Goal: Task Accomplishment & Management: Manage account settings

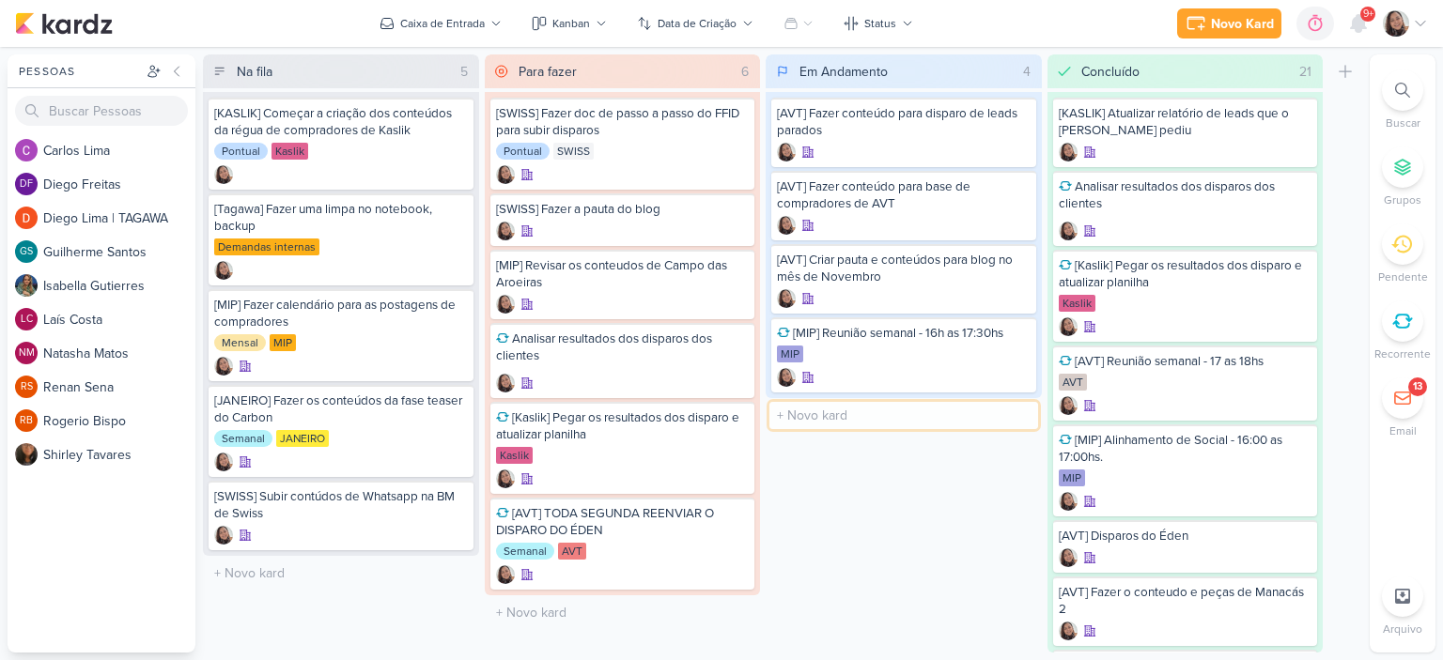
click at [839, 411] on input "text" at bounding box center [903, 415] width 269 height 27
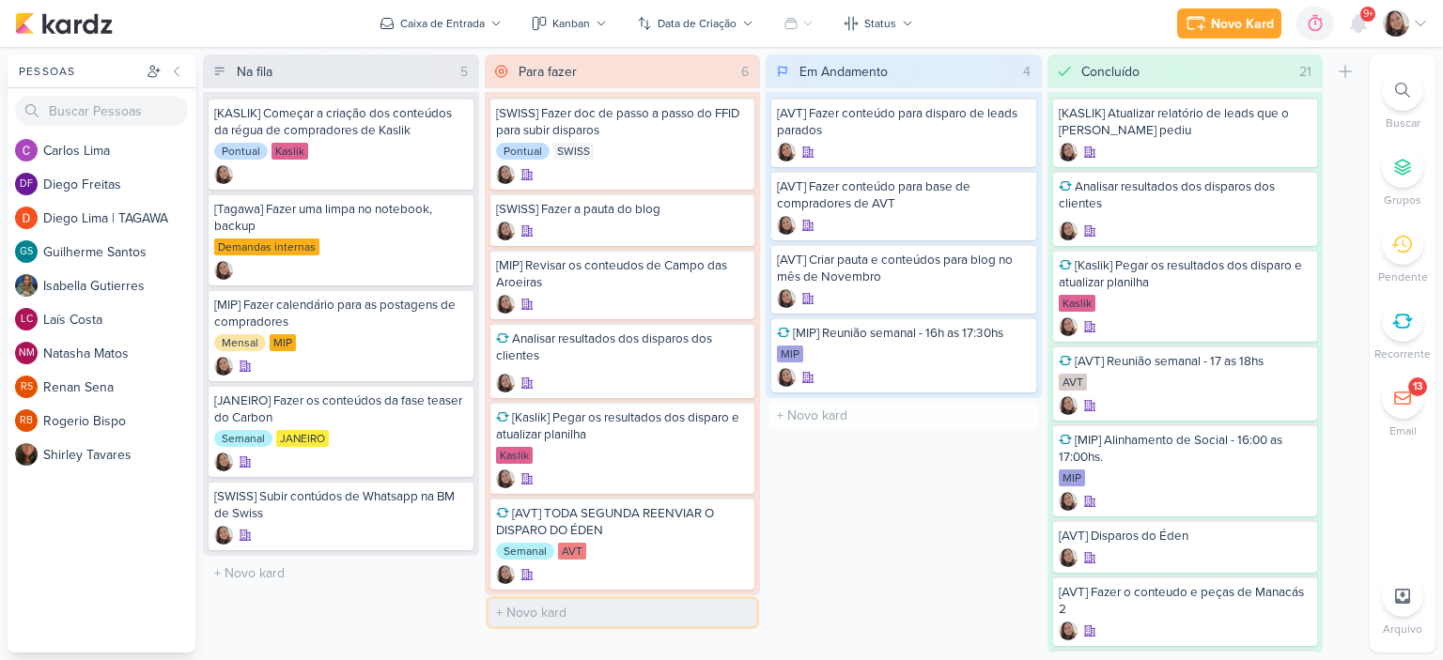
click at [571, 604] on input "text" at bounding box center [622, 612] width 269 height 27
click at [851, 395] on div "[AVT] Fazer conteúdo para disparo de leads parados [AVT] Fazer conteúdo para ba…" at bounding box center [904, 245] width 276 height 306
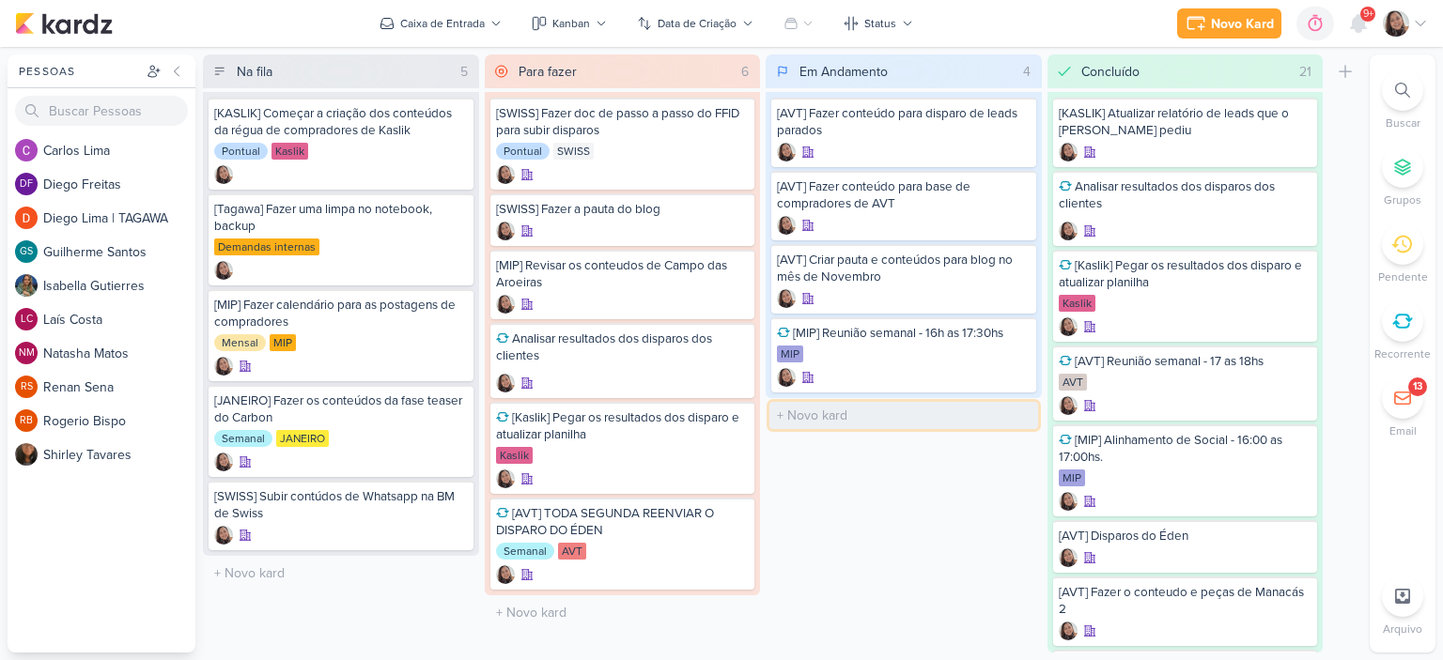
click at [851, 412] on input "text" at bounding box center [903, 415] width 269 height 27
paste input "[Ez e MIP Janeiro] Apresentação"
type input "[Ez e MIP Janeiro] Apresentação campanhas"
click at [903, 411] on div "[Ez e MIP Janeiro] Apresentação campanhas" at bounding box center [904, 412] width 254 height 17
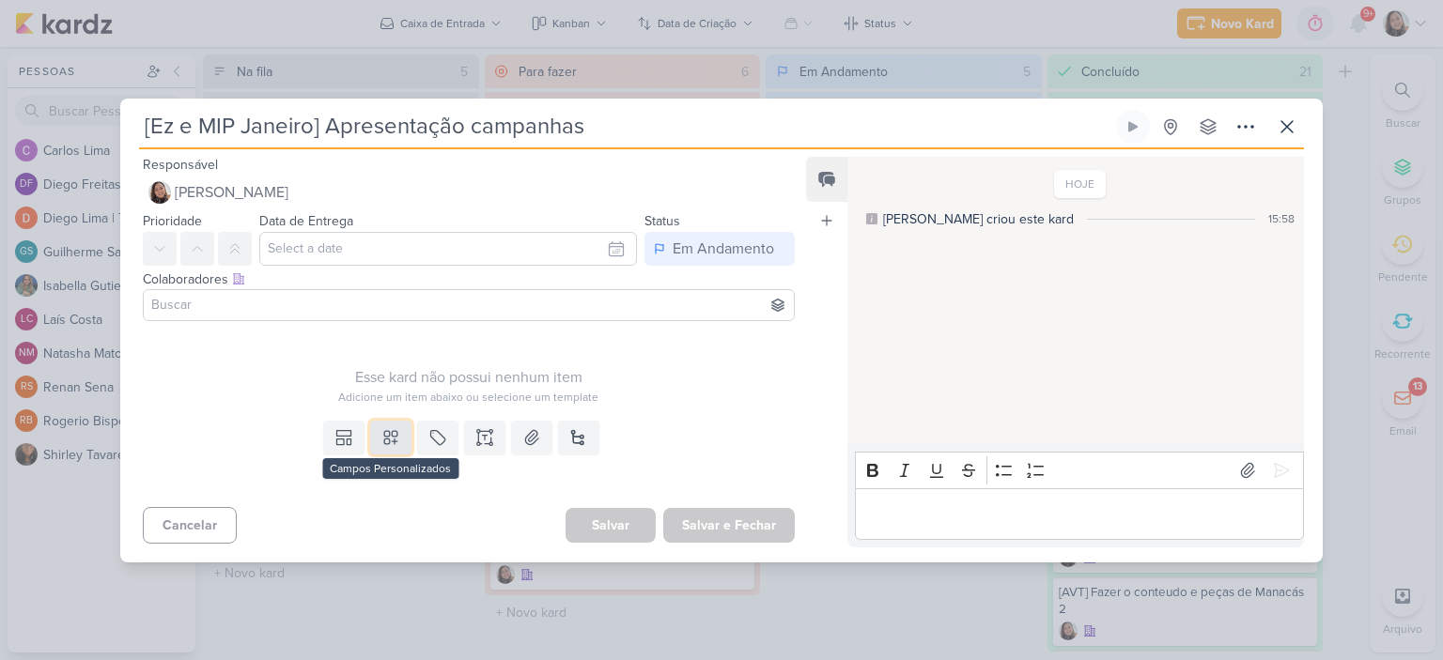
click at [385, 438] on icon at bounding box center [390, 437] width 19 height 19
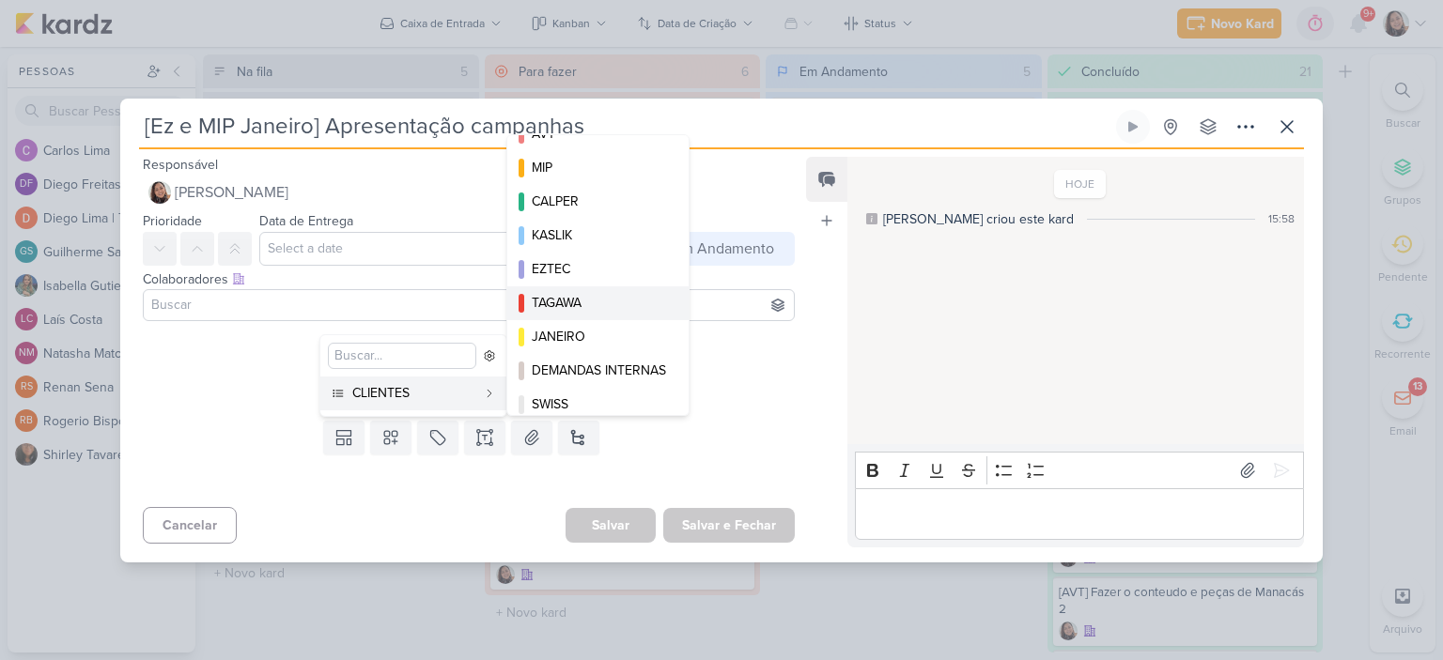
scroll to position [35, 0]
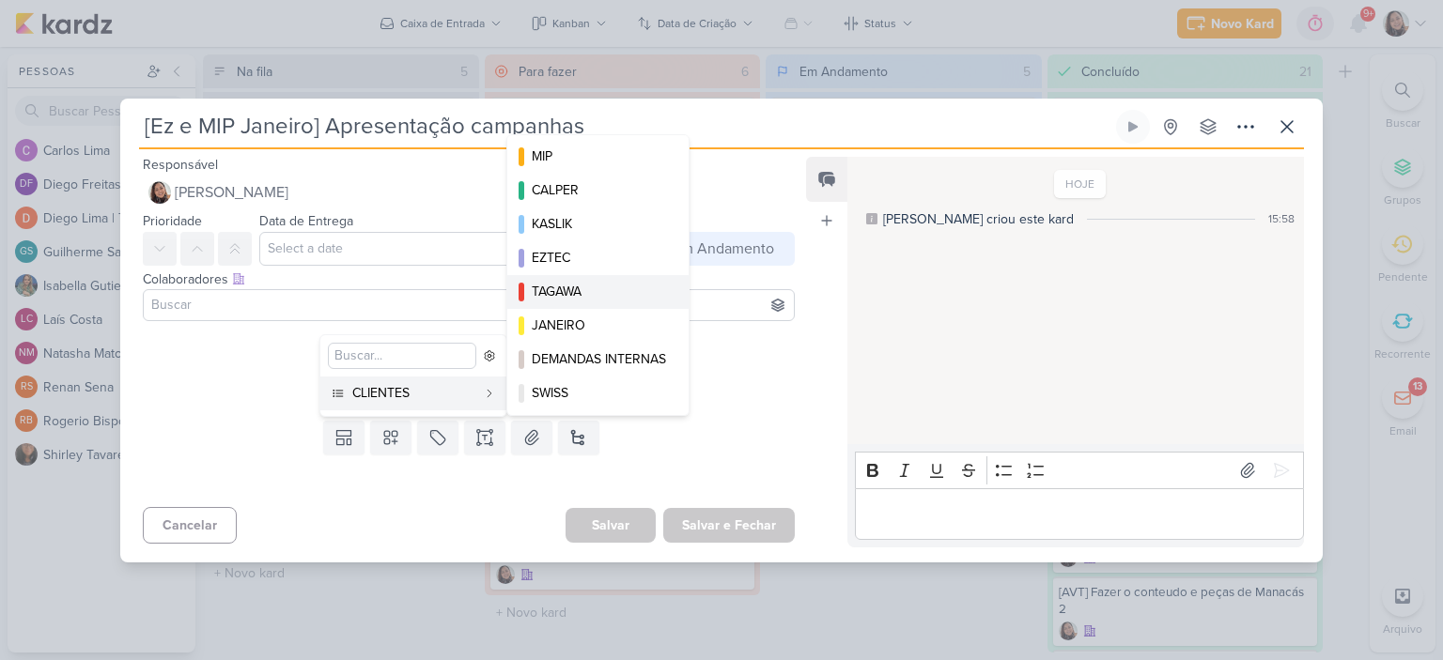
click at [628, 285] on div "TAGAWA" at bounding box center [599, 292] width 134 height 20
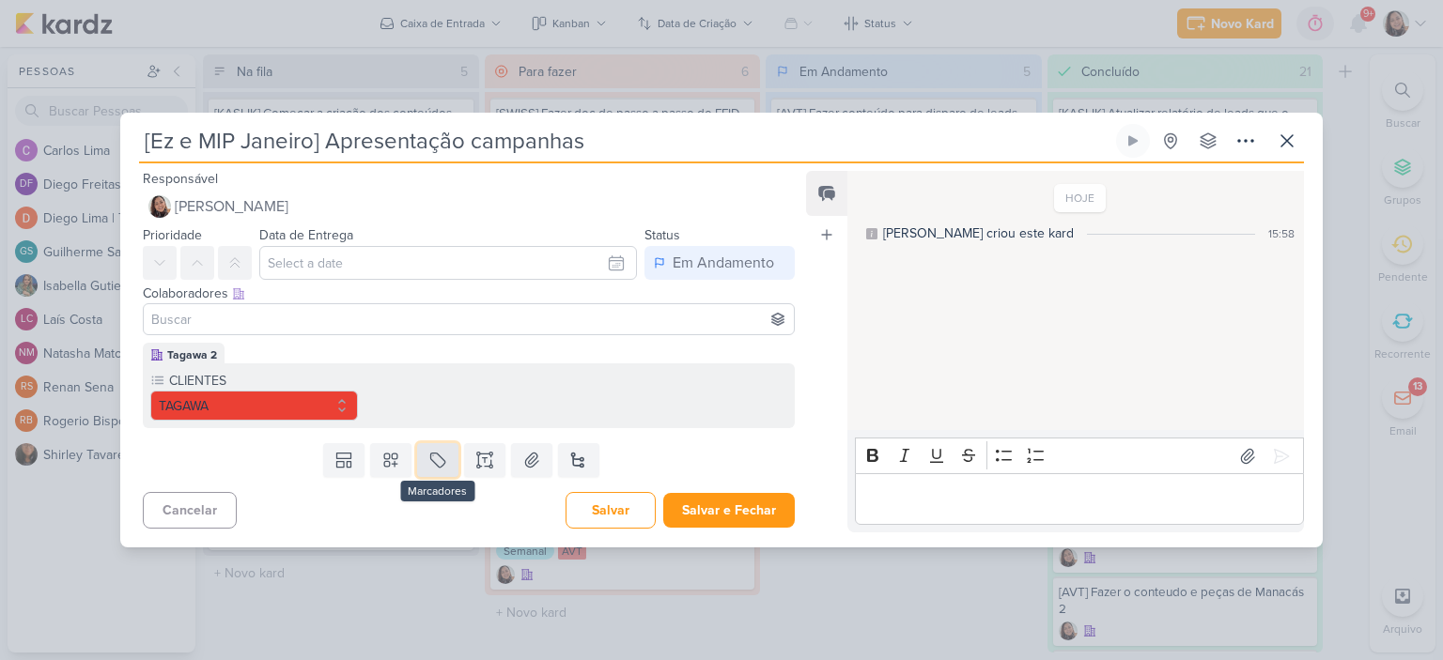
click at [440, 454] on icon at bounding box center [437, 460] width 19 height 19
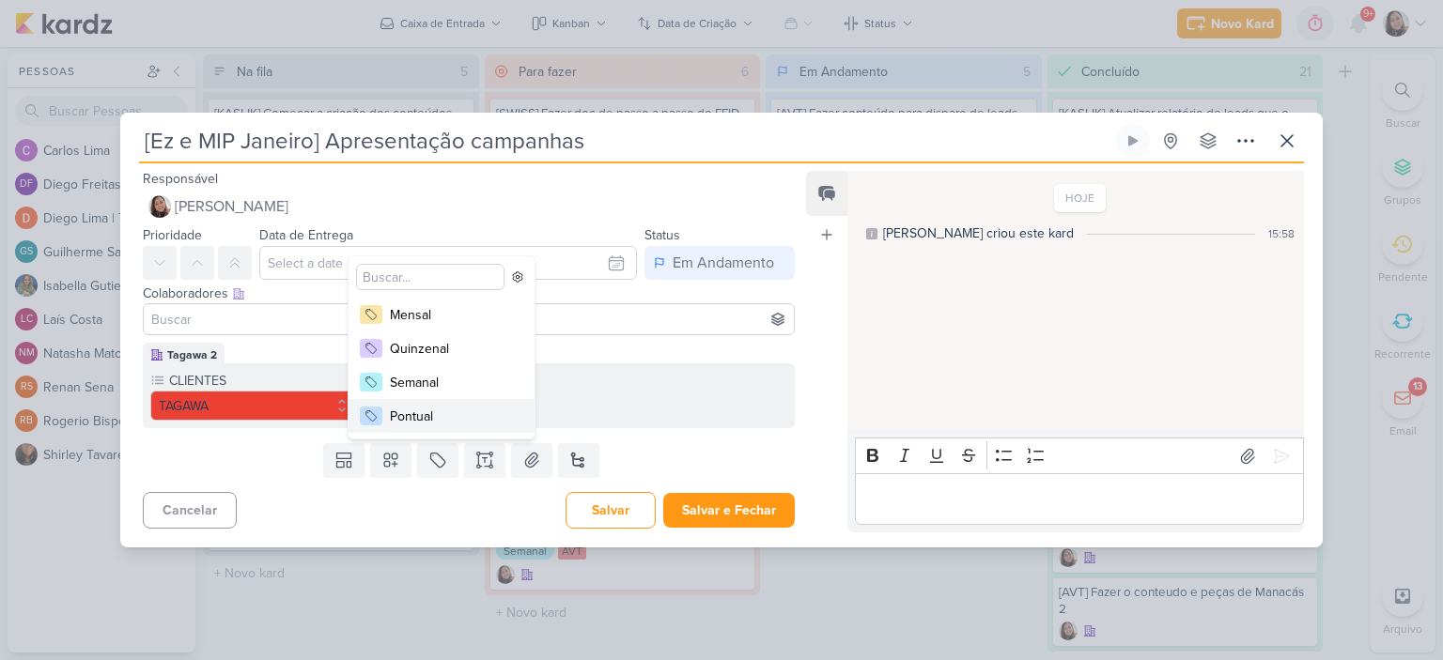
click at [411, 427] on button "Pontual" at bounding box center [441, 416] width 186 height 34
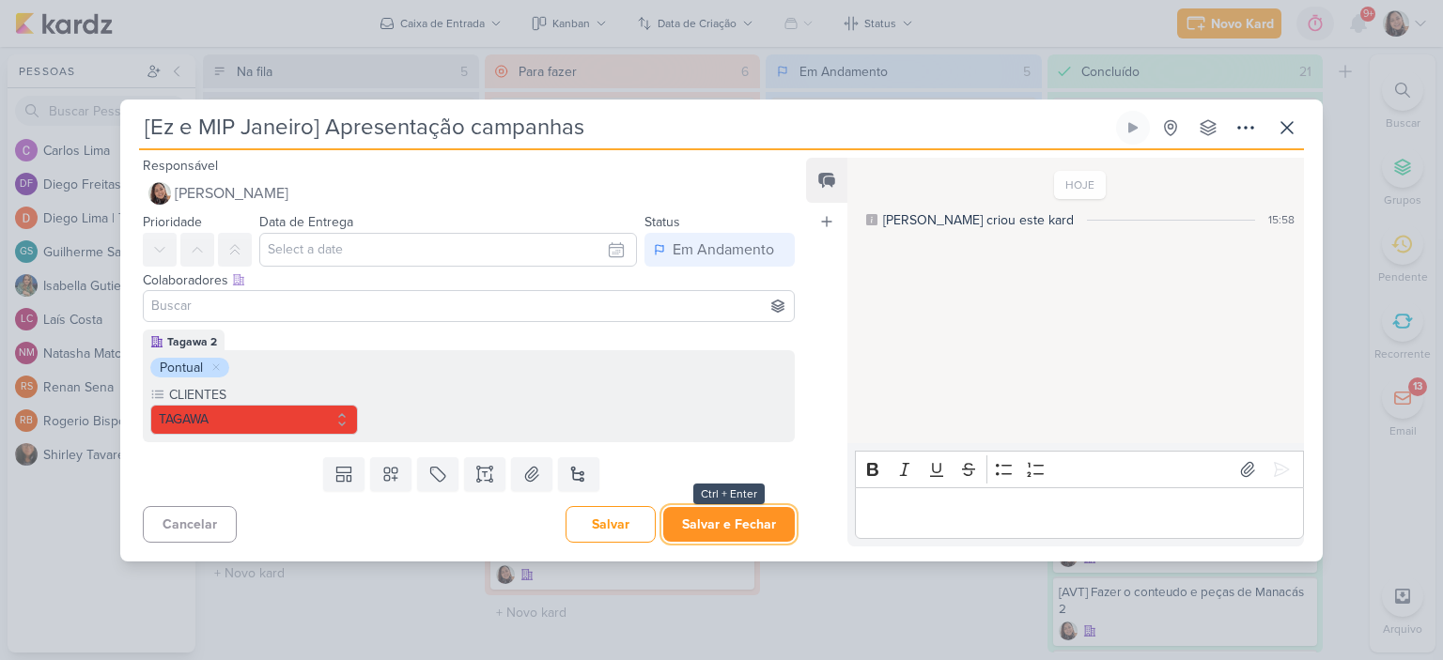
click at [760, 524] on button "Salvar e Fechar" at bounding box center [729, 524] width 132 height 35
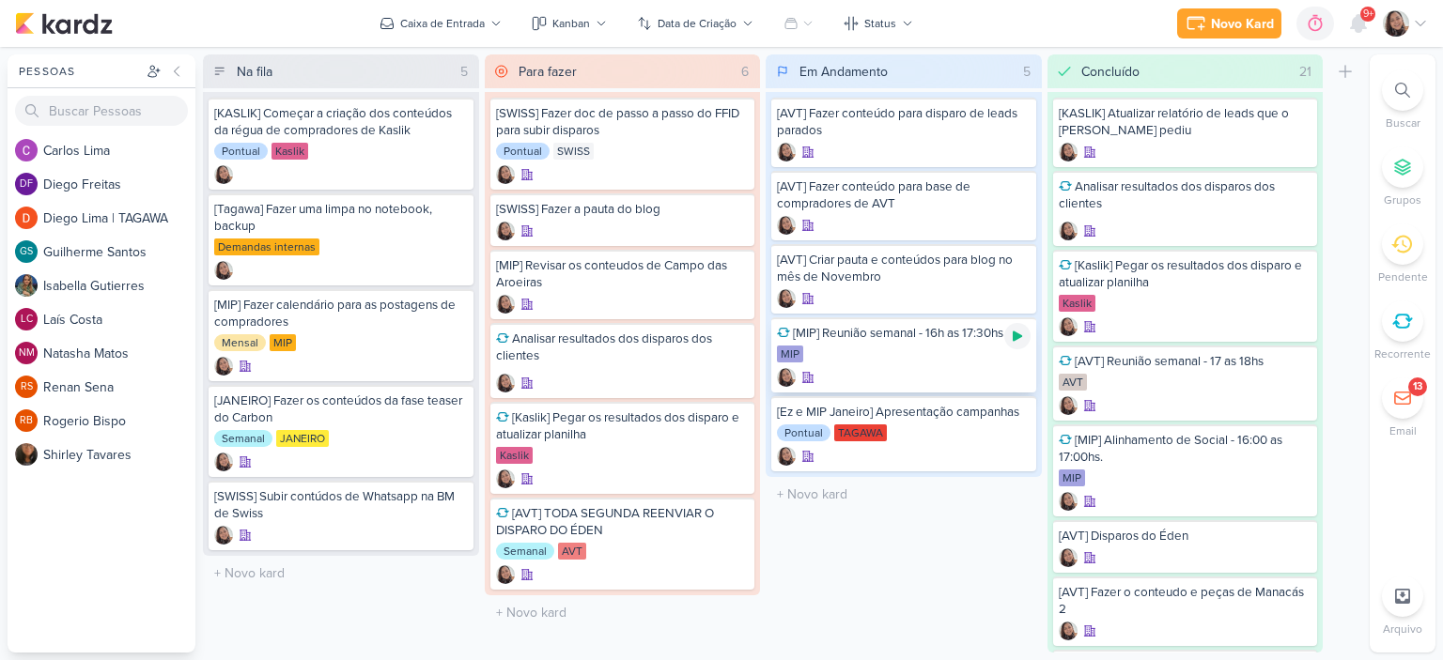
click at [1022, 335] on icon at bounding box center [1017, 336] width 15 height 15
click at [1421, 23] on icon at bounding box center [1420, 23] width 15 height 15
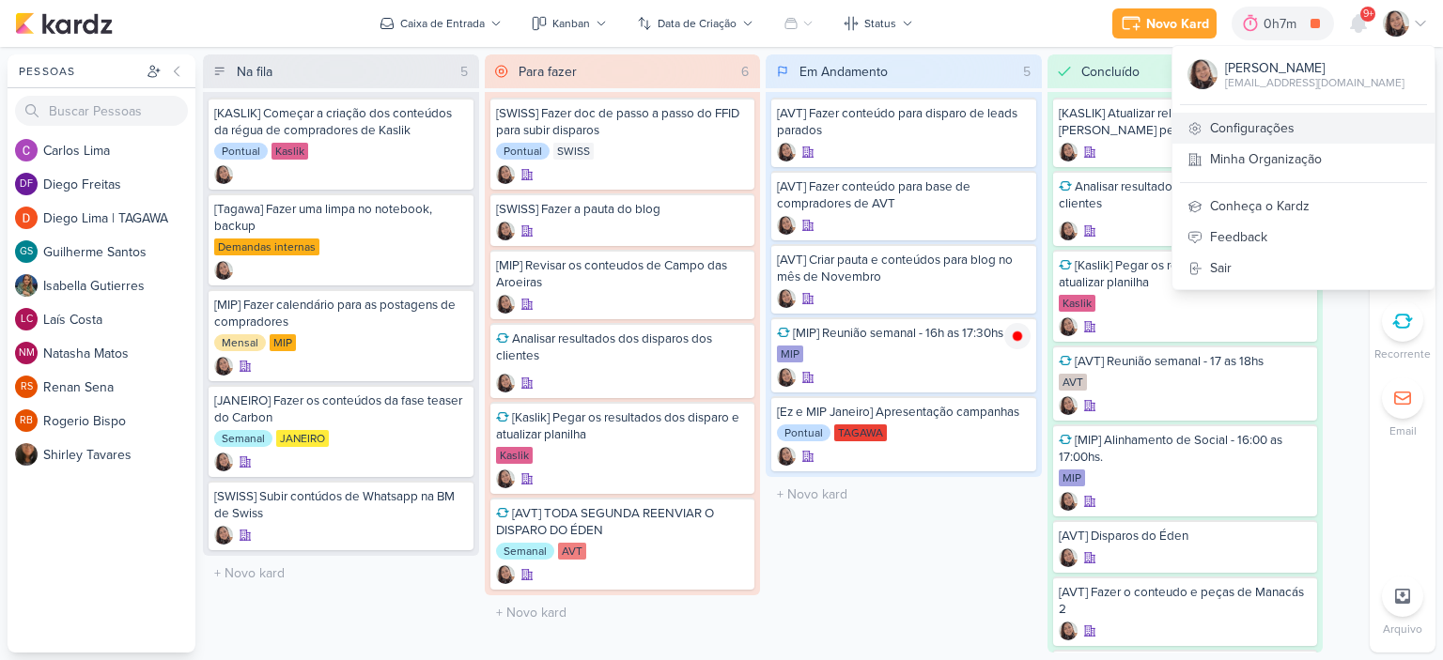
click at [1283, 123] on link "Configurações" at bounding box center [1303, 128] width 262 height 31
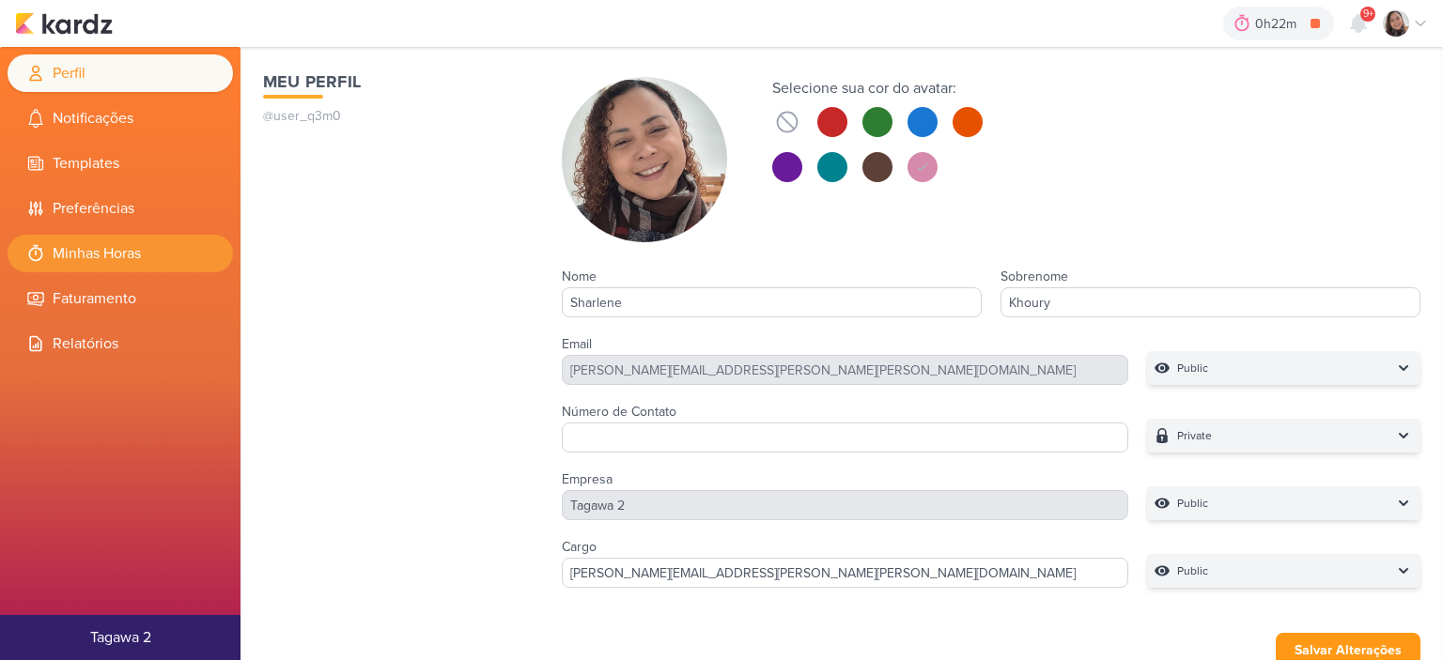
click at [152, 251] on li "Minhas Horas" at bounding box center [120, 254] width 225 height 38
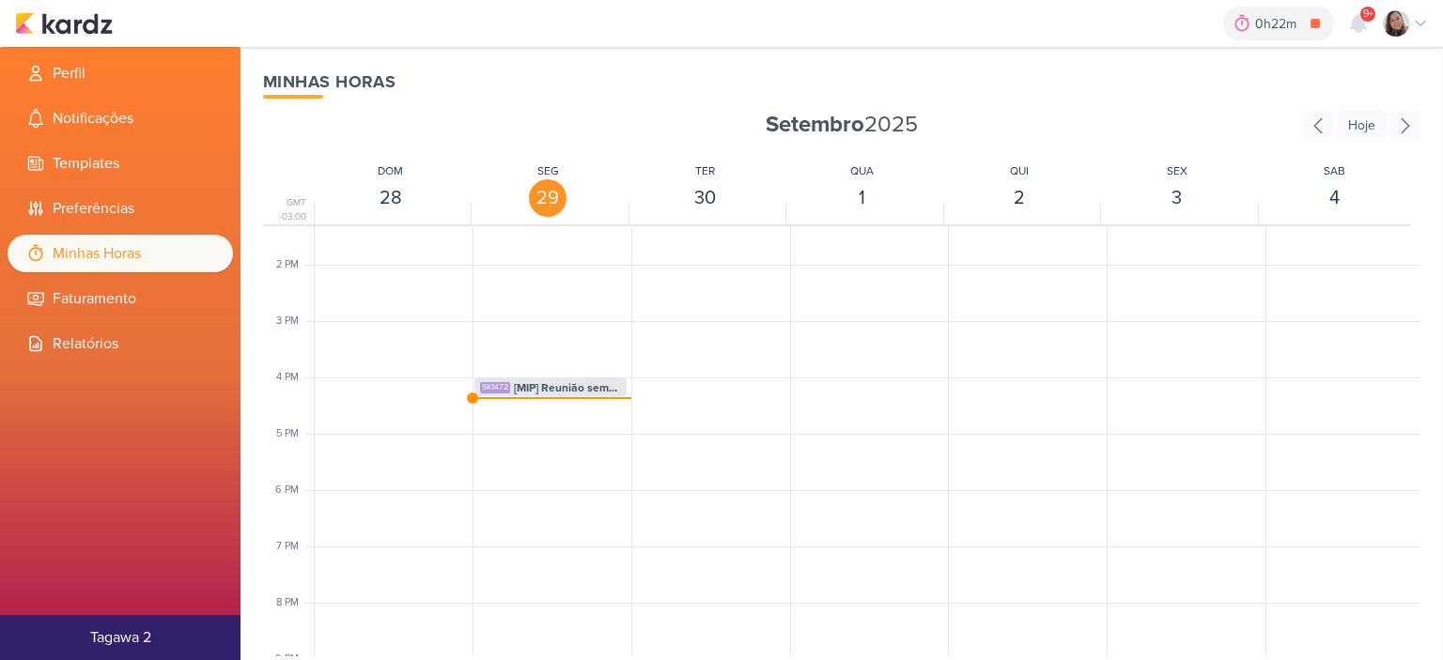
scroll to position [751, 0]
click at [550, 392] on span "[MIP] Reunião semanal - 16h as 17:30hs" at bounding box center [567, 387] width 107 height 17
select select "pm"
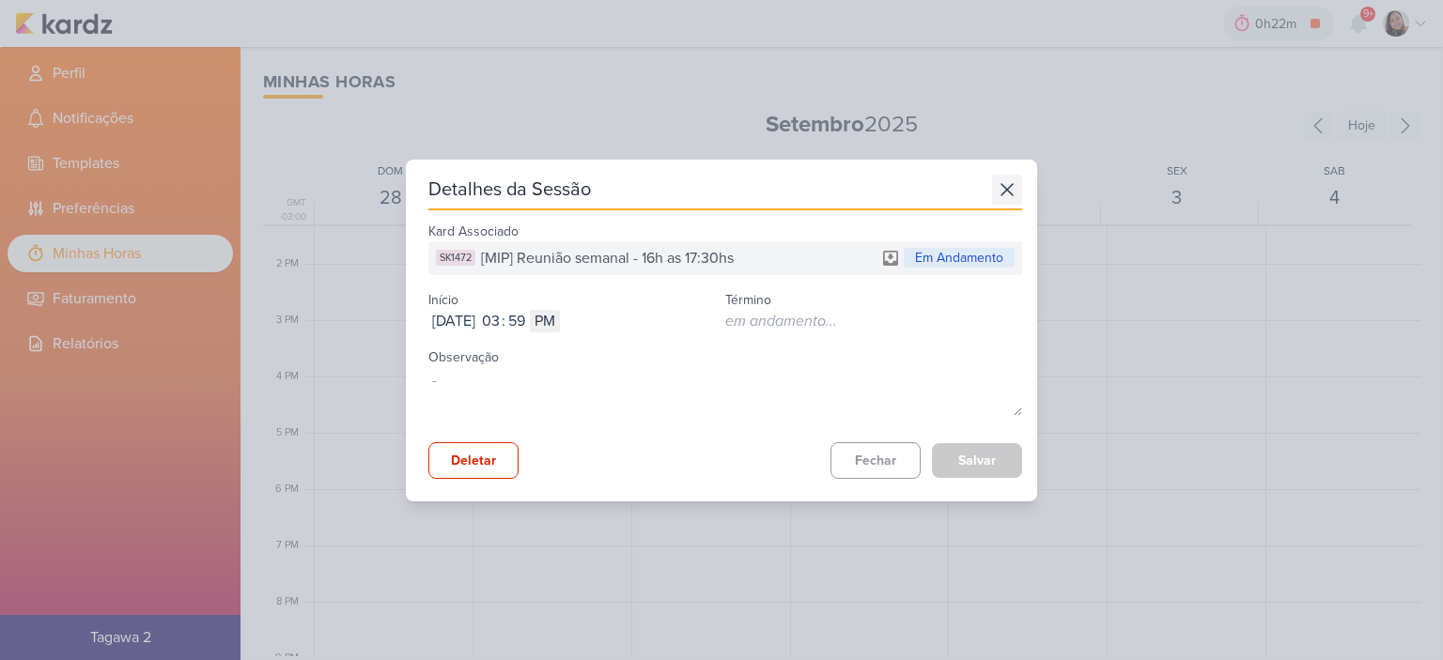
click at [998, 194] on icon at bounding box center [1007, 190] width 30 height 30
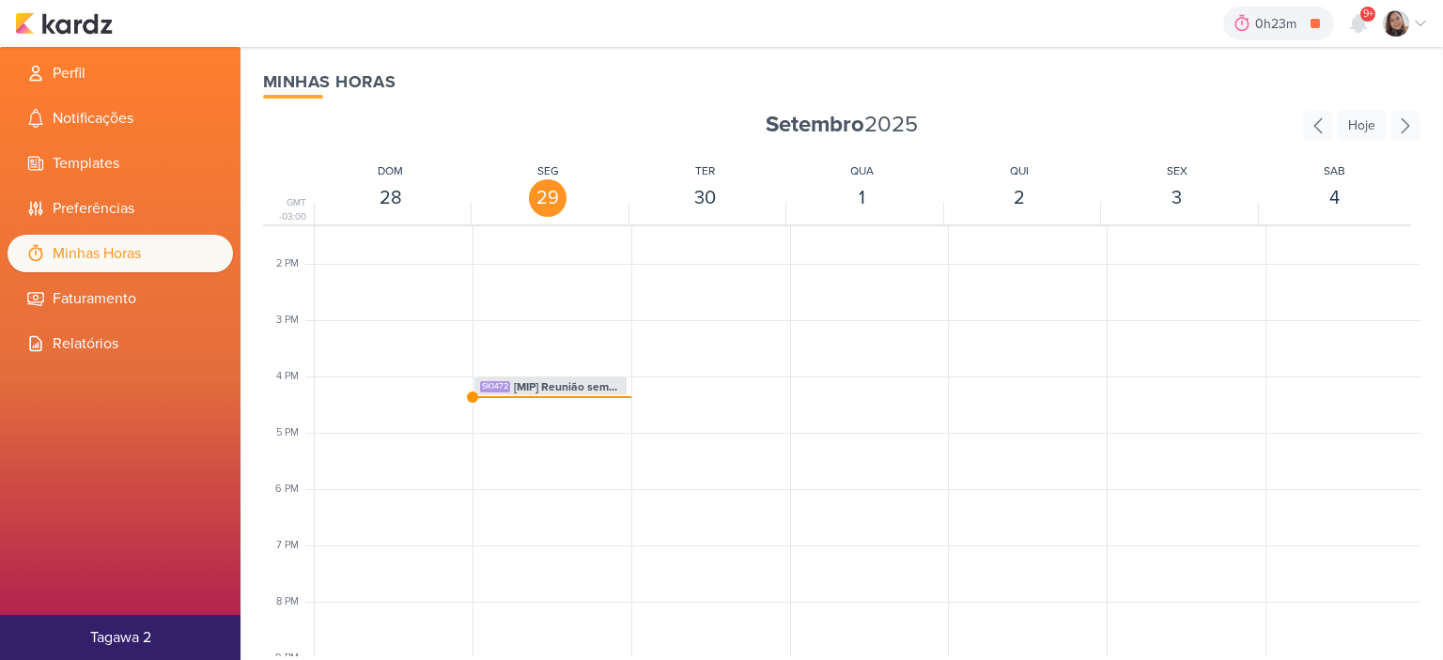
click at [98, 37] on div "0h23m [MIP] Reunião semanal - 16h as 17:30hs 0h0m Hoje 0h23m Semana 0h0m Mês 0h…" at bounding box center [721, 23] width 1413 height 47
click at [96, 29] on img at bounding box center [64, 23] width 98 height 23
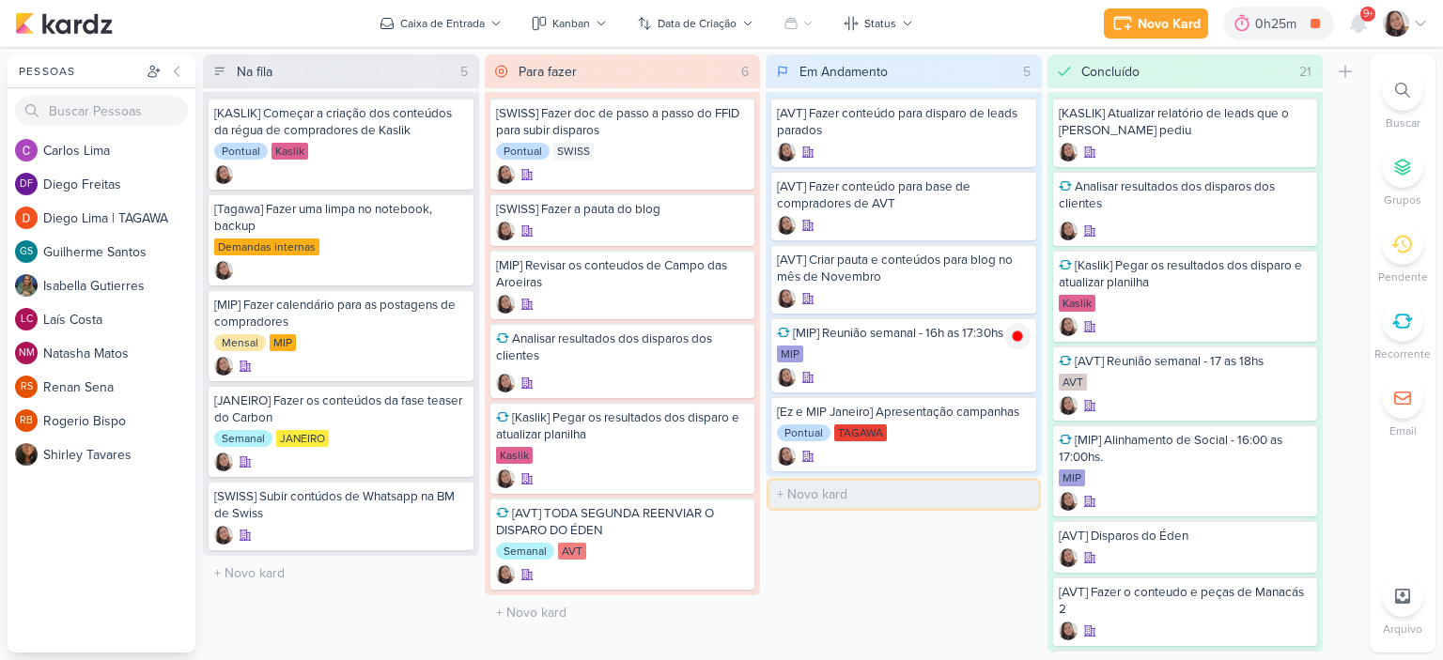
click at [845, 488] on input "text" at bounding box center [903, 494] width 269 height 27
click at [841, 495] on input "text" at bounding box center [903, 494] width 269 height 27
type input "[AVT] Disparo de Jatobás - Campanha"
click at [911, 598] on div "Em Andamento 6 Mover Para Esquerda Mover Para Direita Deletar [AVT] Fazer conte…" at bounding box center [904, 353] width 276 height 598
click at [812, 538] on input "text" at bounding box center [903, 550] width 269 height 27
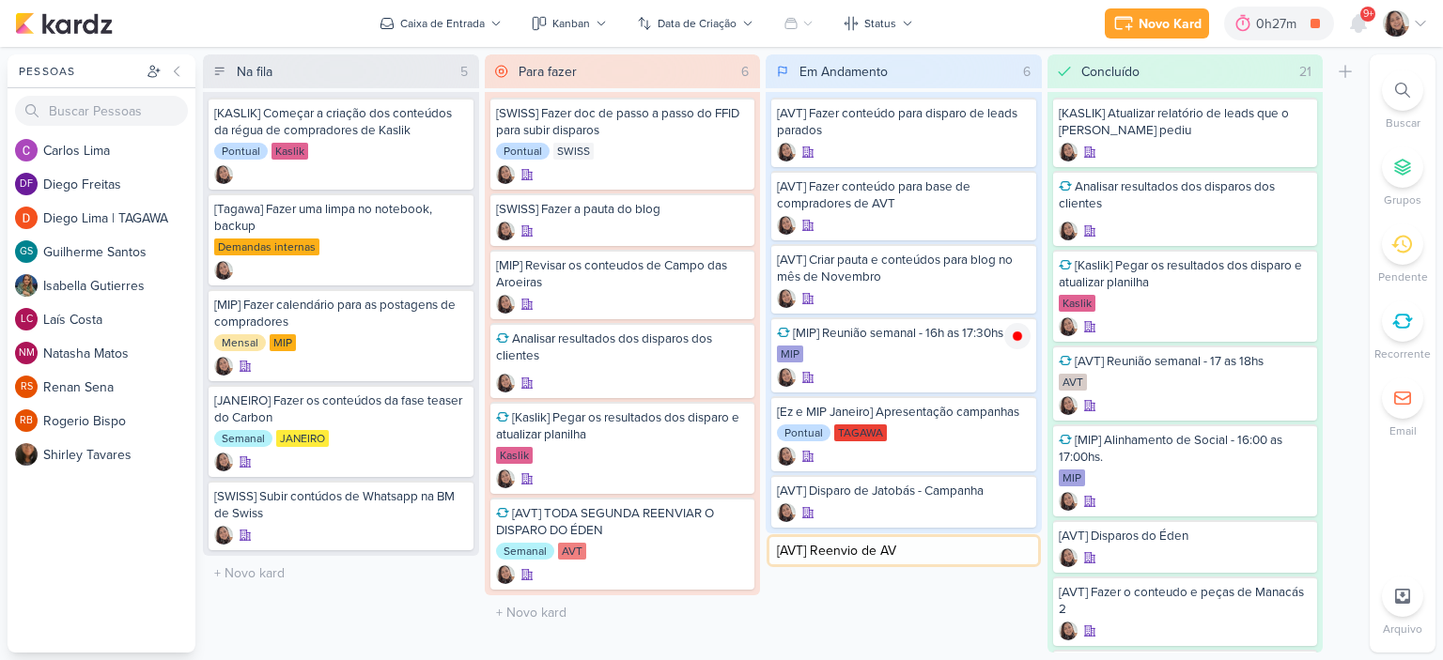
type input "[AVT] Reenvio de AVT"
click at [933, 495] on div "[AVT] Disparo de Jatobás - Campanha" at bounding box center [904, 491] width 254 height 17
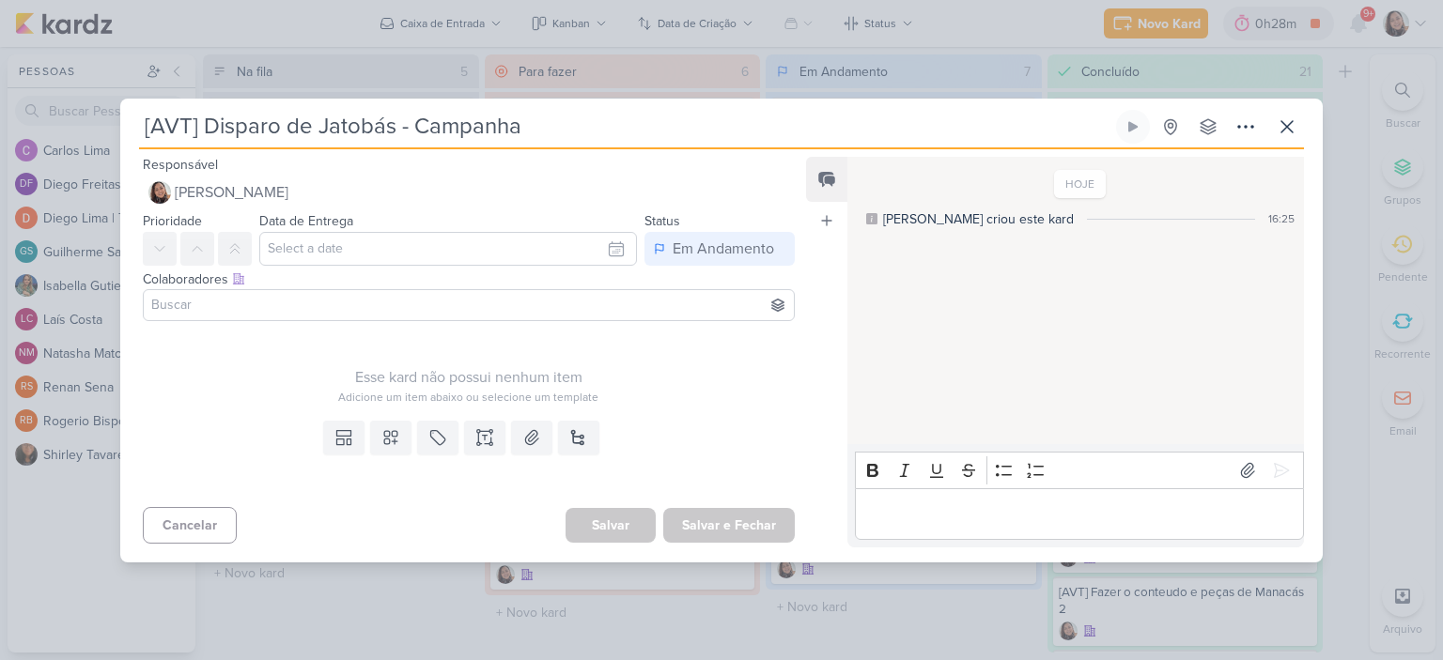
click at [408, 300] on input at bounding box center [468, 305] width 643 height 23
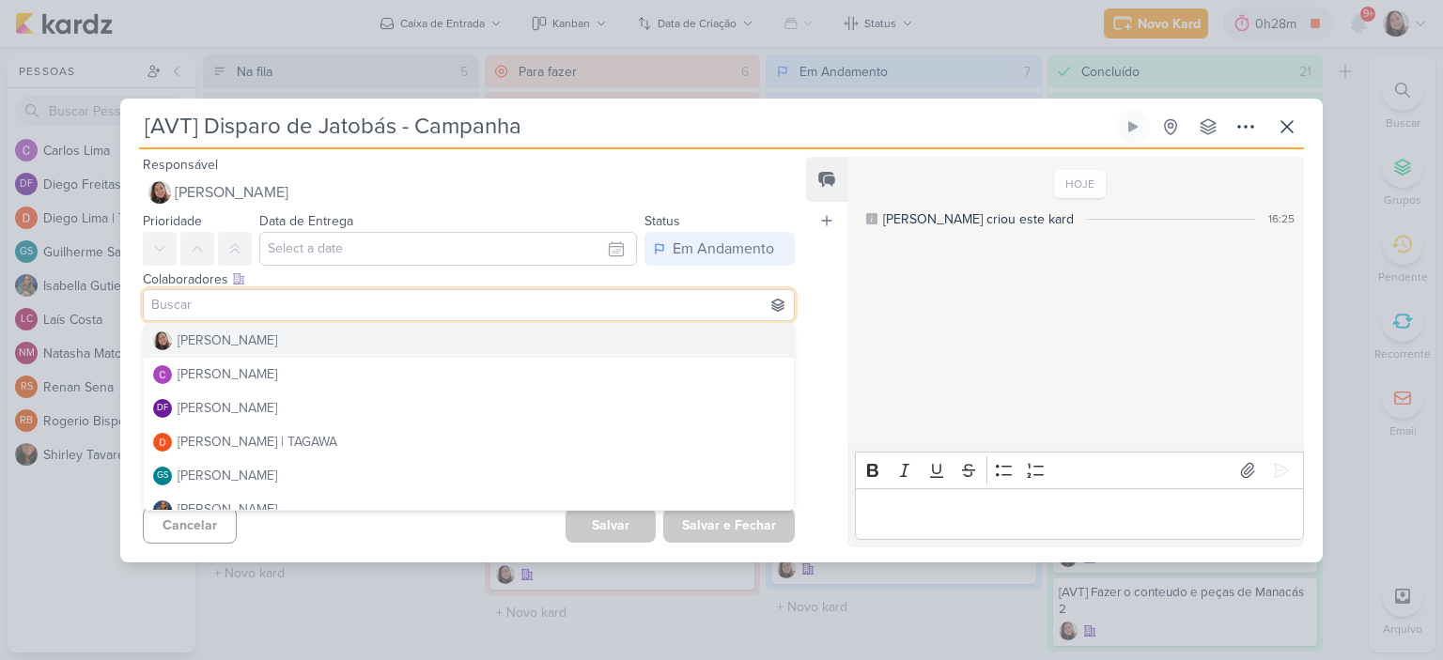
click at [567, 153] on div "Responsável Sharlene Khoury Nenhum contato encontrado create new contact Novo C…" at bounding box center [461, 181] width 682 height 56
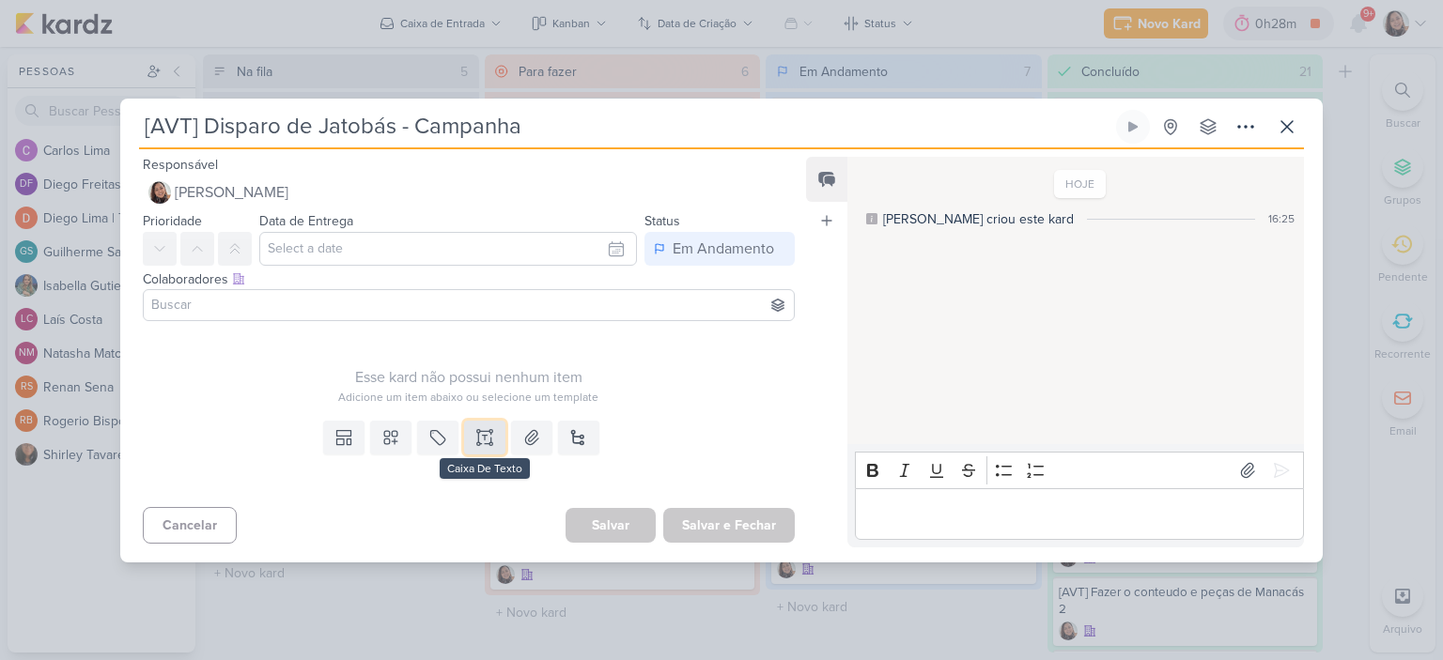
click at [477, 431] on icon at bounding box center [484, 437] width 19 height 19
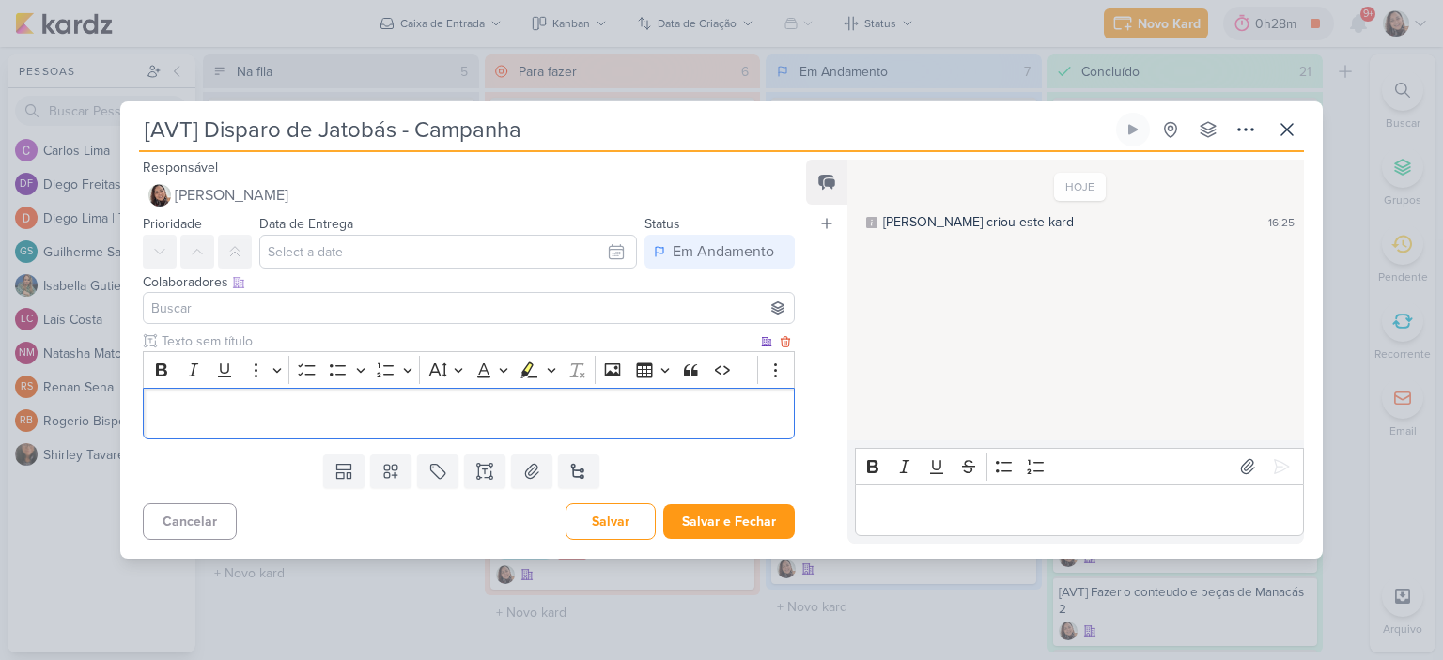
click at [432, 409] on p "Editor editing area: main" at bounding box center [468, 413] width 631 height 23
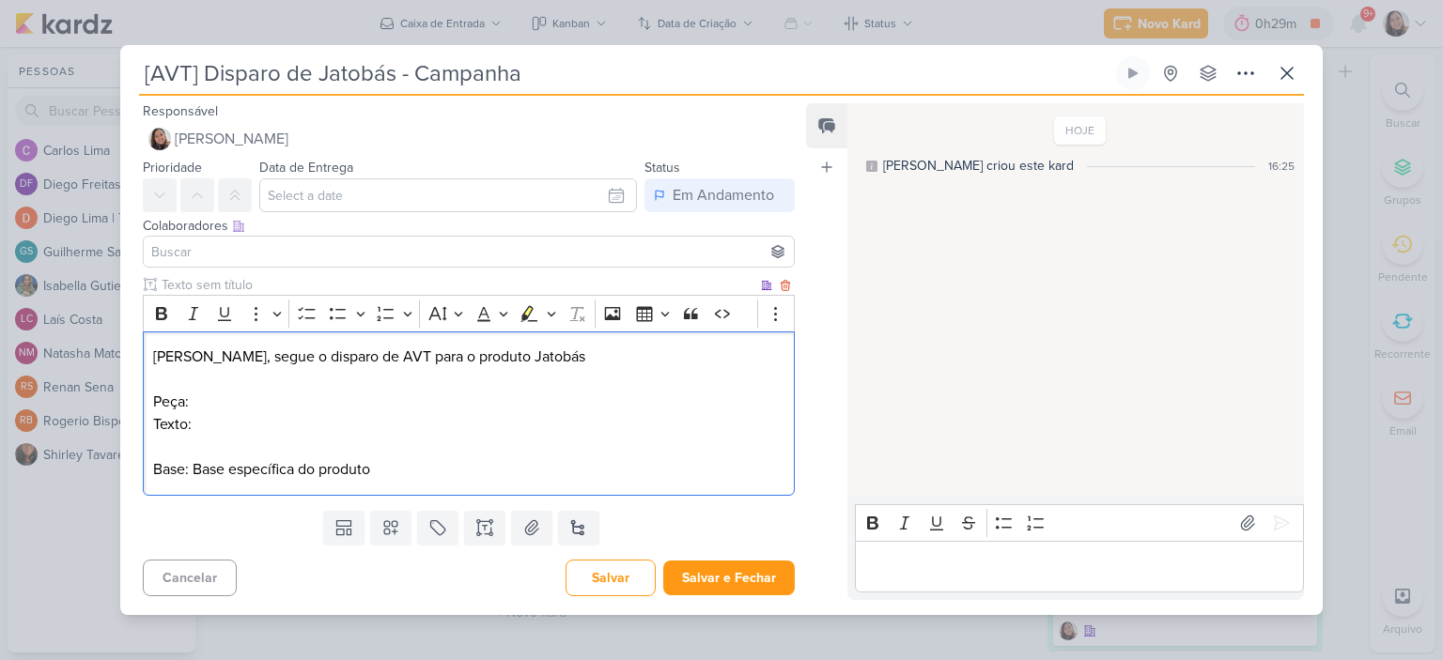
click at [426, 425] on p "Texto:" at bounding box center [468, 424] width 631 height 23
click at [348, 427] on p "Texto:" at bounding box center [468, 424] width 631 height 23
click at [534, 536] on icon at bounding box center [531, 528] width 19 height 19
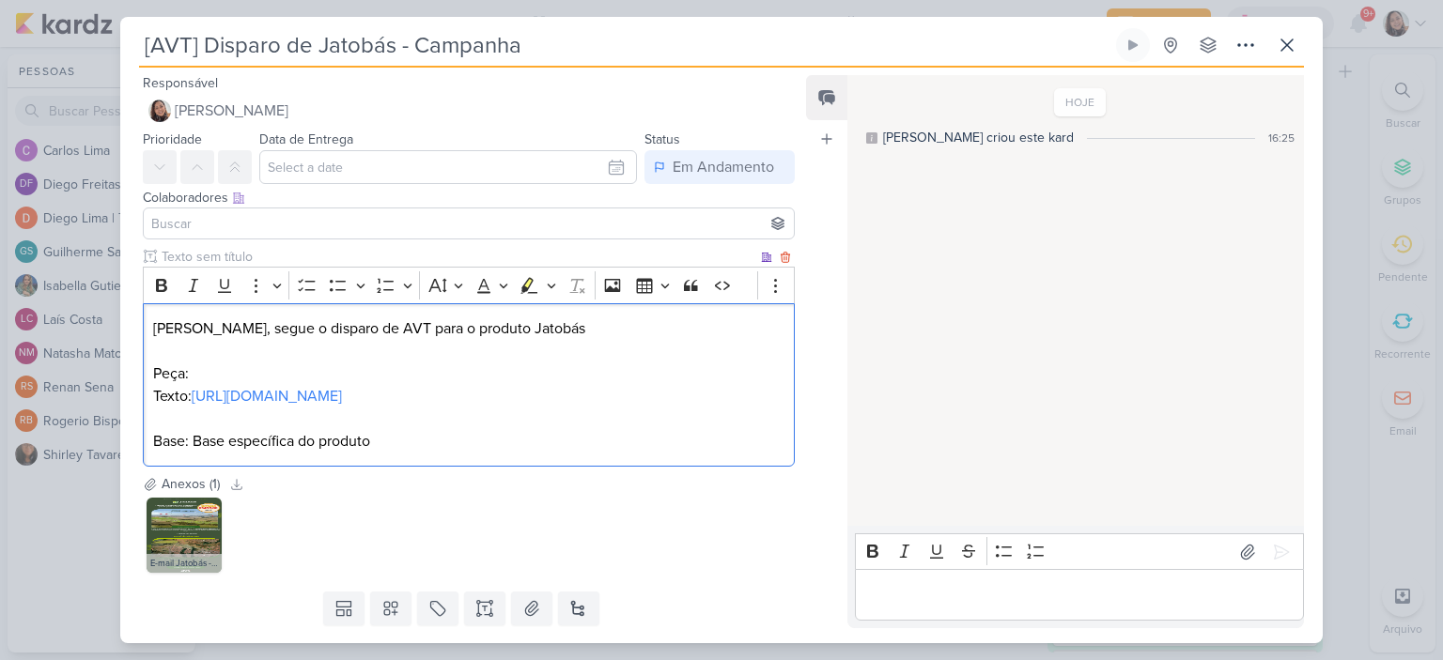
click at [530, 453] on p "Base: Base específica do produto" at bounding box center [468, 441] width 631 height 23
click at [266, 381] on p "Peça:" at bounding box center [468, 374] width 631 height 23
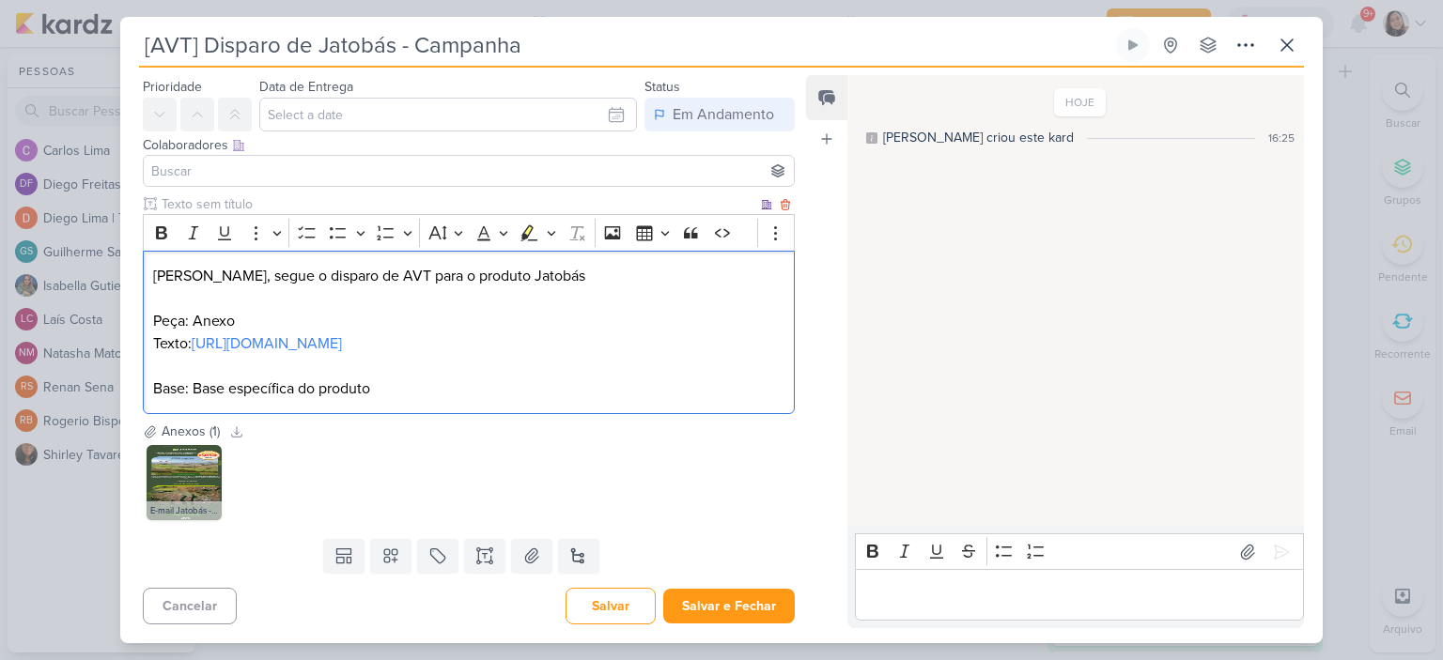
scroll to position [74, 0]
click at [609, 98] on input "text" at bounding box center [448, 115] width 378 height 34
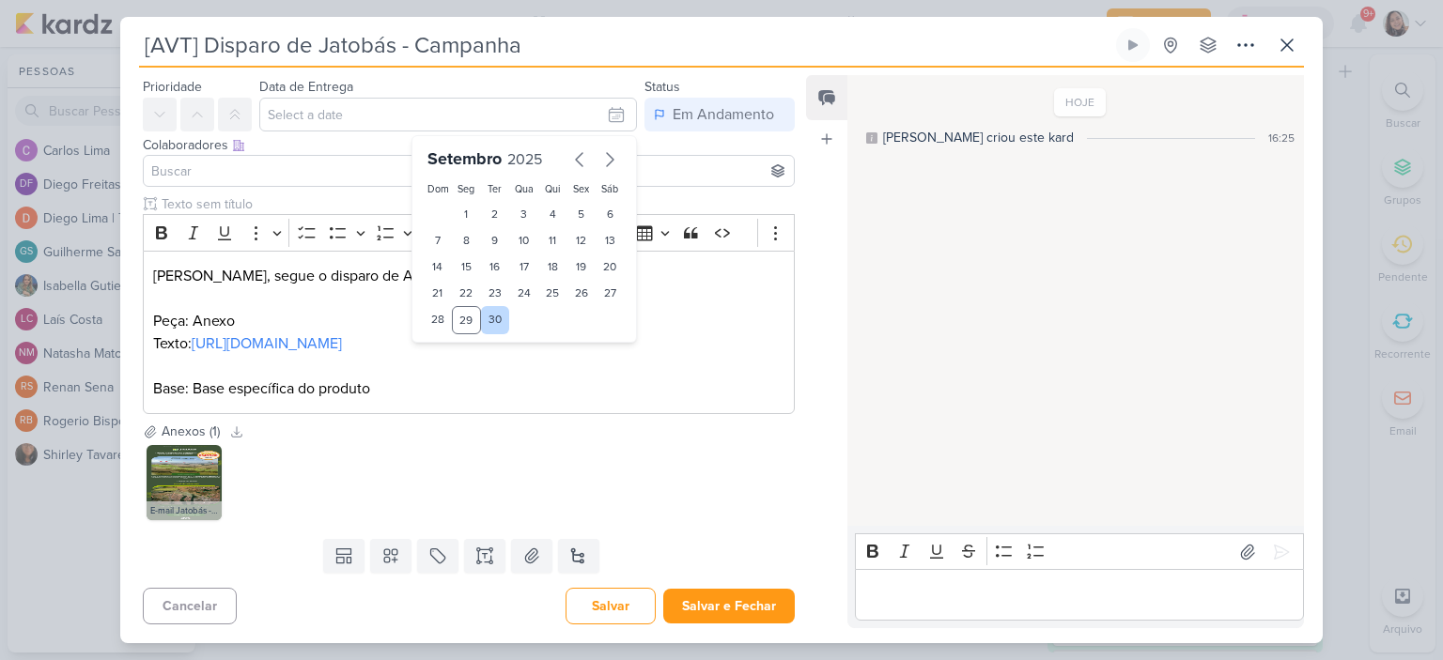
click at [490, 306] on div "30" at bounding box center [495, 320] width 29 height 28
type input "30 de setembro de 2025 às 23:59"
click at [689, 287] on p "Editor editing area: main" at bounding box center [468, 298] width 631 height 23
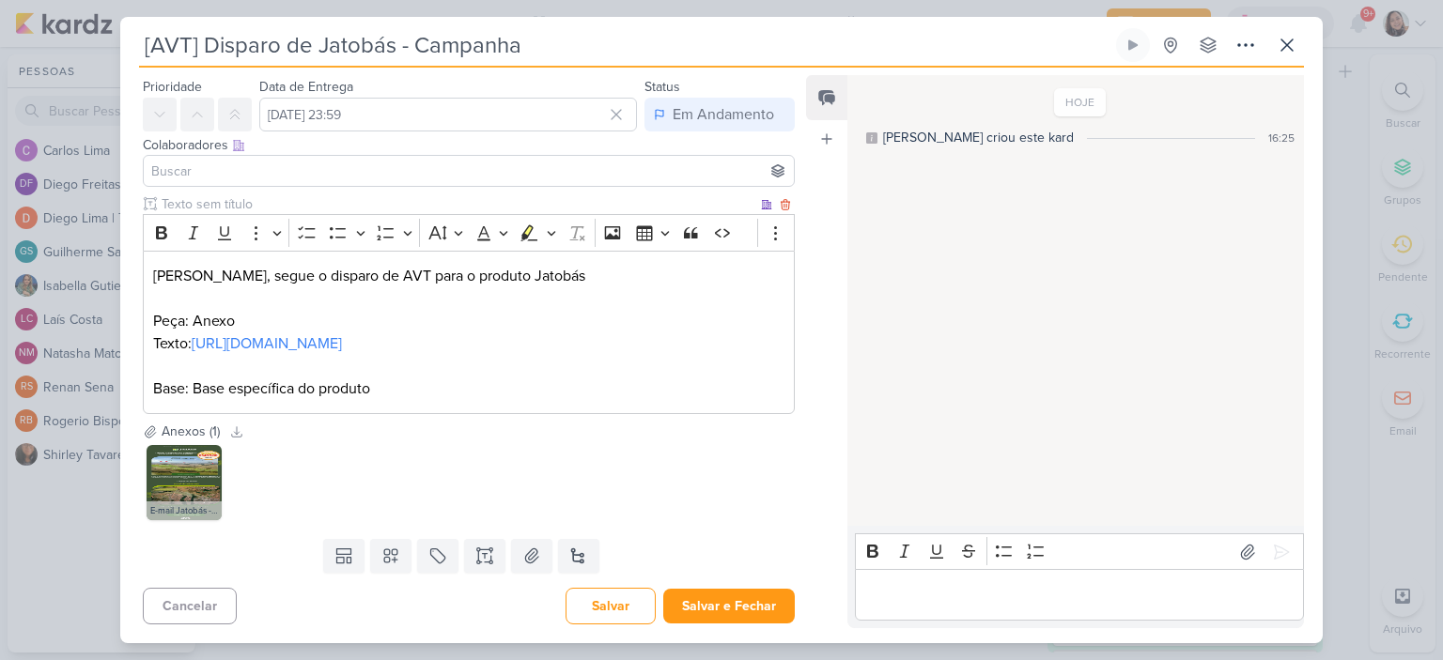
click at [432, 390] on p "Base: Base específica do produto" at bounding box center [468, 389] width 631 height 23
click at [714, 608] on button "Salvar e Fechar" at bounding box center [729, 606] width 132 height 35
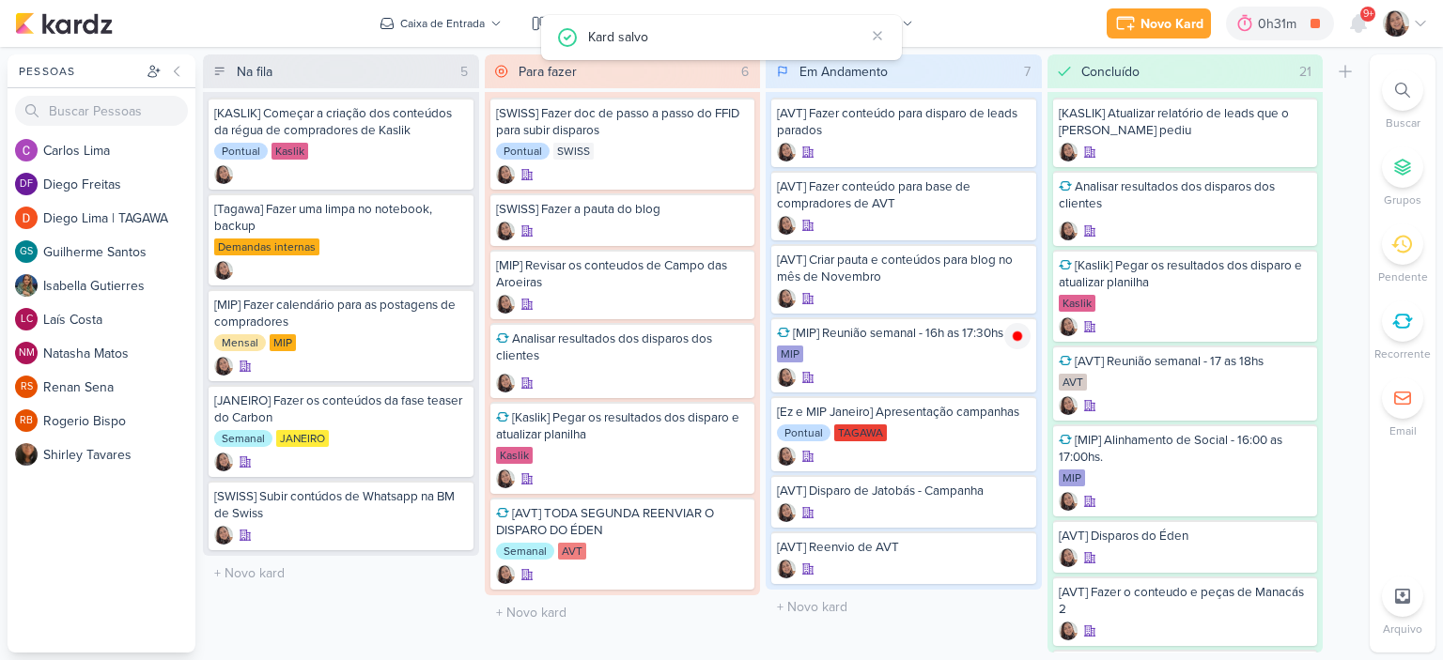
scroll to position [0, 0]
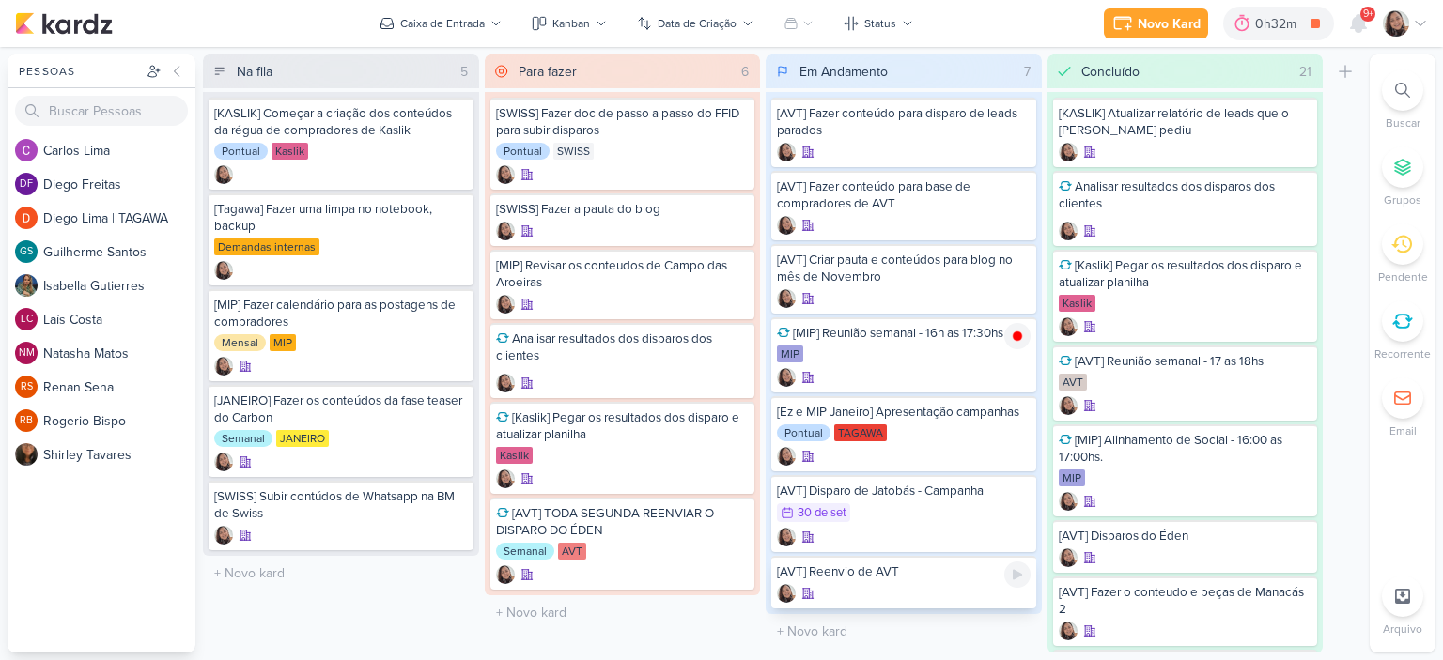
click at [874, 593] on div at bounding box center [904, 593] width 254 height 19
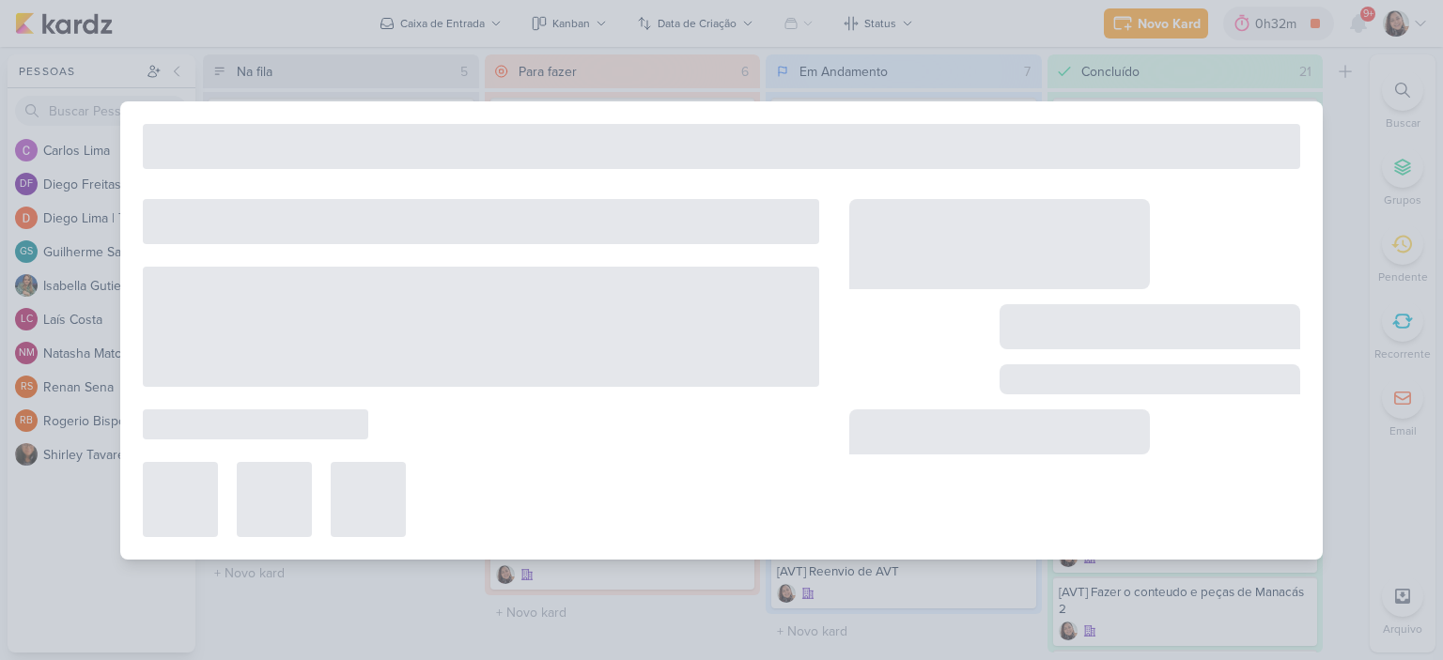
type input "[AVT] Reenvio de AVT"
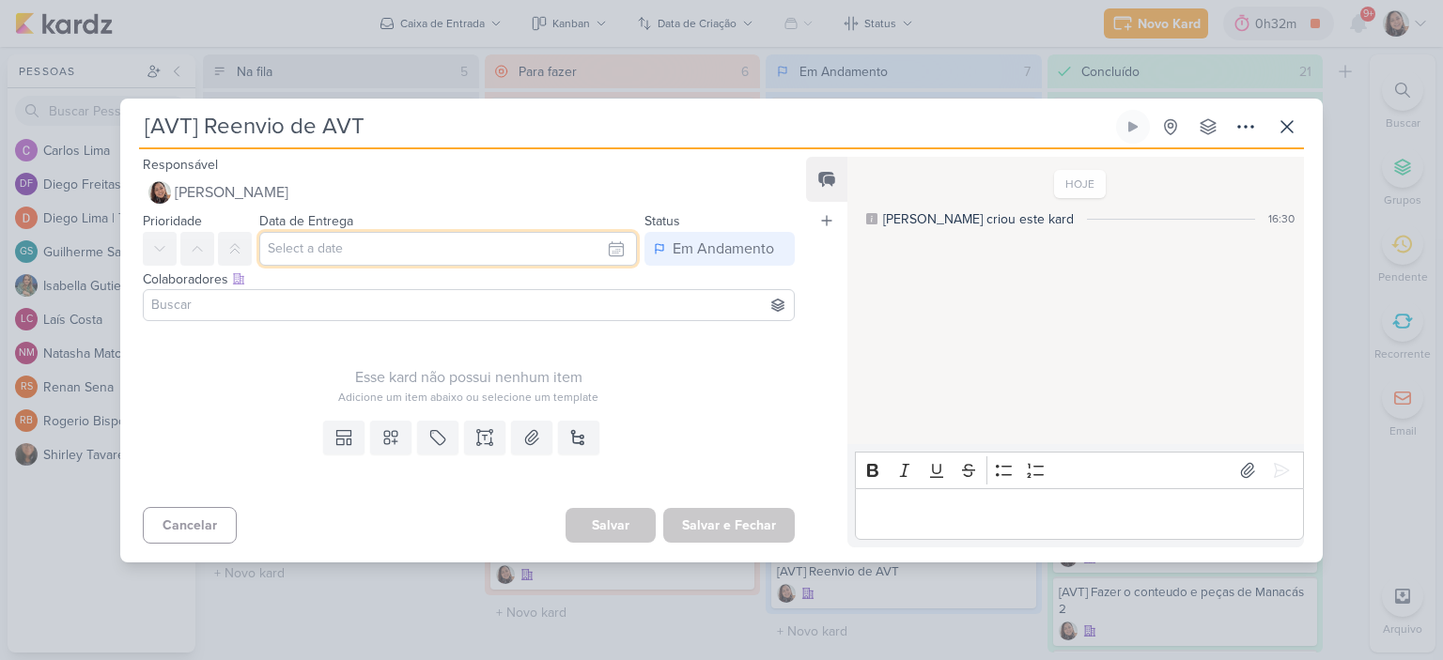
click at [614, 245] on input "text" at bounding box center [448, 249] width 378 height 34
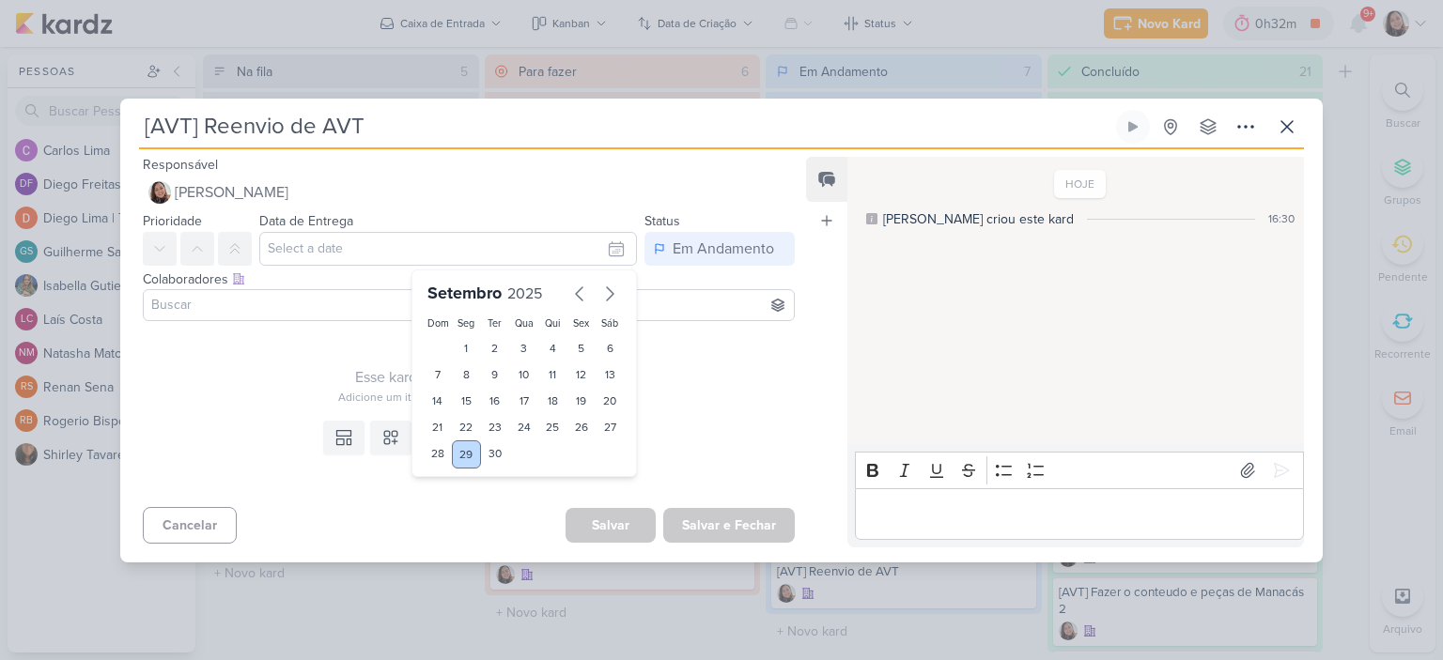
click at [456, 449] on div "29" at bounding box center [466, 455] width 29 height 28
type input "29 de setembro de 2025 às 23:59"
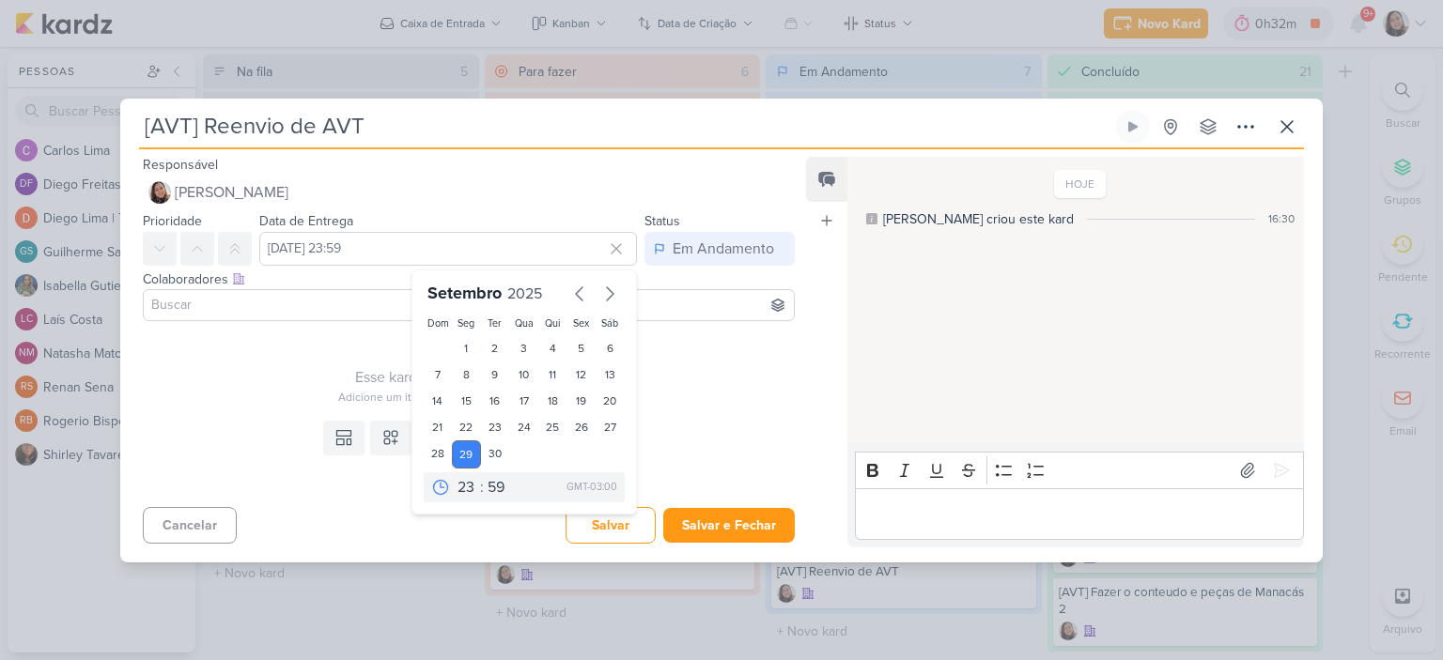
click at [675, 405] on div "Esse kard não possui nenhum item Adicione um item abaixo ou selecione um templa…" at bounding box center [461, 371] width 682 height 85
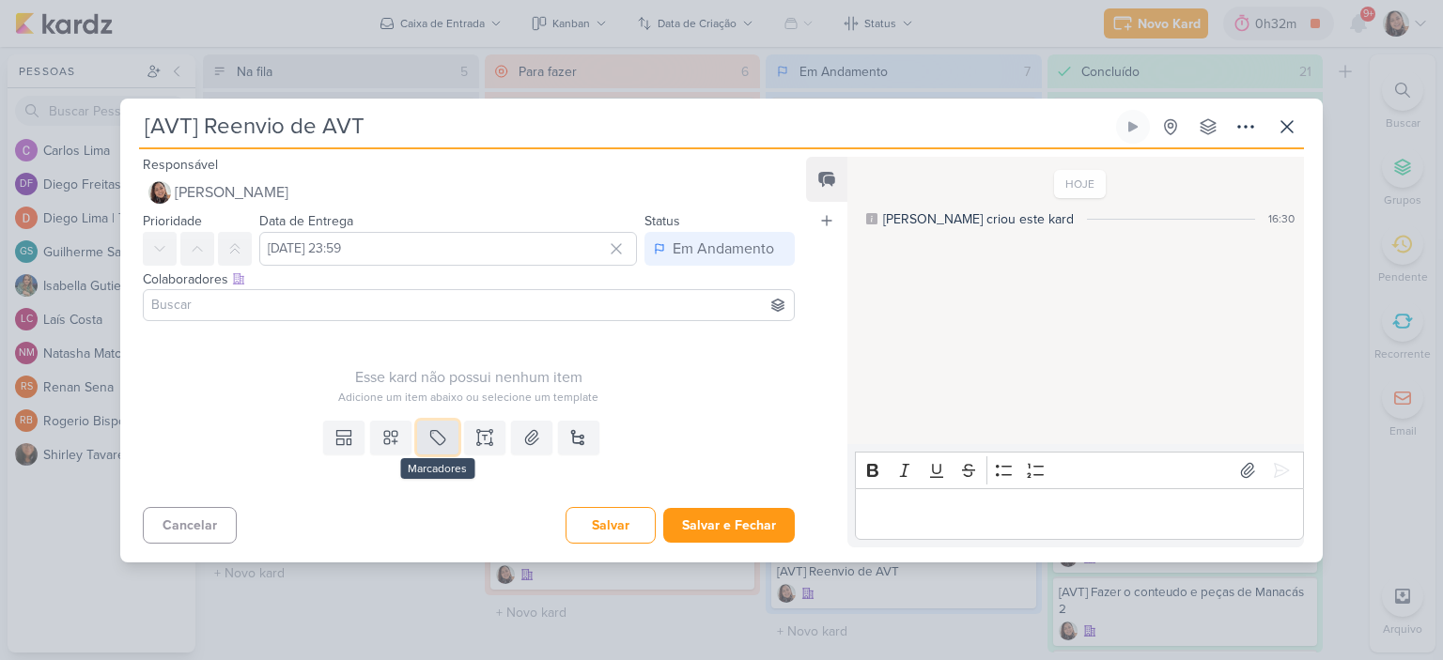
click at [417, 441] on button at bounding box center [437, 438] width 41 height 34
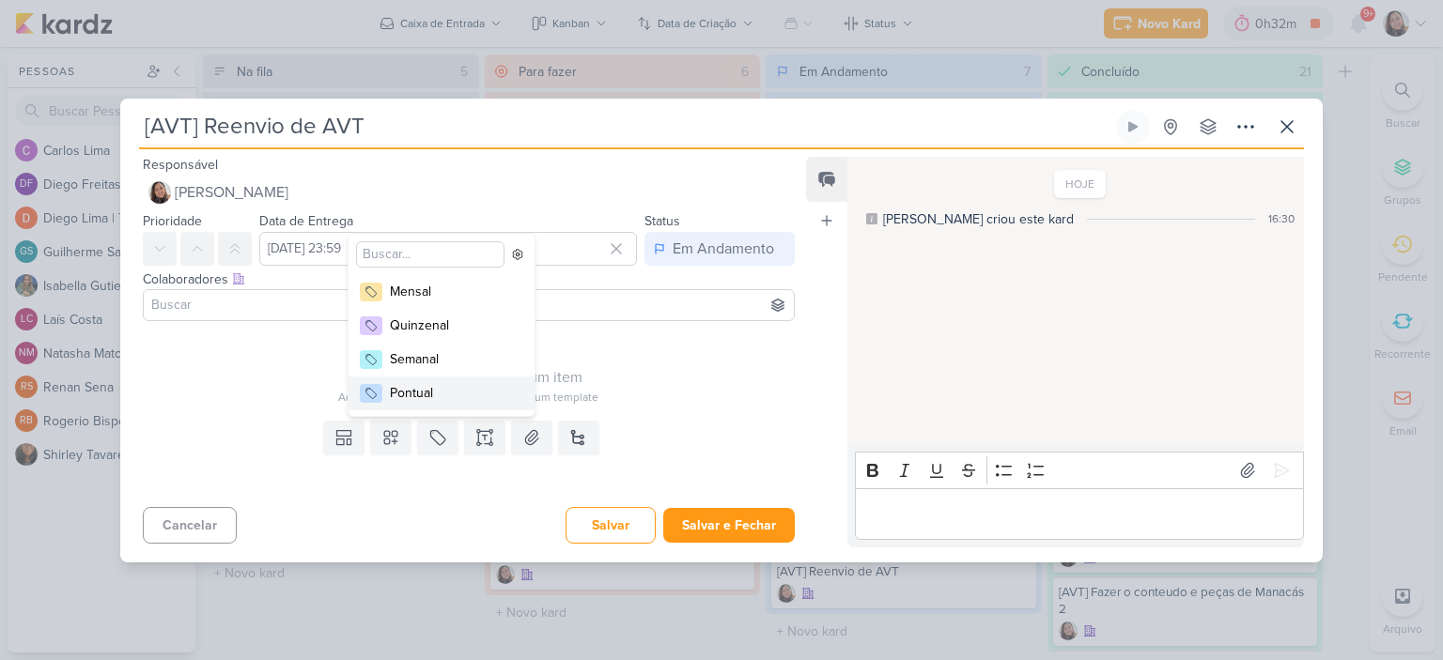
click at [406, 384] on div "Pontual" at bounding box center [451, 393] width 122 height 20
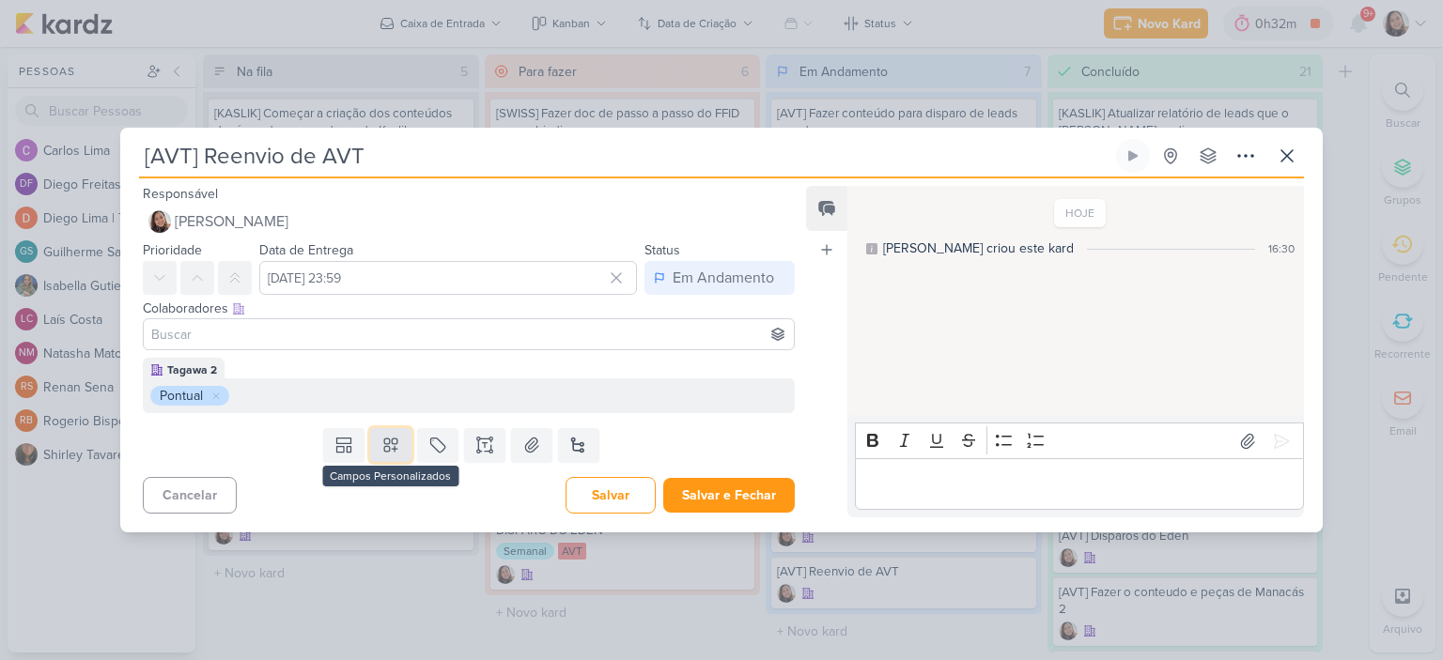
click at [384, 450] on icon at bounding box center [390, 445] width 19 height 19
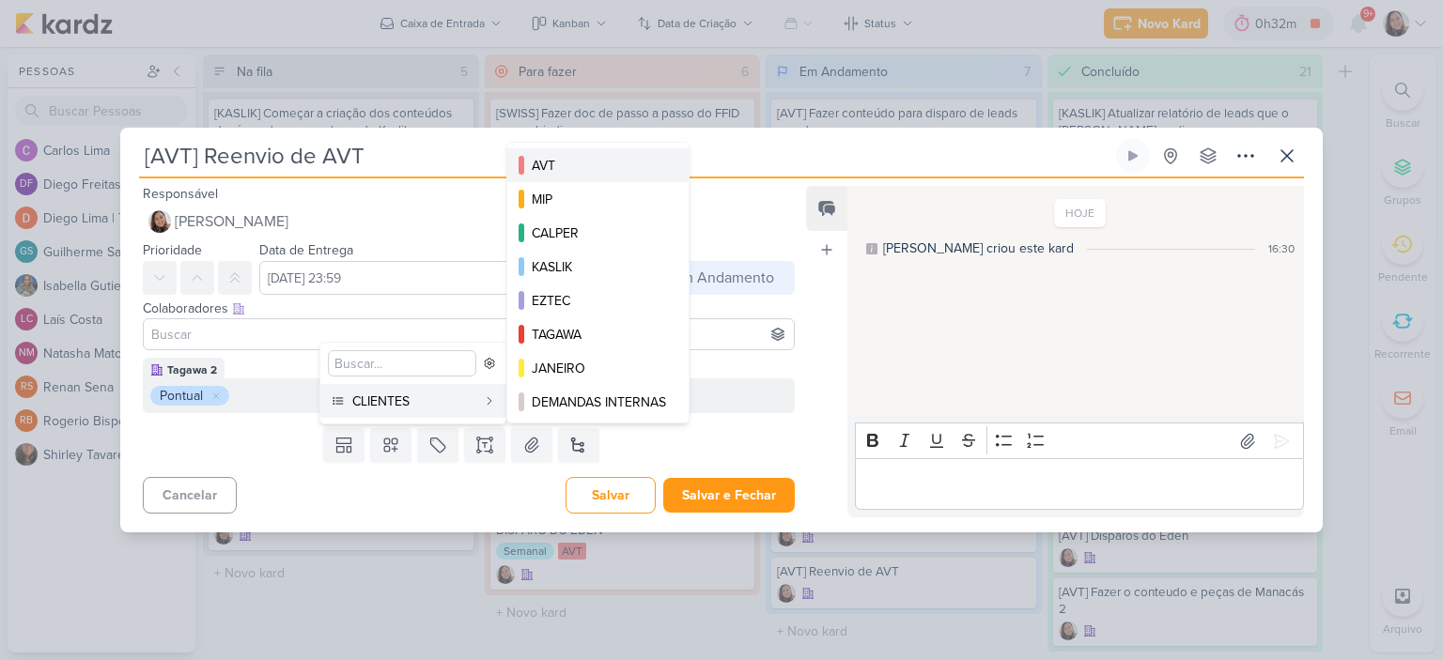
click at [583, 172] on div "AVT" at bounding box center [599, 166] width 134 height 20
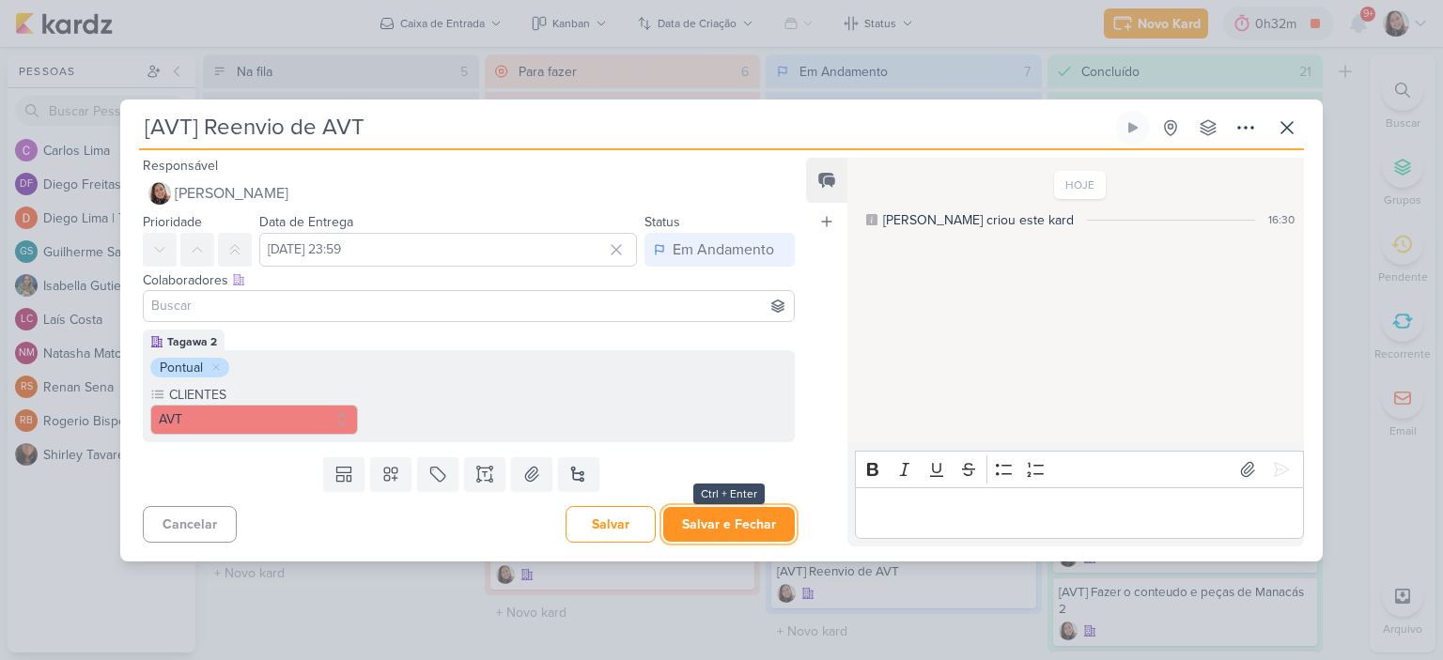
click at [748, 525] on button "Salvar e Fechar" at bounding box center [729, 524] width 132 height 35
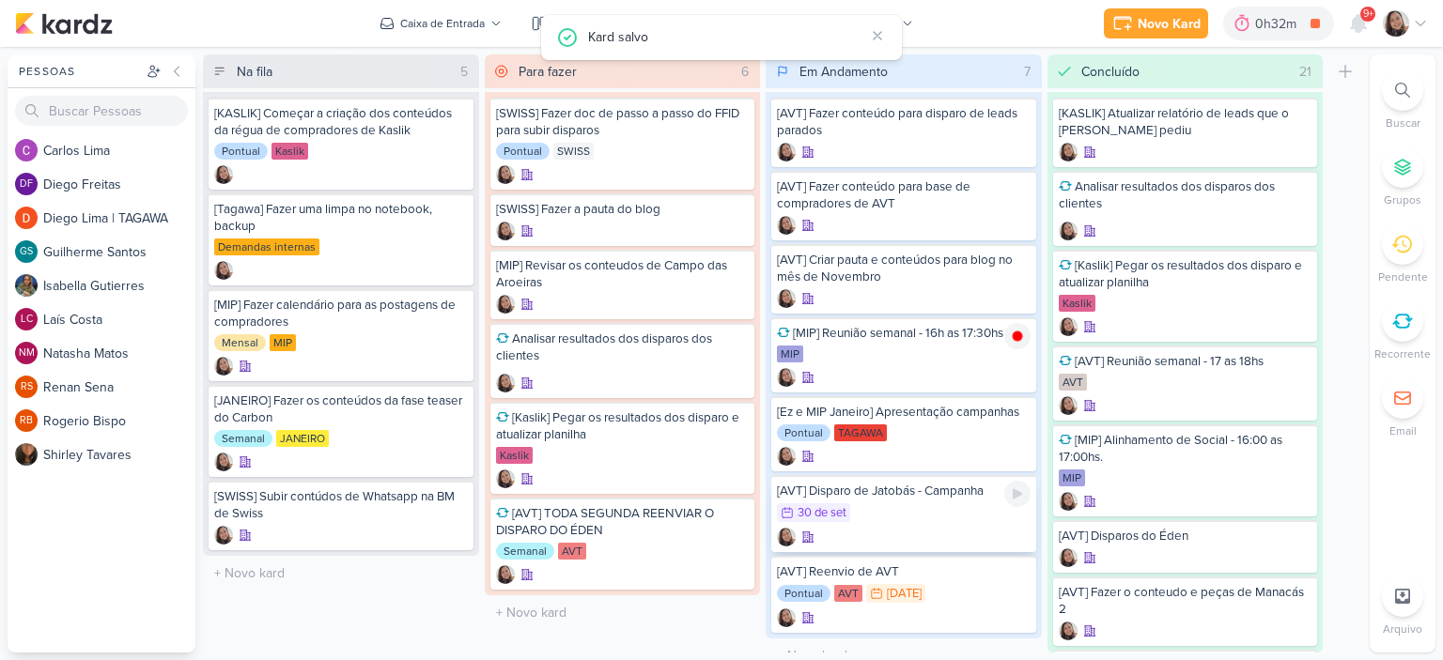
click at [875, 509] on div "30/9 30 de set" at bounding box center [904, 513] width 254 height 21
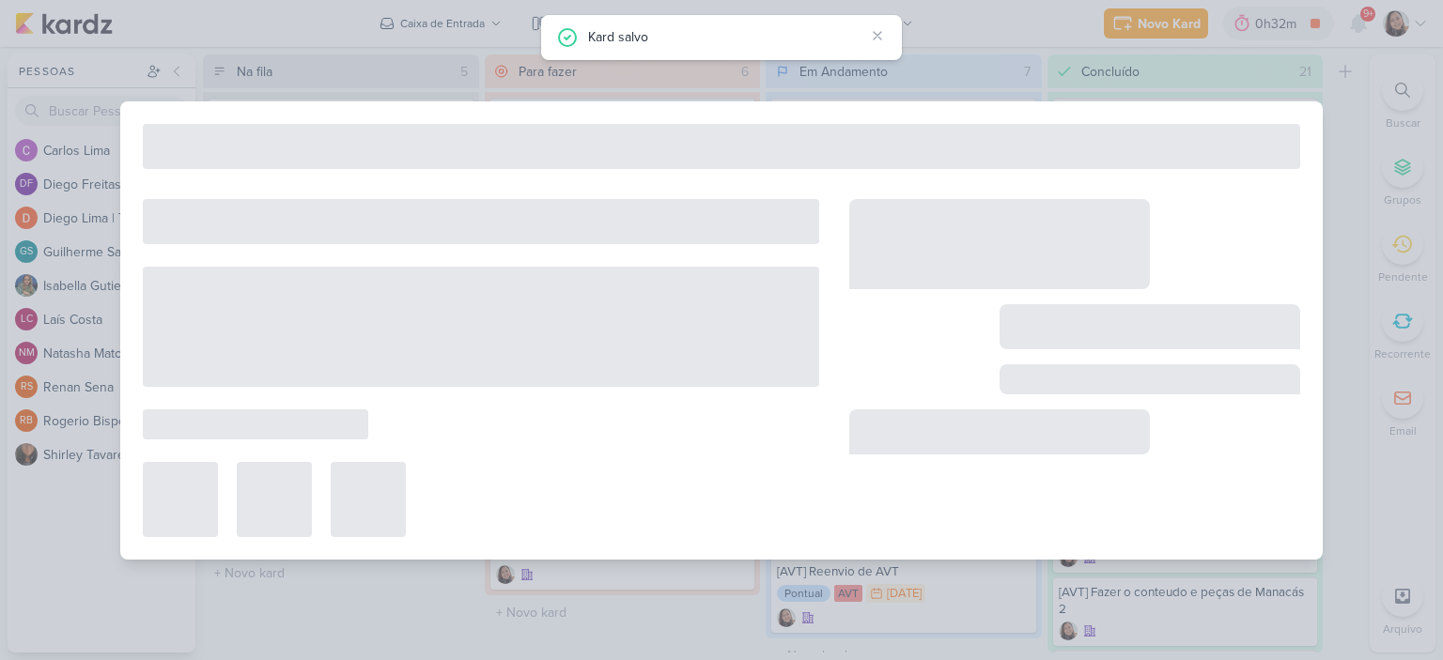
type input "[AVT] Disparo de Jatobás - Campanha"
type input "30 de setembro de 2025 às 23:59"
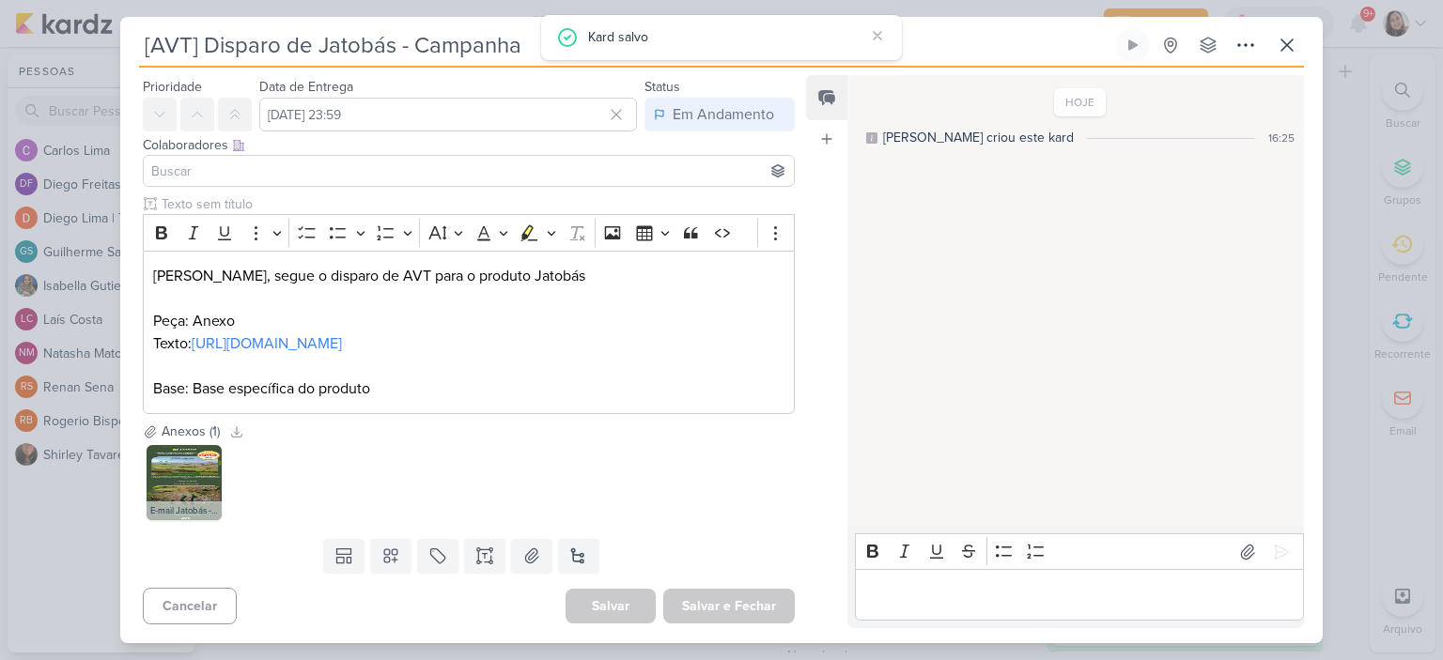
scroll to position [74, 0]
click at [437, 554] on icon at bounding box center [437, 557] width 14 height 14
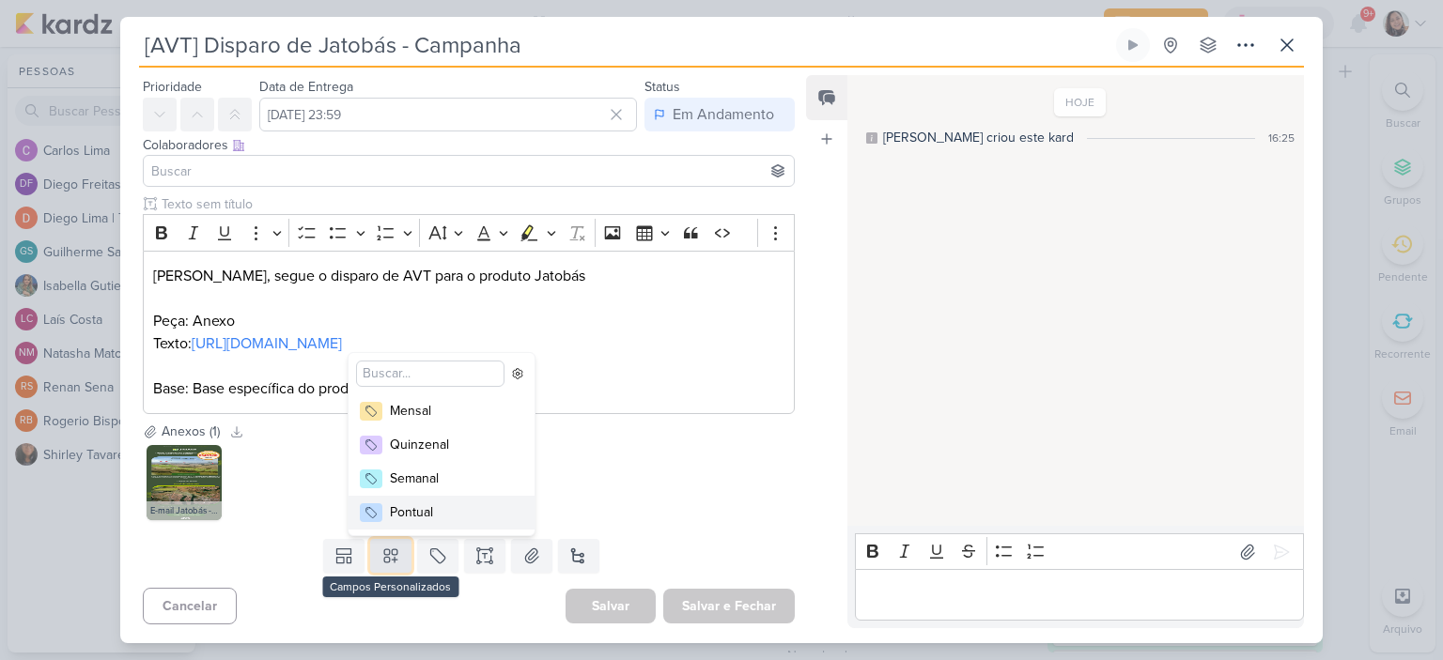
click at [381, 563] on icon at bounding box center [390, 556] width 19 height 19
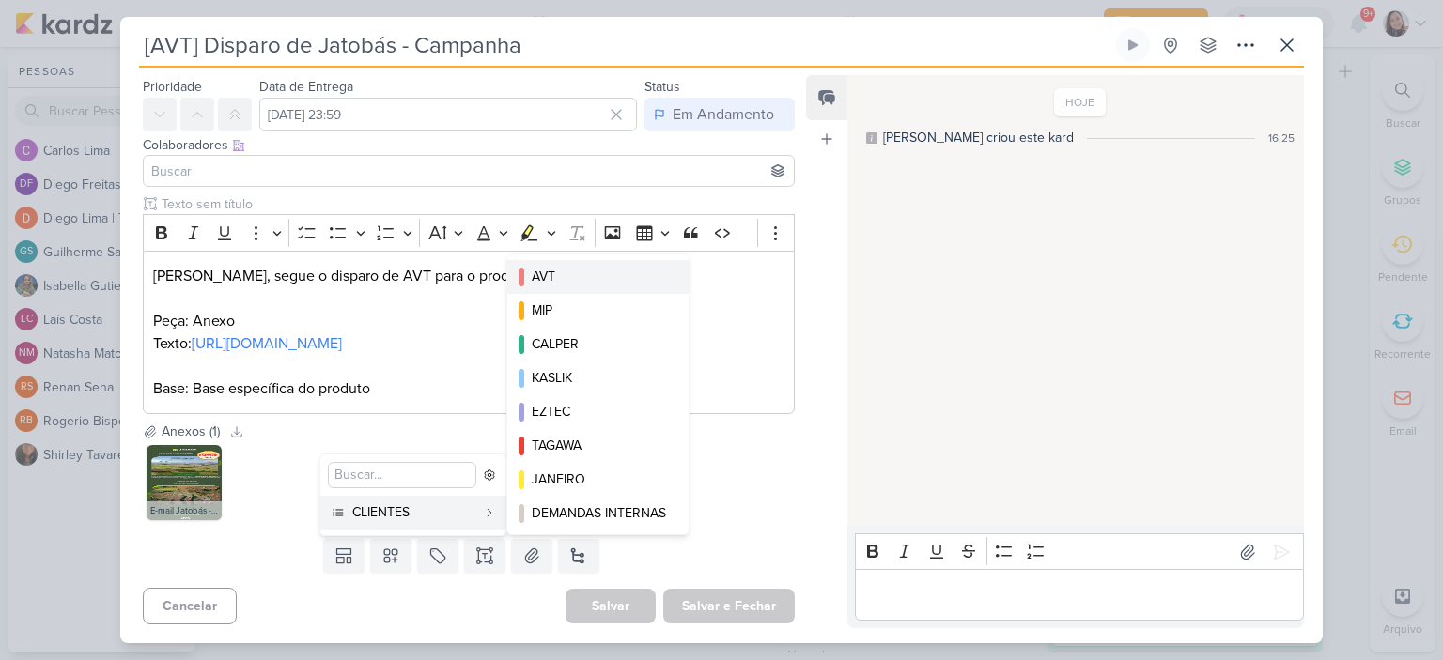
click at [642, 277] on div "AVT" at bounding box center [599, 277] width 134 height 20
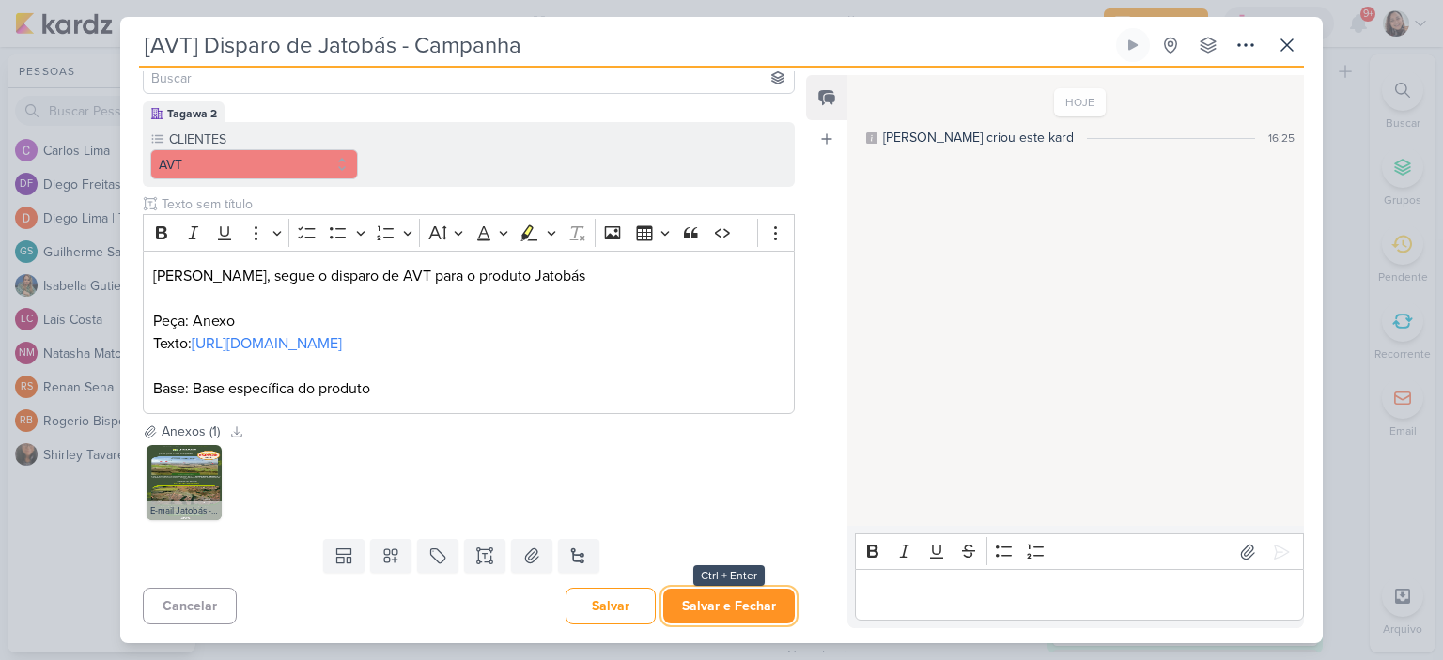
click at [729, 606] on button "Salvar e Fechar" at bounding box center [729, 606] width 132 height 35
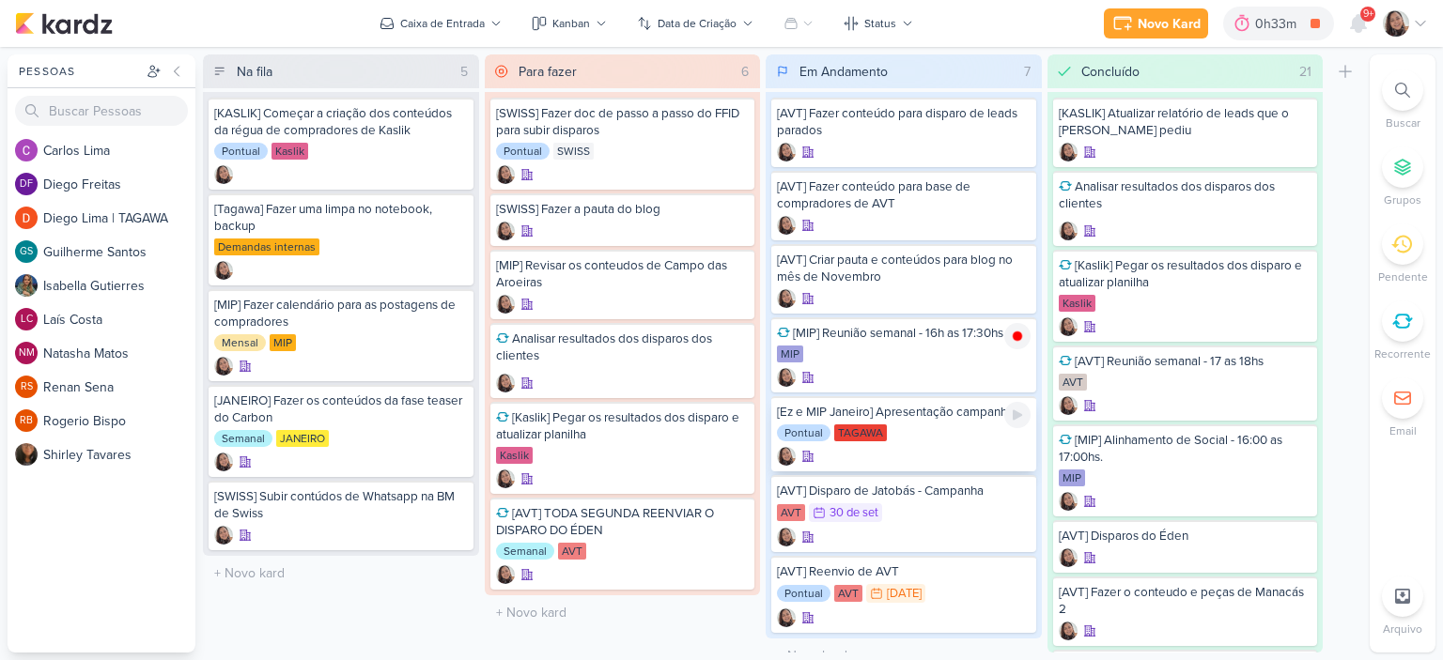
scroll to position [17, 0]
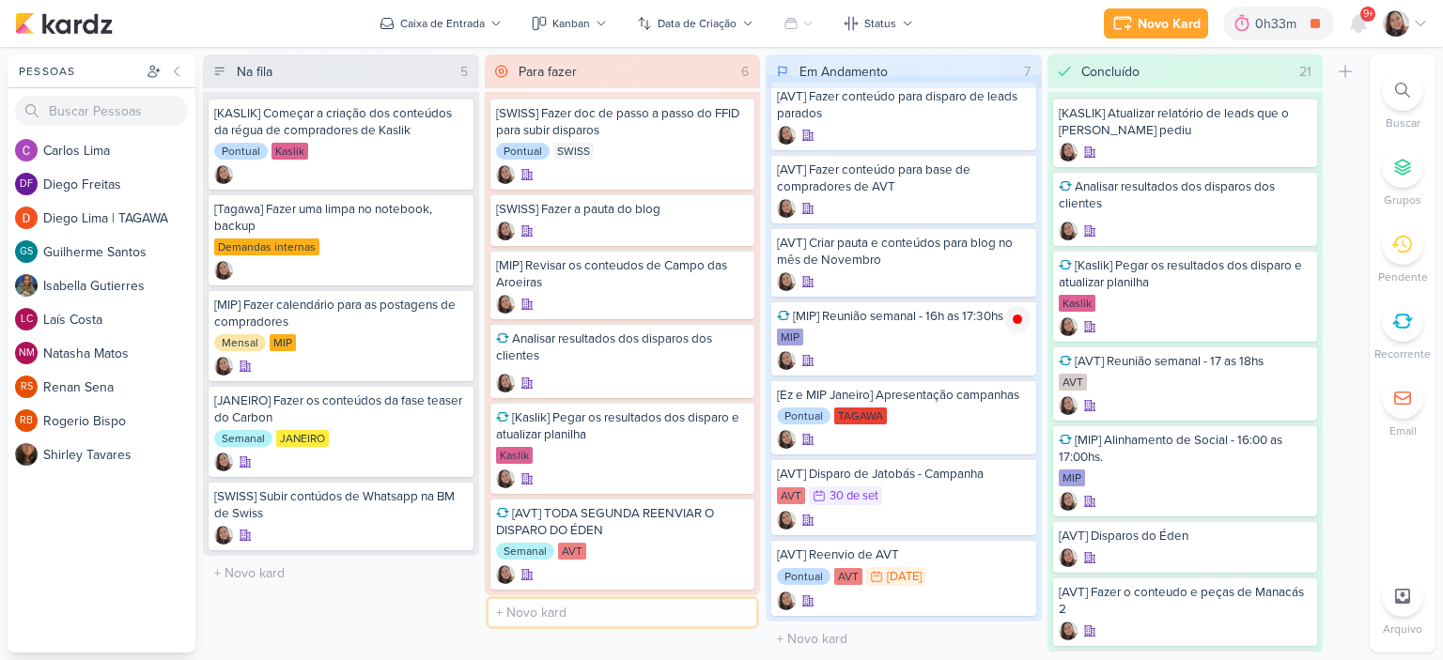
click at [544, 607] on input "text" at bounding box center [622, 612] width 269 height 27
click at [676, 606] on input "[KASLIK] Fazer conteúdo de" at bounding box center [622, 612] width 269 height 27
click at [689, 603] on input "[KASLIK] Fazer conteúdo de" at bounding box center [622, 612] width 269 height 27
type input "[KASLIK] Fazer conteúdo de Kaslik"
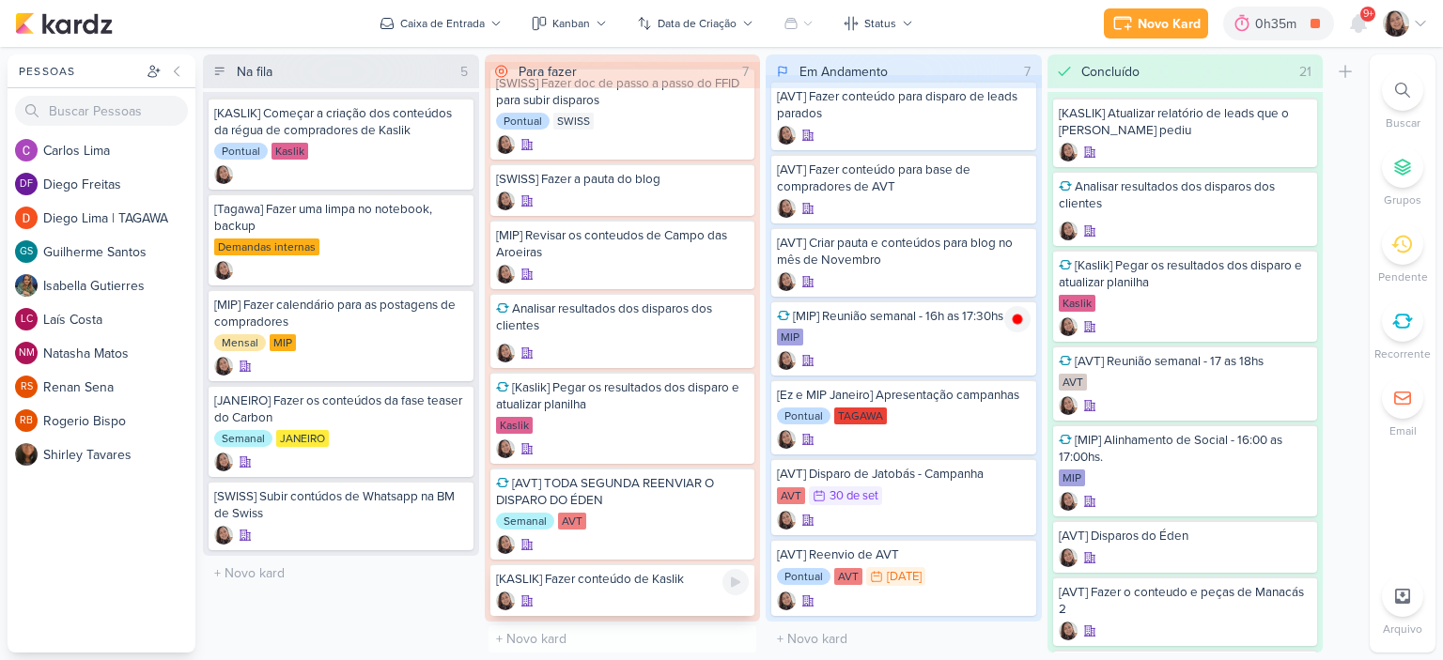
click at [681, 594] on div at bounding box center [623, 601] width 254 height 19
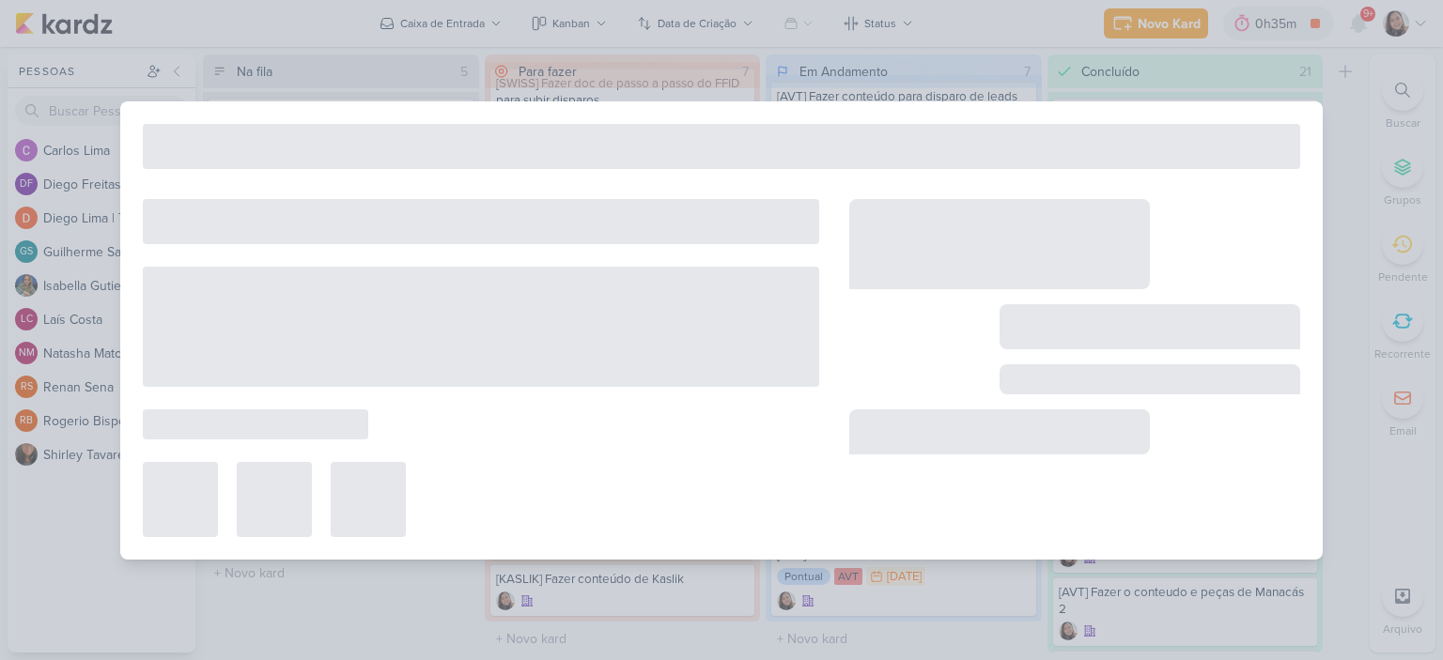
type input "[KASLIK] Fazer conteúdo de Kaslik"
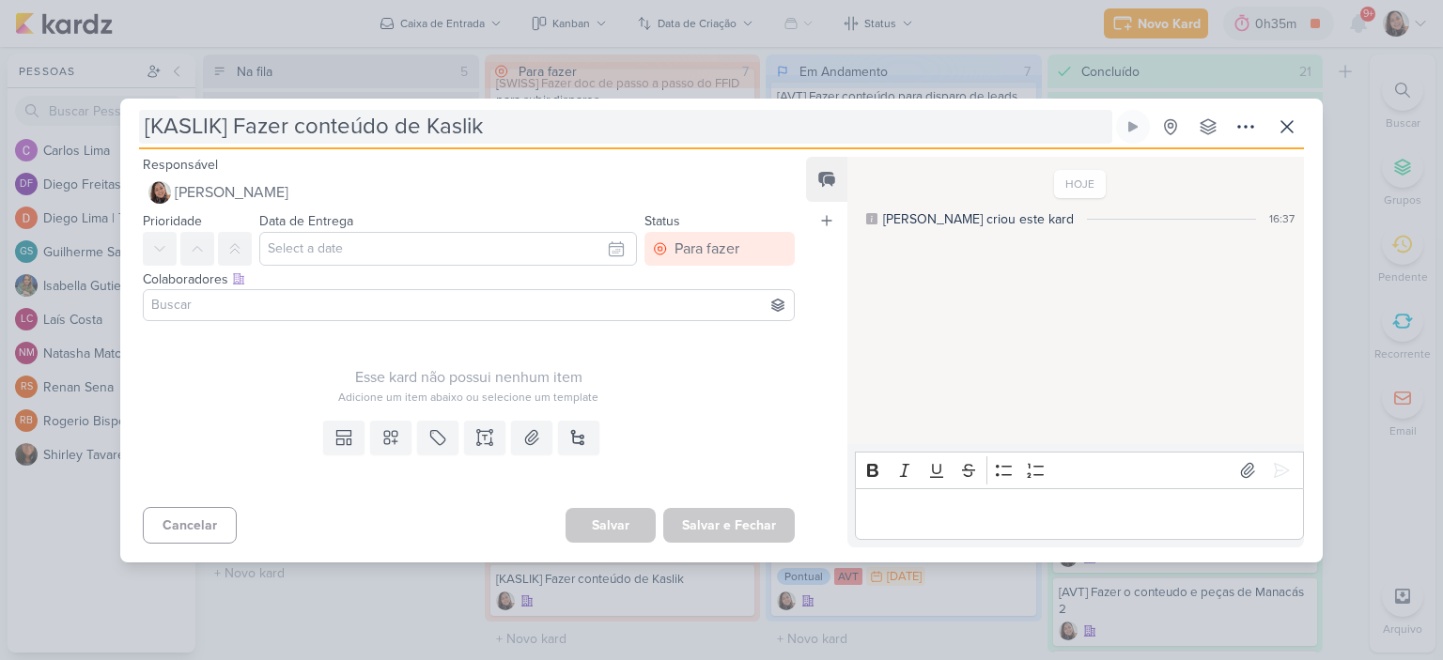
click at [425, 131] on input "[KASLIK] Fazer conteúdo de Kaslik" at bounding box center [625, 127] width 973 height 34
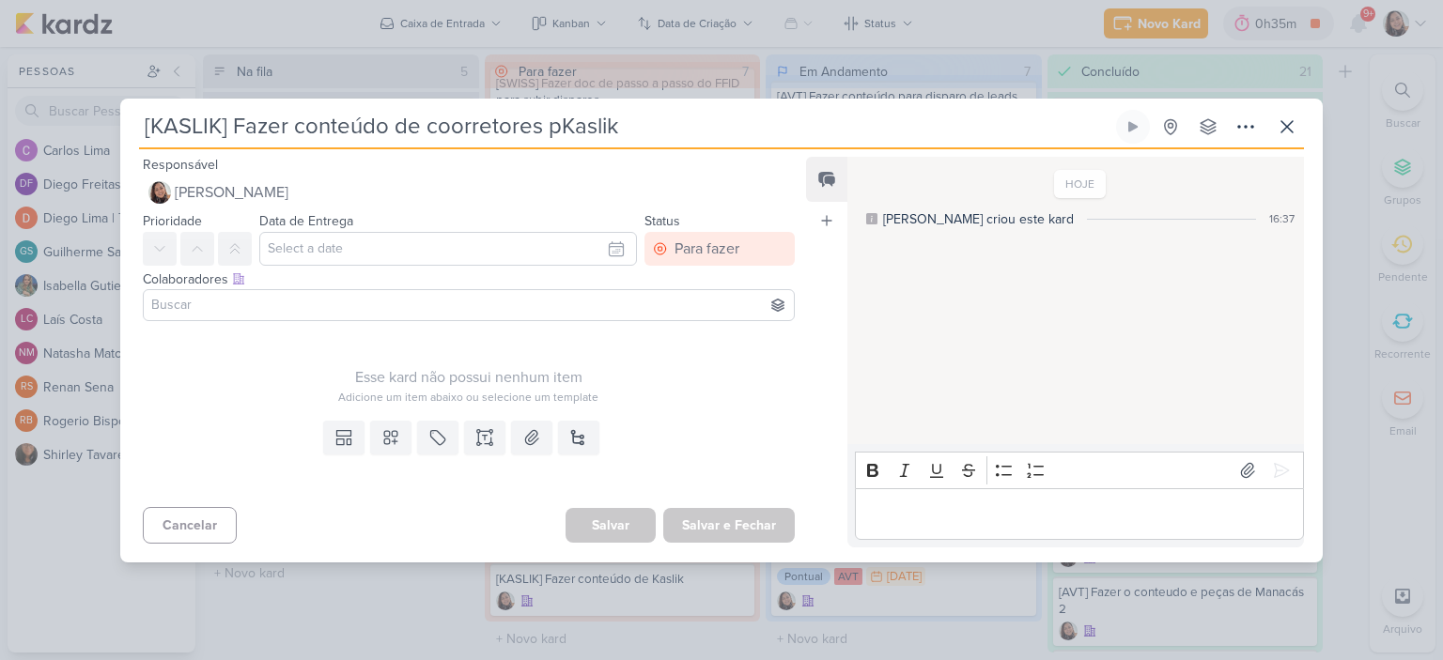
type input "[KASLIK] Fazer conteúdo de coorretores paKaslik"
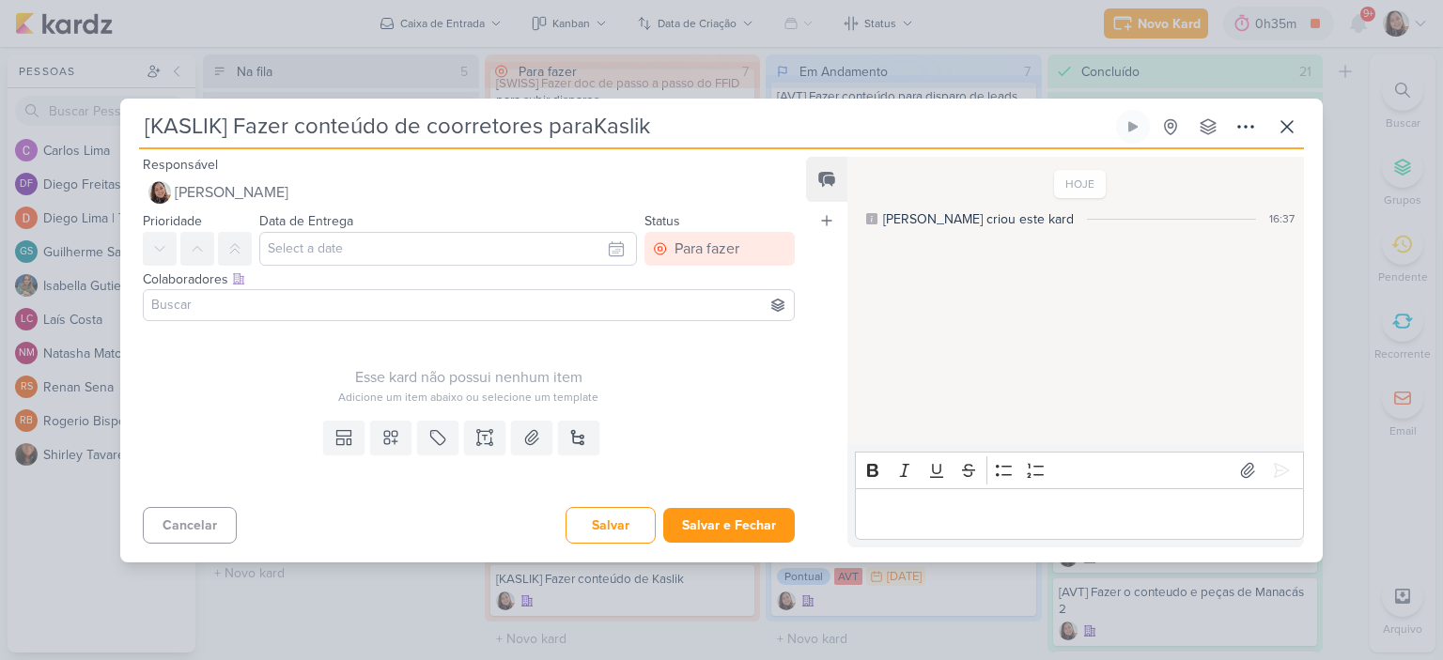
type input "[KASLIK] Fazer conteúdo de coorretores para Kaslik"
click at [755, 514] on button "Salvar e Fechar" at bounding box center [729, 525] width 132 height 35
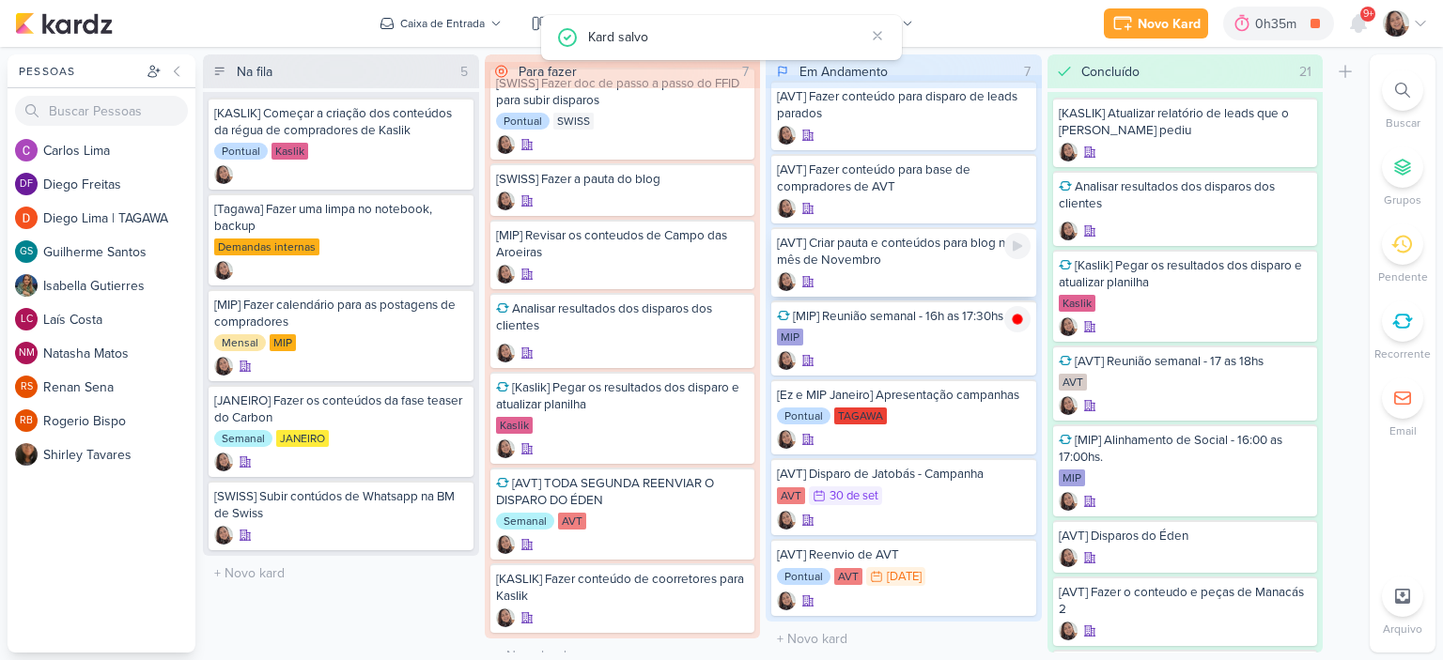
click at [876, 273] on div at bounding box center [904, 281] width 254 height 19
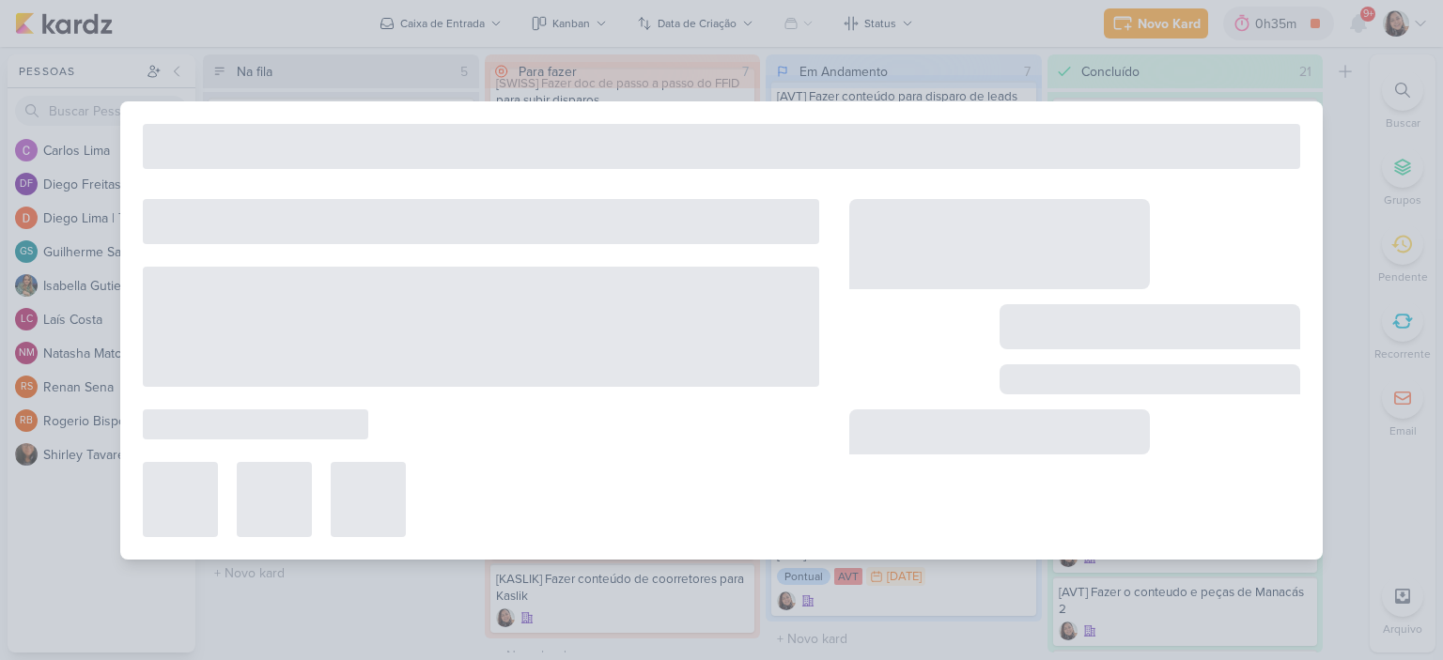
type input "[AVT] Criar pauta e conteúdos para blog no mês de Novembro"
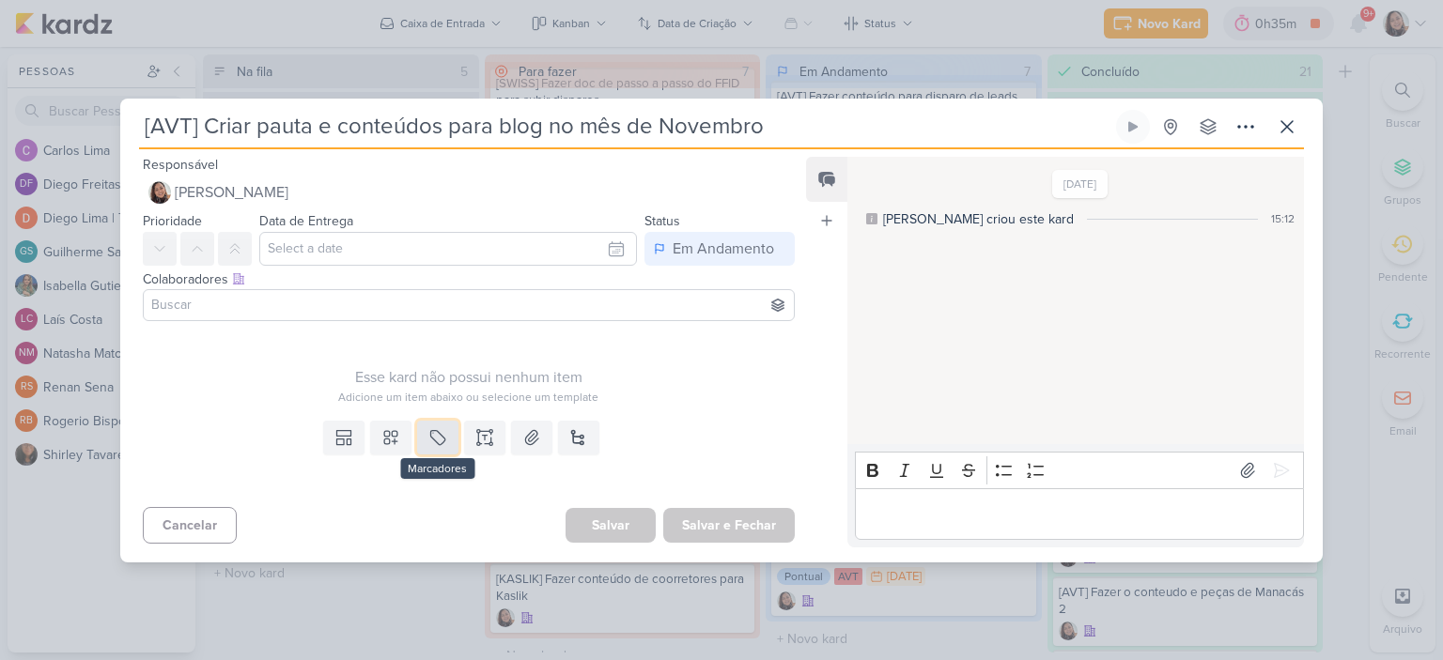
click at [433, 434] on icon at bounding box center [437, 437] width 19 height 19
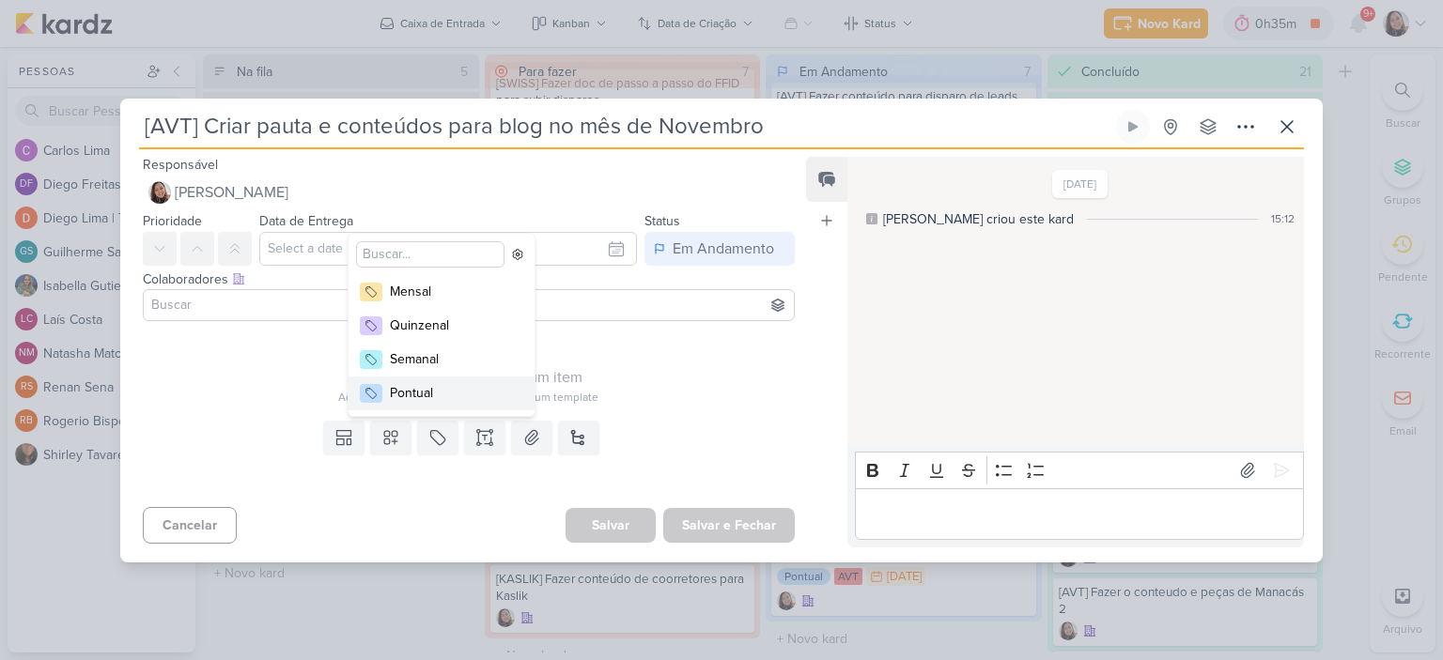
click at [760, 410] on div "Esse kard não possui nenhum item Adicione um item abaixo ou selecione um templa…" at bounding box center [461, 371] width 682 height 85
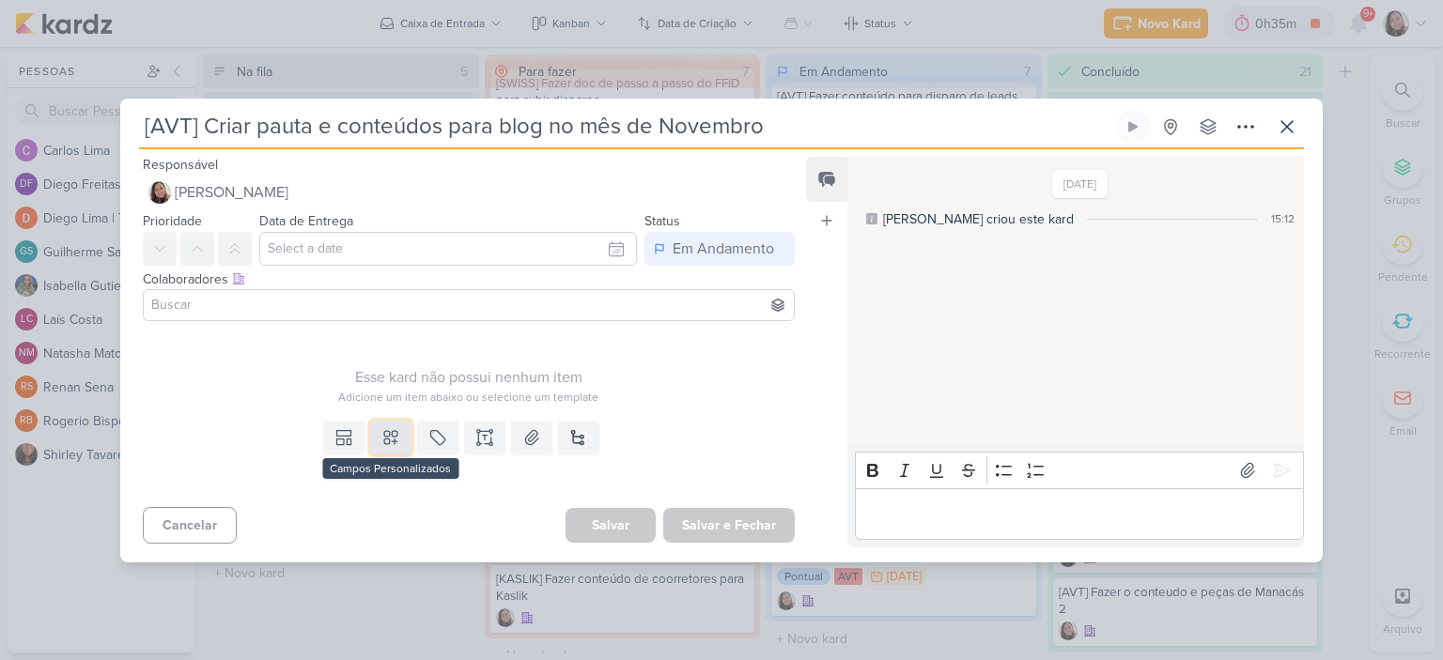
click at [381, 441] on icon at bounding box center [390, 437] width 19 height 19
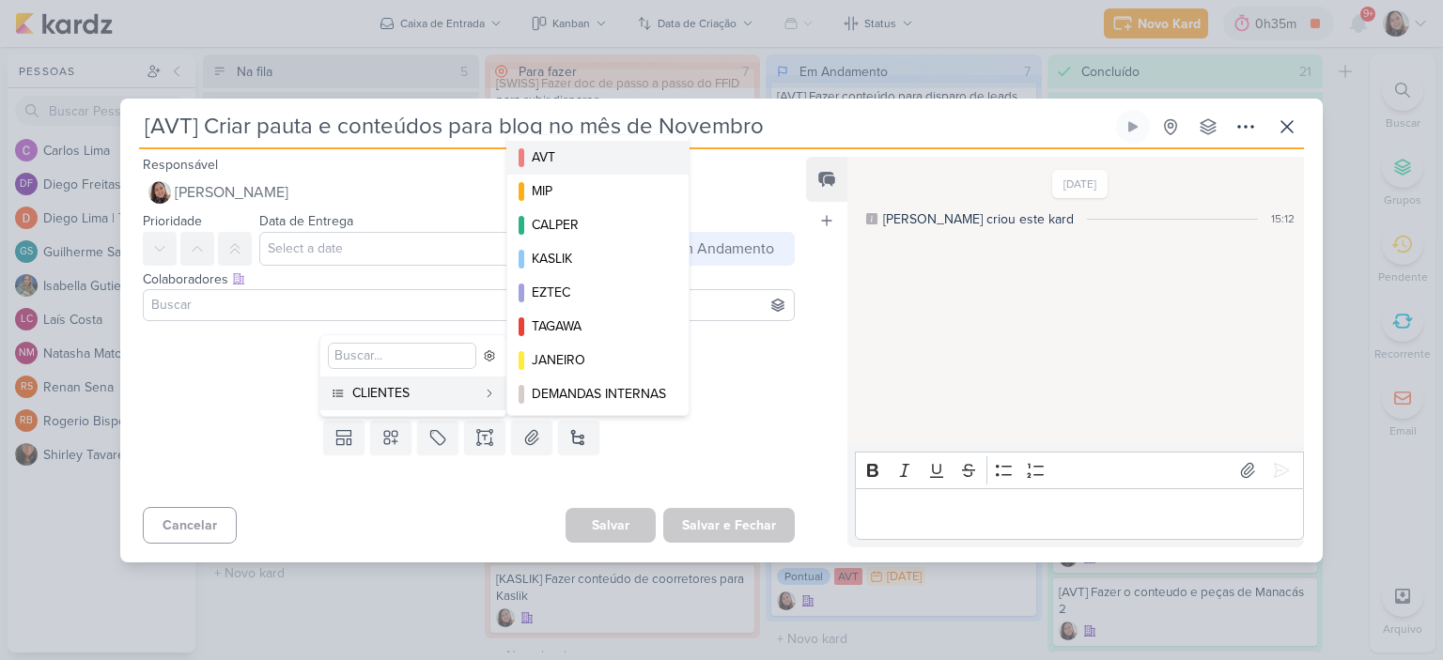
click at [553, 159] on div "AVT" at bounding box center [599, 157] width 134 height 20
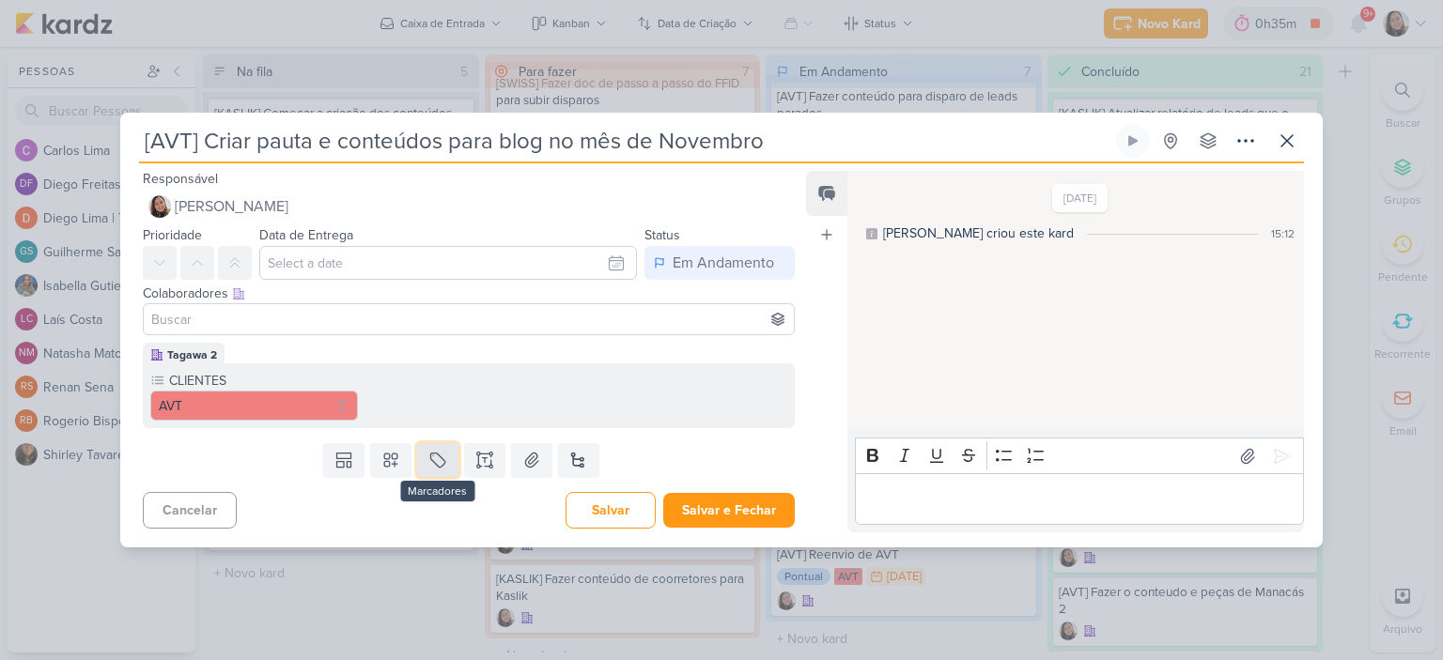
click at [443, 472] on button at bounding box center [437, 460] width 41 height 34
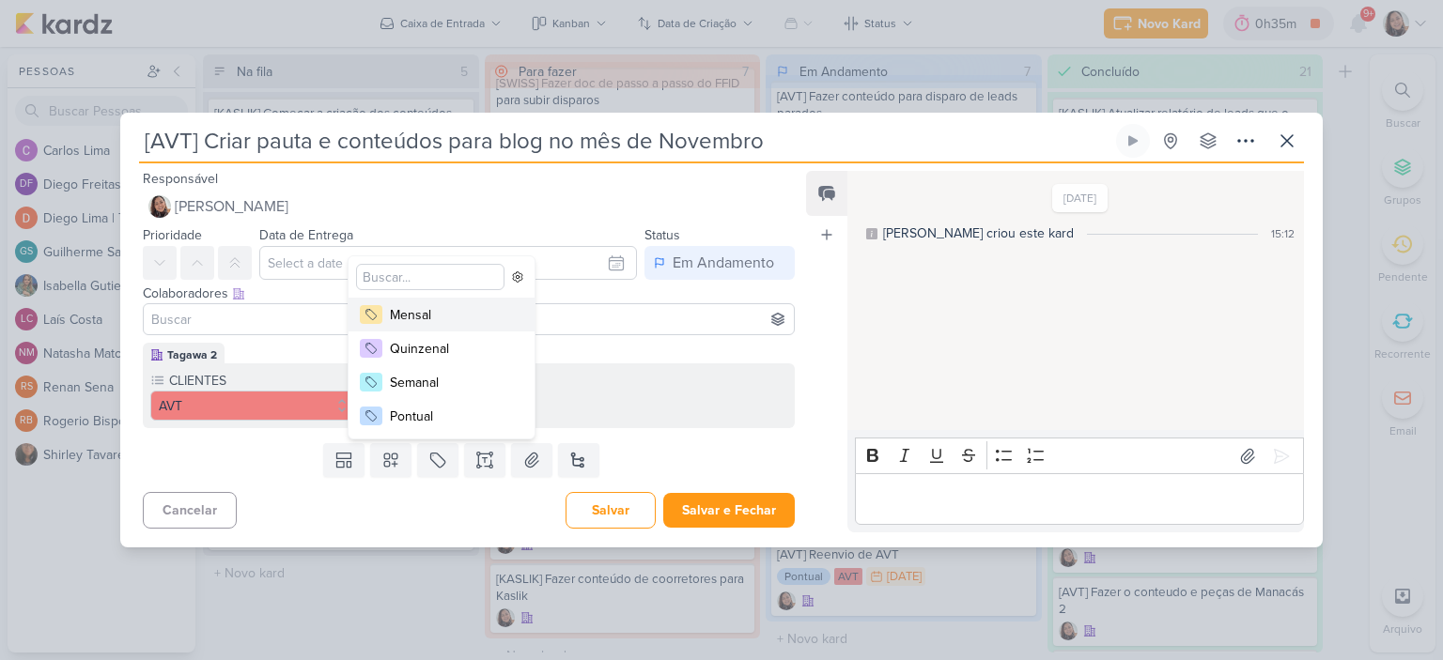
click at [441, 314] on div "Mensal" at bounding box center [451, 315] width 122 height 20
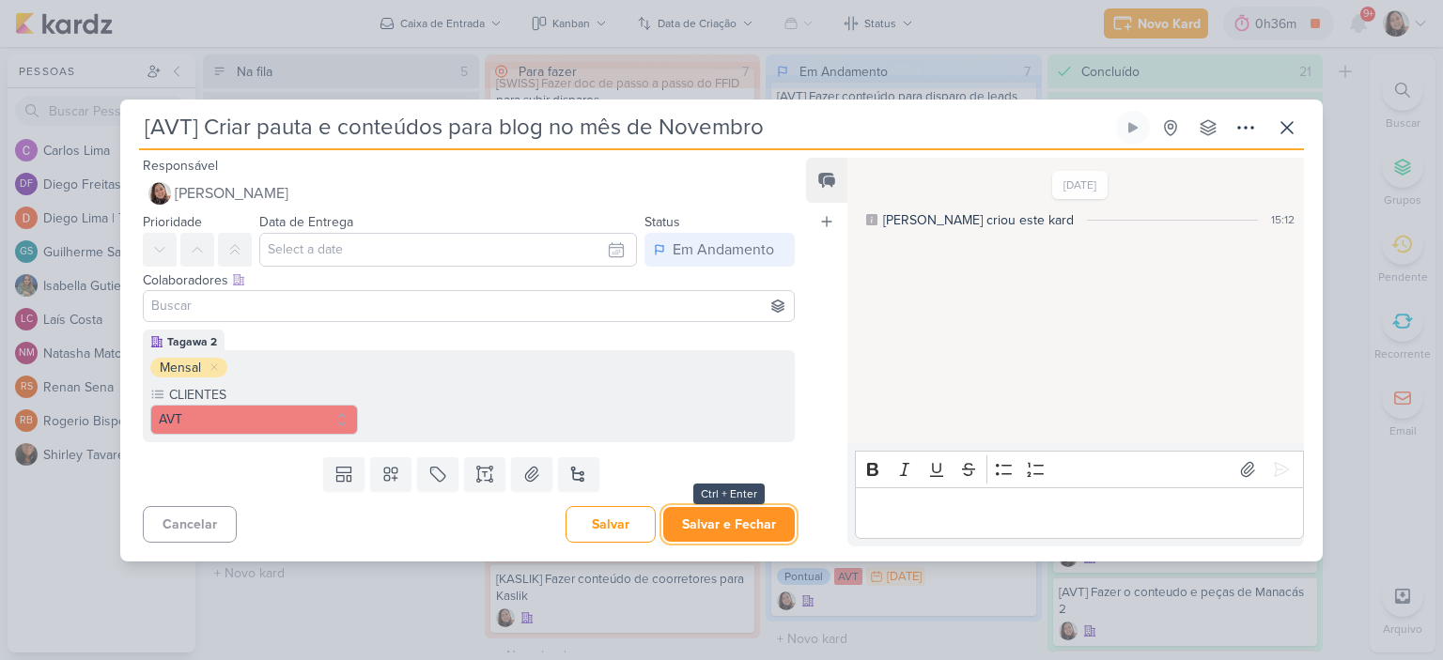
click at [706, 529] on button "Salvar e Fechar" at bounding box center [729, 524] width 132 height 35
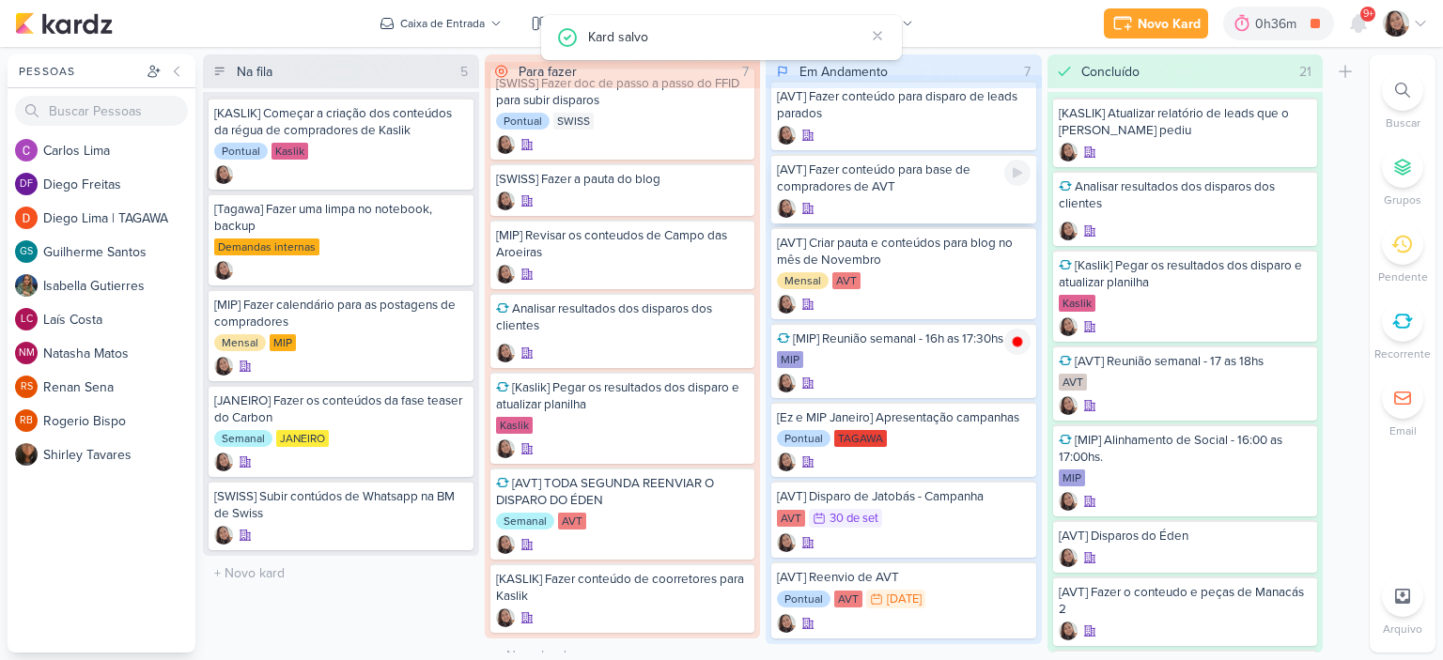
click at [853, 206] on div at bounding box center [904, 208] width 254 height 19
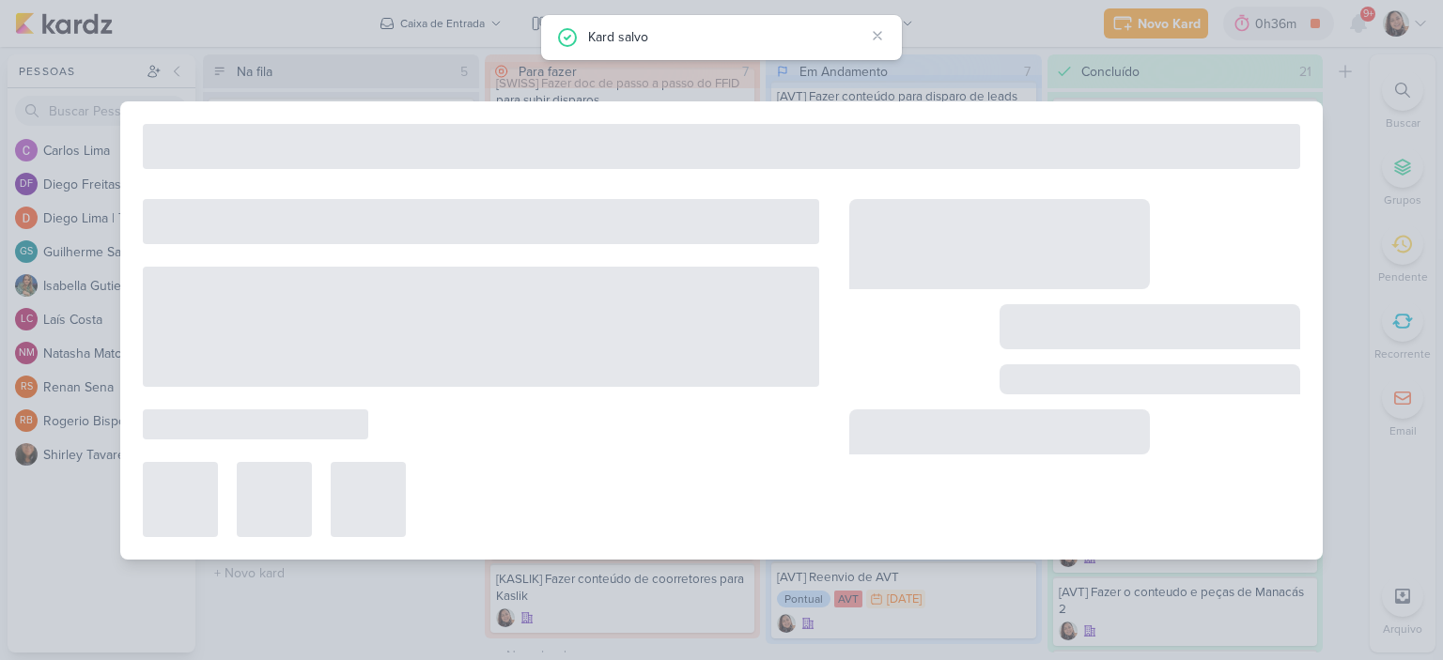
type input "[AVT] Fazer conteúdo para base de compradores de AVT"
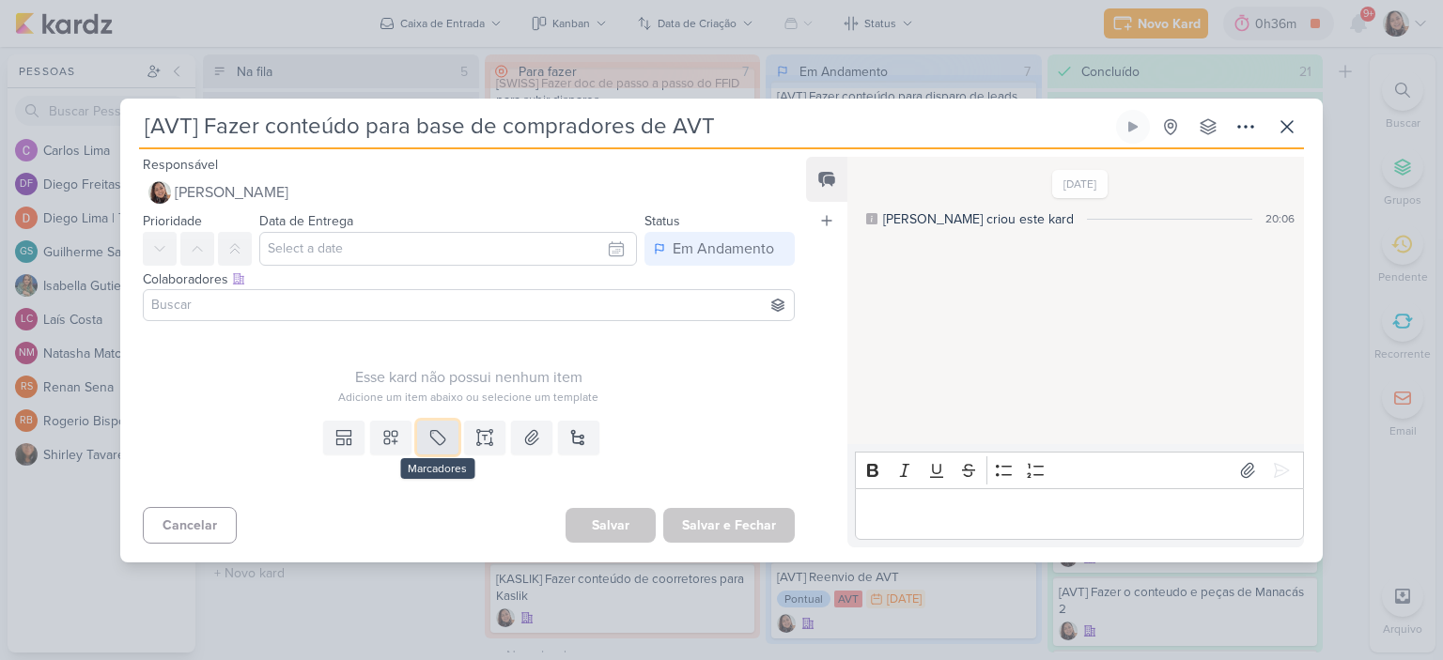
click at [445, 442] on button at bounding box center [437, 438] width 41 height 34
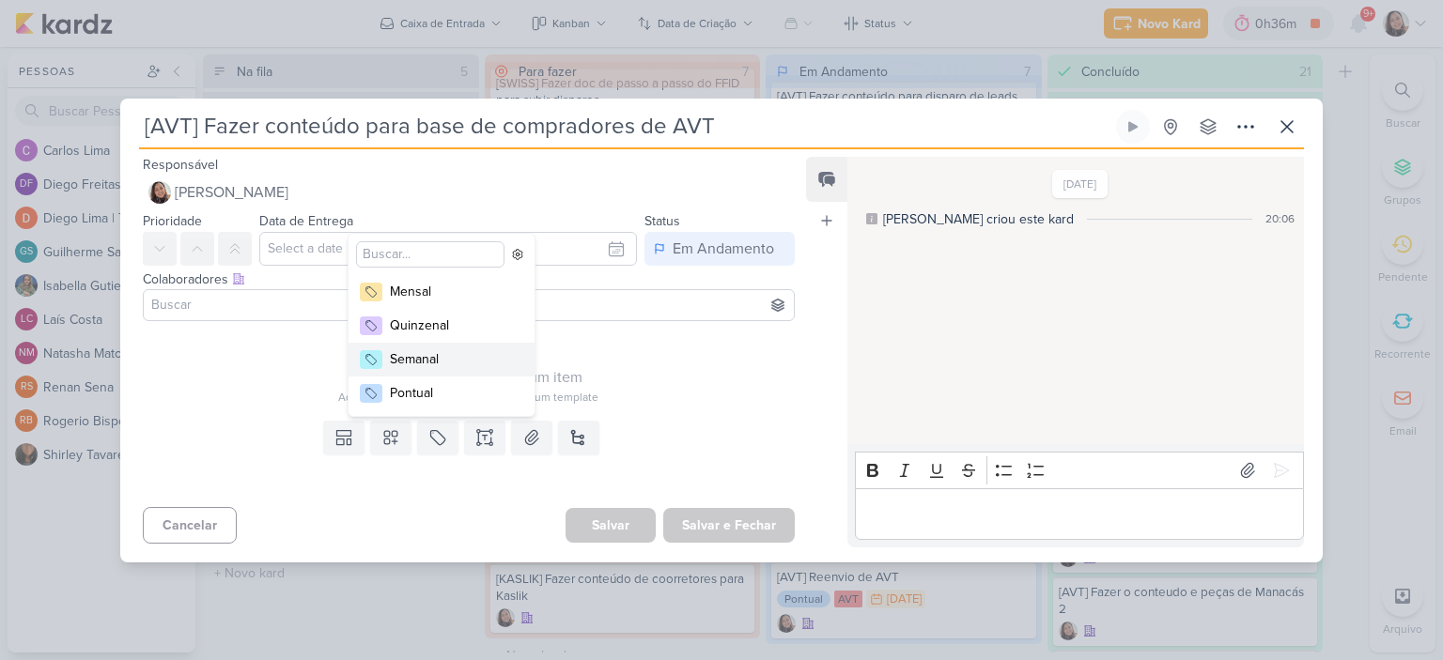
click at [620, 376] on div "Esse kard não possui nenhum item" at bounding box center [469, 377] width 652 height 23
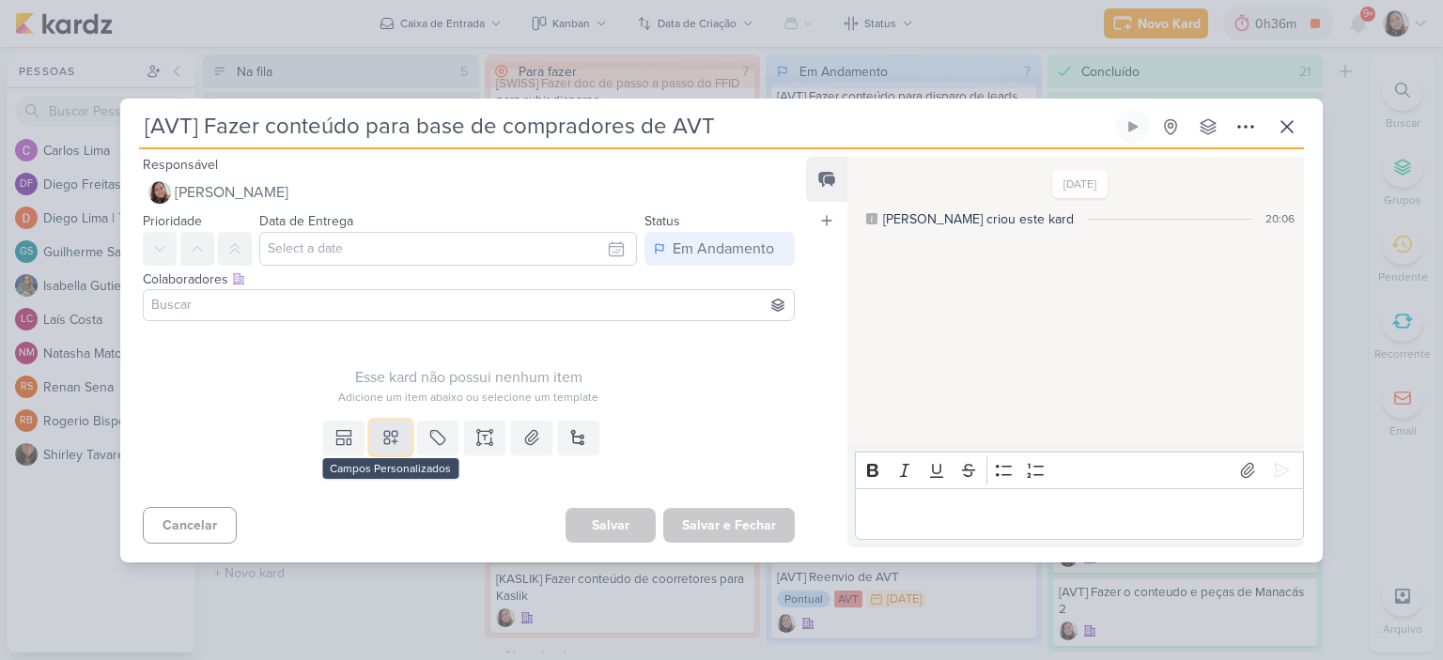
click at [375, 430] on button at bounding box center [390, 438] width 41 height 34
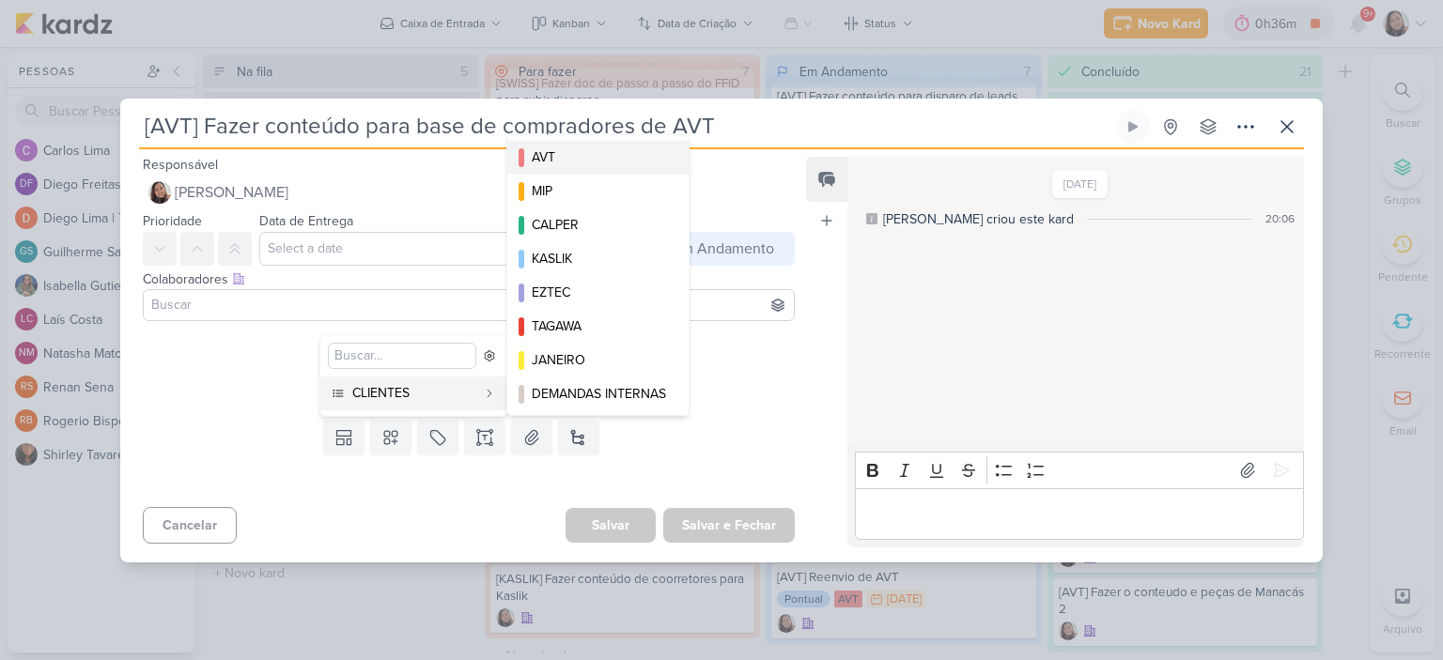
click at [537, 157] on div "AVT" at bounding box center [599, 157] width 134 height 20
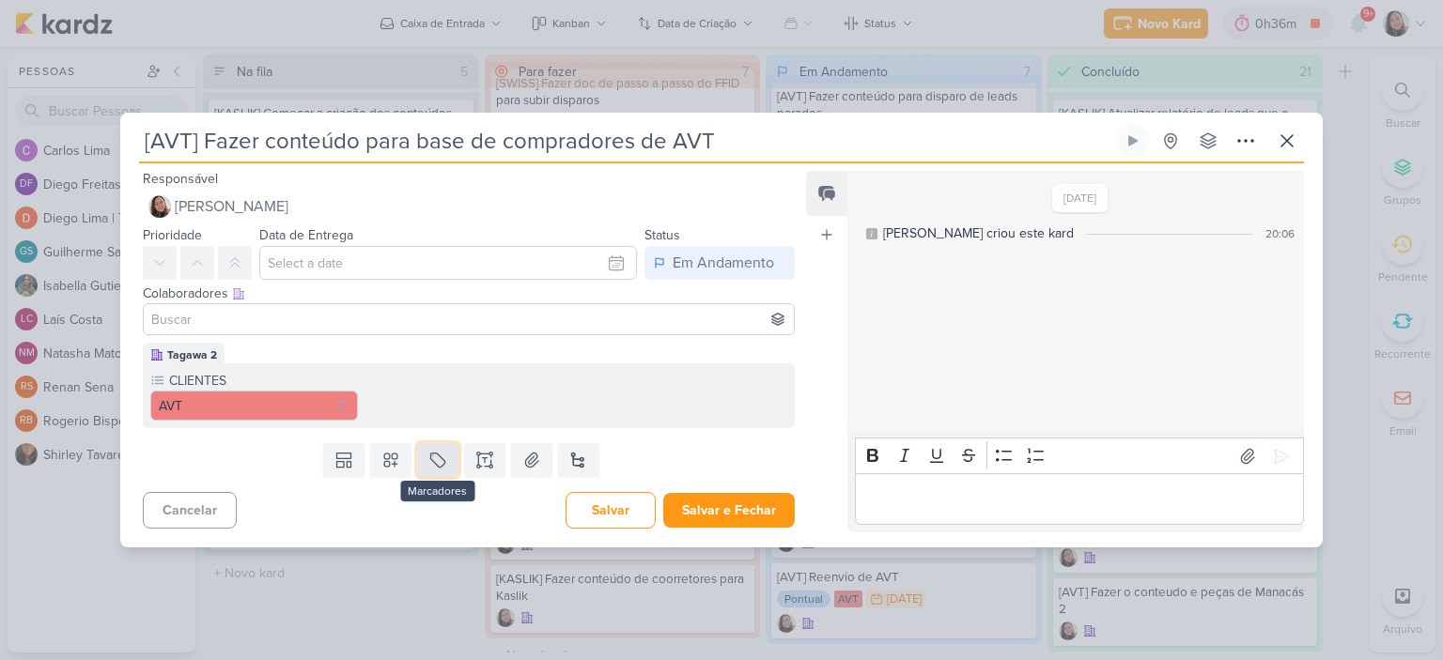
click at [434, 457] on icon at bounding box center [437, 460] width 19 height 19
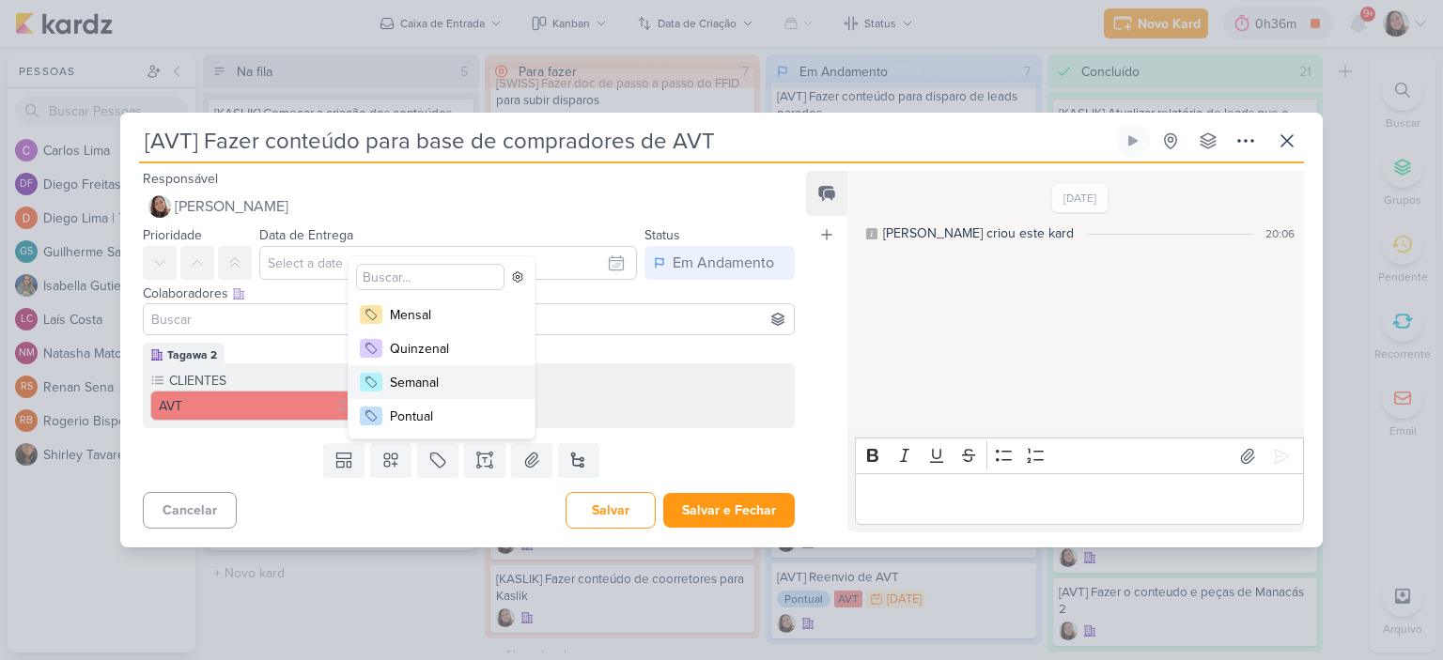
click at [410, 379] on div "Semanal" at bounding box center [451, 383] width 122 height 20
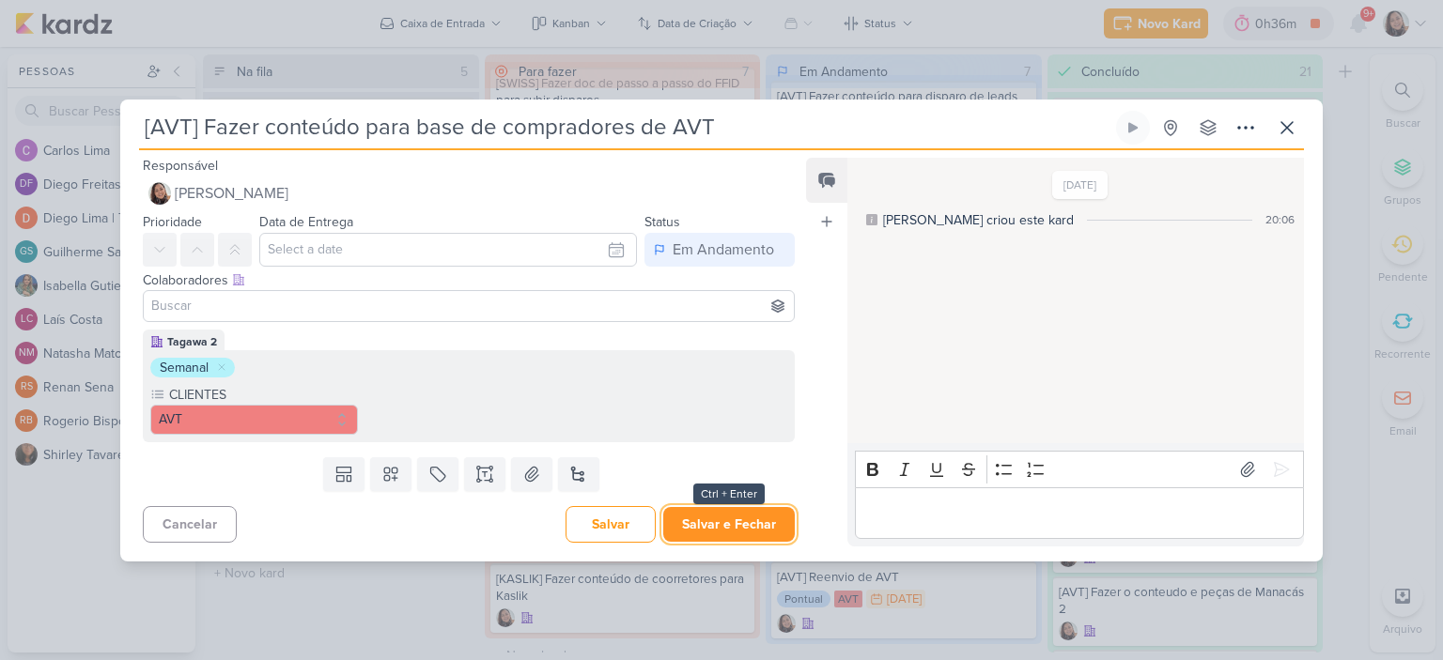
click at [721, 511] on button "Salvar e Fechar" at bounding box center [729, 524] width 132 height 35
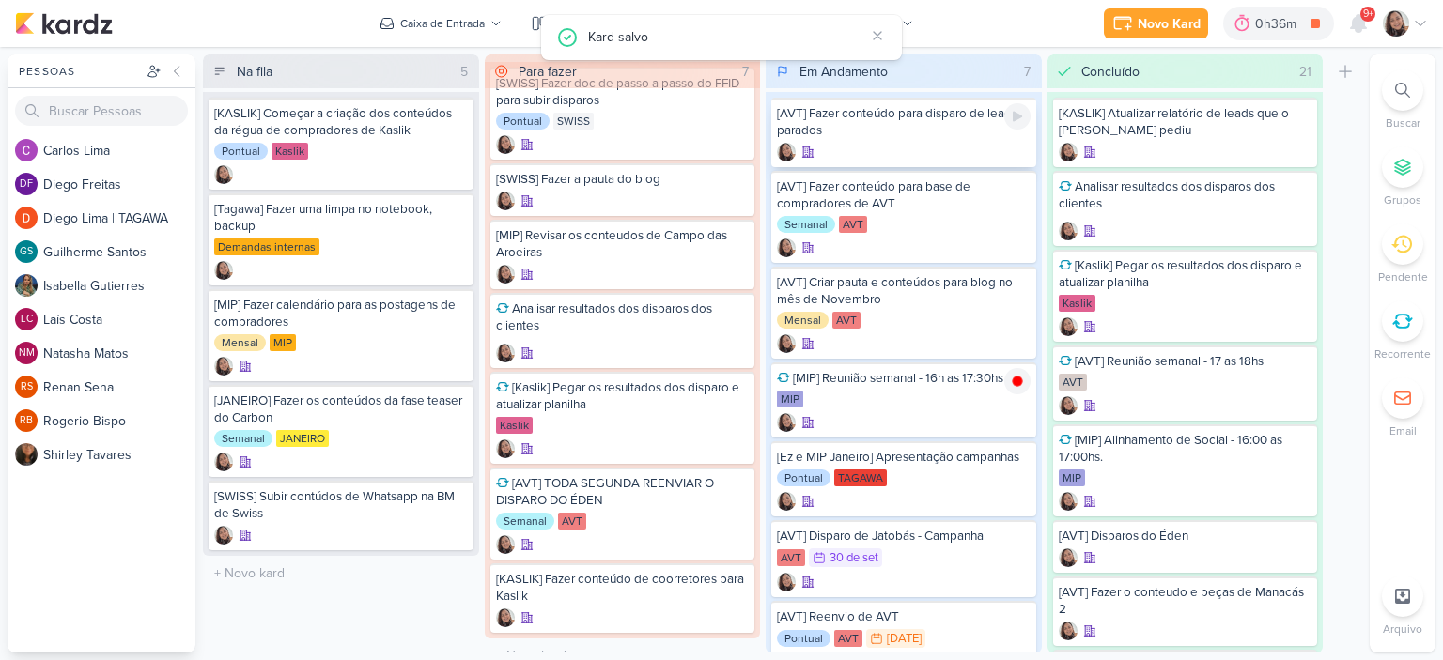
click at [842, 134] on div "[AVT] Fazer conteúdo para disparo de leads parados" at bounding box center [904, 122] width 254 height 34
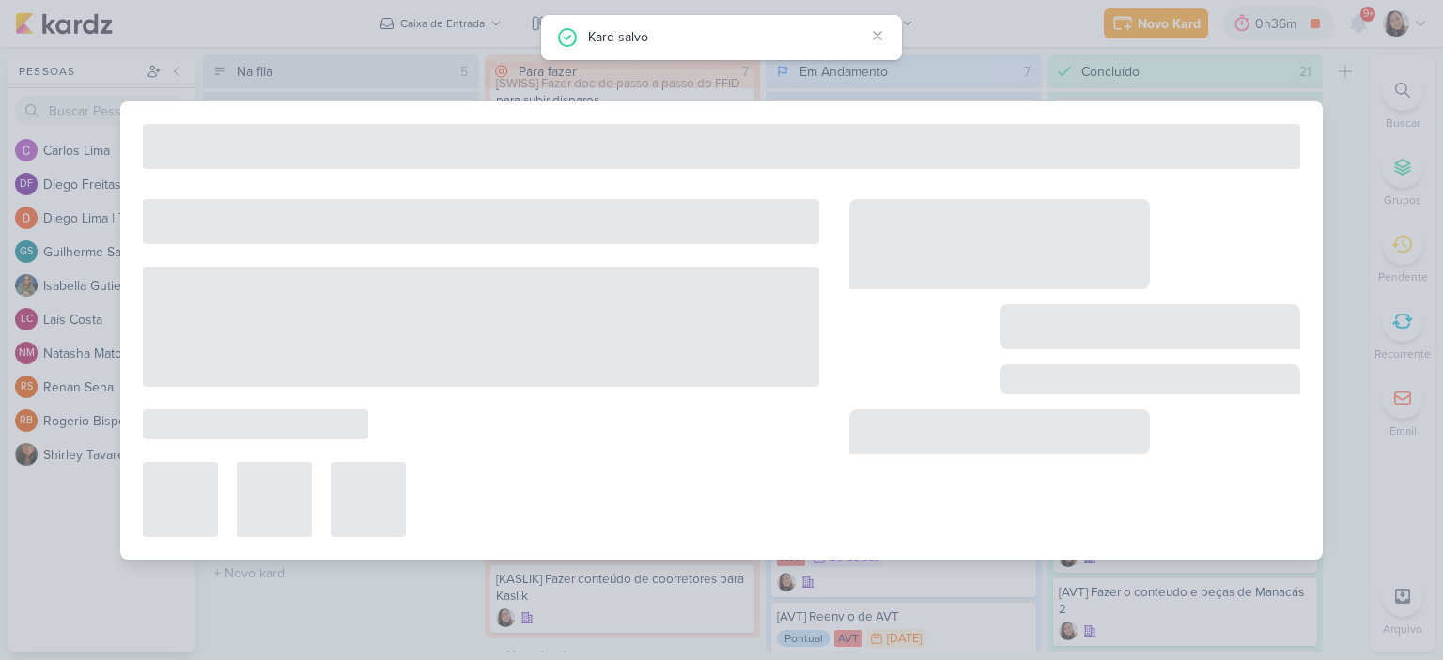
type input "[AVT] Fazer conteúdo para disparo de leads parados"
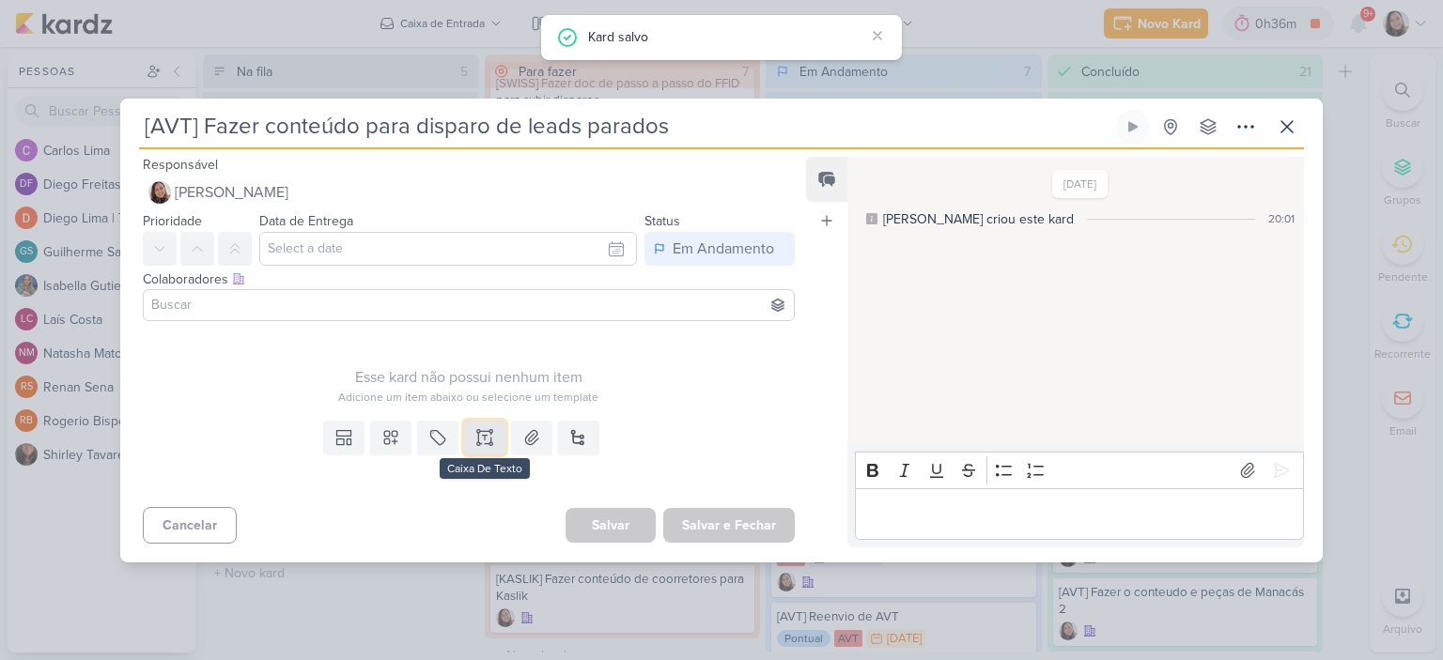
click at [485, 435] on icon at bounding box center [485, 437] width 0 height 5
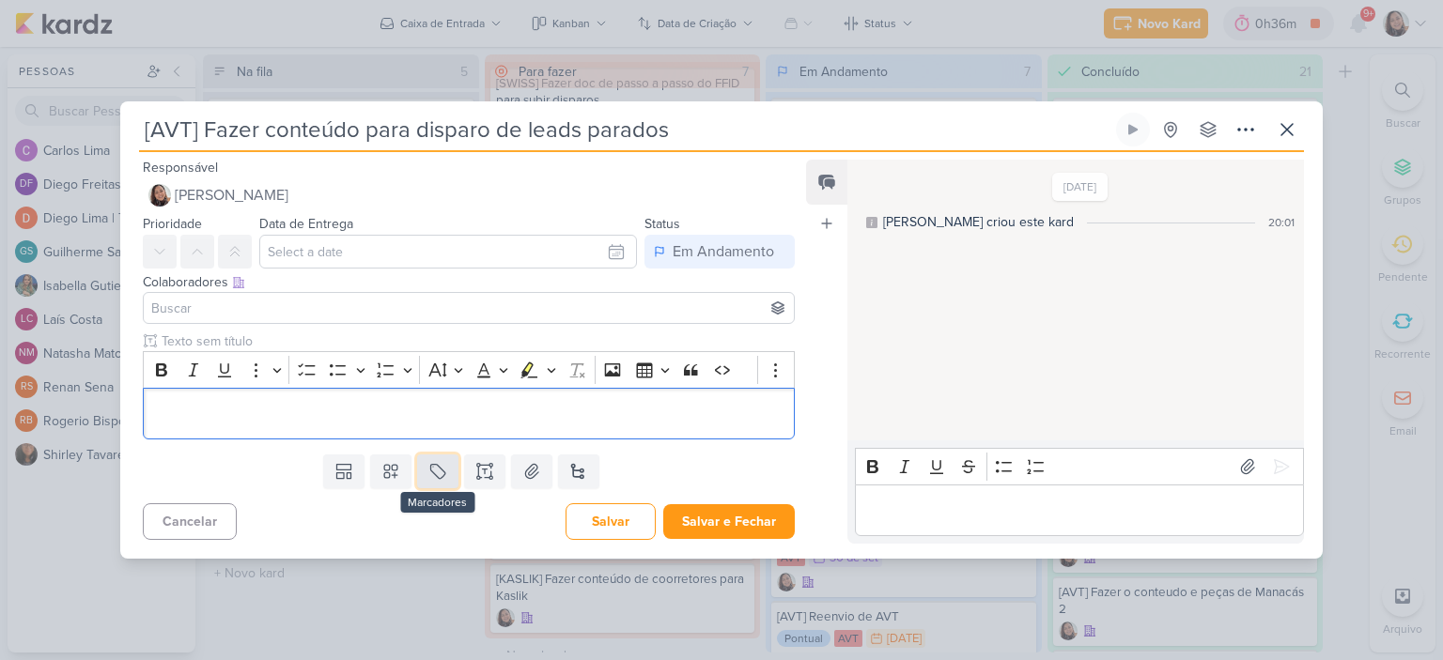
click at [428, 474] on icon at bounding box center [437, 471] width 19 height 19
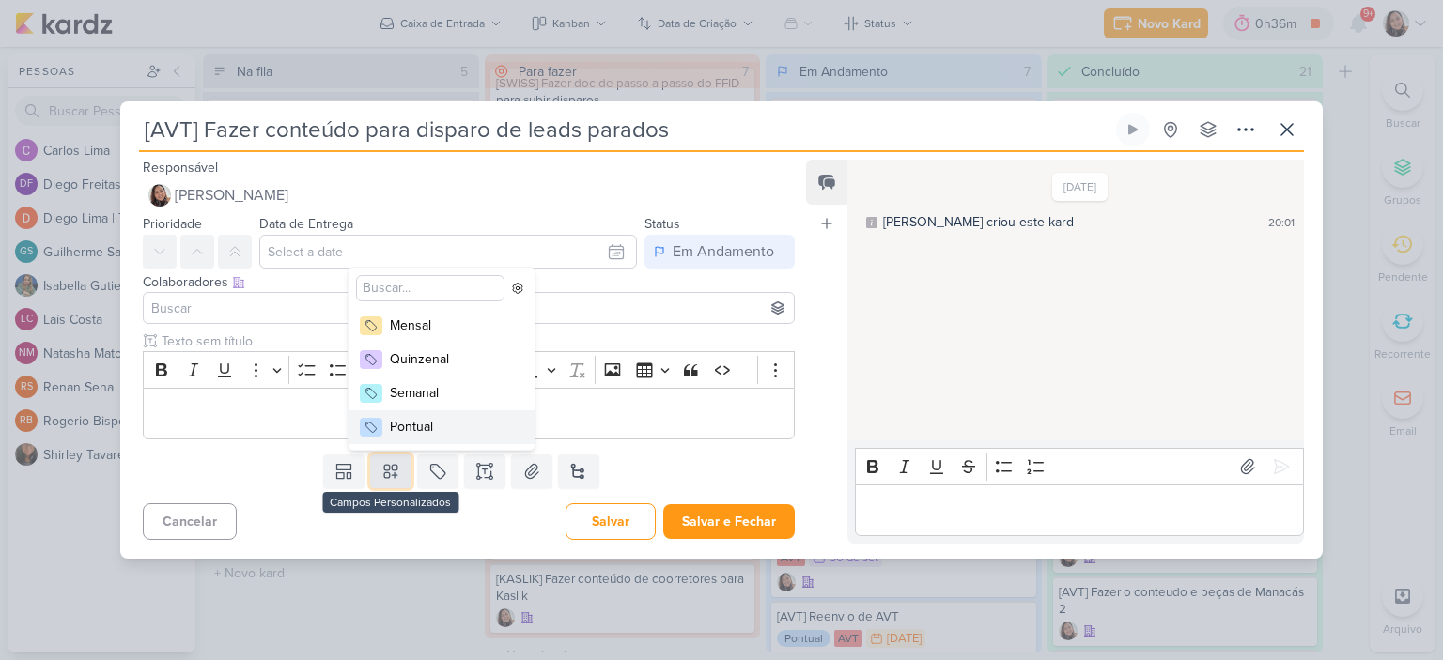
click at [392, 471] on icon at bounding box center [390, 471] width 19 height 19
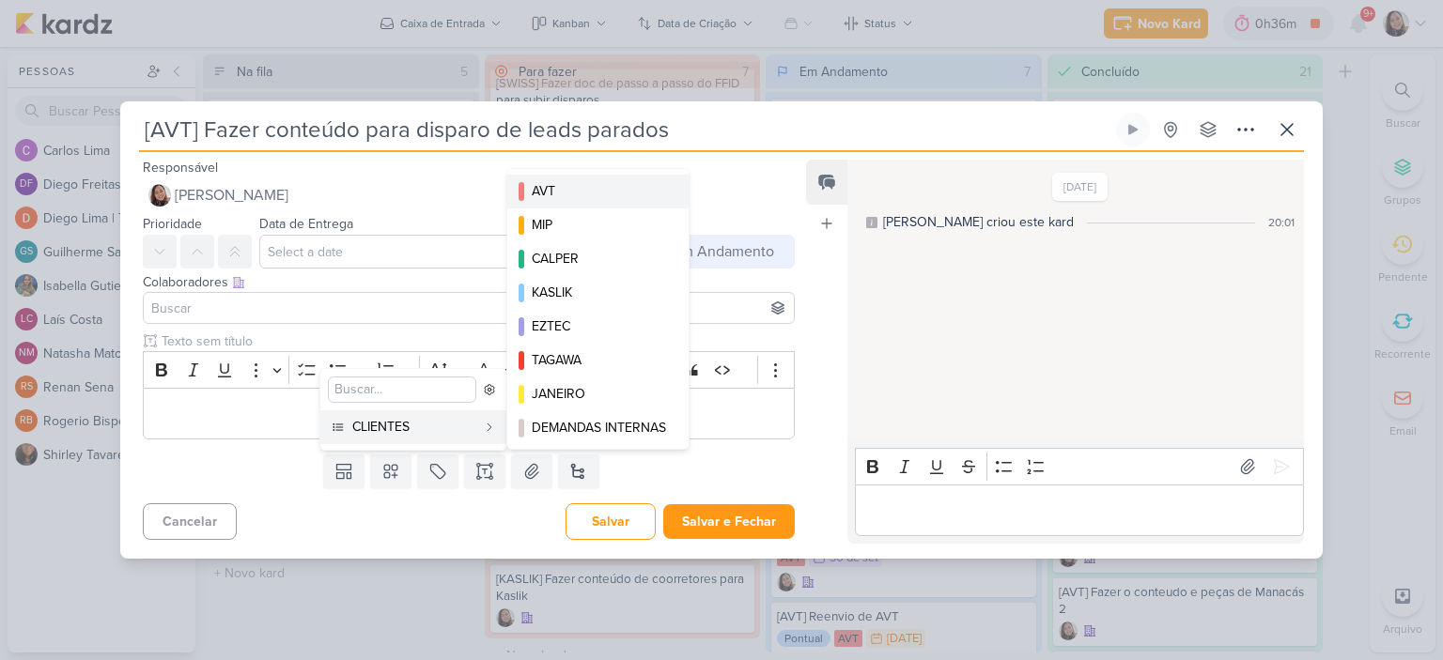
click at [565, 192] on div "AVT" at bounding box center [599, 191] width 134 height 20
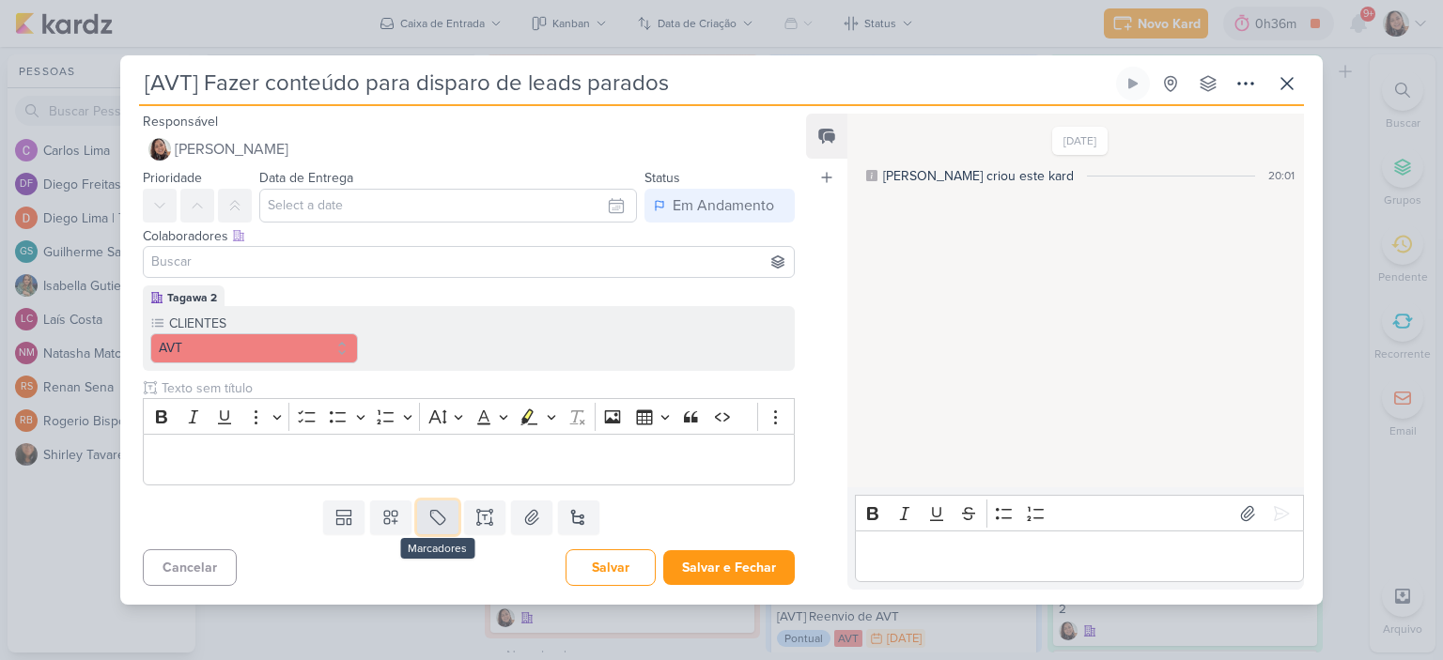
click at [417, 521] on button at bounding box center [437, 518] width 41 height 34
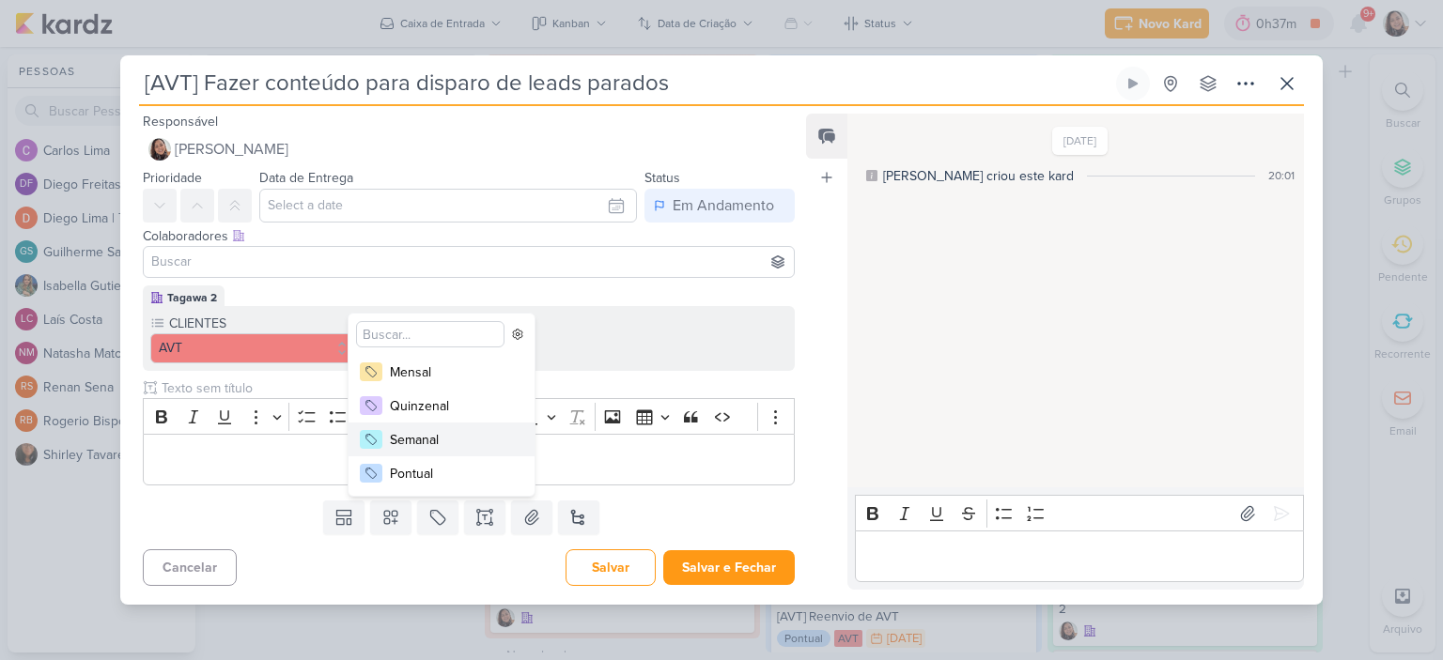
click at [432, 435] on div "Semanal" at bounding box center [451, 440] width 122 height 20
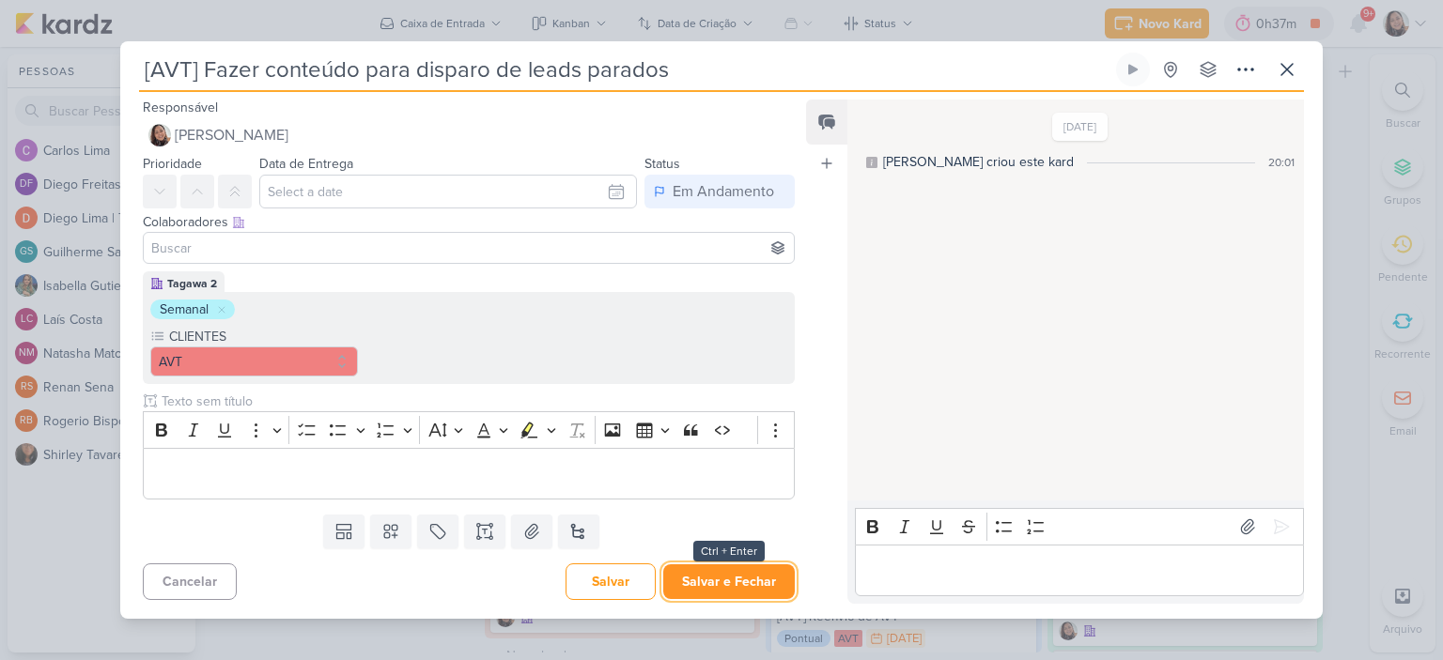
click at [728, 591] on button "Salvar e Fechar" at bounding box center [729, 582] width 132 height 35
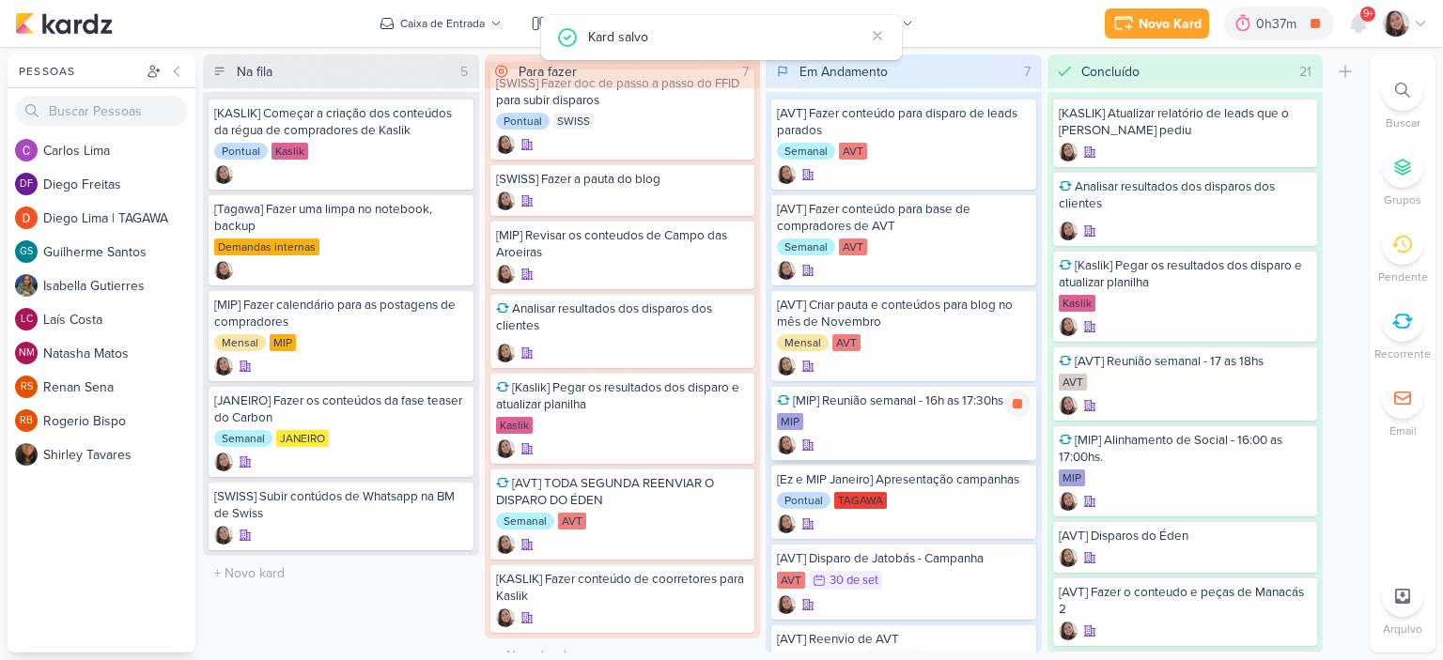
scroll to position [85, 0]
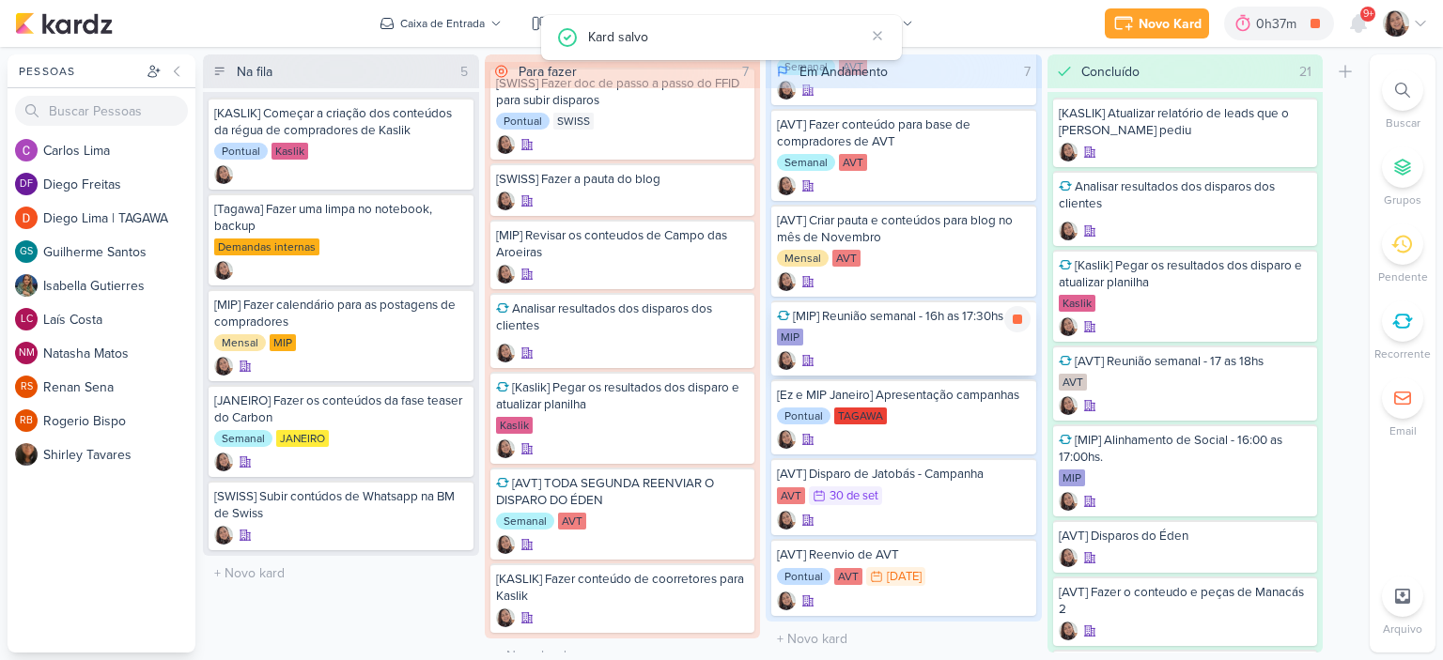
click at [890, 331] on div "MIP" at bounding box center [904, 338] width 254 height 19
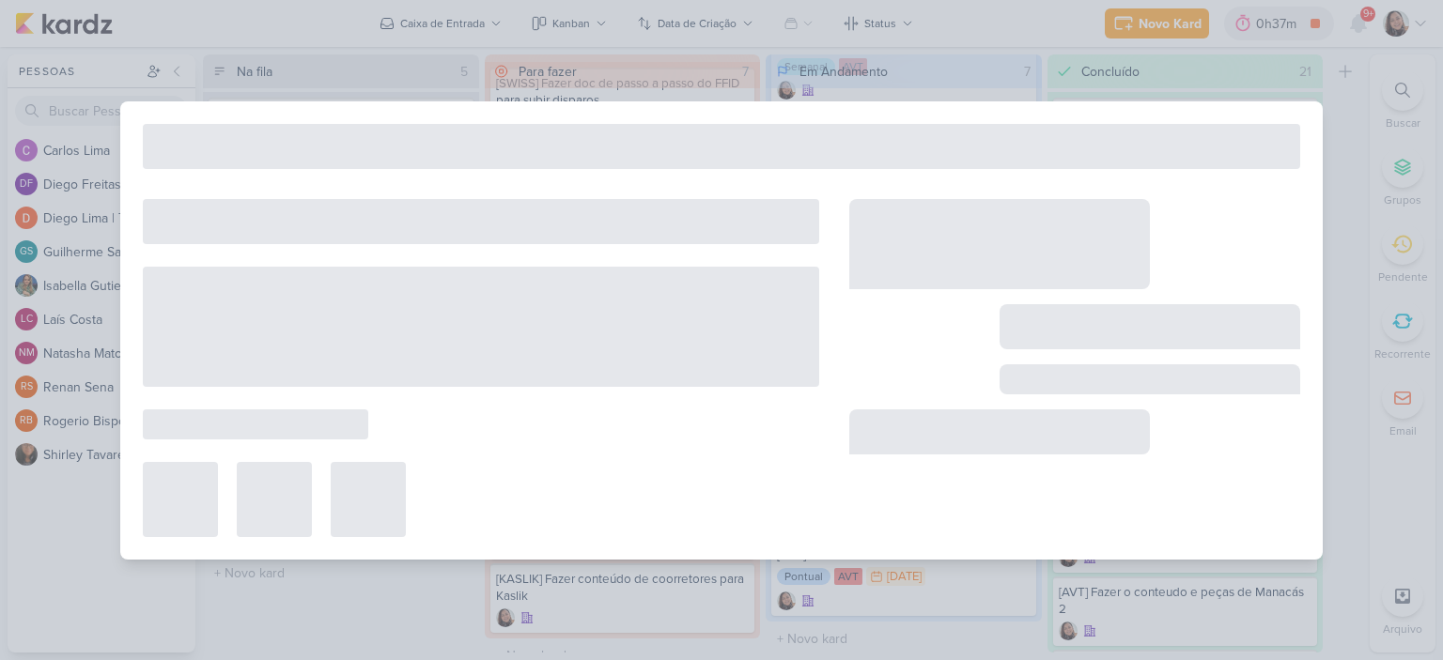
type input "[MIP] Reunião semanal - 16h as 17:30hs"
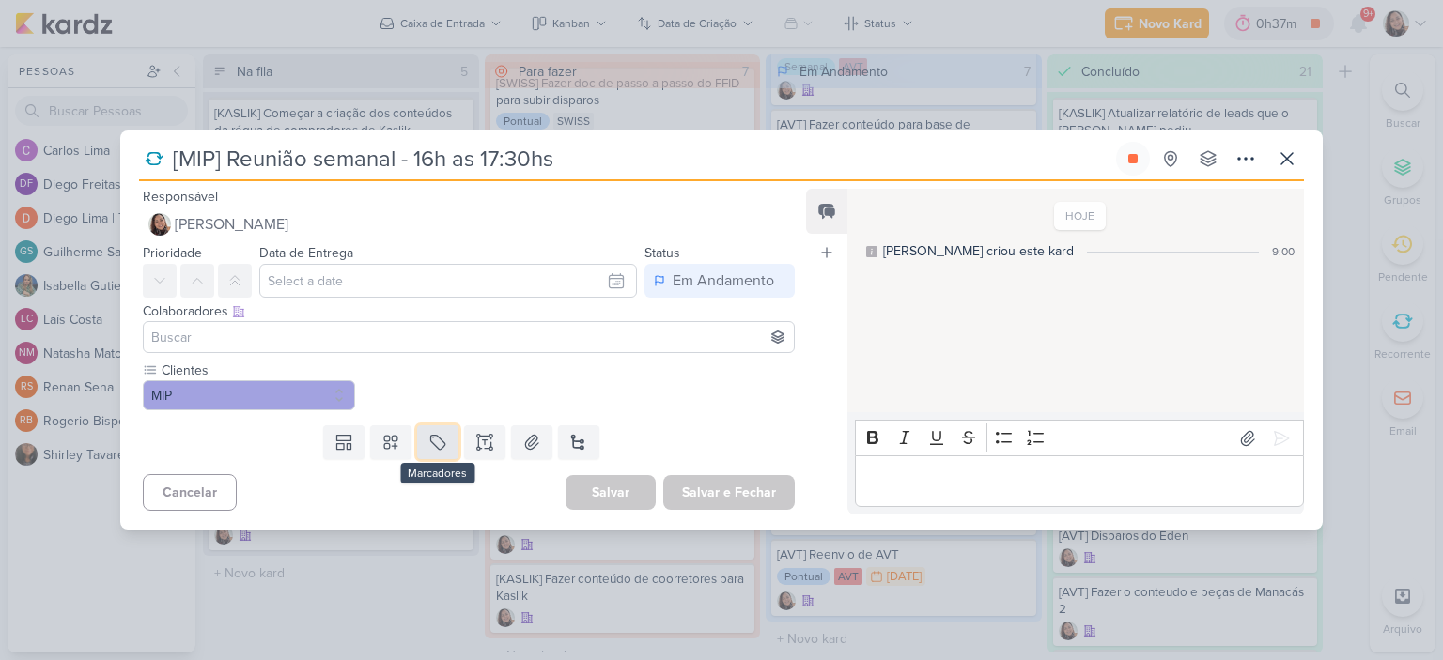
click at [441, 436] on icon at bounding box center [437, 442] width 19 height 19
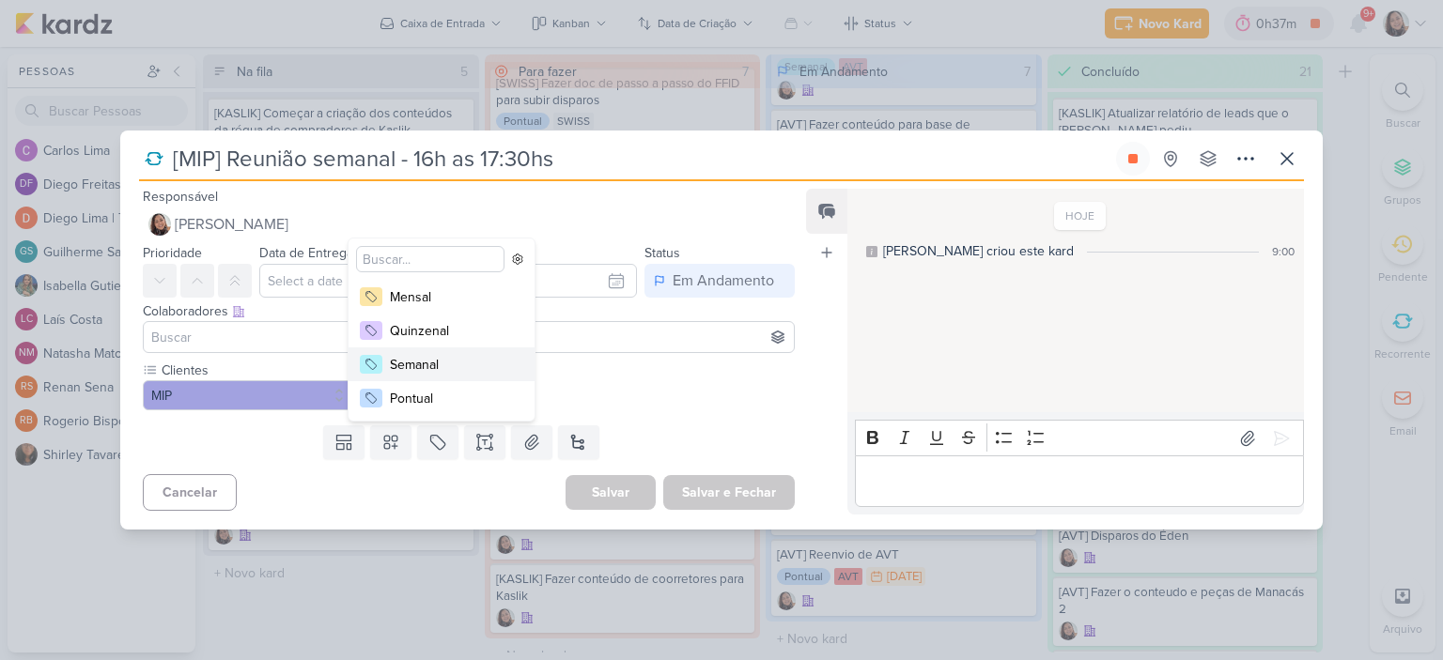
click at [498, 373] on div "Semanal" at bounding box center [451, 365] width 122 height 20
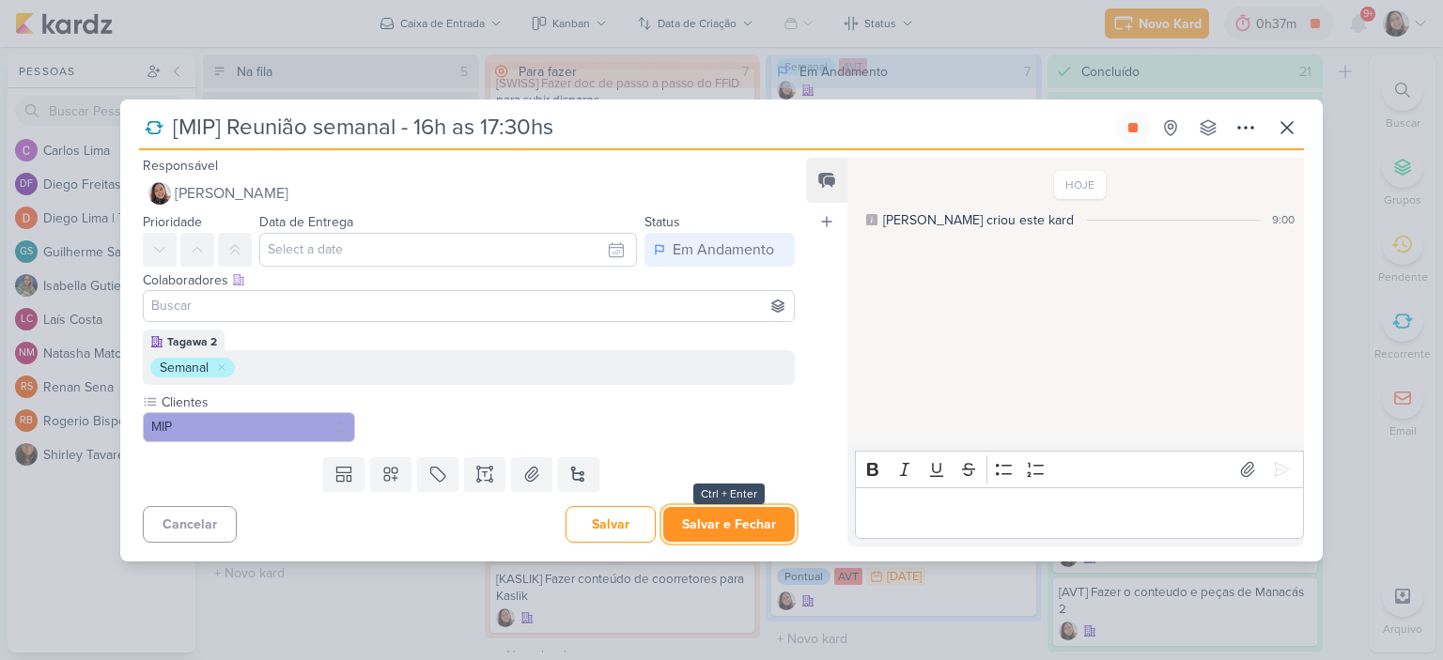
click at [744, 519] on button "Salvar e Fechar" at bounding box center [729, 524] width 132 height 35
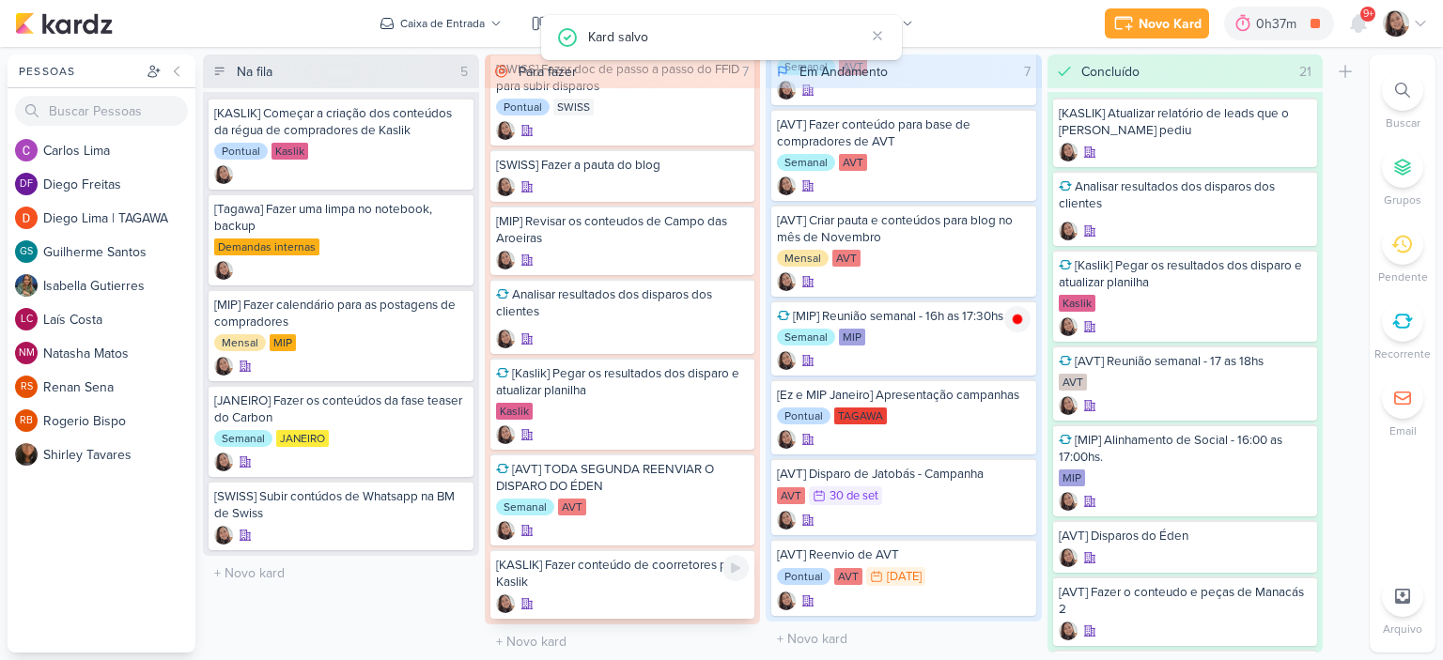
scroll to position [47, 0]
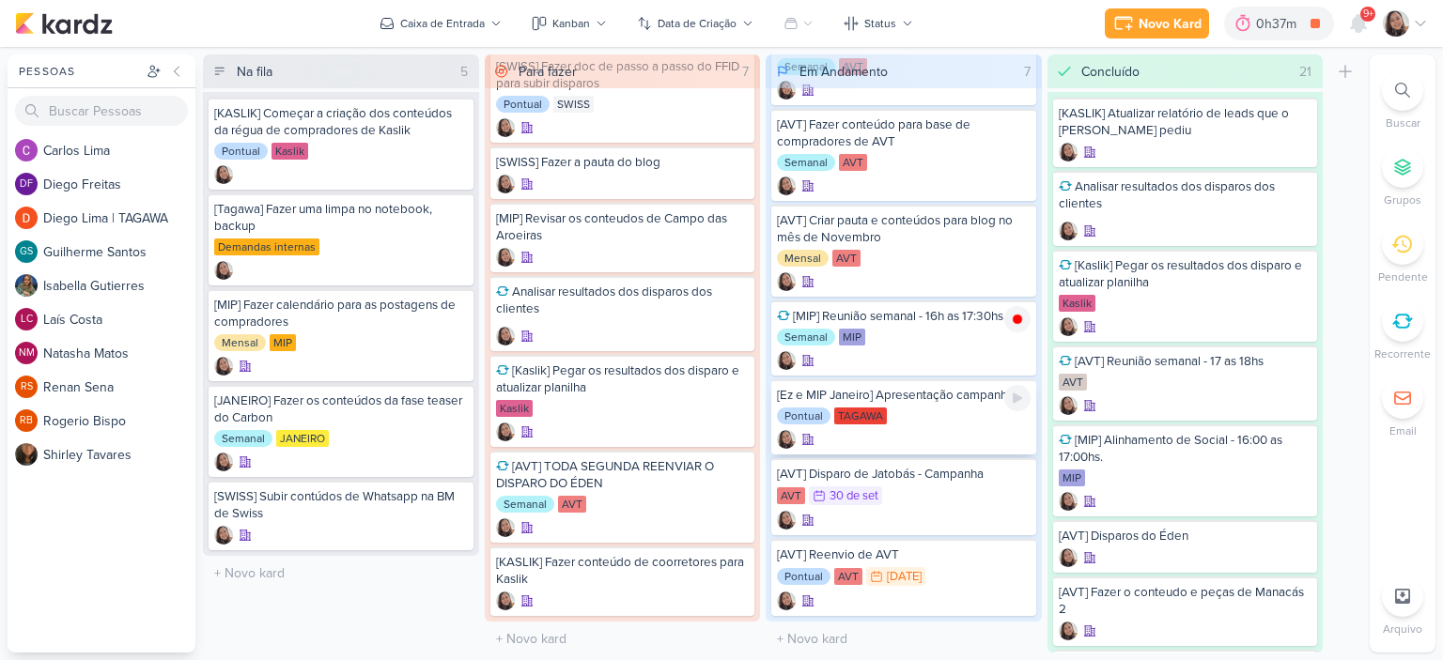
click at [932, 430] on div at bounding box center [904, 439] width 254 height 19
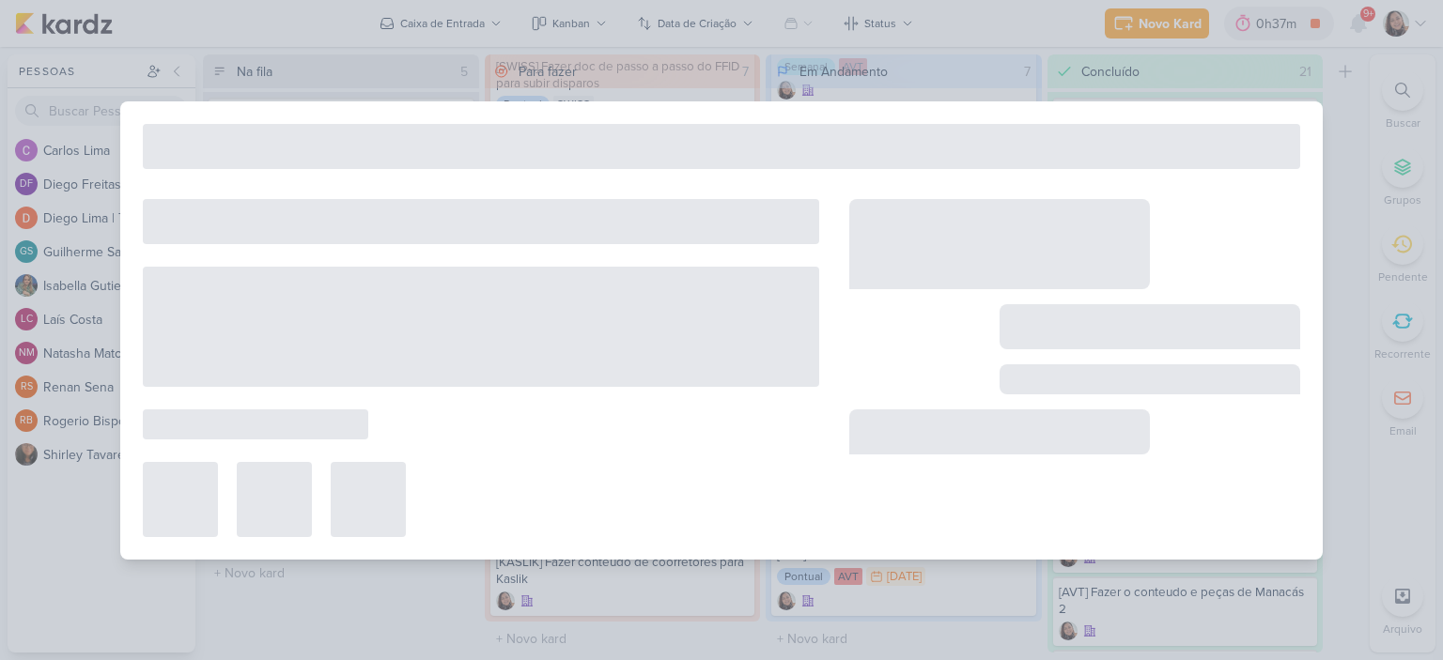
type input "[Ez e MIP Janeiro] Apresentação campanhas"
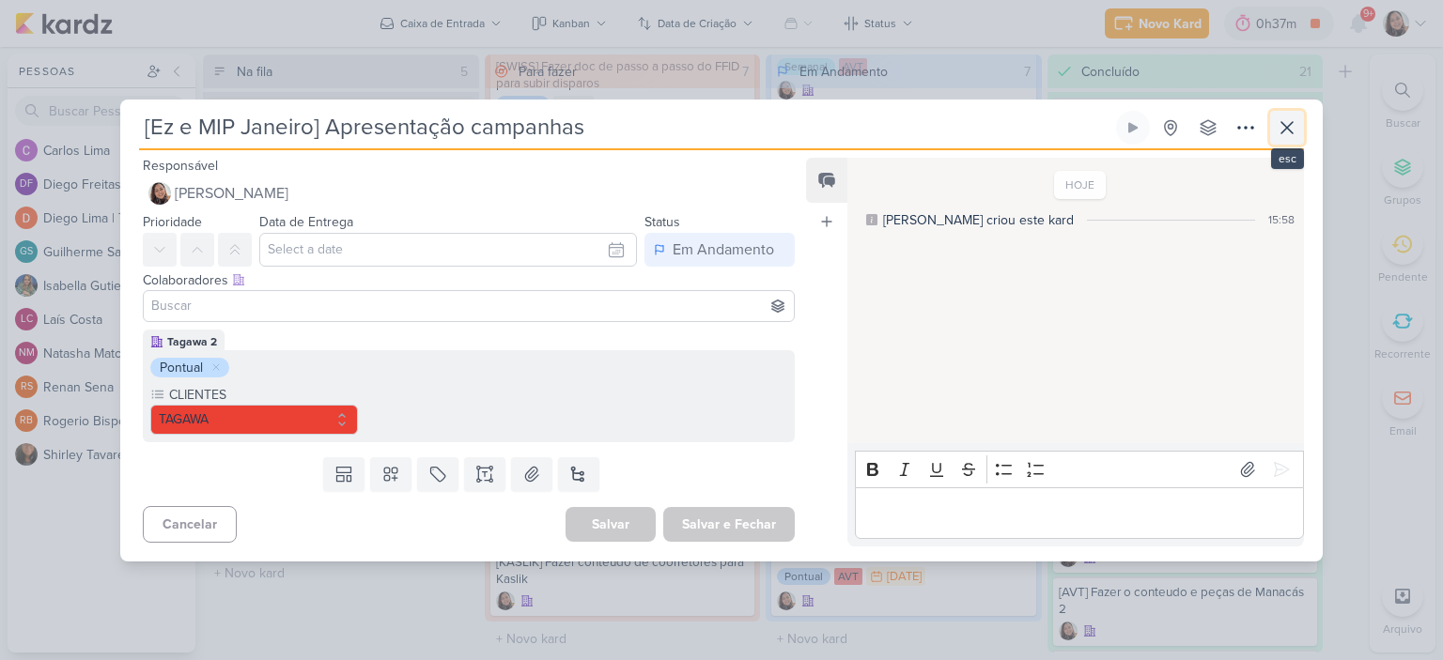
click at [1293, 117] on icon at bounding box center [1287, 127] width 23 height 23
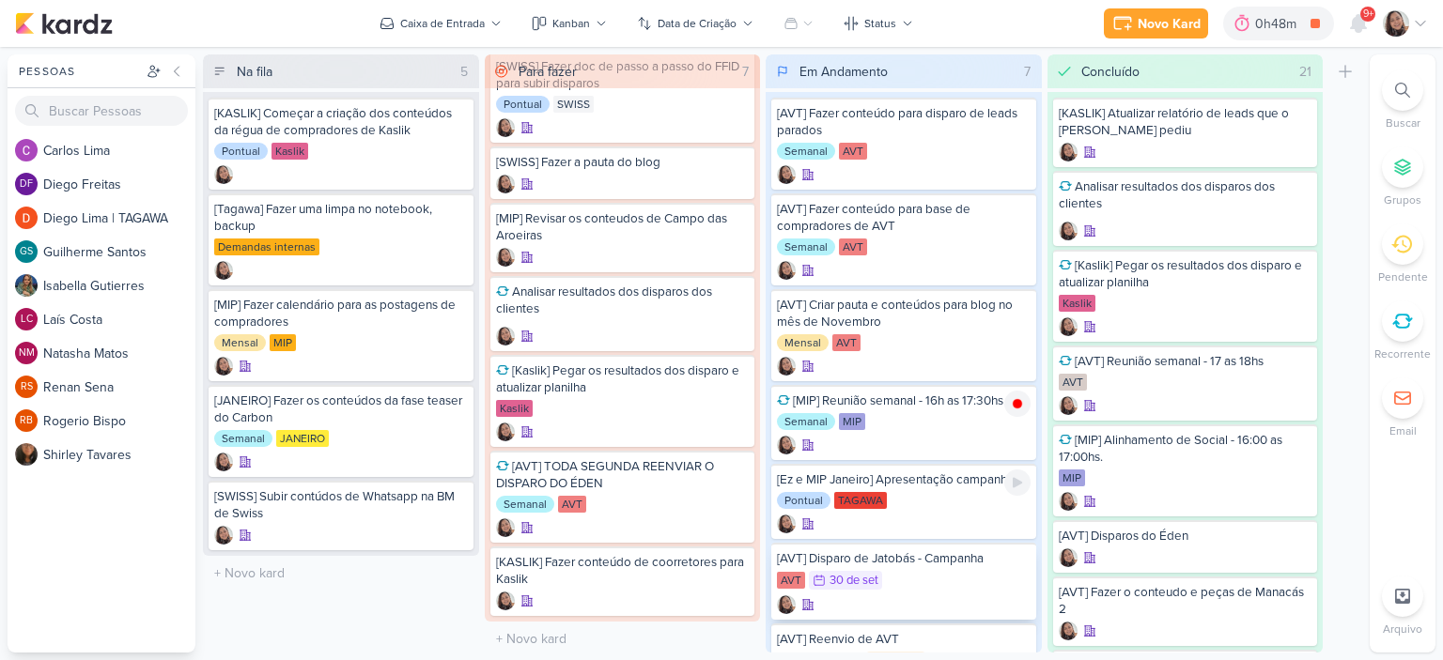
scroll to position [85, 0]
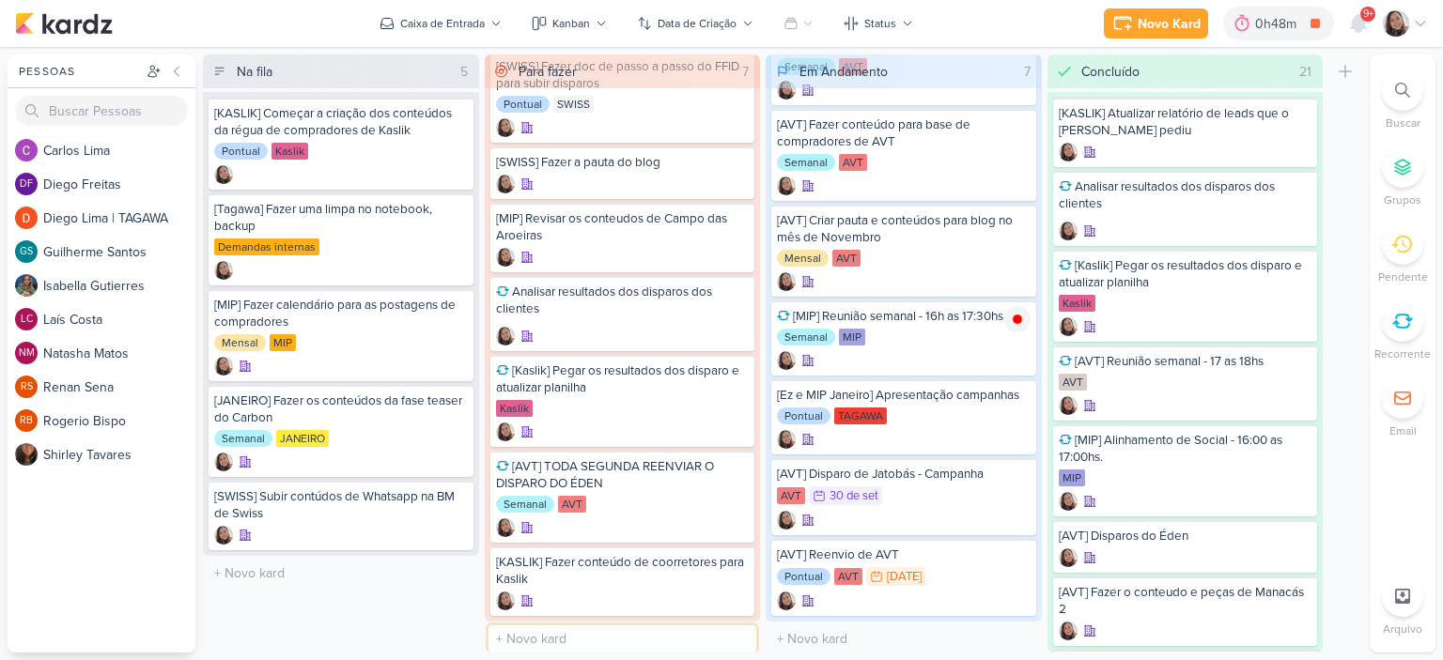
click at [574, 642] on input "text" at bounding box center [622, 639] width 269 height 27
type input "[AVT] Ajuste LP do Éden"
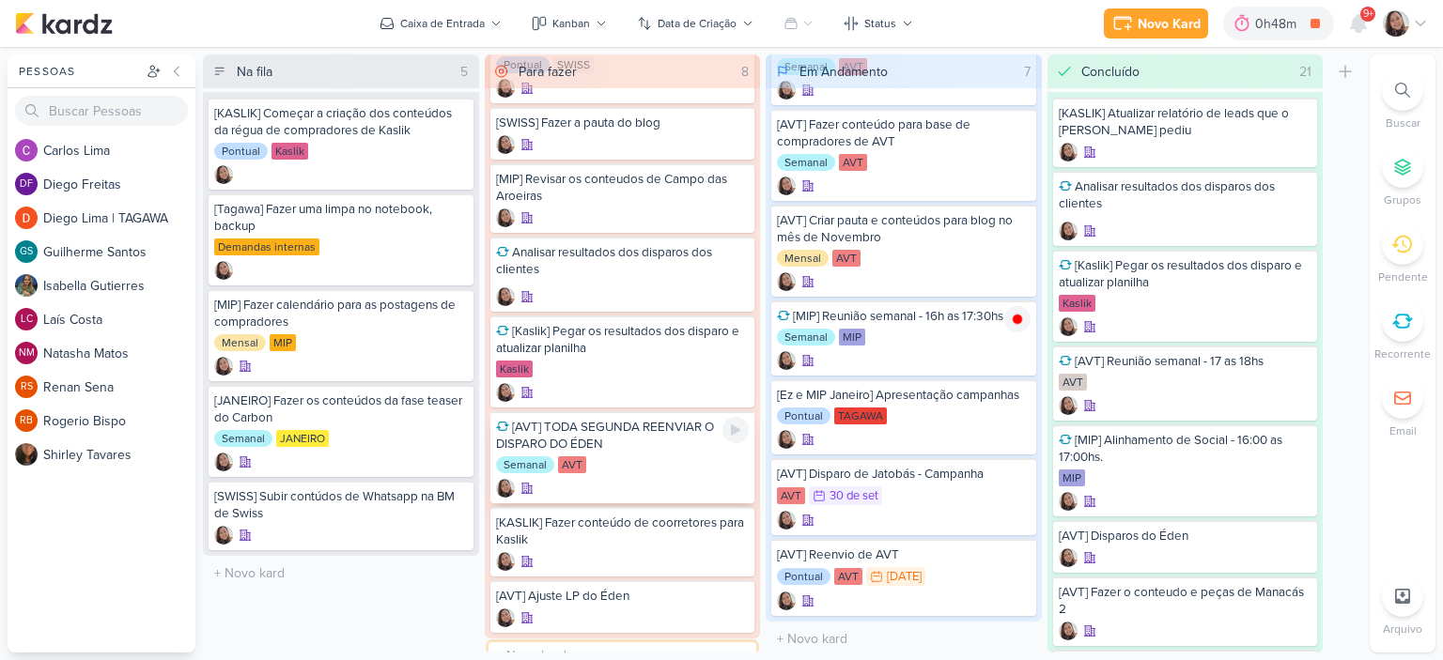
scroll to position [103, 0]
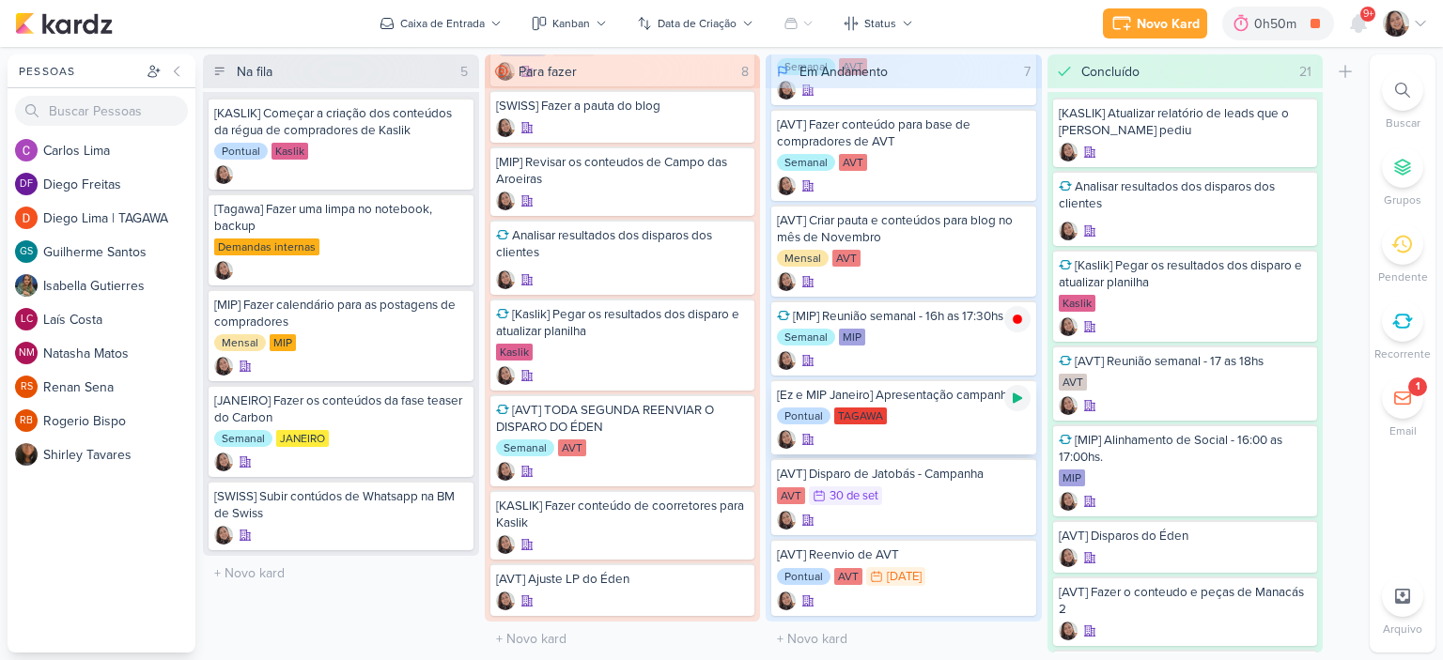
click at [1018, 396] on icon at bounding box center [1017, 399] width 9 height 10
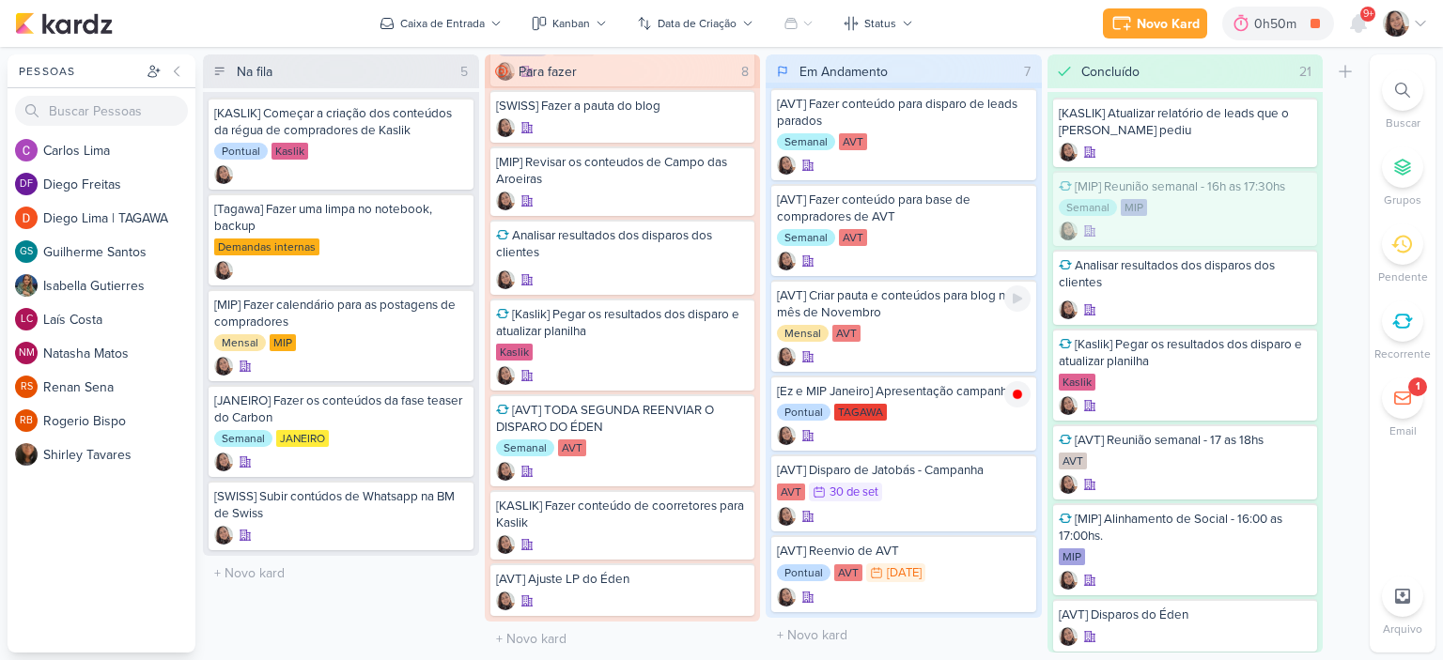
scroll to position [7, 0]
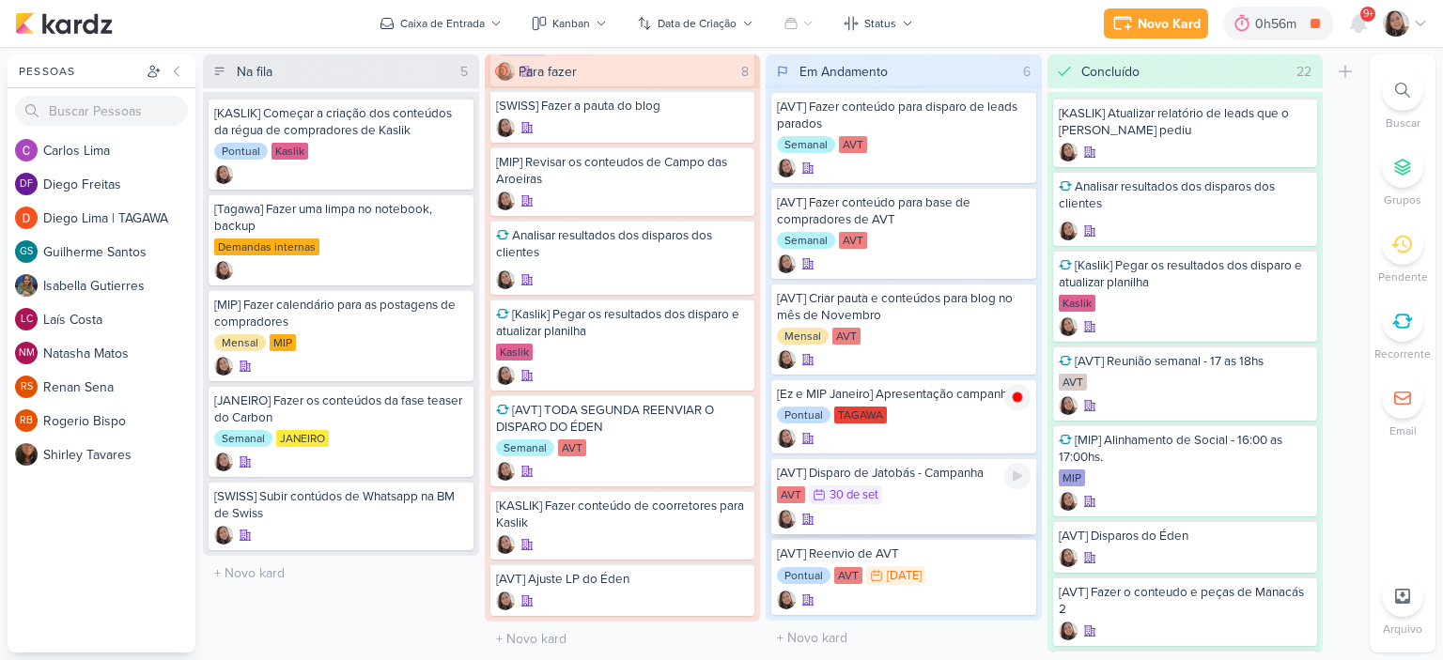
click at [924, 499] on div "AVT 30/9 30 de set" at bounding box center [904, 496] width 254 height 21
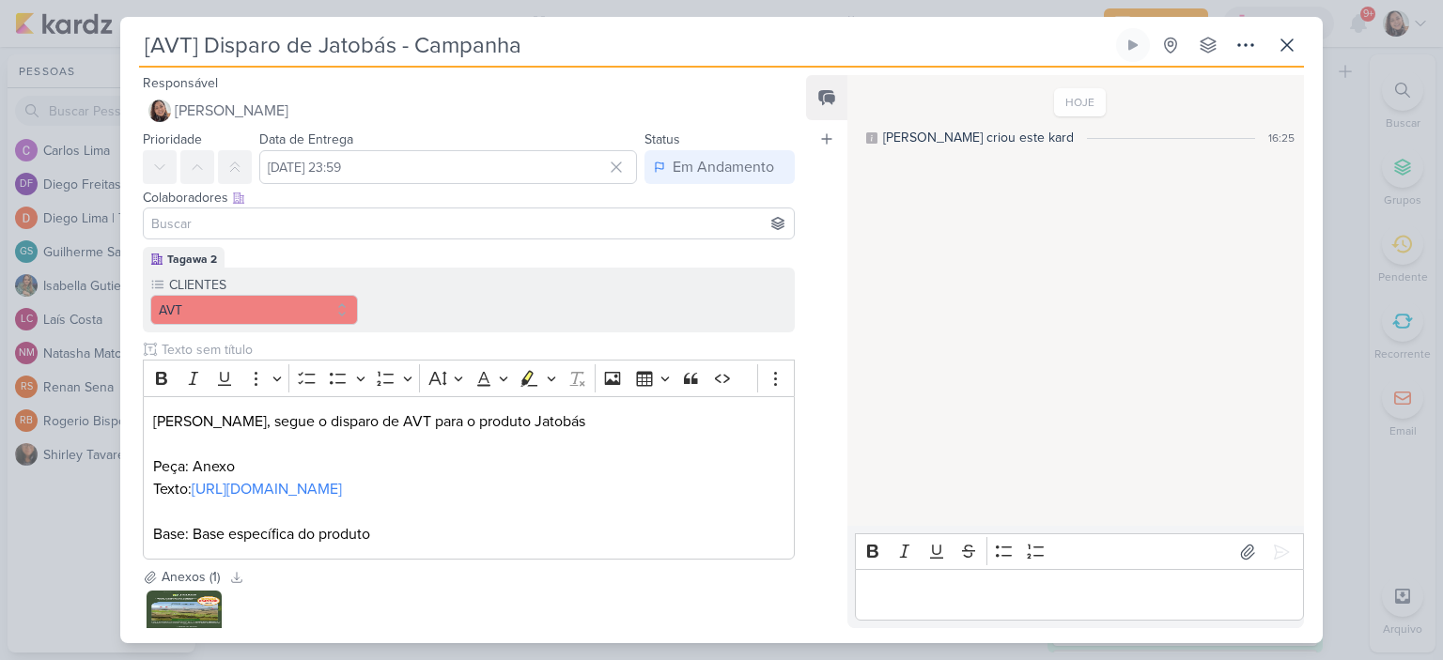
drag, startPoint x: 563, startPoint y: 41, endPoint x: 81, endPoint y: 42, distance: 481.9
click at [81, 42] on div "[AVT] Disparo de Jatobás - Campanha Criado por mim" at bounding box center [721, 330] width 1443 height 660
click at [1311, 29] on div "[AVT] Disparo de Jatobás - Campanha Criado por mim nenhum grupo disponível" at bounding box center [721, 335] width 1202 height 615
click at [1276, 42] on icon at bounding box center [1287, 45] width 23 height 23
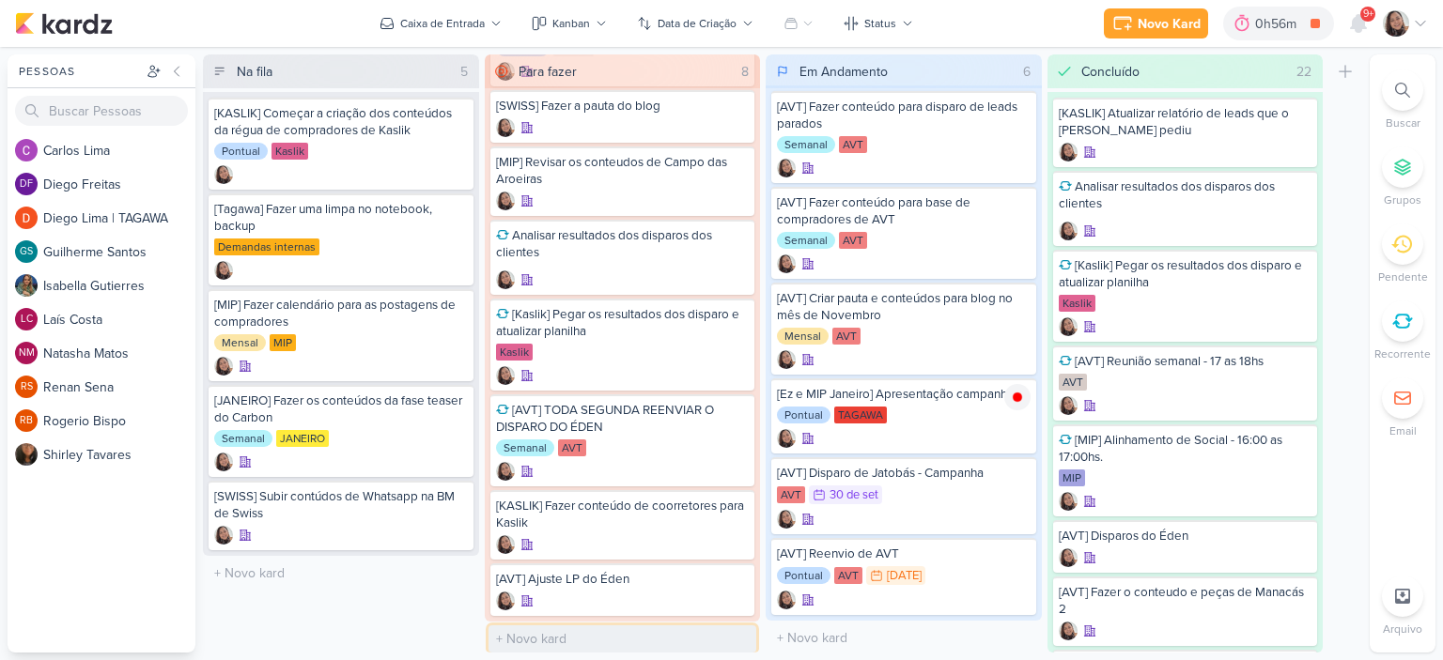
click at [579, 626] on input "text" at bounding box center [622, 639] width 269 height 27
paste input "[AVT] Disparo de Jatobás - Campanha"
click at [639, 630] on input "[AVT] Disparo de Jatobás - Campanha" at bounding box center [622, 639] width 269 height 27
type input "[AVT] Disparo de Manacás 2 - Pronto para construir"
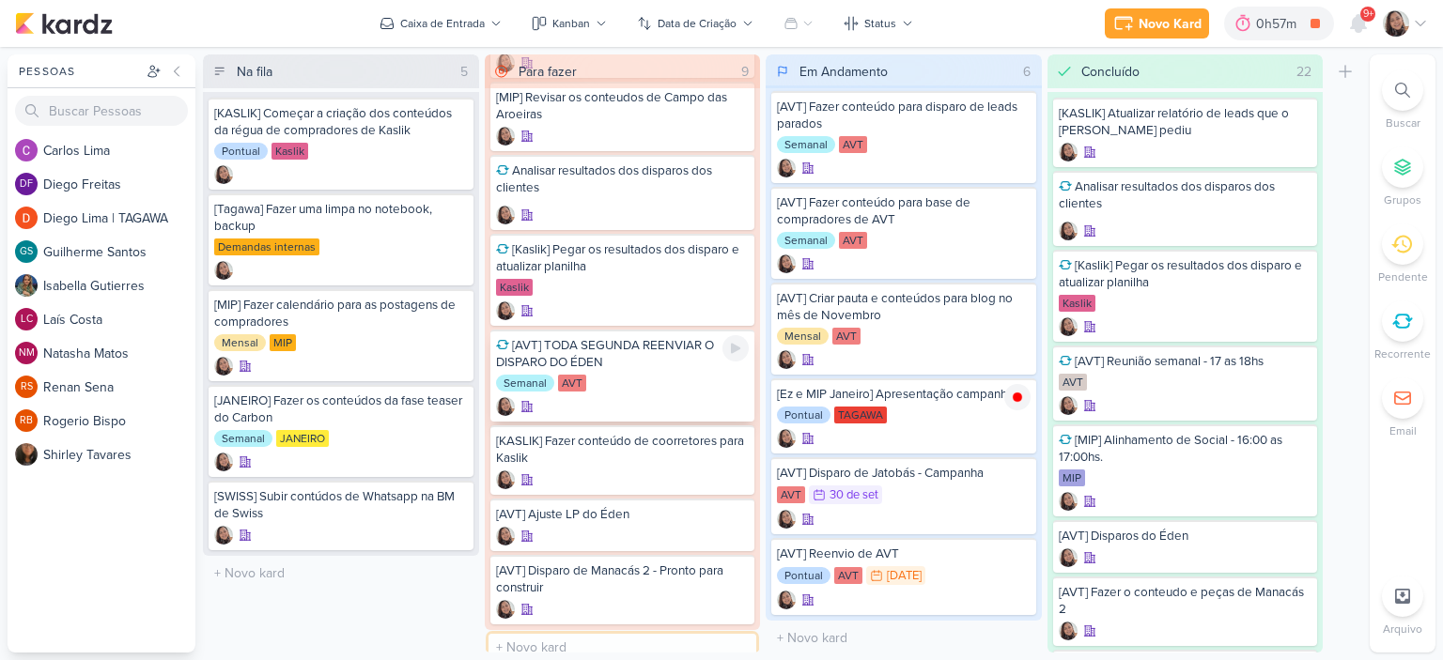
scroll to position [177, 0]
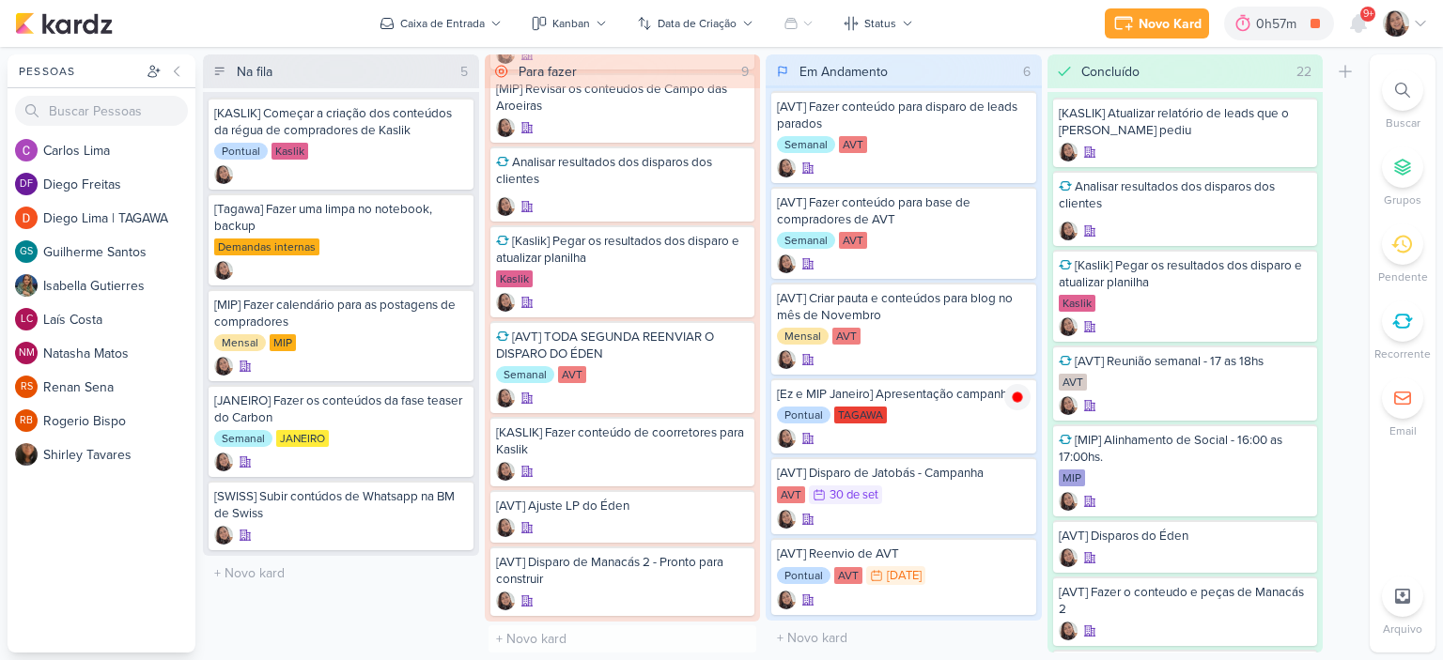
click at [391, 596] on div "Na fila 5 Mover Para Esquerda Mover Para Direita Deletar [KASLIK] Começar a cri…" at bounding box center [341, 353] width 276 height 598
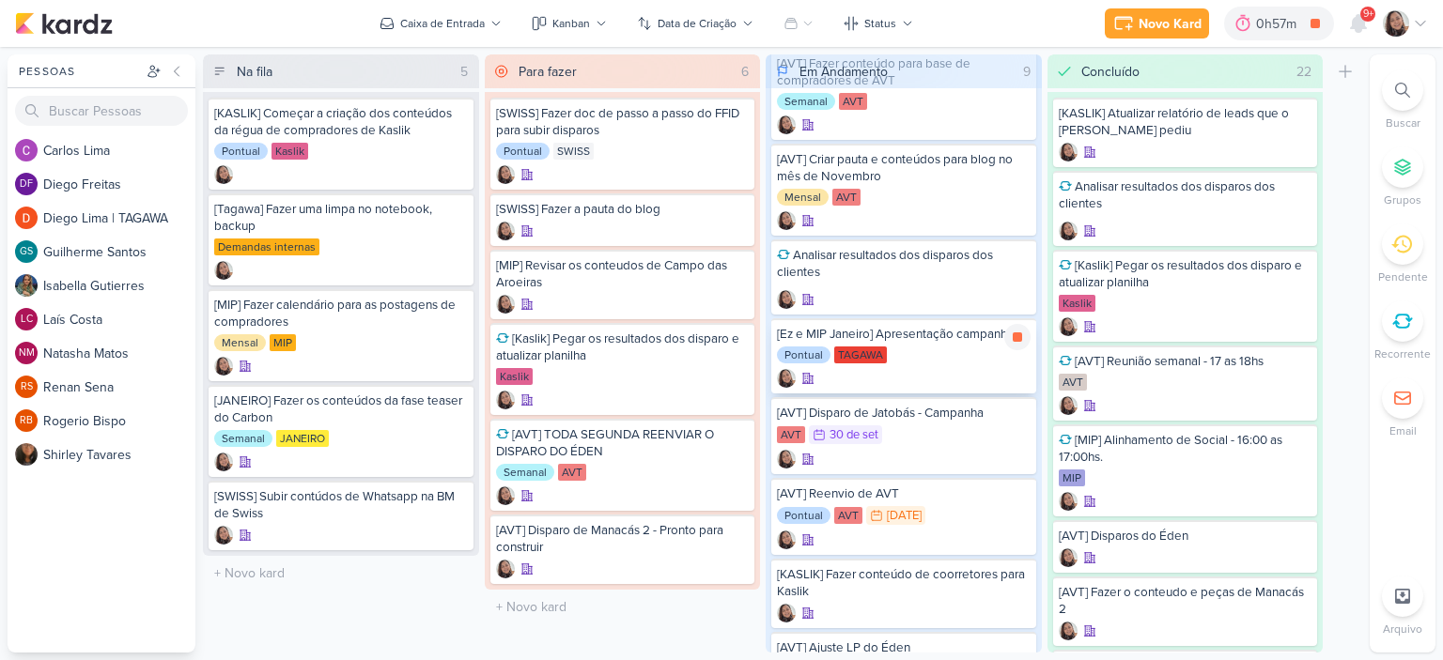
scroll to position [214, 0]
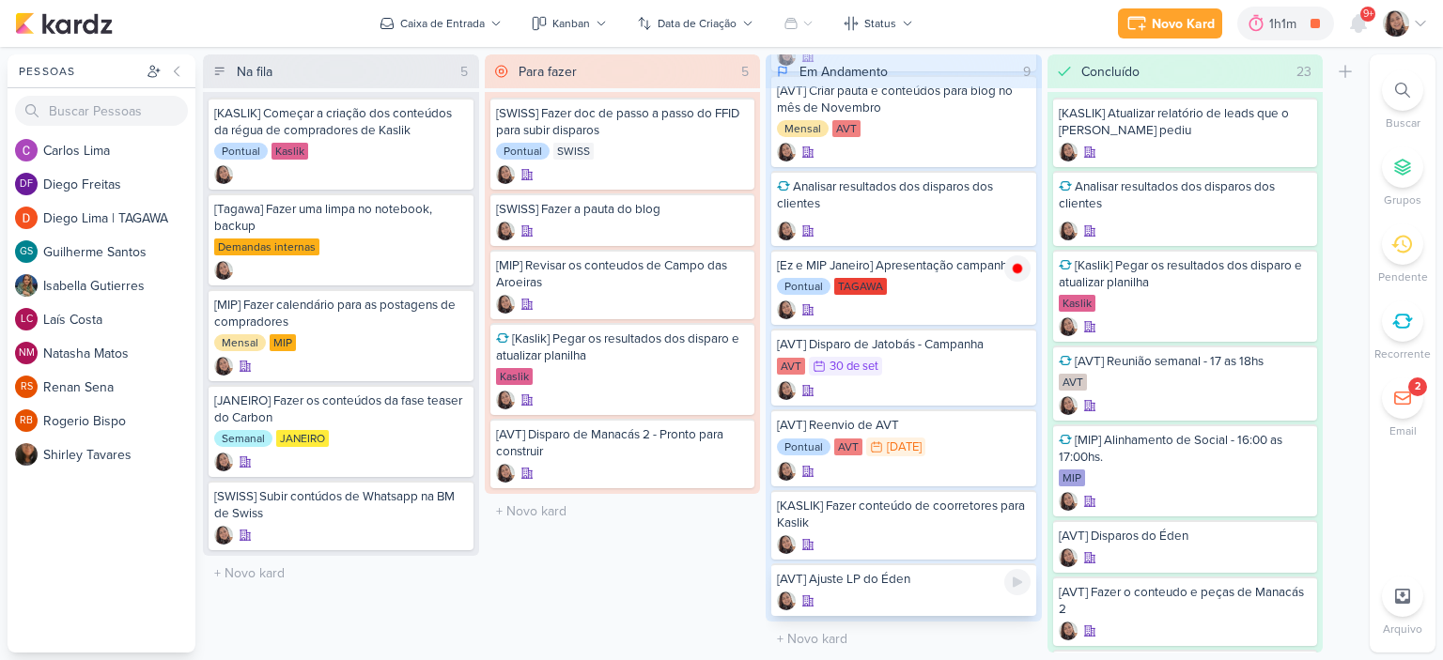
click at [937, 578] on div "[AVT] Ajuste LP do Éden" at bounding box center [904, 579] width 254 height 17
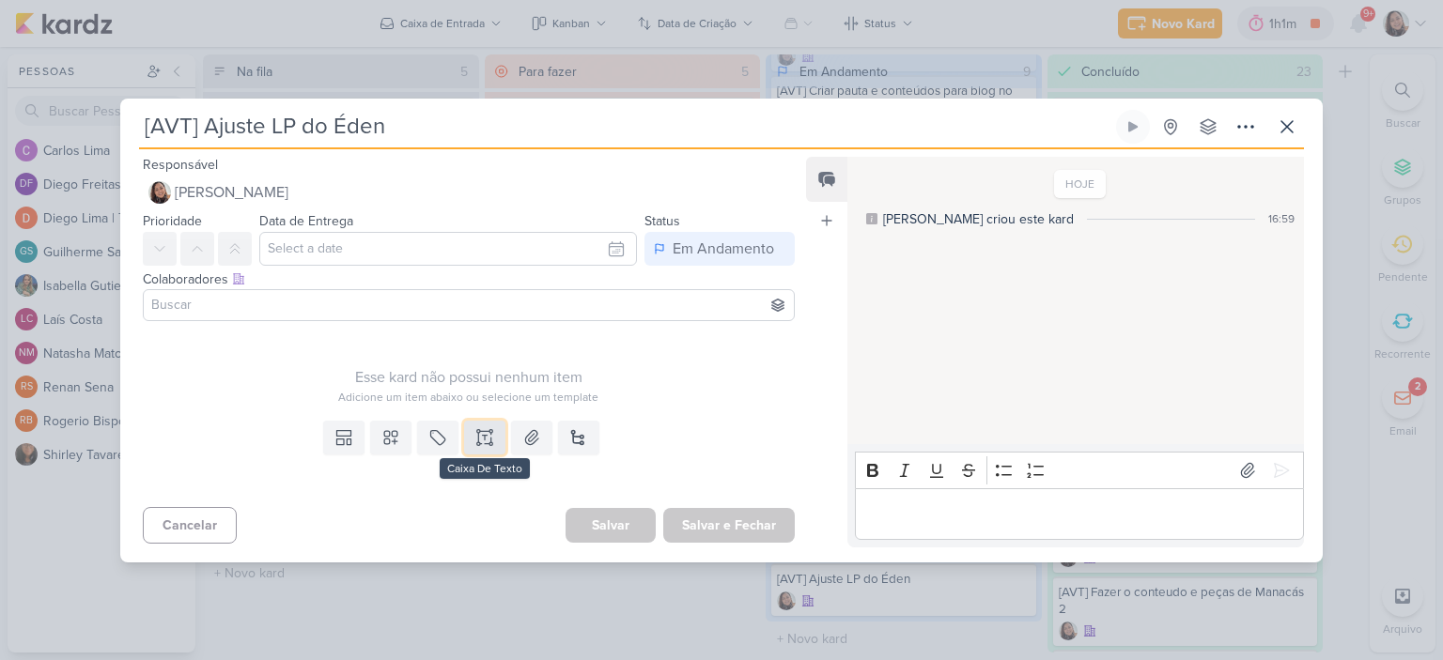
click at [477, 431] on icon at bounding box center [484, 437] width 19 height 19
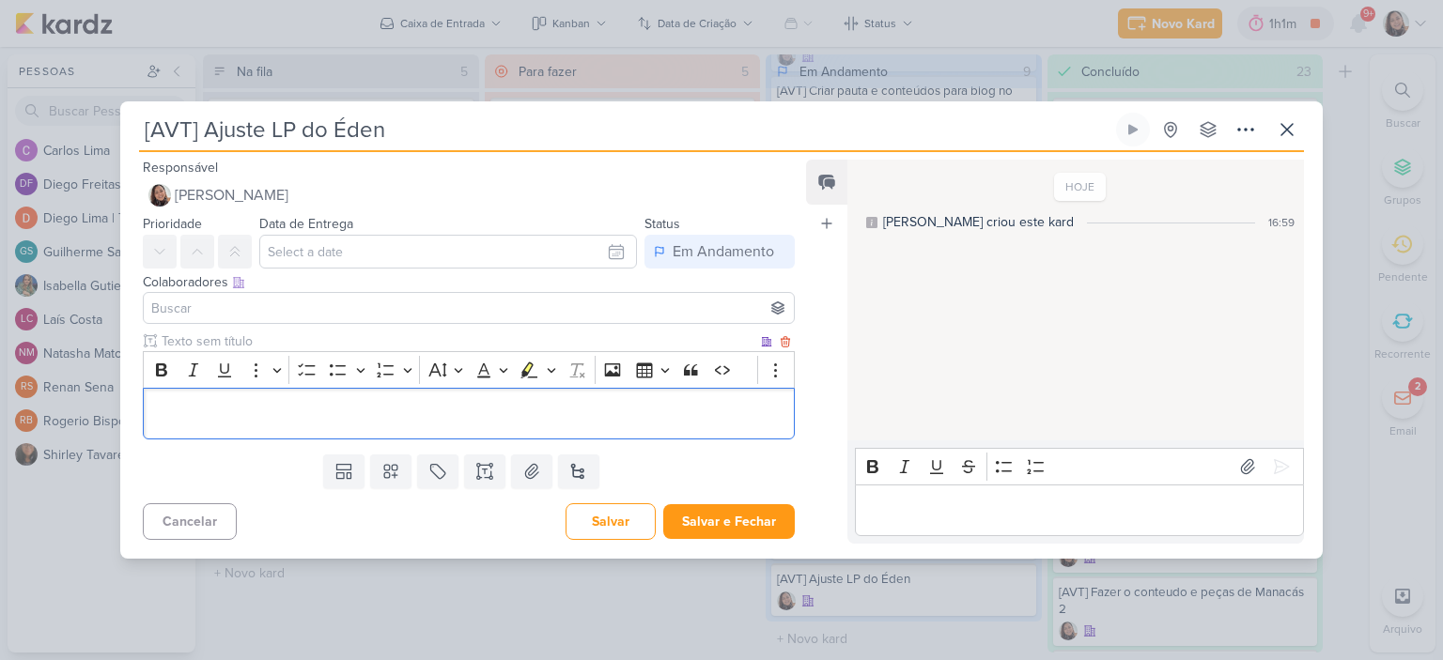
click at [477, 419] on p "Editor editing area: main" at bounding box center [468, 413] width 631 height 23
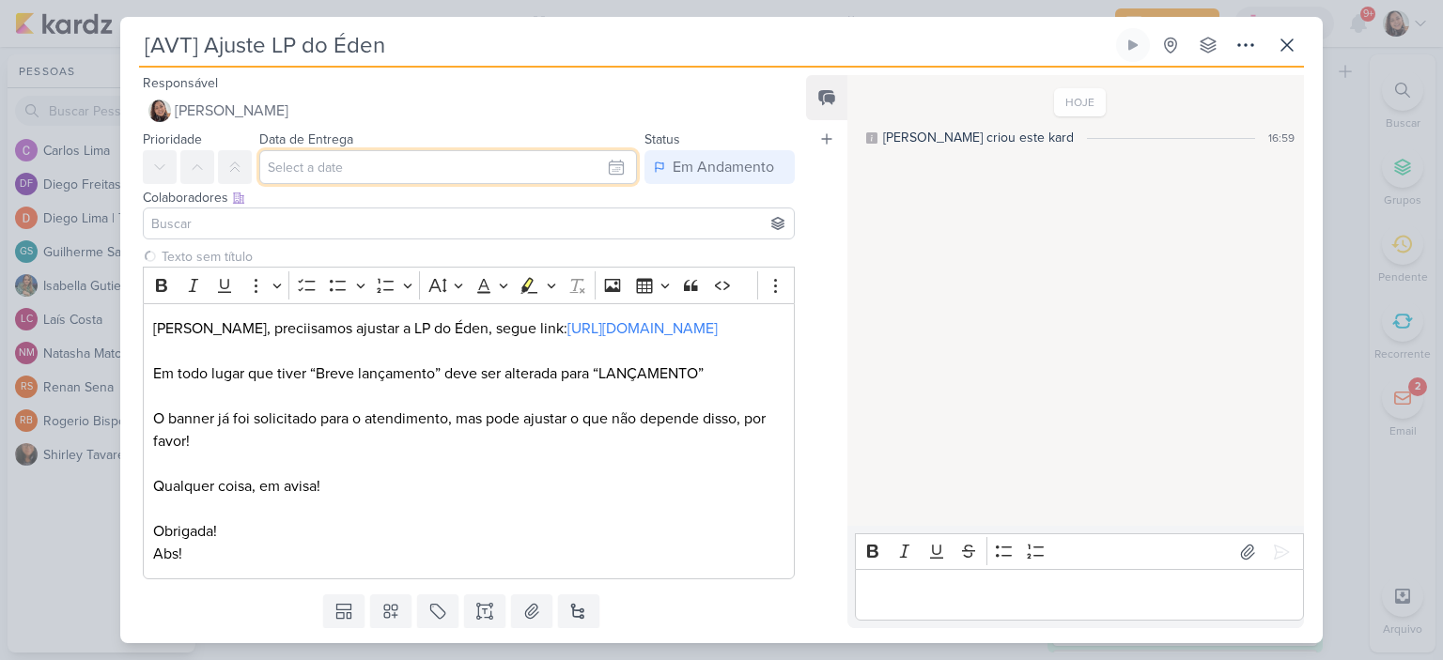
click at [568, 161] on input "text" at bounding box center [448, 167] width 378 height 34
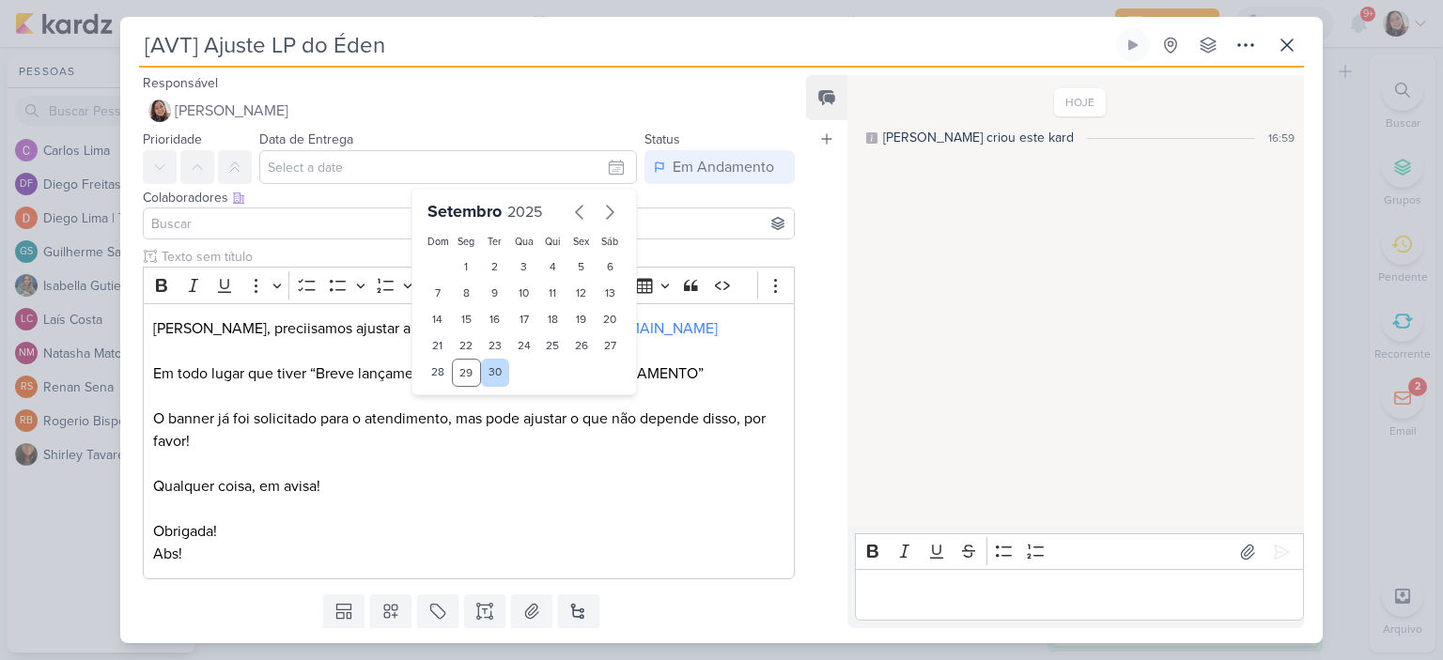
click at [492, 368] on div "30" at bounding box center [495, 373] width 29 height 28
type input "30 de setembro de 2025 às 23:59"
click at [678, 459] on p "Editor editing area: main" at bounding box center [468, 464] width 631 height 23
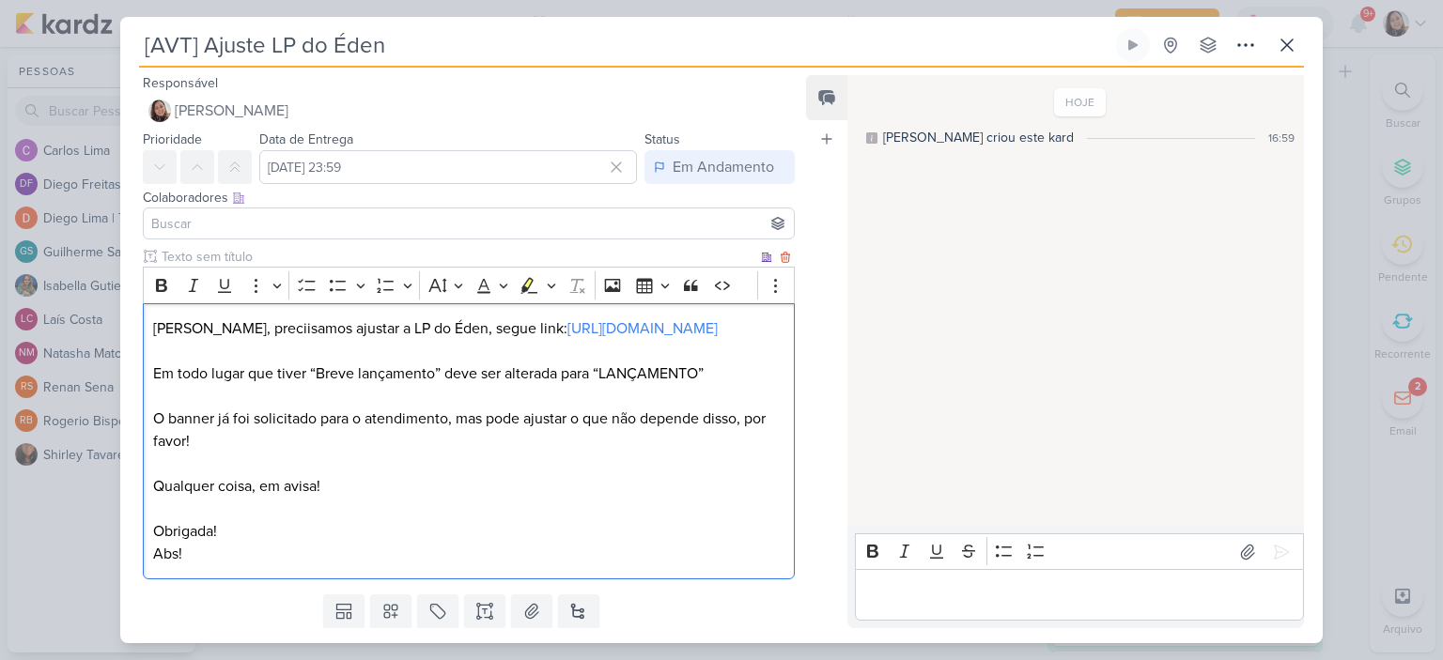
scroll to position [54, 0]
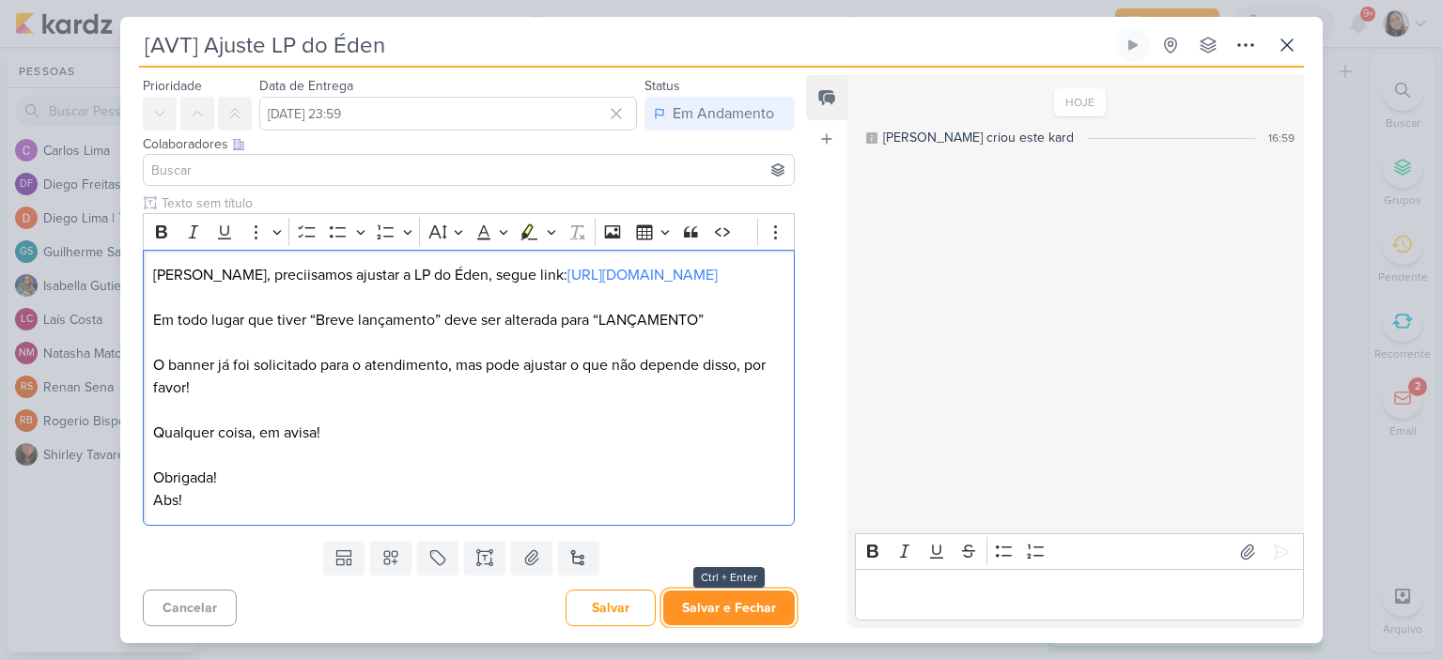
click at [699, 612] on button "Salvar e Fechar" at bounding box center [729, 608] width 132 height 35
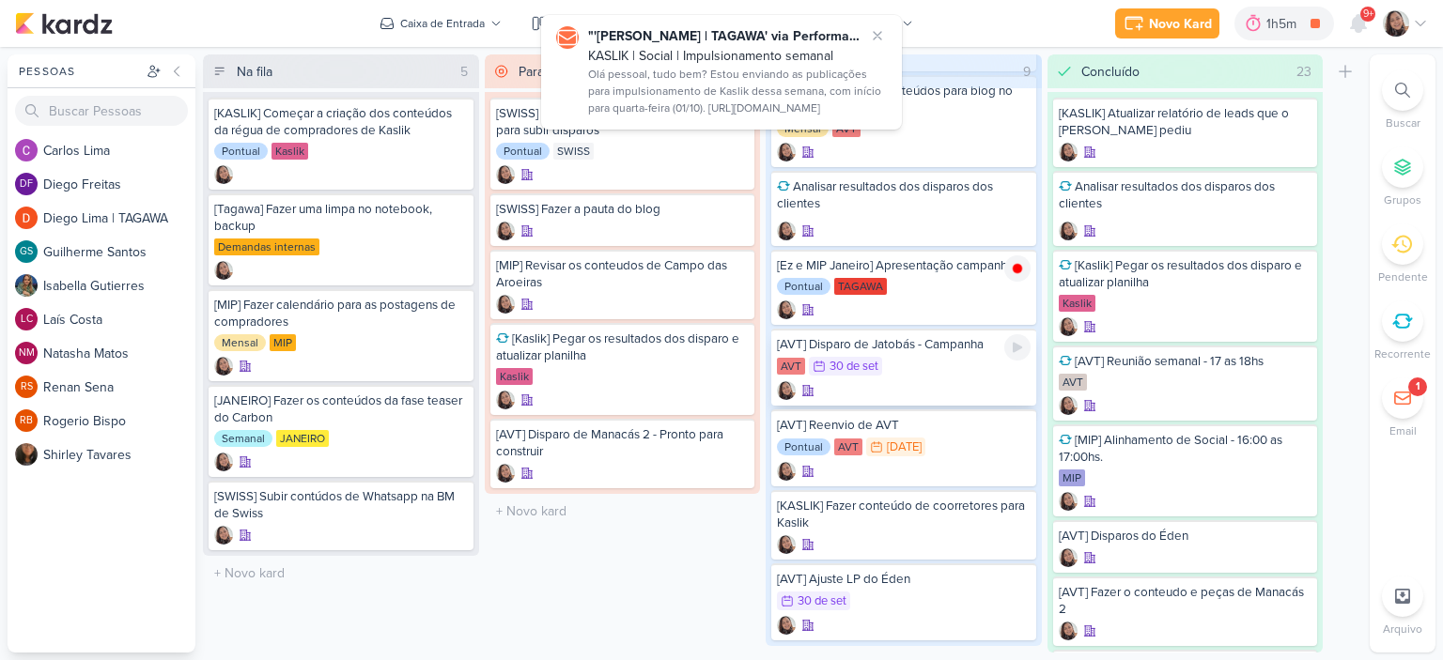
scroll to position [238, 0]
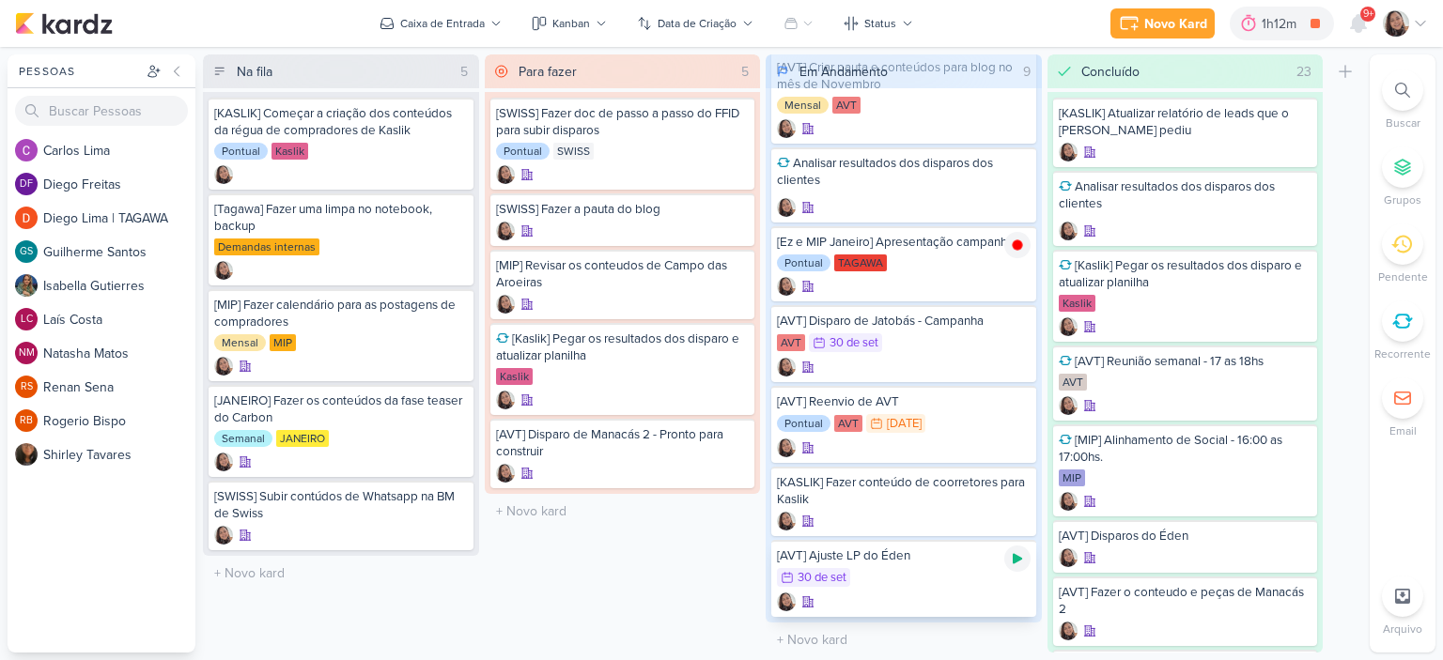
click at [1022, 559] on icon at bounding box center [1017, 558] width 15 height 15
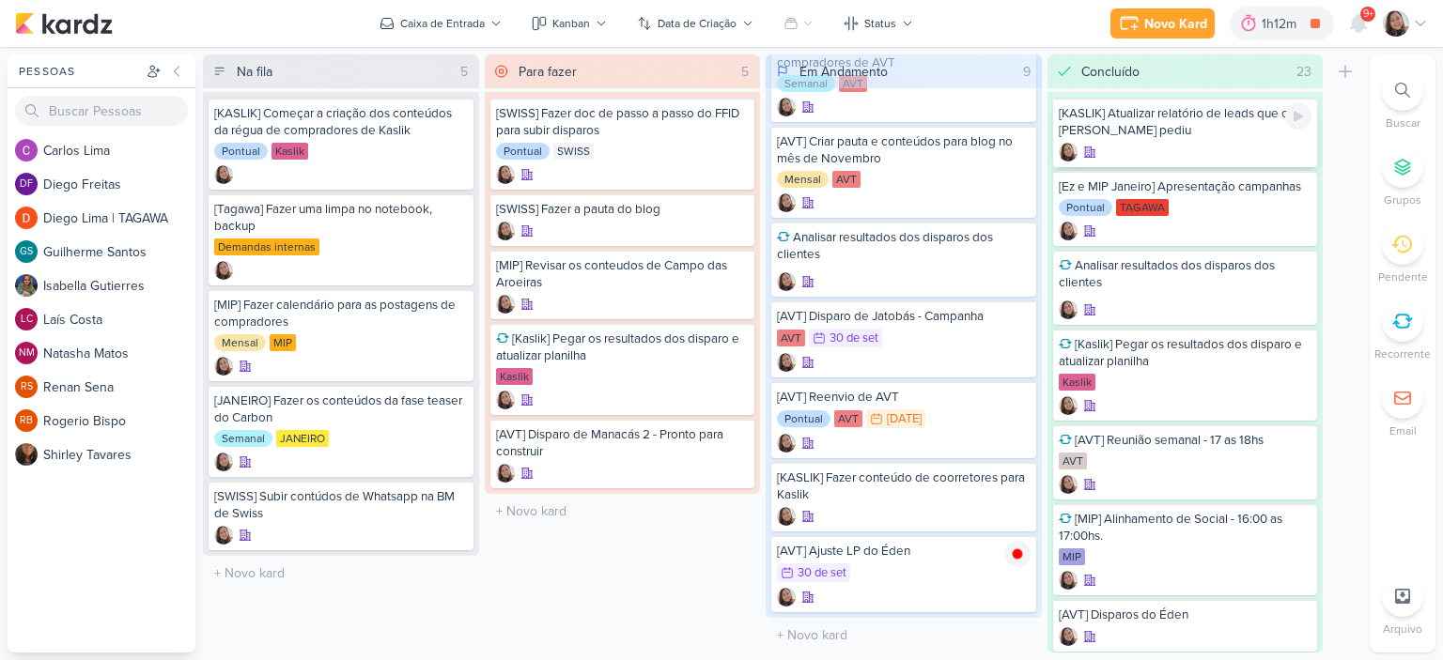
scroll to position [160, 0]
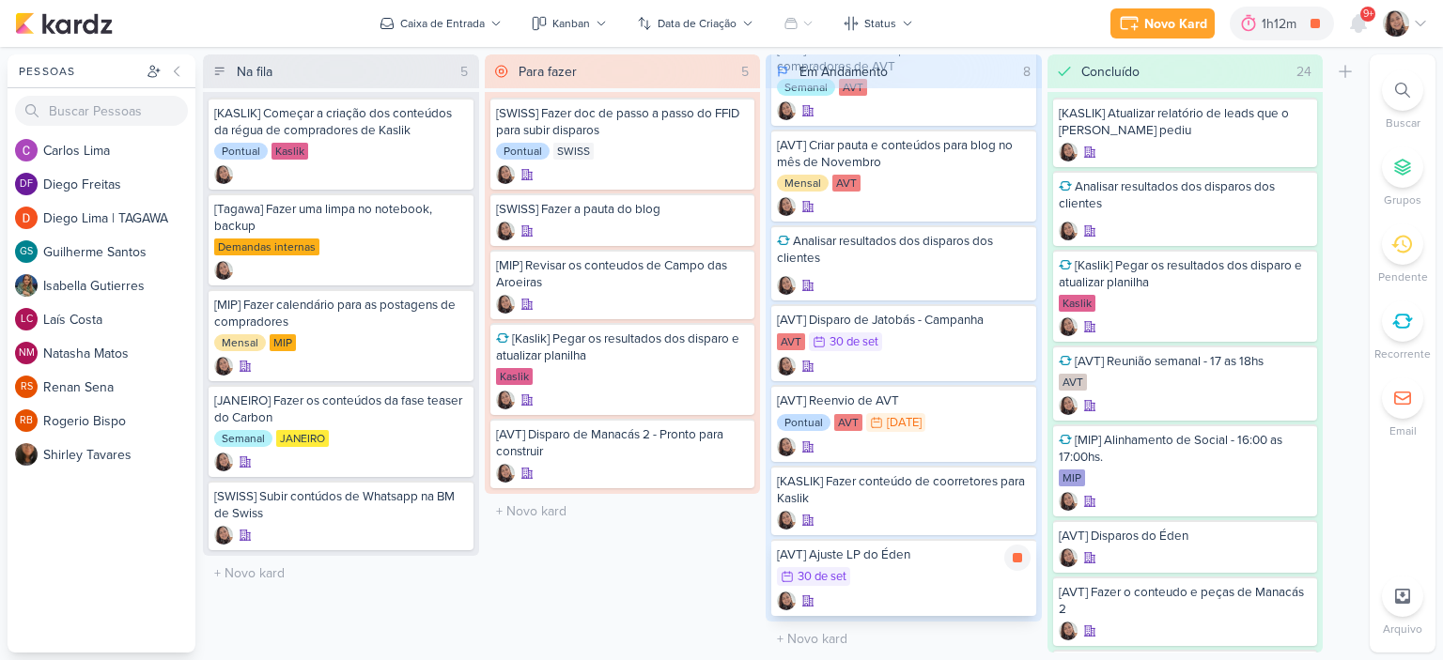
click at [940, 574] on div "30/9 30 de set" at bounding box center [904, 577] width 254 height 21
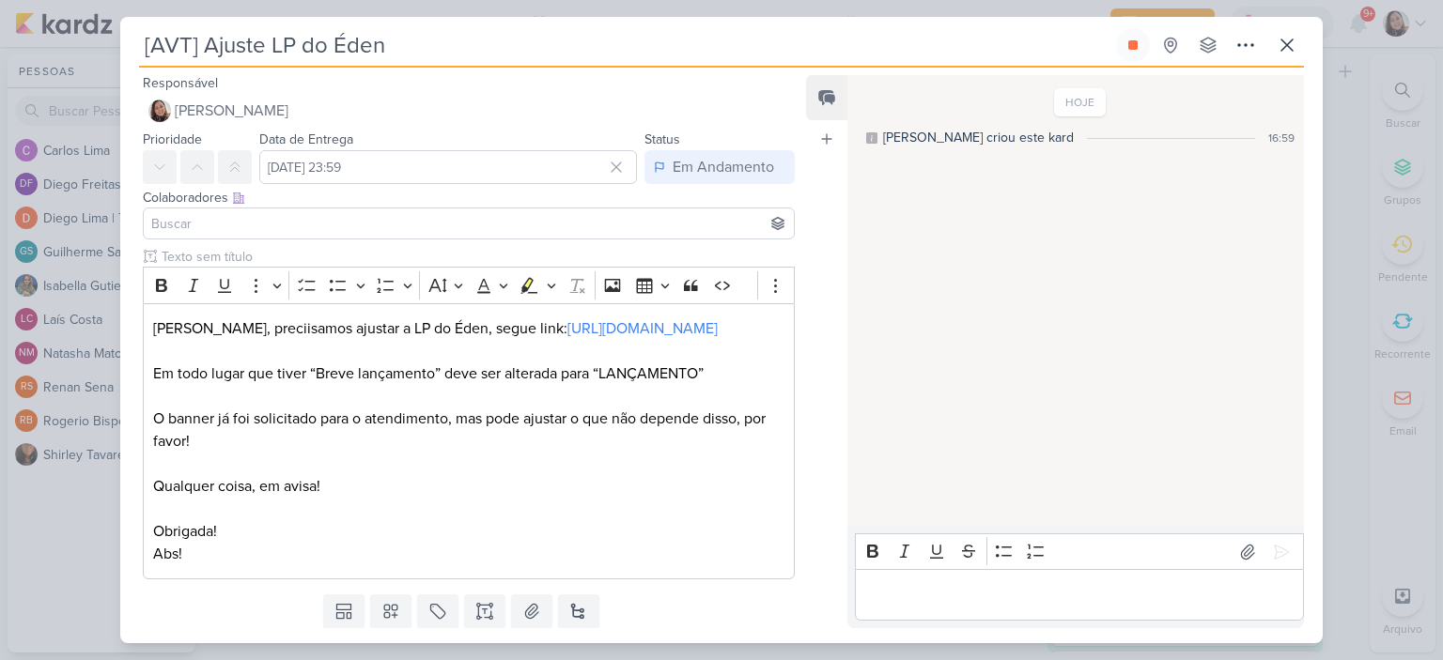
click at [205, 223] on input at bounding box center [468, 223] width 643 height 23
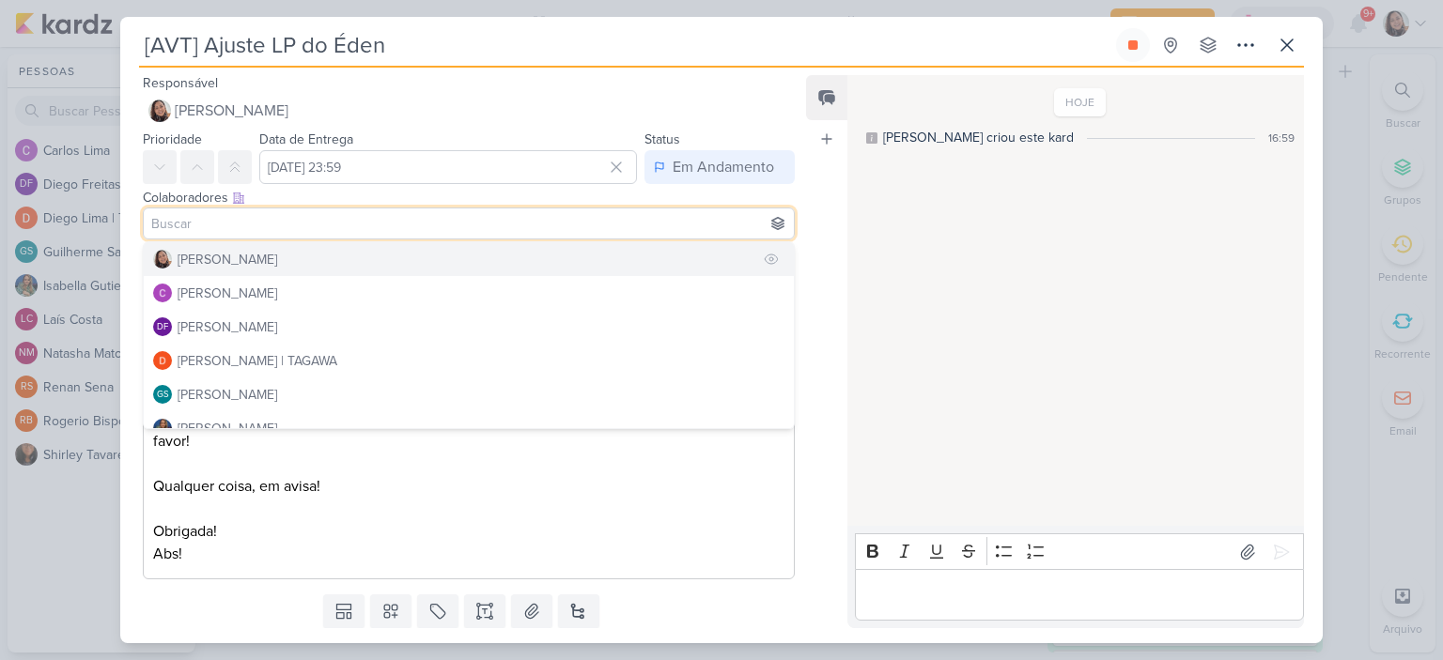
click at [199, 260] on div "[PERSON_NAME]" at bounding box center [228, 260] width 100 height 20
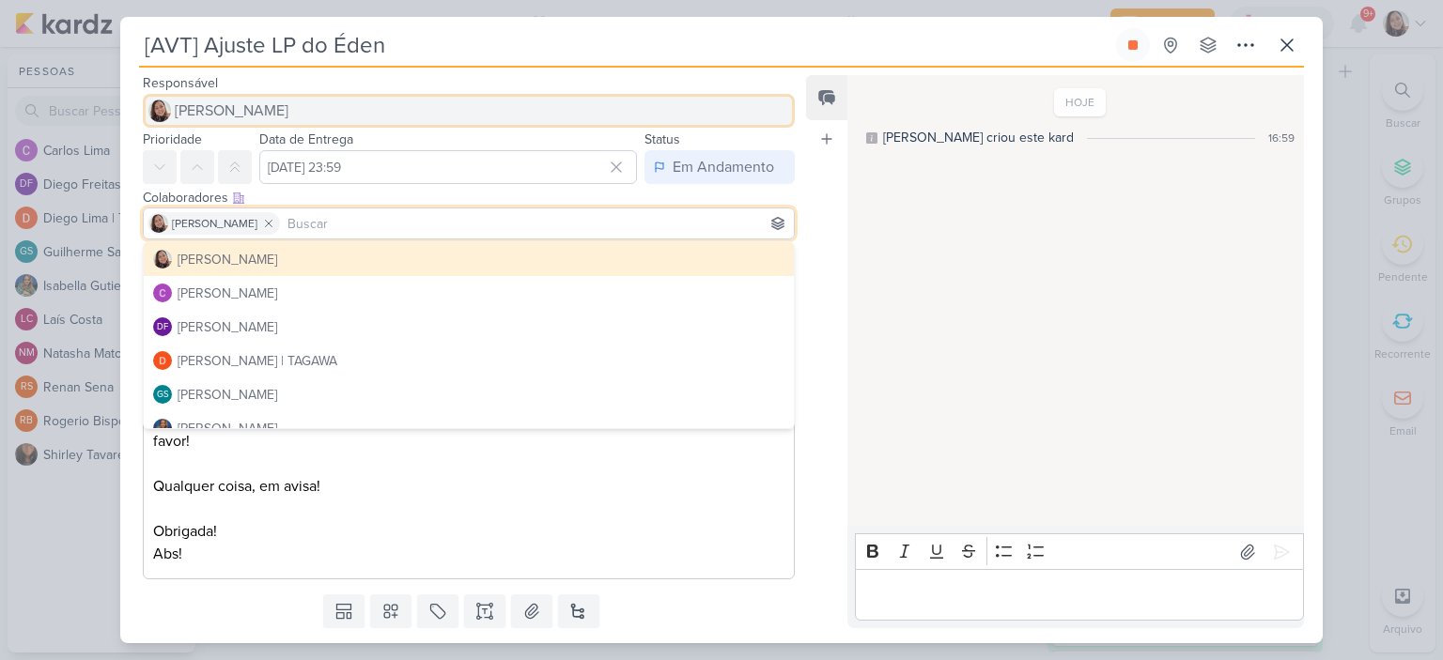
click at [249, 102] on span "[PERSON_NAME]" at bounding box center [232, 111] width 114 height 23
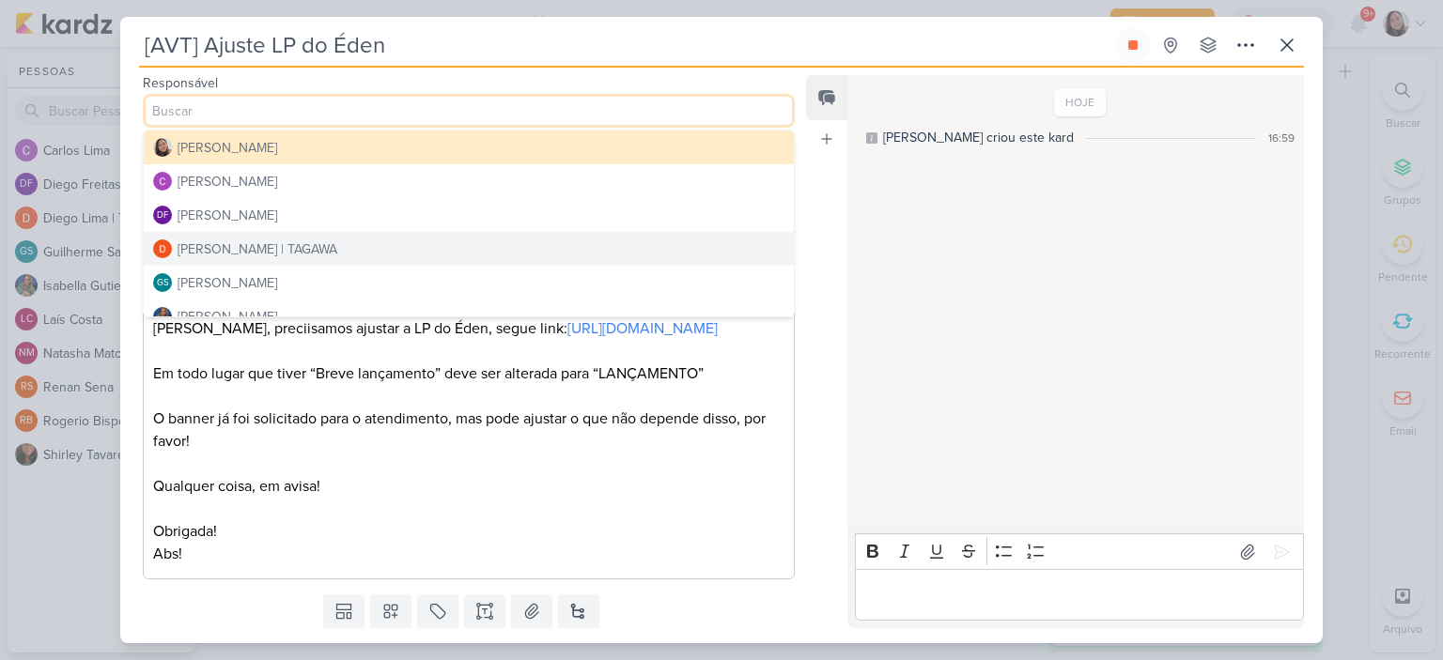
click at [252, 248] on div "Diego Lima | TAGAWA" at bounding box center [258, 250] width 160 height 20
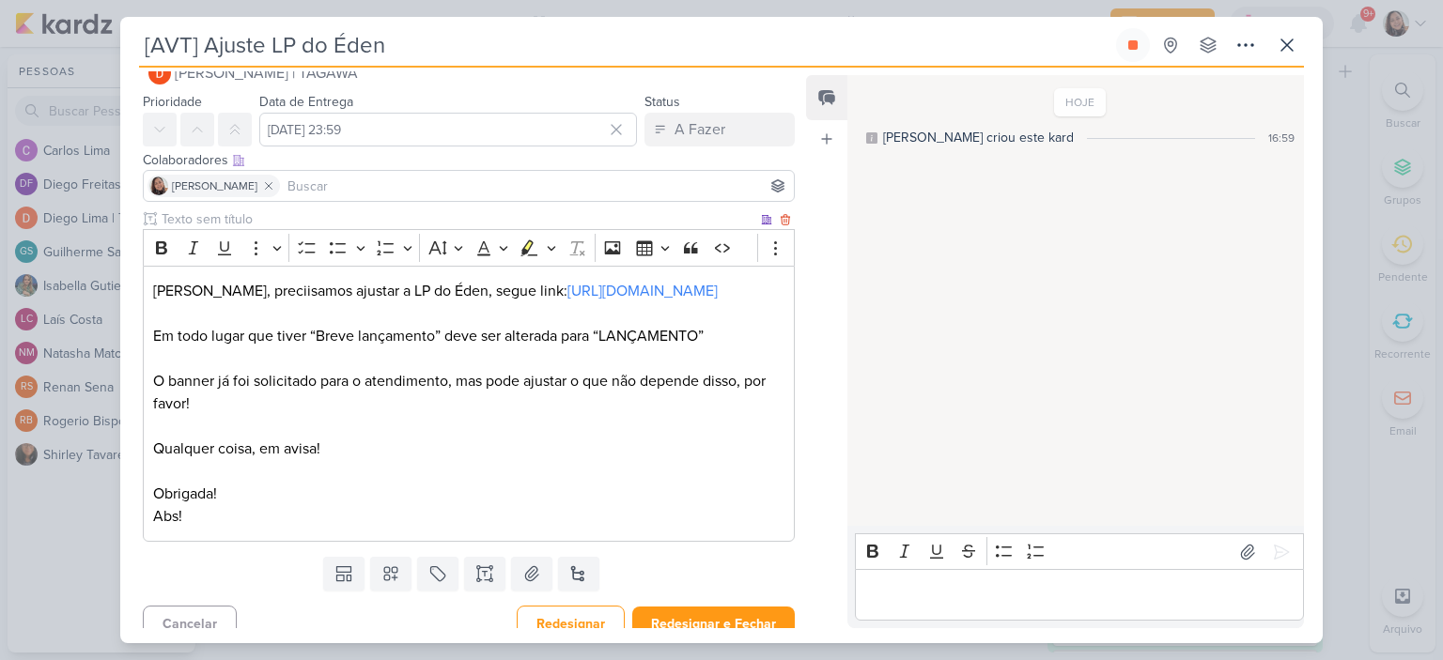
scroll to position [54, 0]
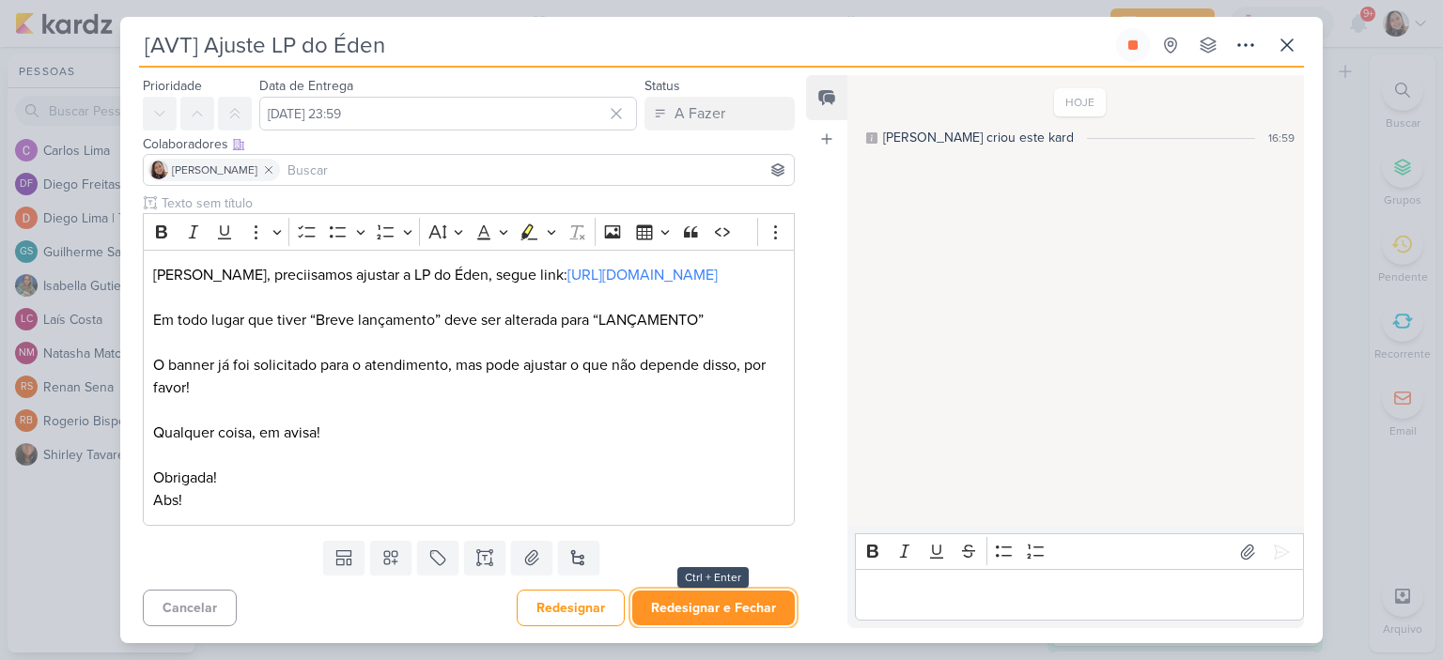
click at [727, 606] on button "Redesignar e Fechar" at bounding box center [713, 608] width 163 height 35
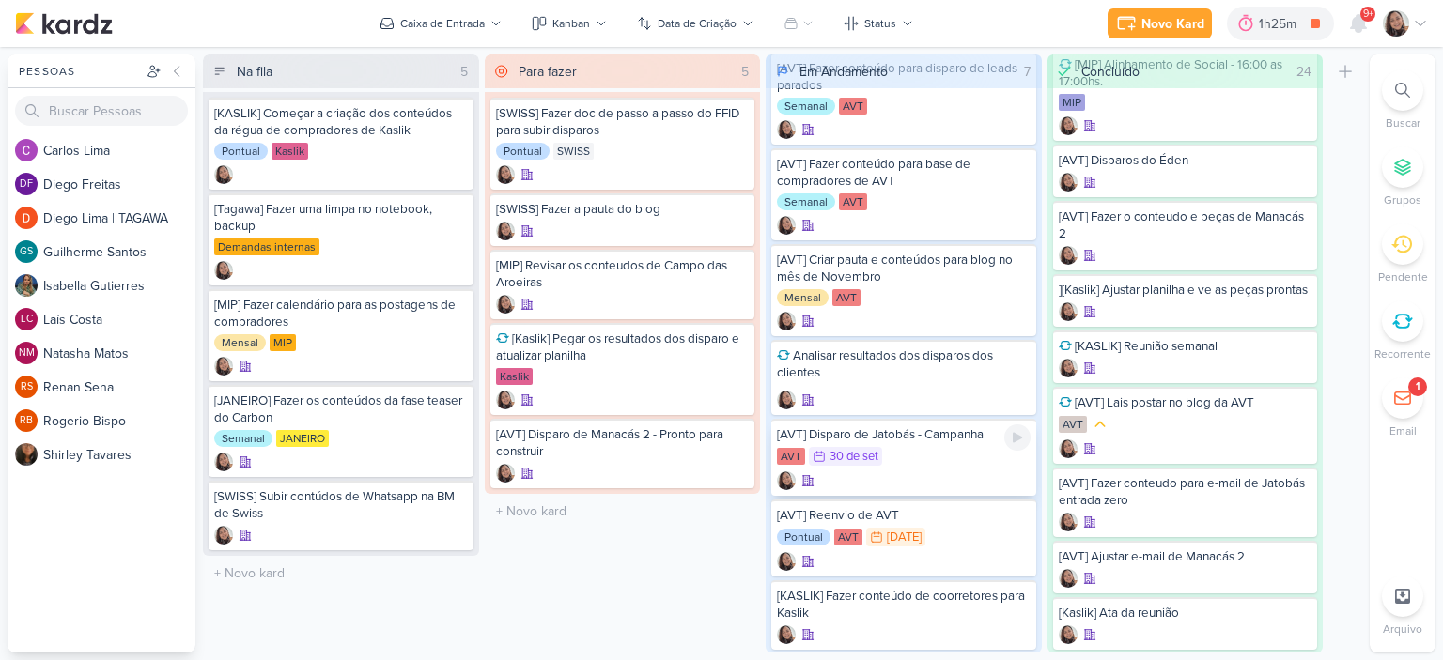
scroll to position [79, 0]
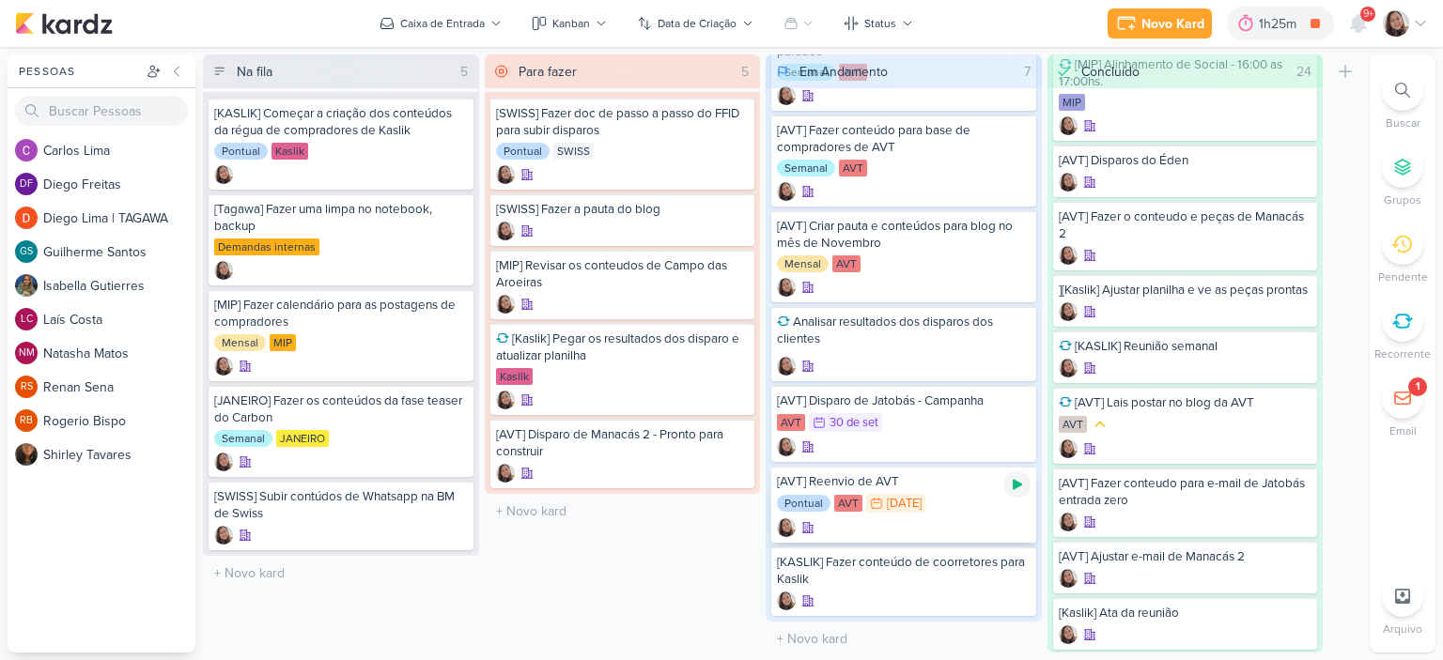
click at [1014, 477] on icon at bounding box center [1017, 484] width 15 height 15
click at [1424, 23] on icon at bounding box center [1420, 23] width 15 height 15
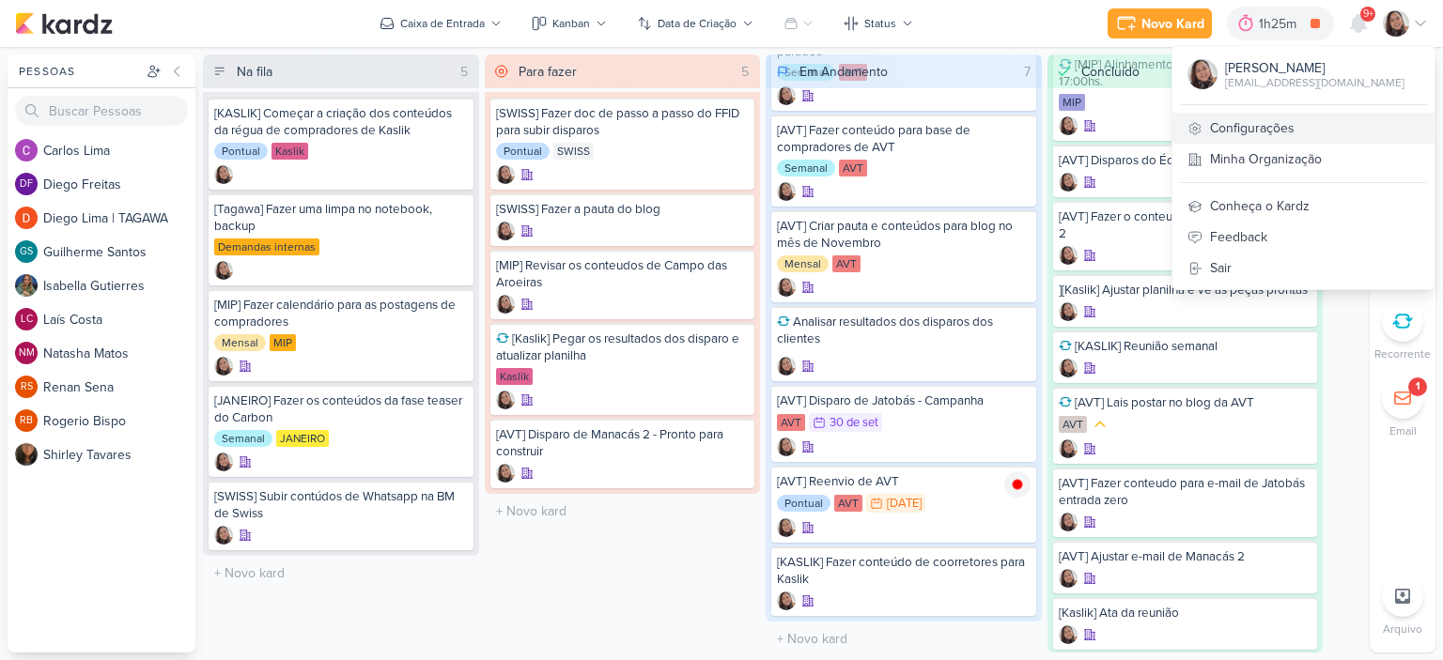
click at [1275, 119] on link "Configurações" at bounding box center [1303, 128] width 262 height 31
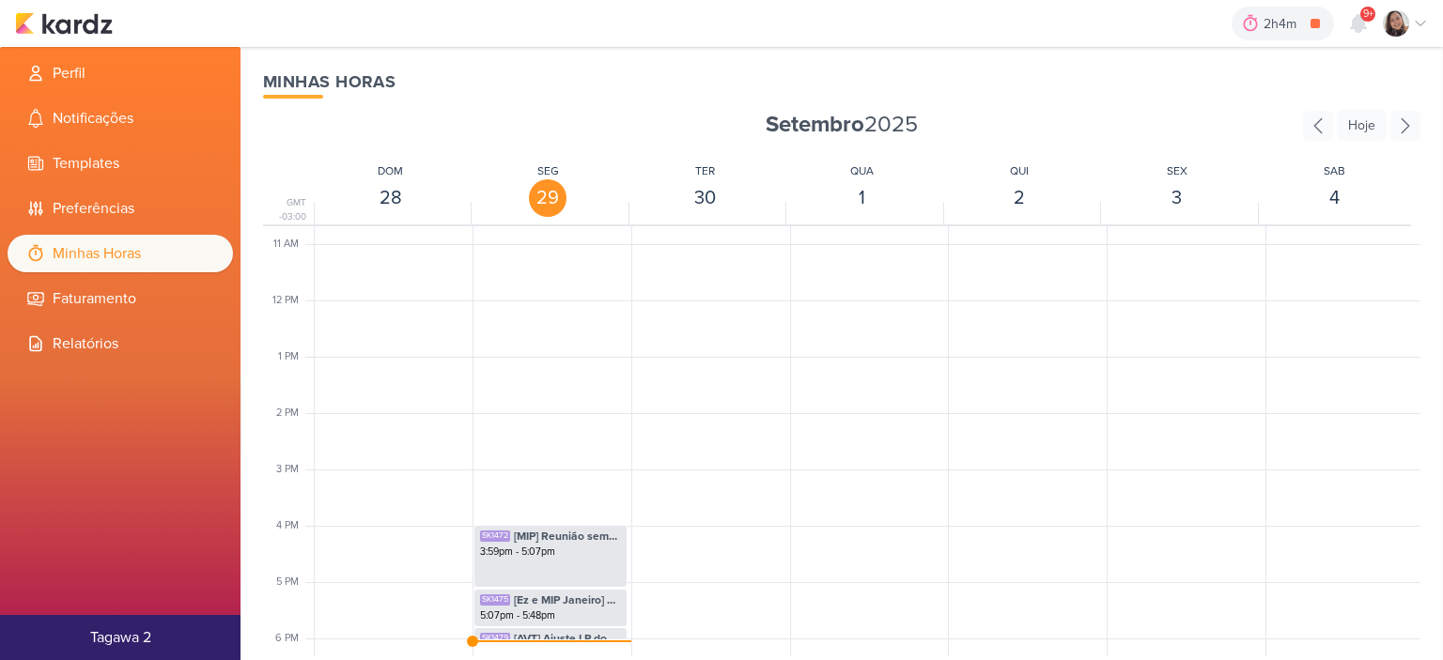
scroll to position [913, 0]
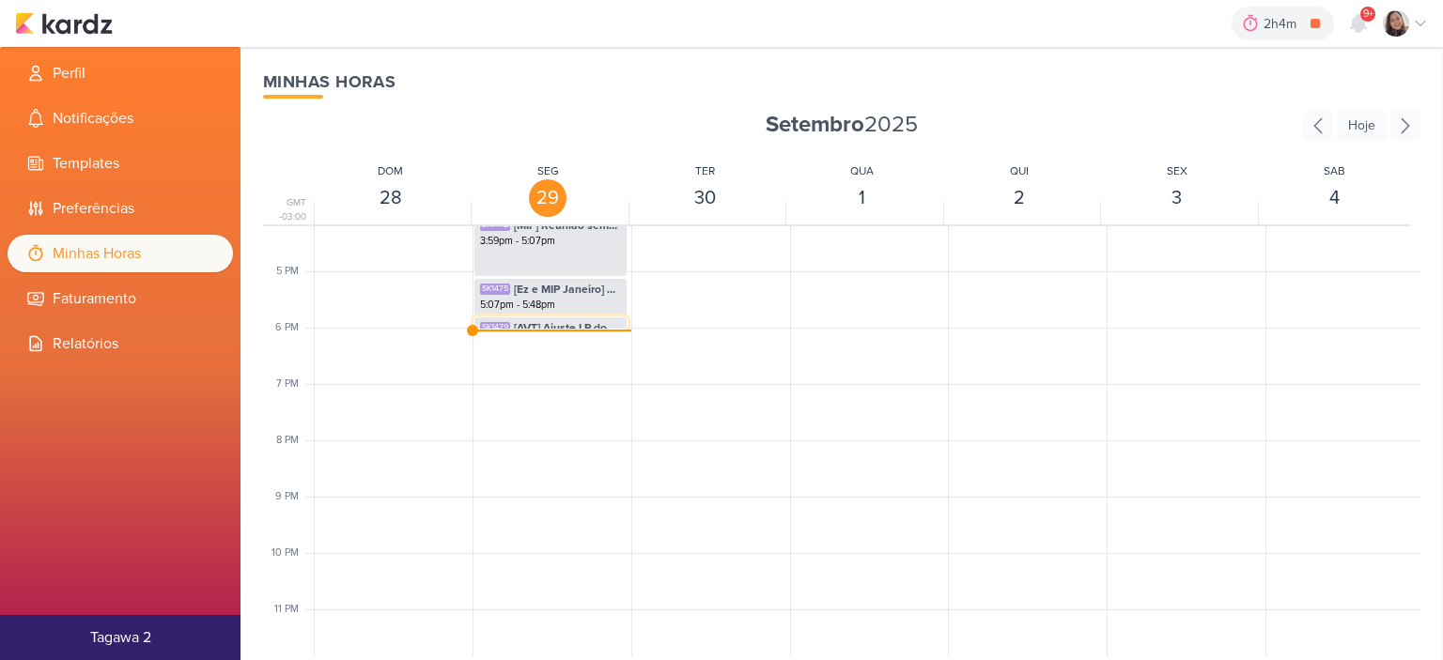
click at [587, 325] on span "[AVT] Ajuste LP do Éden" at bounding box center [567, 327] width 107 height 17
select select "pm"
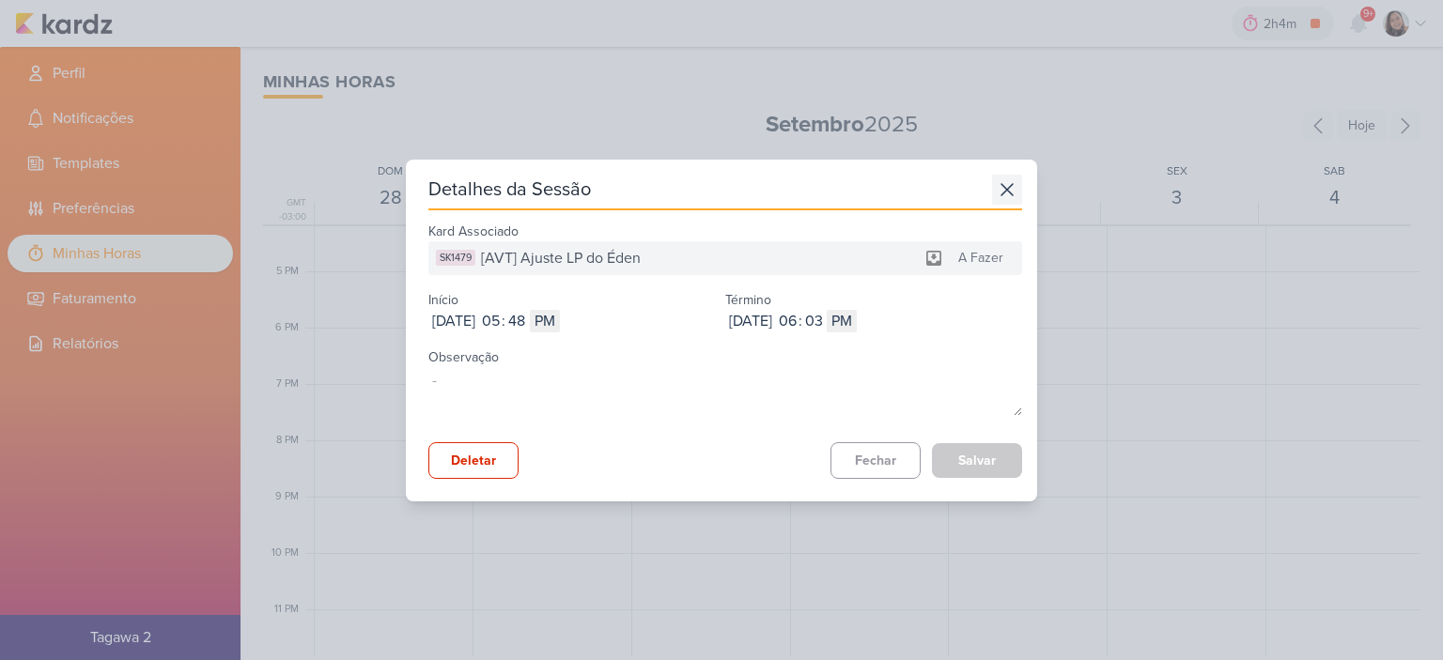
click at [1001, 188] on icon at bounding box center [1006, 189] width 11 height 11
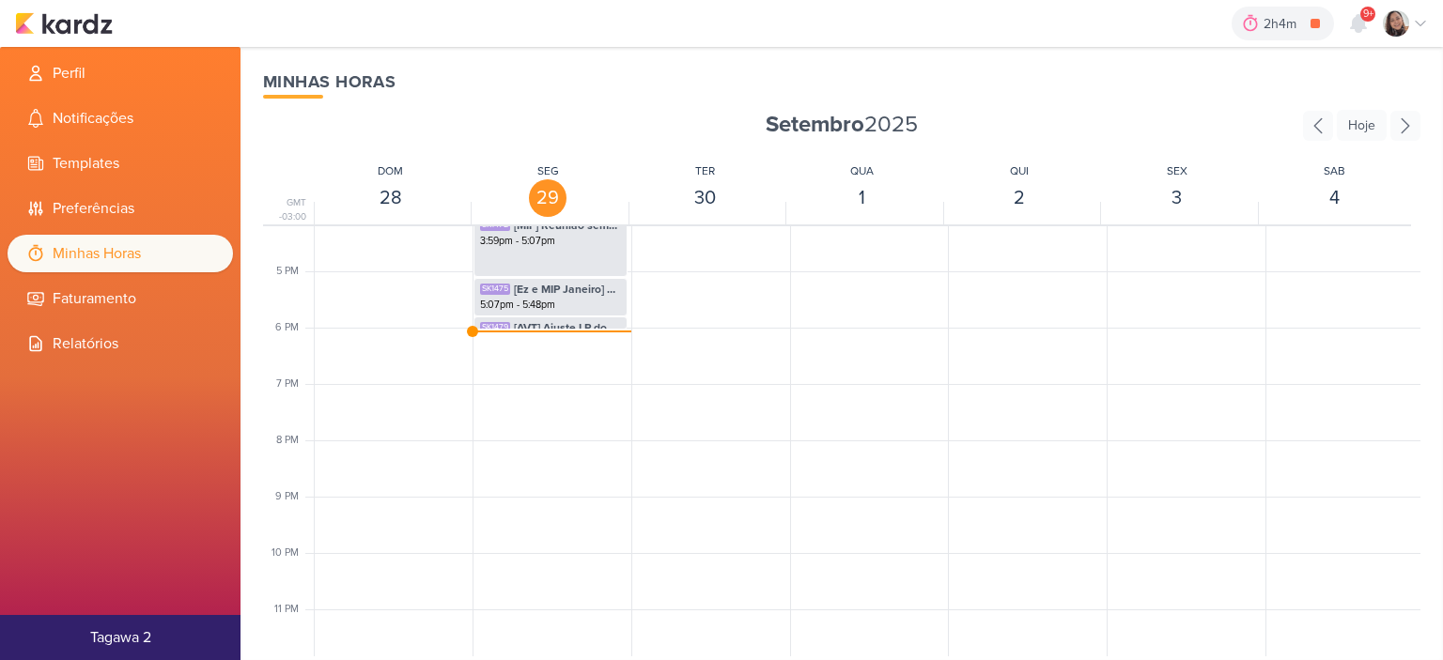
click at [539, 322] on span "[AVT] Ajuste LP do Éden" at bounding box center [567, 327] width 107 height 17
select select "pm"
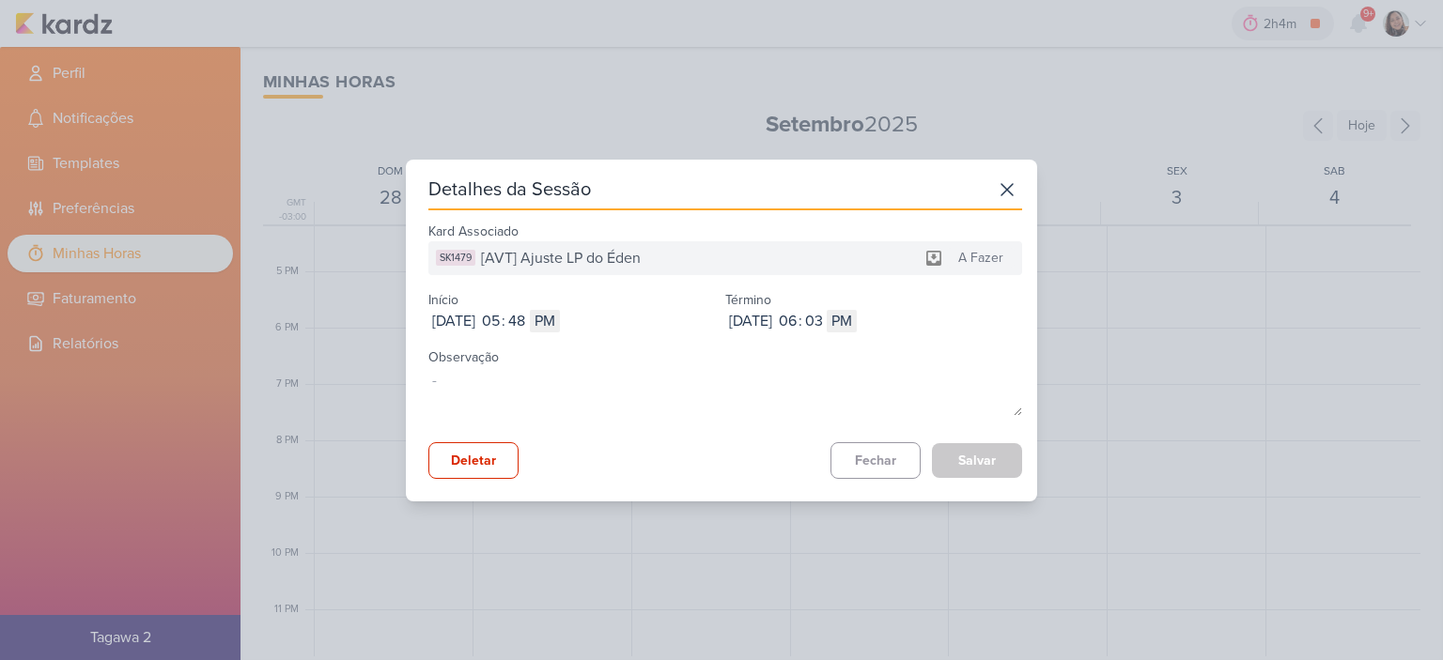
drag, startPoint x: 1302, startPoint y: 370, endPoint x: 782, endPoint y: 147, distance: 565.2
click at [1301, 369] on div "Detalhes da Sessão Kard Associado SK1479 [AVT] Ajuste LP do Éden A Fazer Início…" at bounding box center [721, 330] width 1443 height 660
click at [115, 37] on div "Detalhes da Sessão Kard Associado SK1479 [AVT] Ajuste LP do Éden A Fazer Início…" at bounding box center [721, 330] width 1443 height 660
click at [92, 30] on div "Detalhes da Sessão Kard Associado SK1479 [AVT] Ajuste LP do Éden A Fazer Início…" at bounding box center [721, 330] width 1443 height 660
click at [999, 183] on icon at bounding box center [1007, 190] width 30 height 30
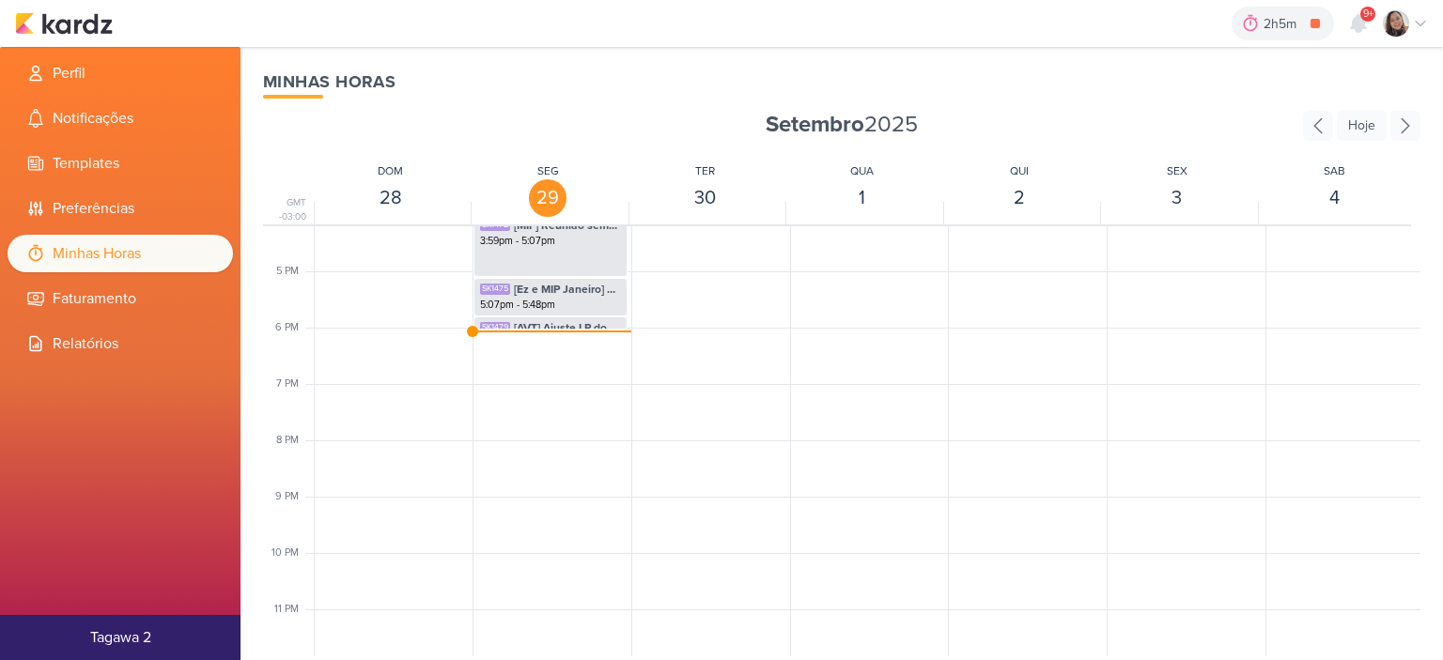
click at [114, 13] on div "2h5m [AVT] Reenvio de AVT 0h0m Hoje 2h5m Semana 0h0m Mês 0h0m Nenhuma Sessão" at bounding box center [721, 23] width 1413 height 47
click at [101, 22] on img at bounding box center [64, 23] width 98 height 23
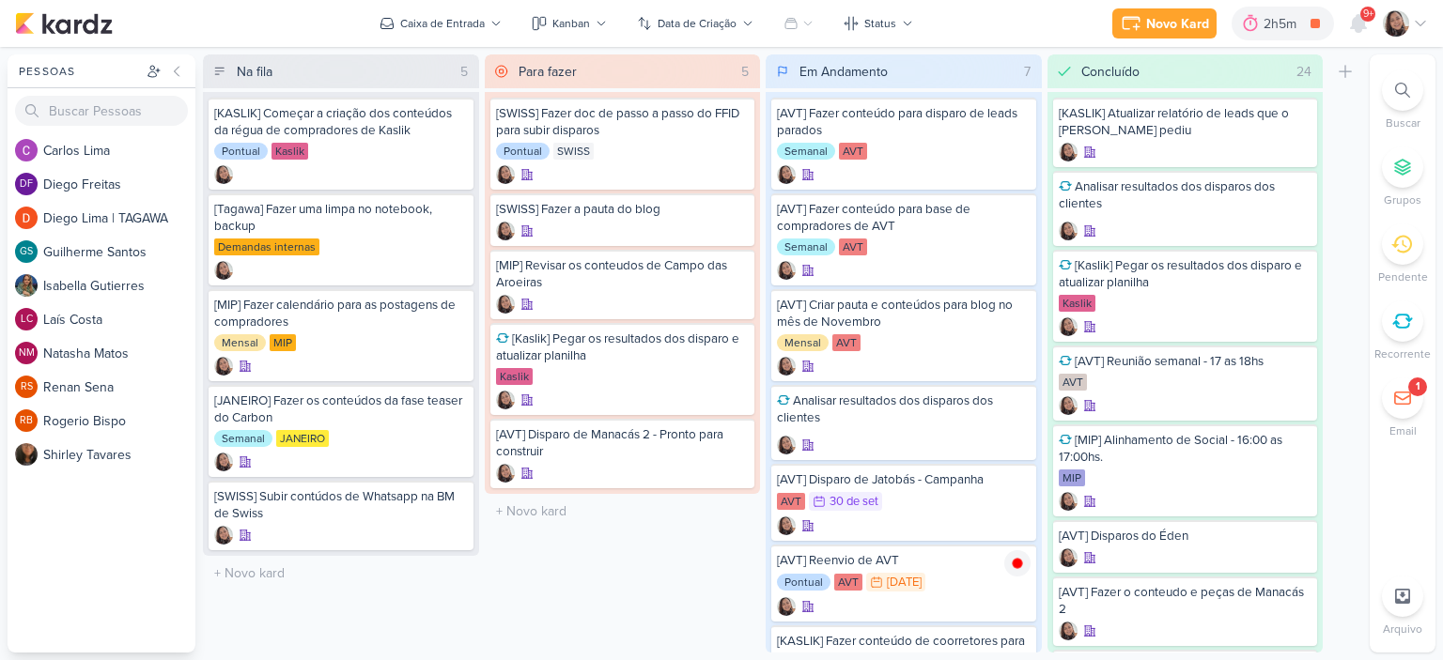
click at [1418, 22] on icon at bounding box center [1420, 23] width 15 height 15
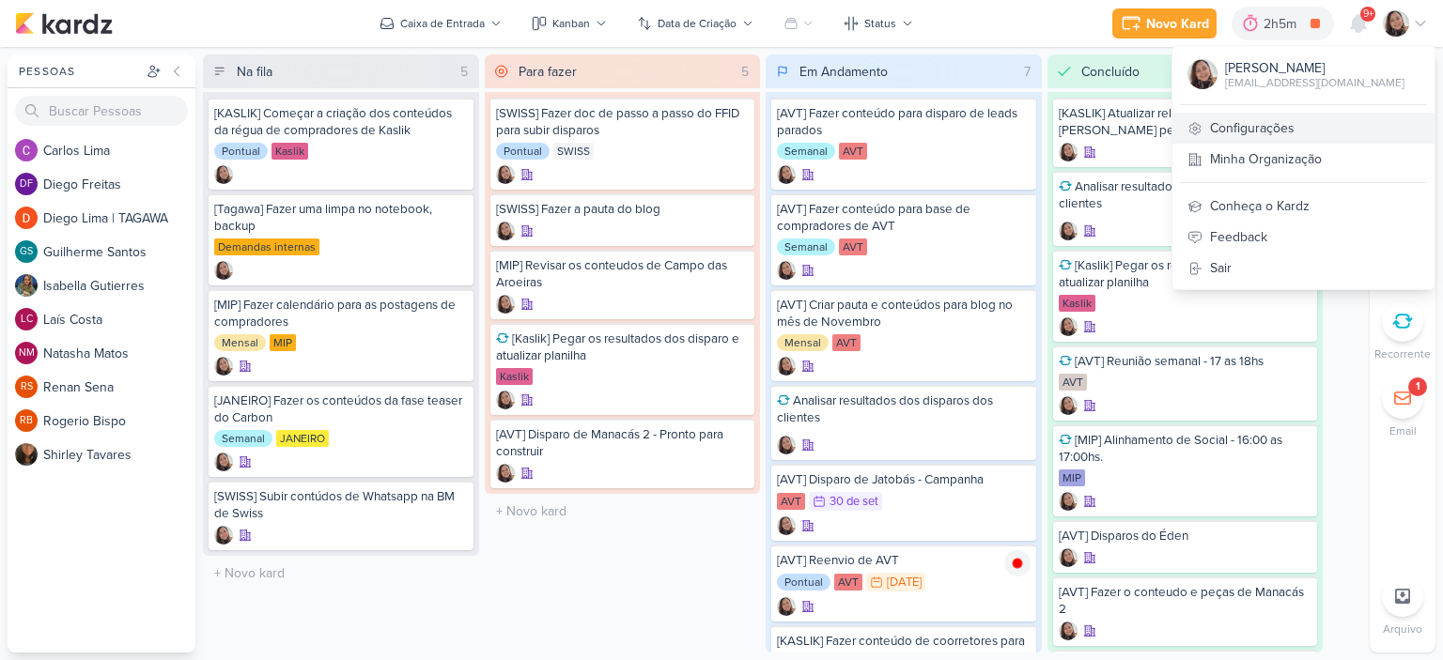
click at [1254, 127] on link "Configurações" at bounding box center [1303, 128] width 262 height 31
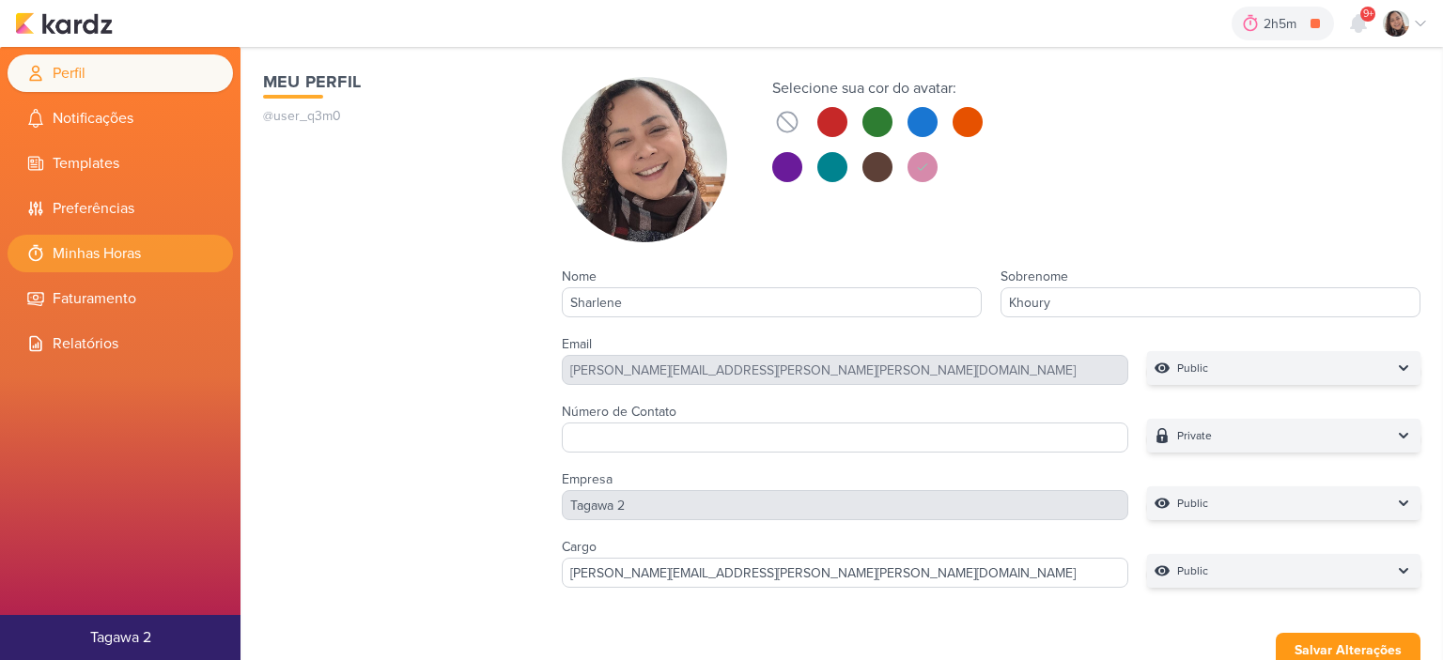
click at [101, 247] on li "Minhas Horas" at bounding box center [120, 254] width 225 height 38
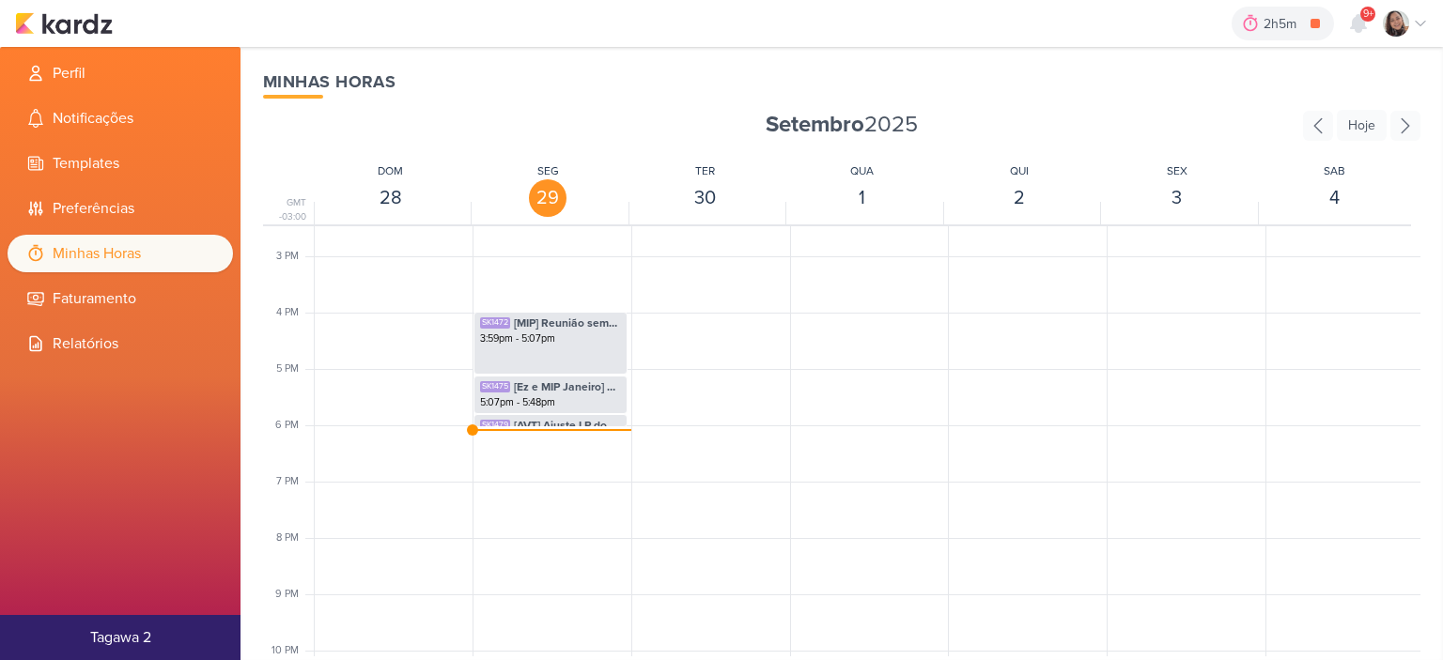
scroll to position [819, 0]
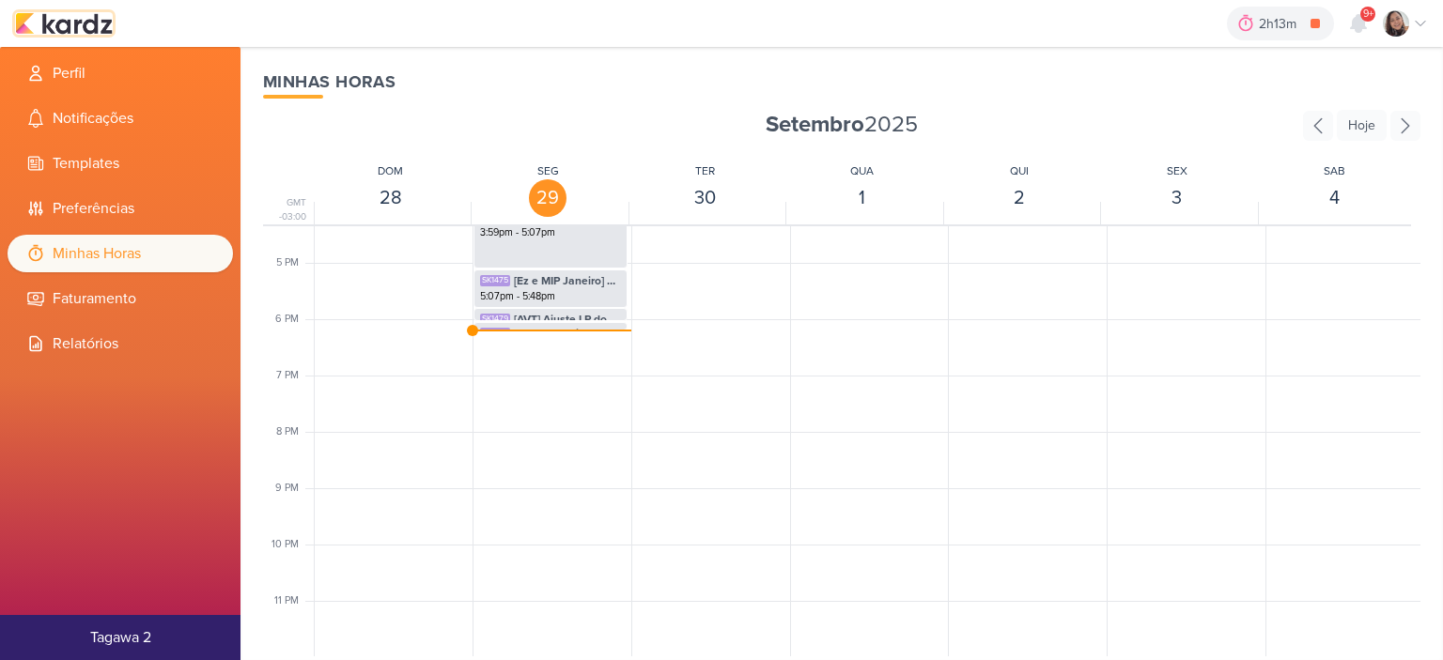
click at [88, 20] on img at bounding box center [64, 23] width 98 height 23
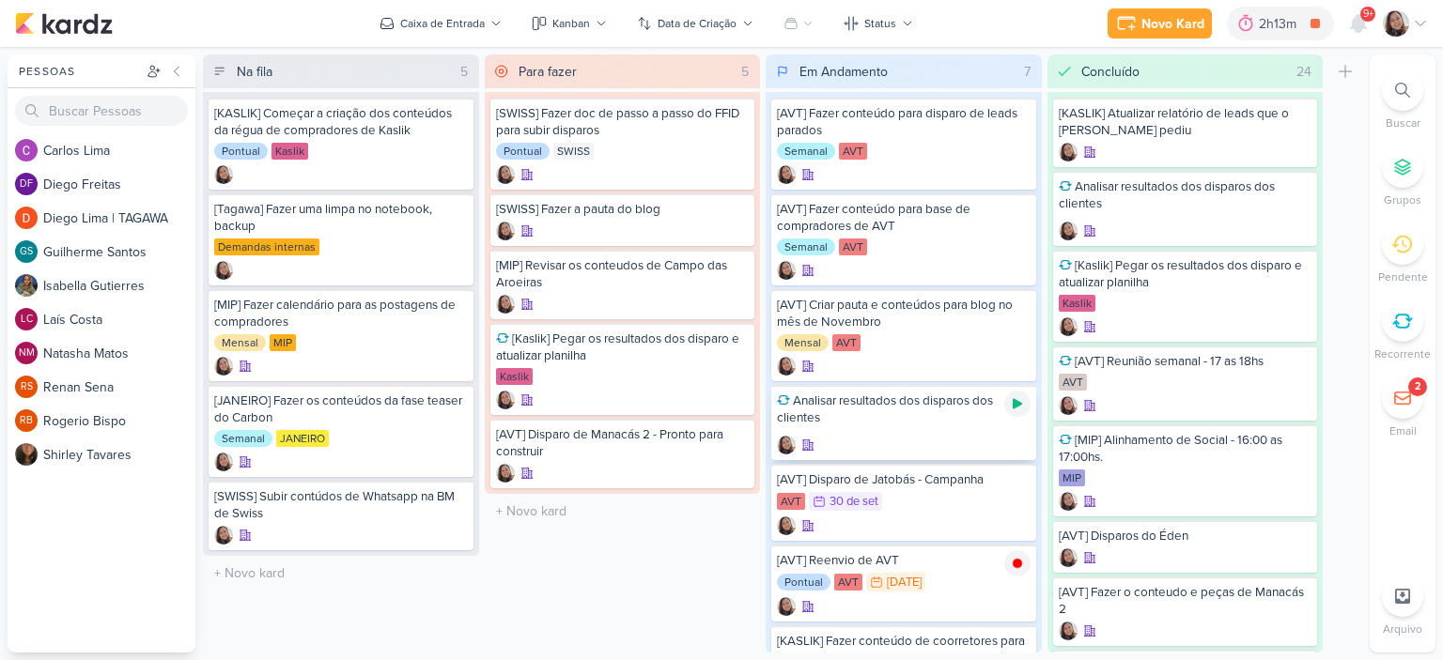
click at [1014, 409] on icon at bounding box center [1017, 403] width 15 height 15
click at [1425, 22] on icon at bounding box center [1420, 23] width 15 height 15
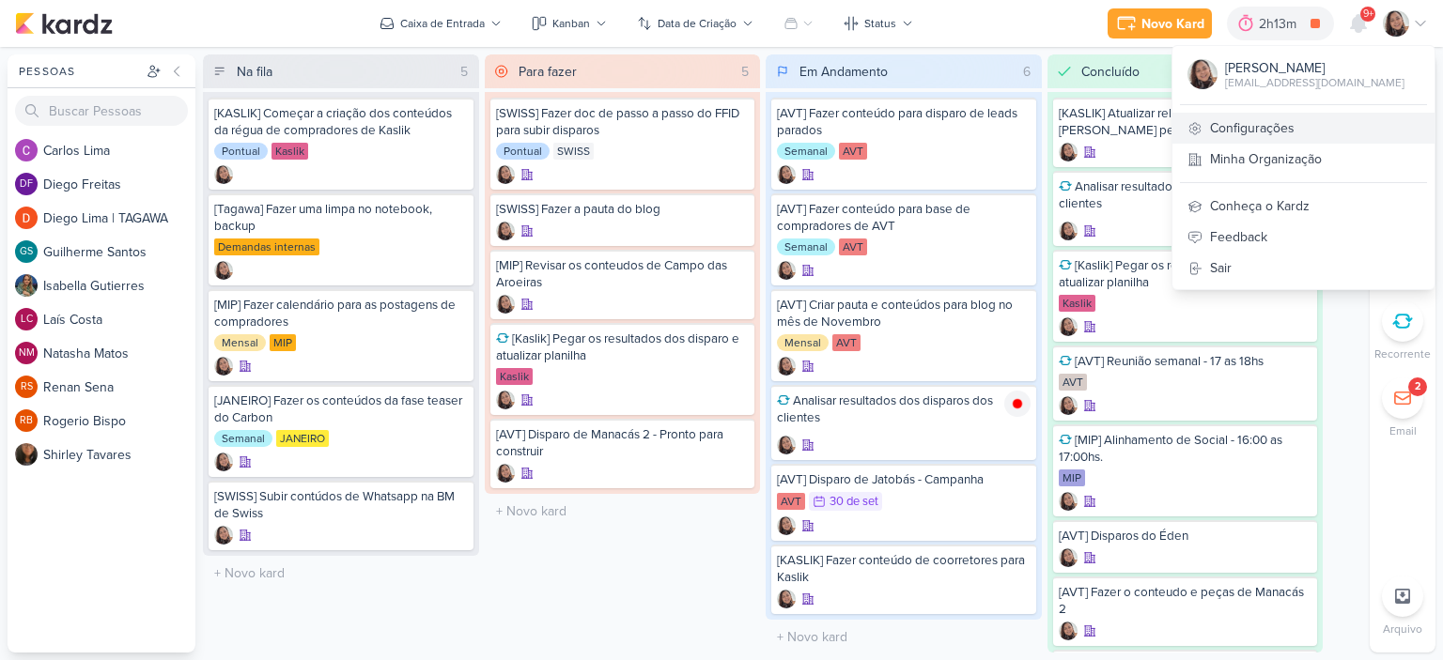
click at [1259, 119] on link "Configurações" at bounding box center [1303, 128] width 262 height 31
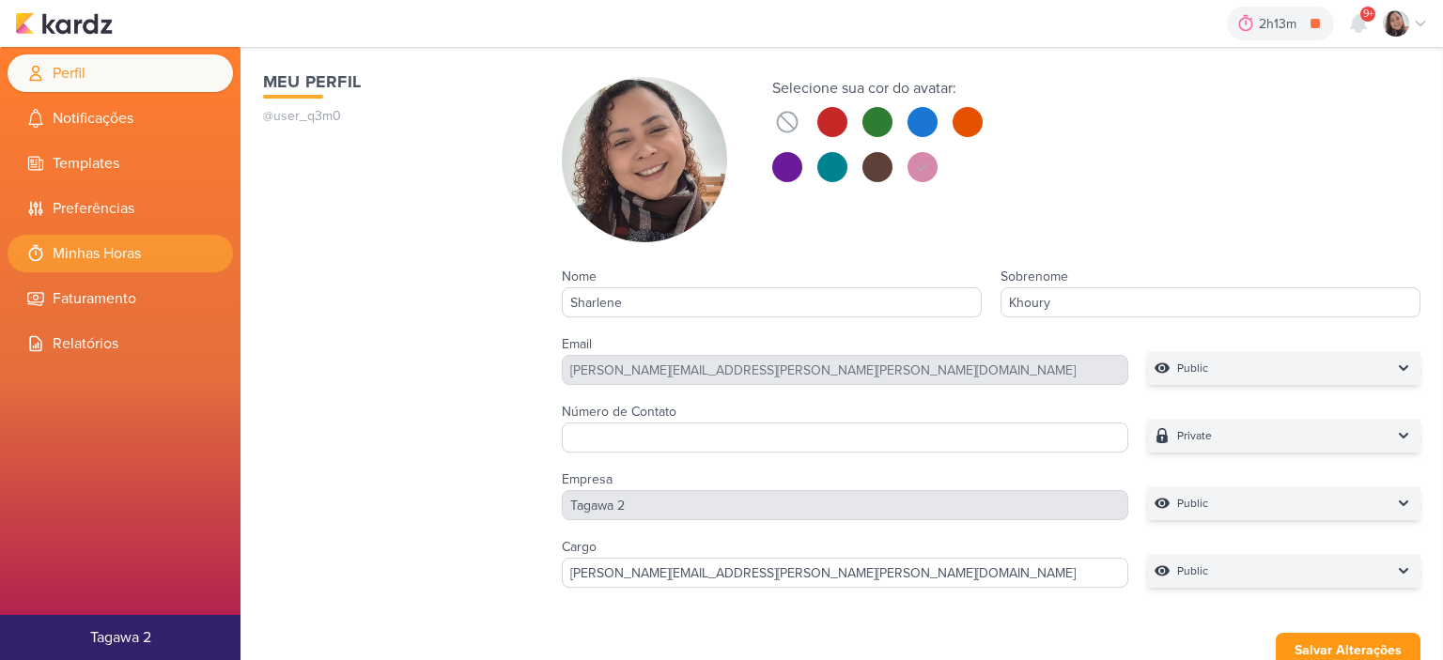
click at [75, 247] on li "Minhas Horas" at bounding box center [120, 254] width 225 height 38
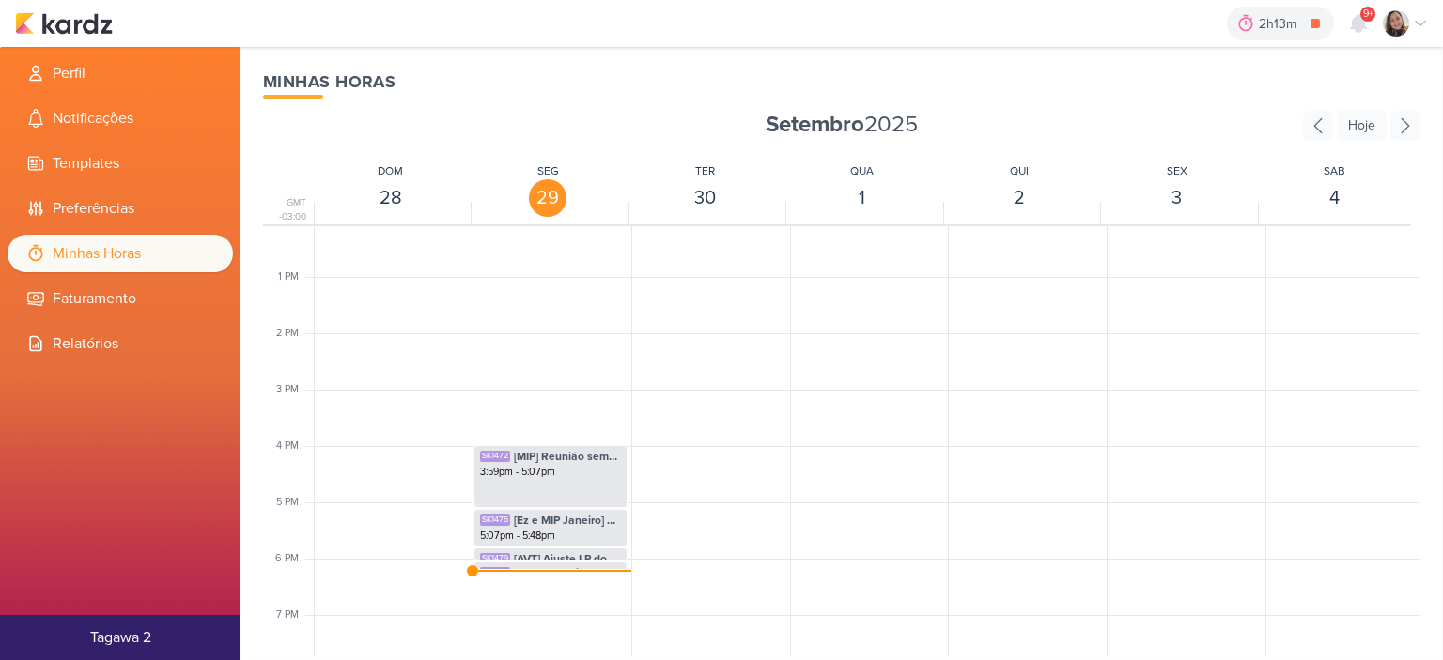
scroll to position [922, 0]
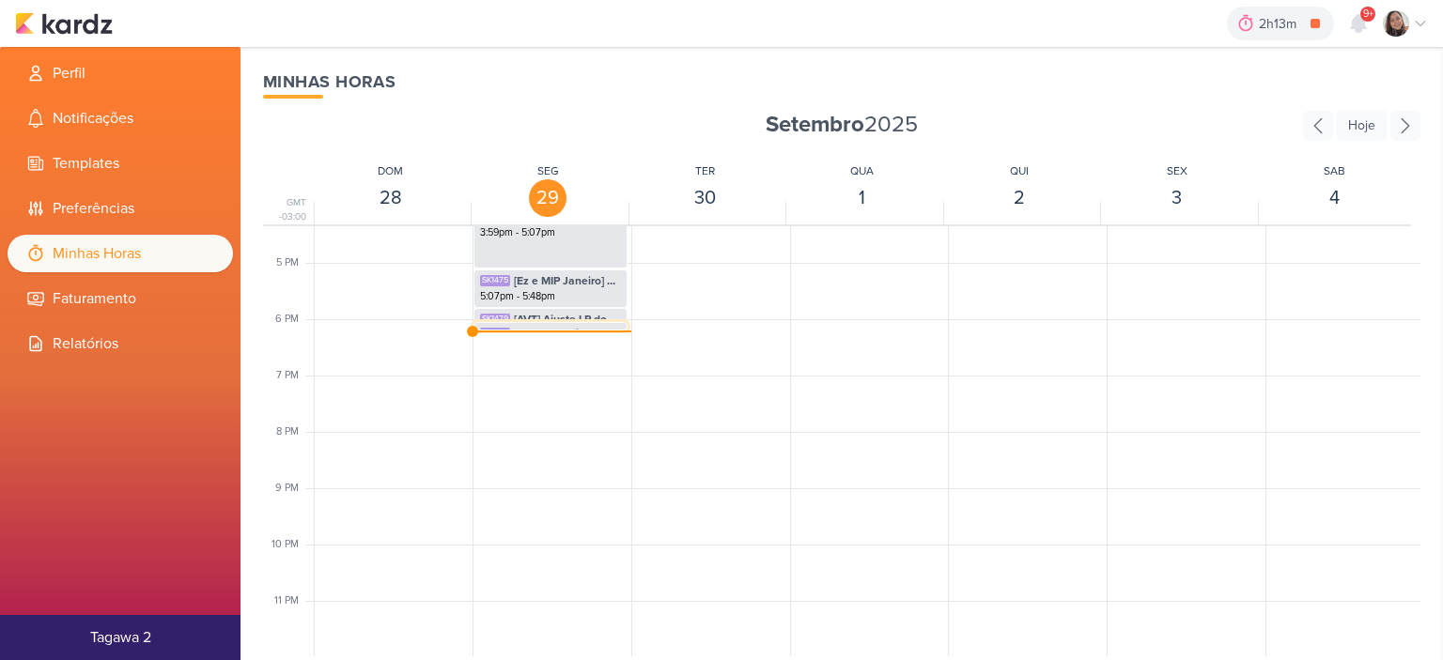
click at [564, 325] on span "[AVT] Reenvio de AVT" at bounding box center [567, 333] width 107 height 17
select select "pm"
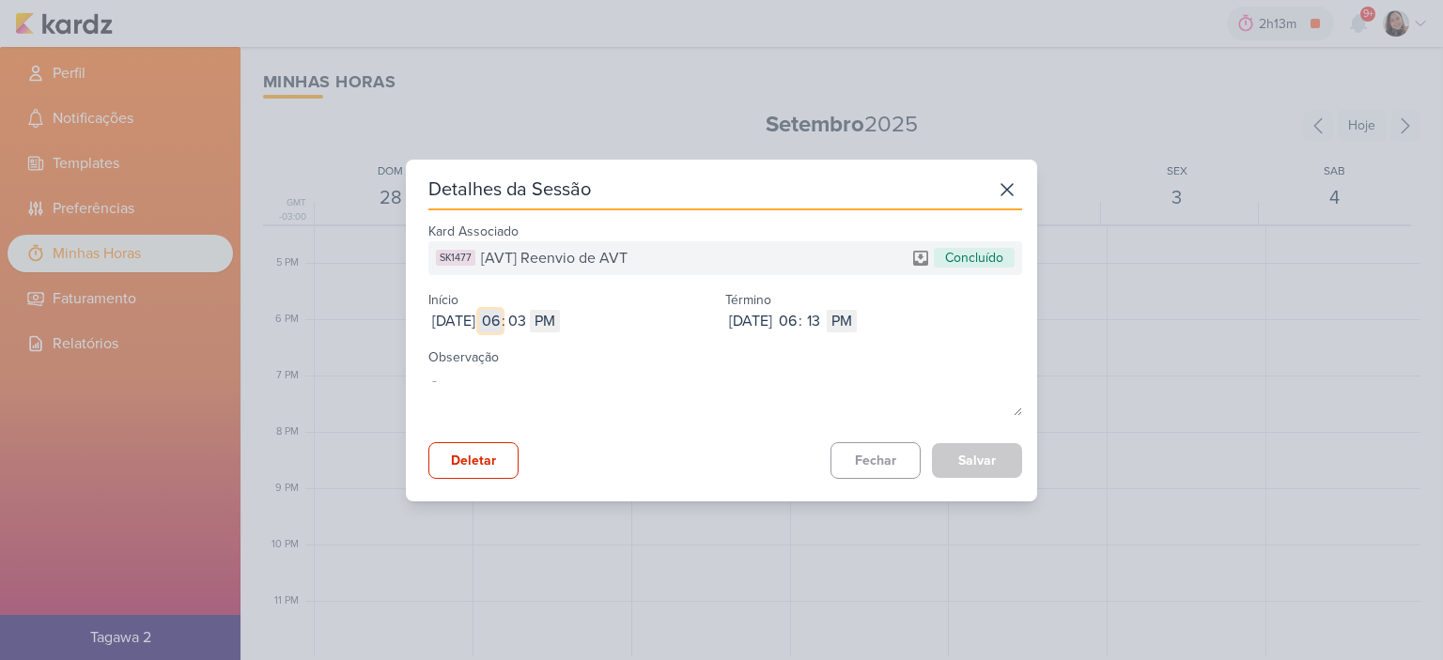
click at [502, 318] on input "06" at bounding box center [490, 321] width 23 height 23
type input "10"
click at [528, 318] on input "03" at bounding box center [516, 321] width 23 height 23
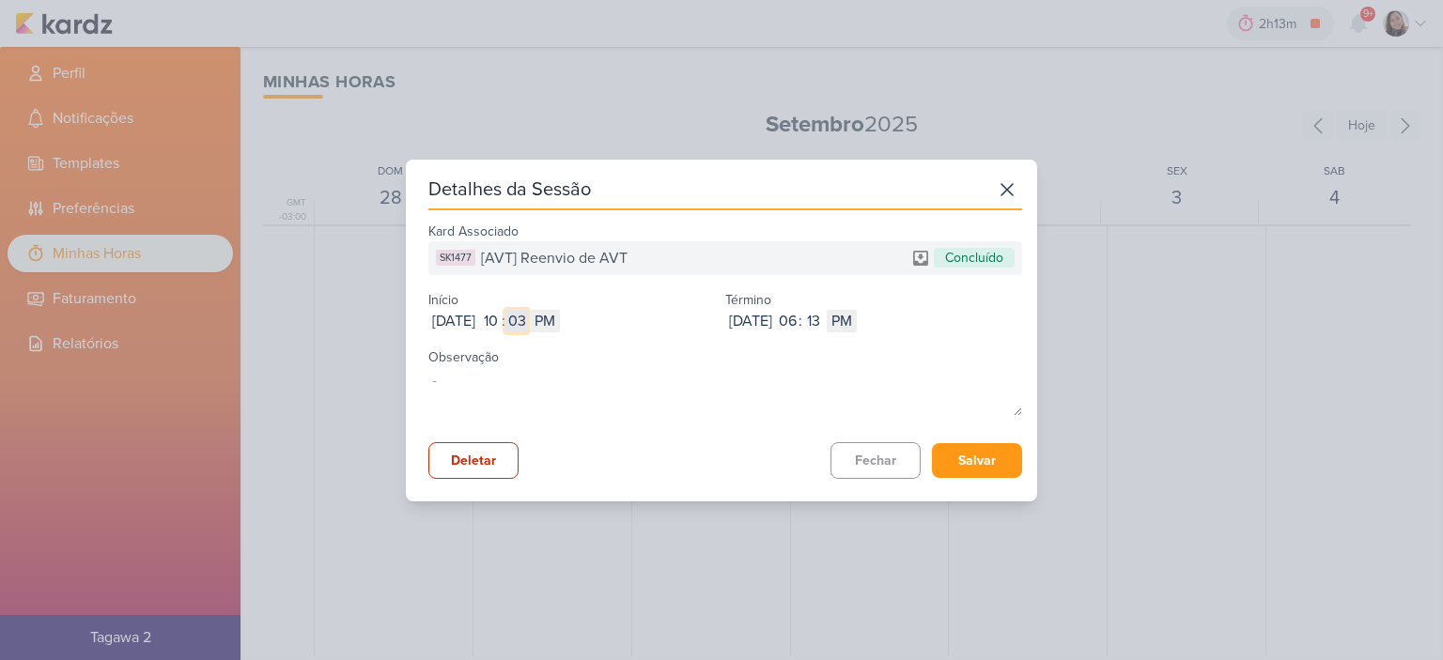
click at [528, 318] on input "03" at bounding box center [516, 321] width 23 height 23
type input "01"
click at [560, 313] on select "AM PM" at bounding box center [545, 321] width 30 height 23
select select "am"
click at [560, 310] on select "AM PM" at bounding box center [545, 321] width 30 height 23
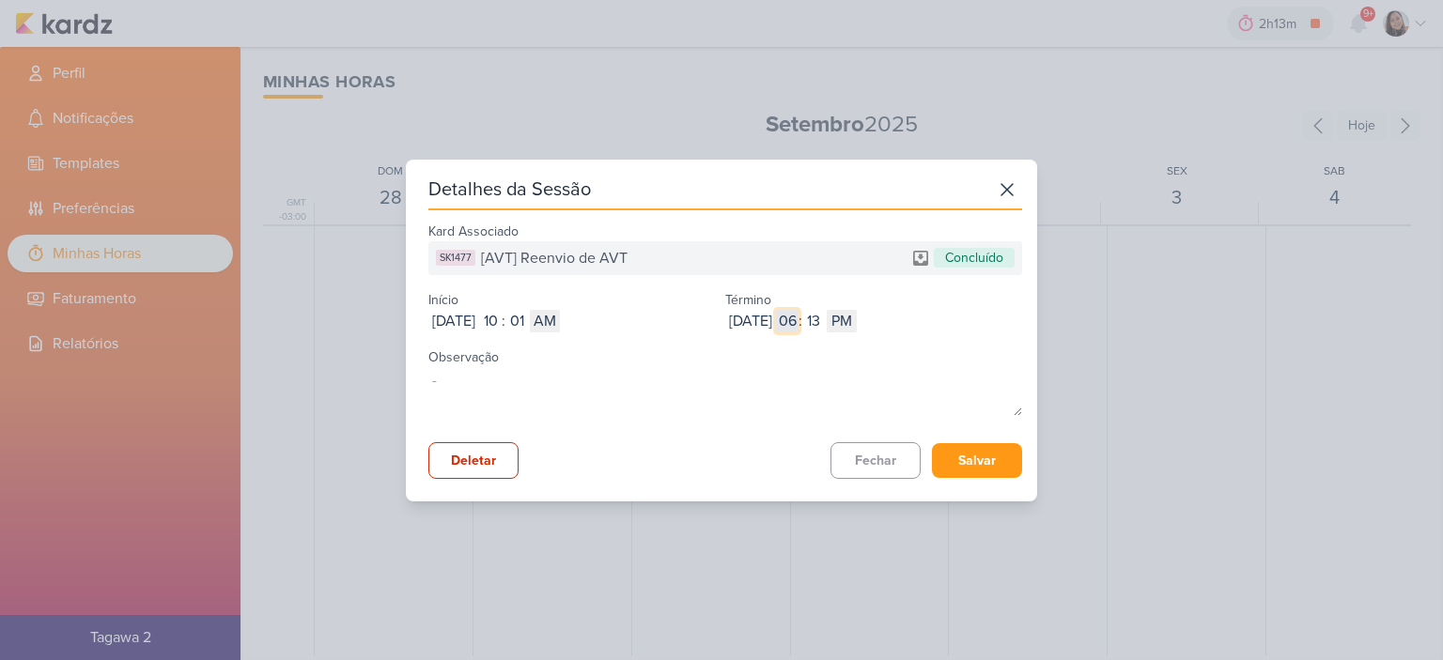
click at [798, 317] on input "06" at bounding box center [787, 321] width 23 height 23
type input "11"
click at [825, 317] on input "13" at bounding box center [813, 321] width 23 height 23
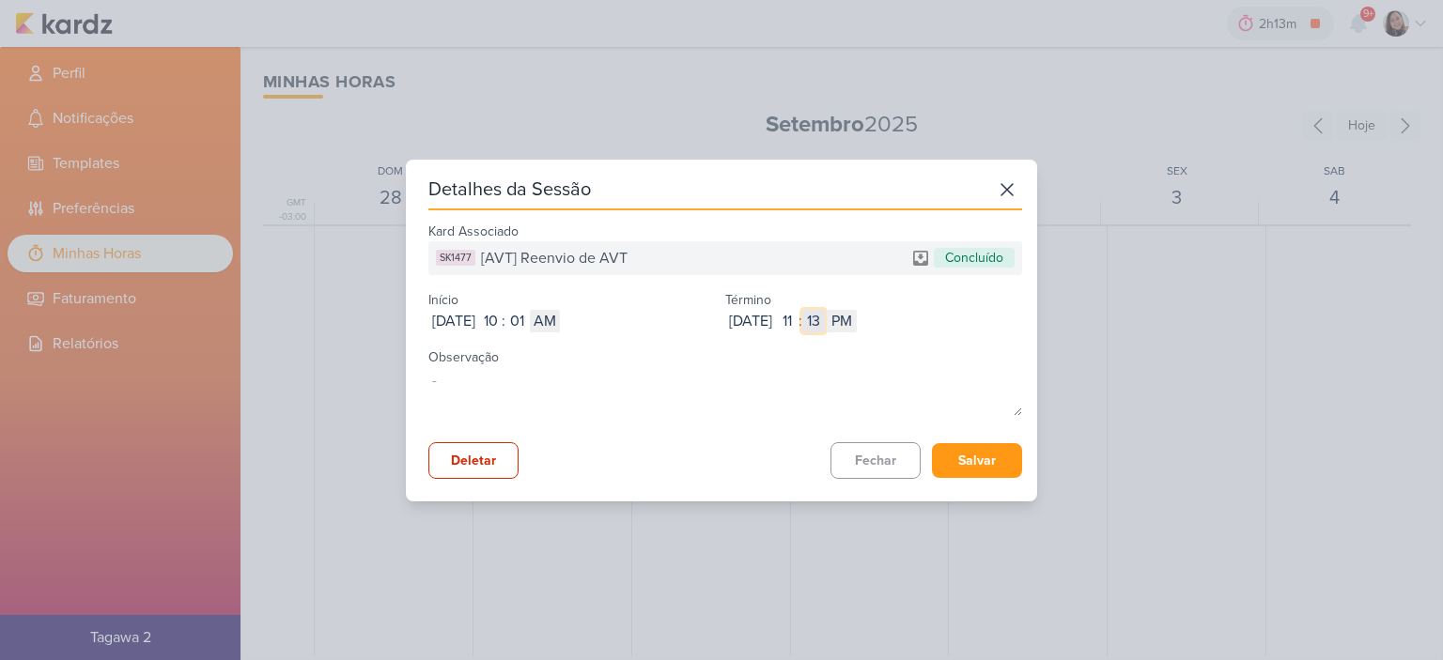
click at [825, 317] on input "13" at bounding box center [813, 321] width 23 height 23
type input "54"
click at [857, 317] on select "AM PM" at bounding box center [842, 321] width 30 height 23
select select "am"
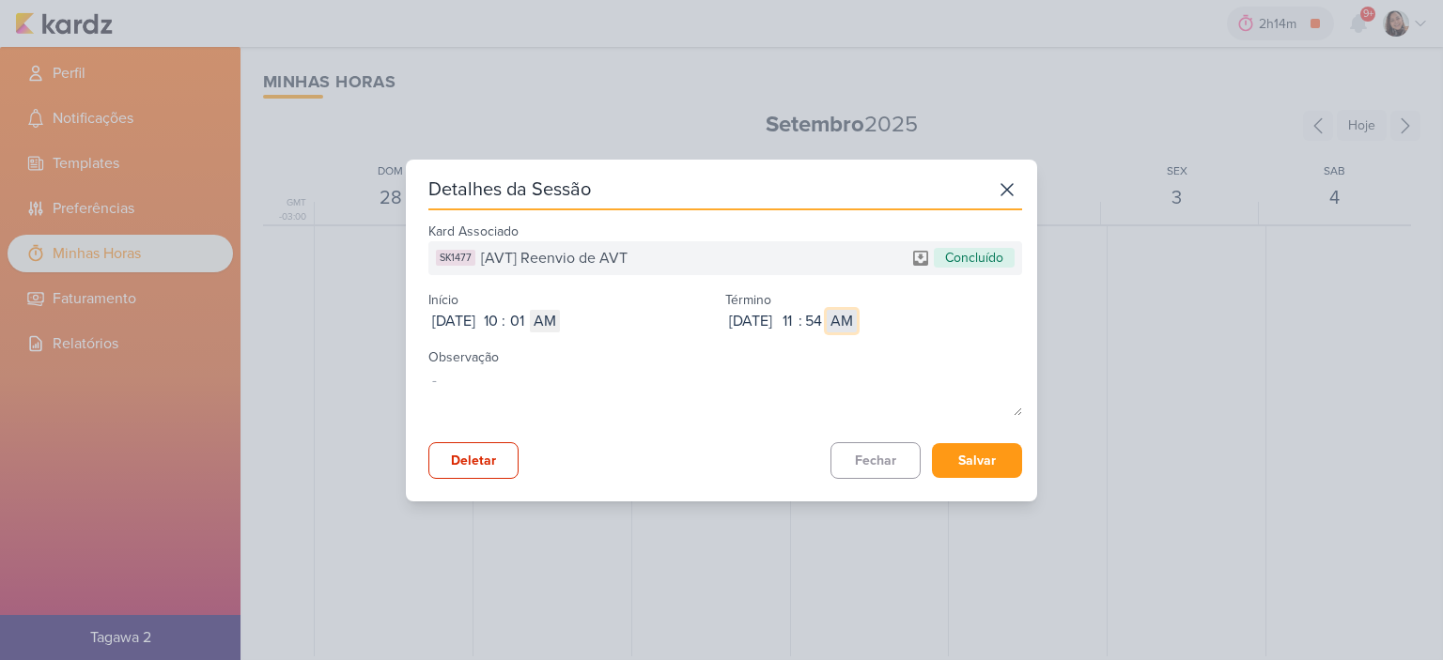
click at [857, 310] on select "AM PM" at bounding box center [842, 321] width 30 height 23
click at [966, 454] on button "Salvar" at bounding box center [977, 460] width 90 height 35
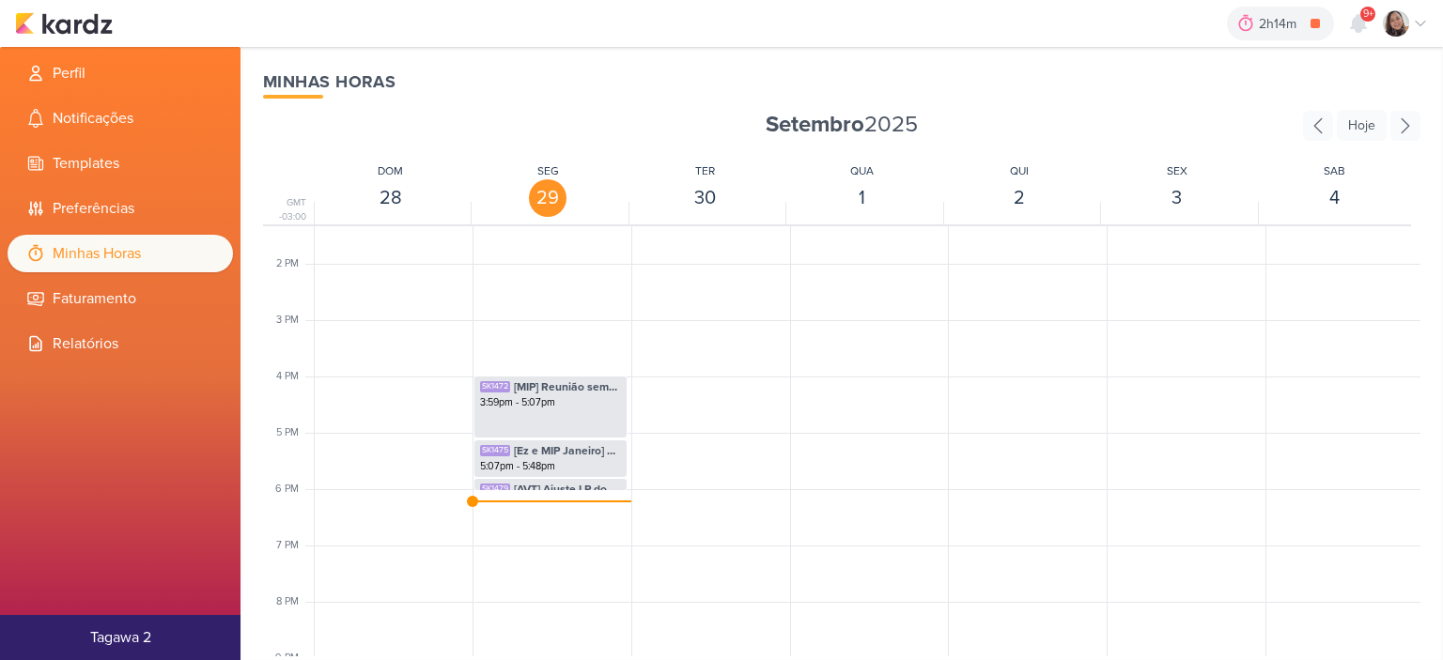
scroll to position [564, 0]
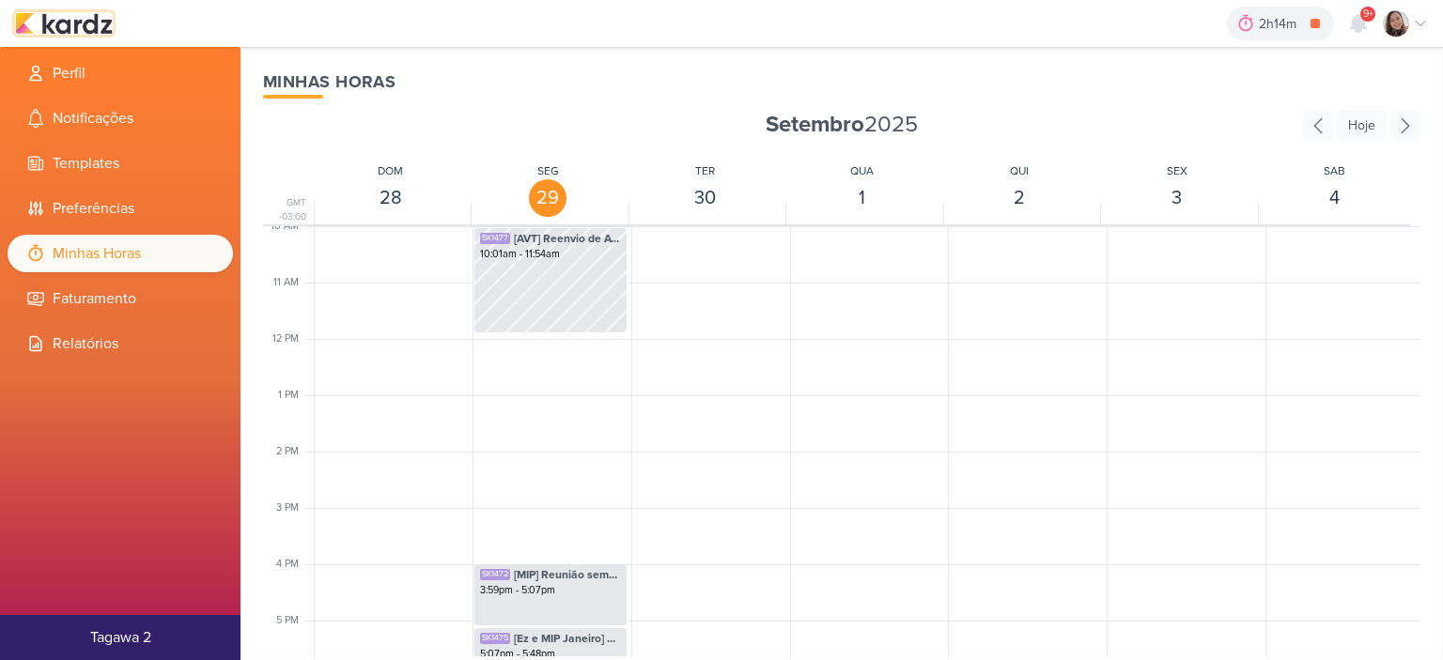
click at [82, 22] on img at bounding box center [64, 23] width 98 height 23
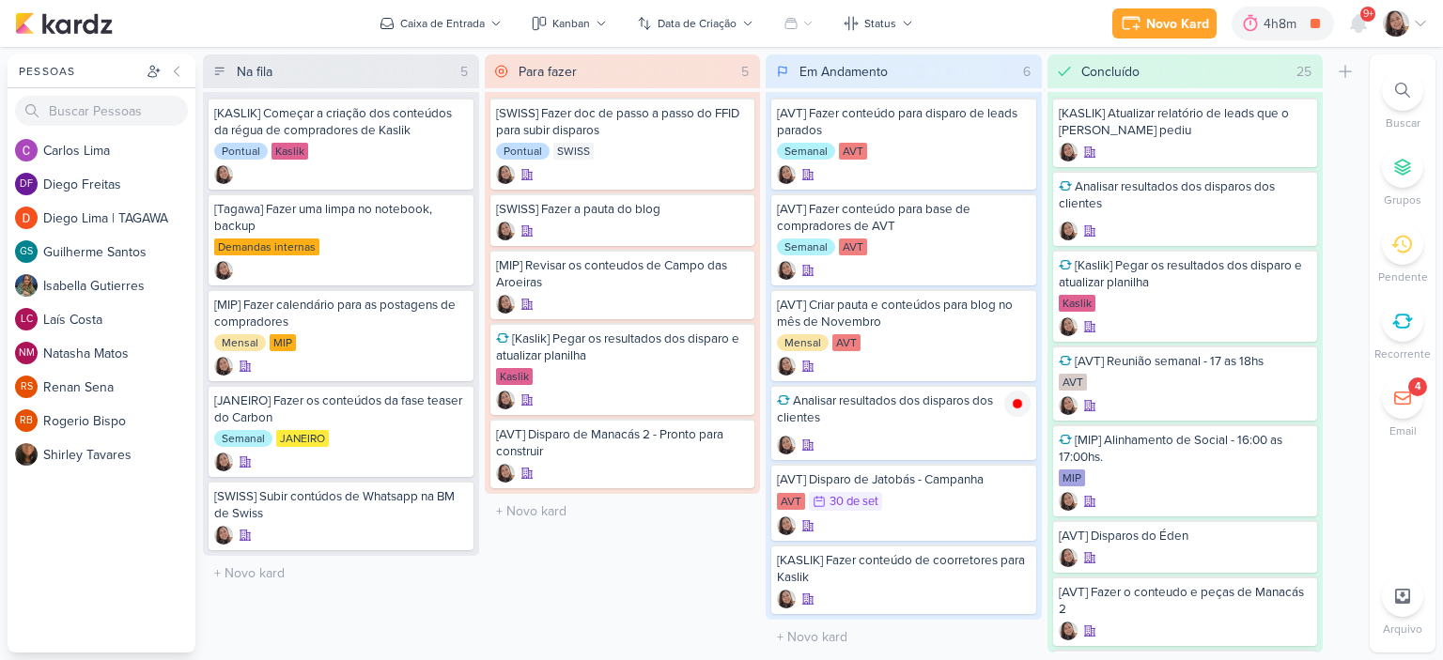
click at [1423, 28] on icon at bounding box center [1420, 23] width 15 height 15
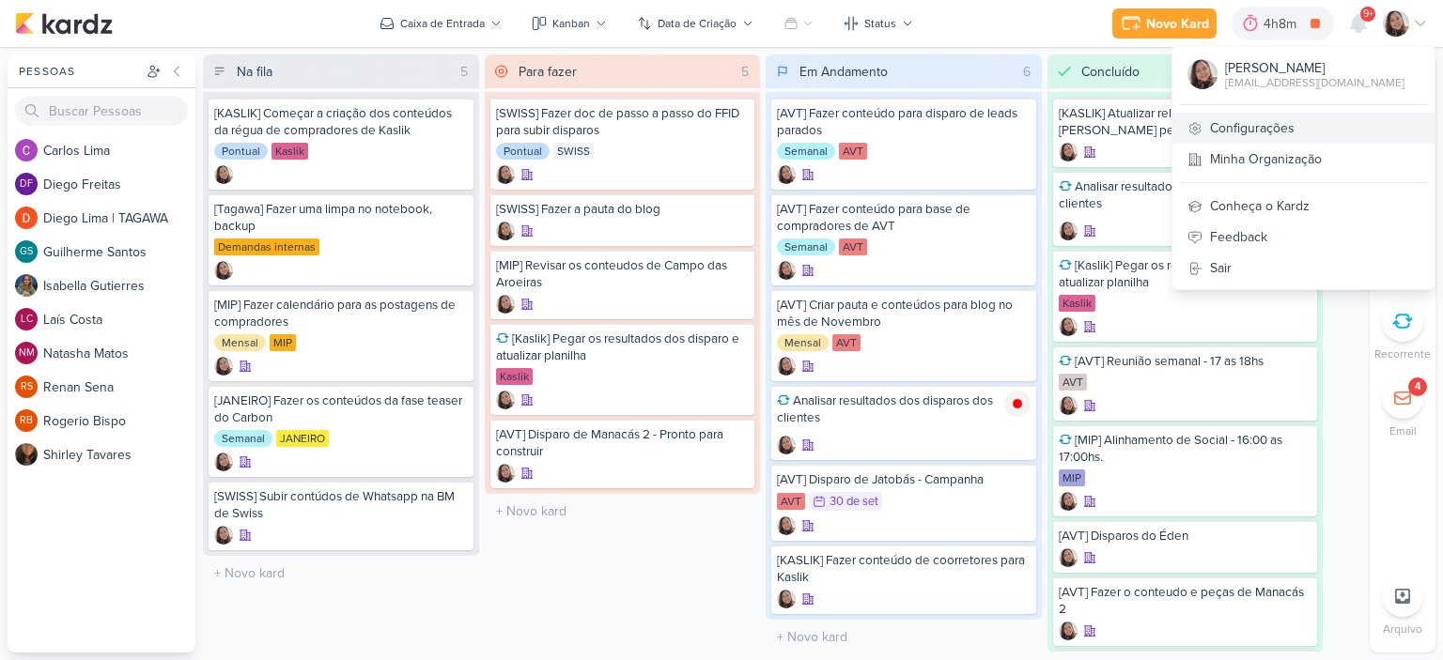
click at [1214, 124] on link "Configurações" at bounding box center [1303, 128] width 262 height 31
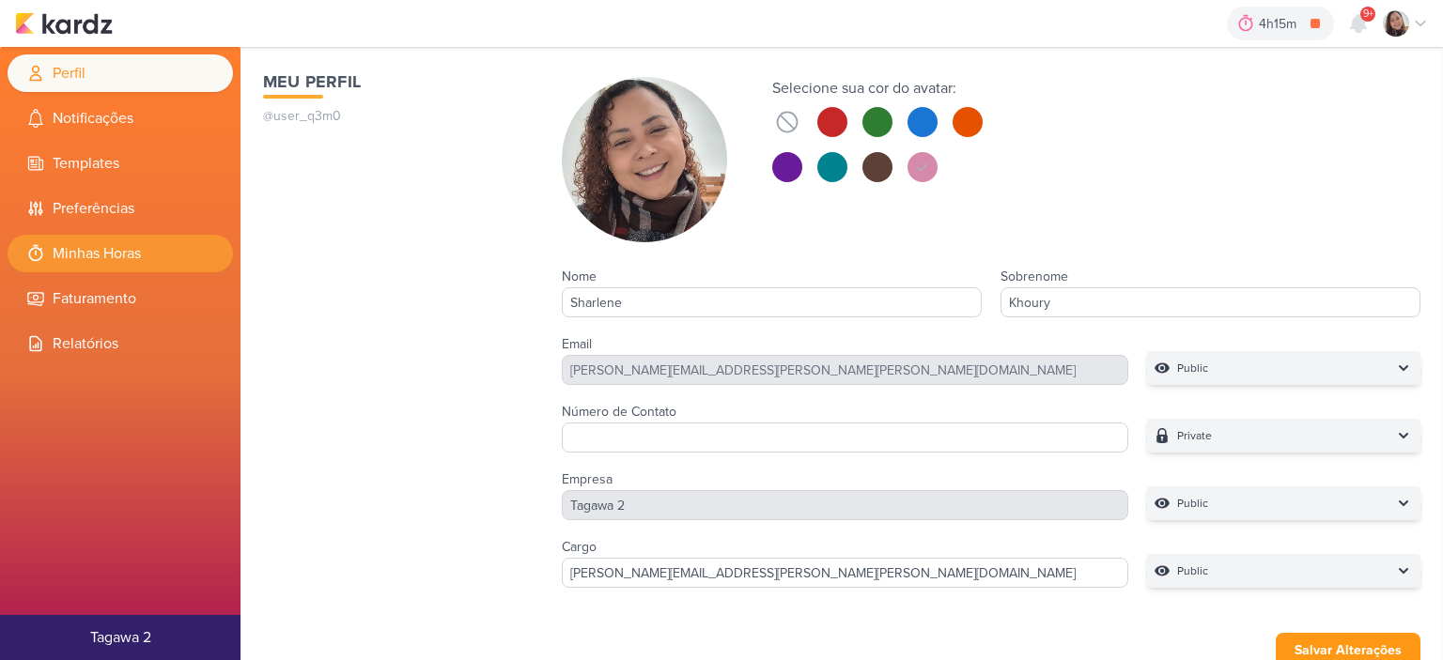
click at [143, 238] on li "Minhas Horas" at bounding box center [120, 254] width 225 height 38
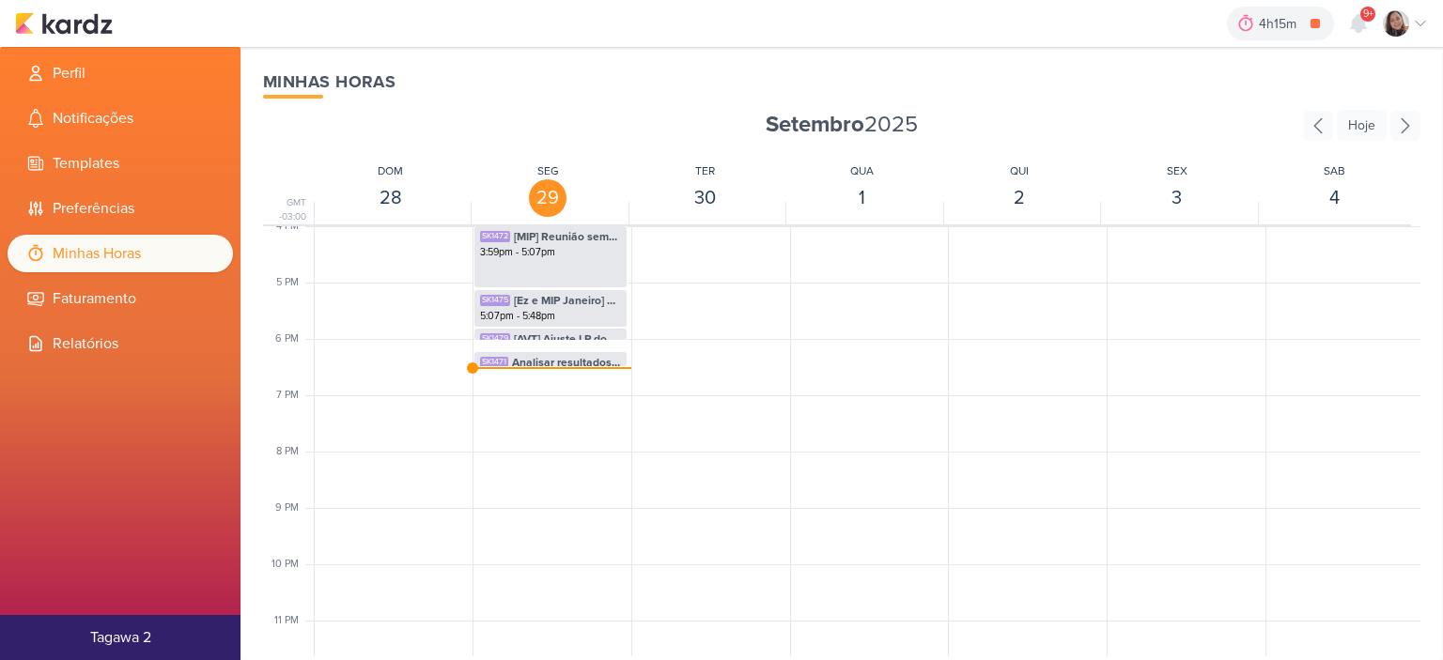
scroll to position [913, 0]
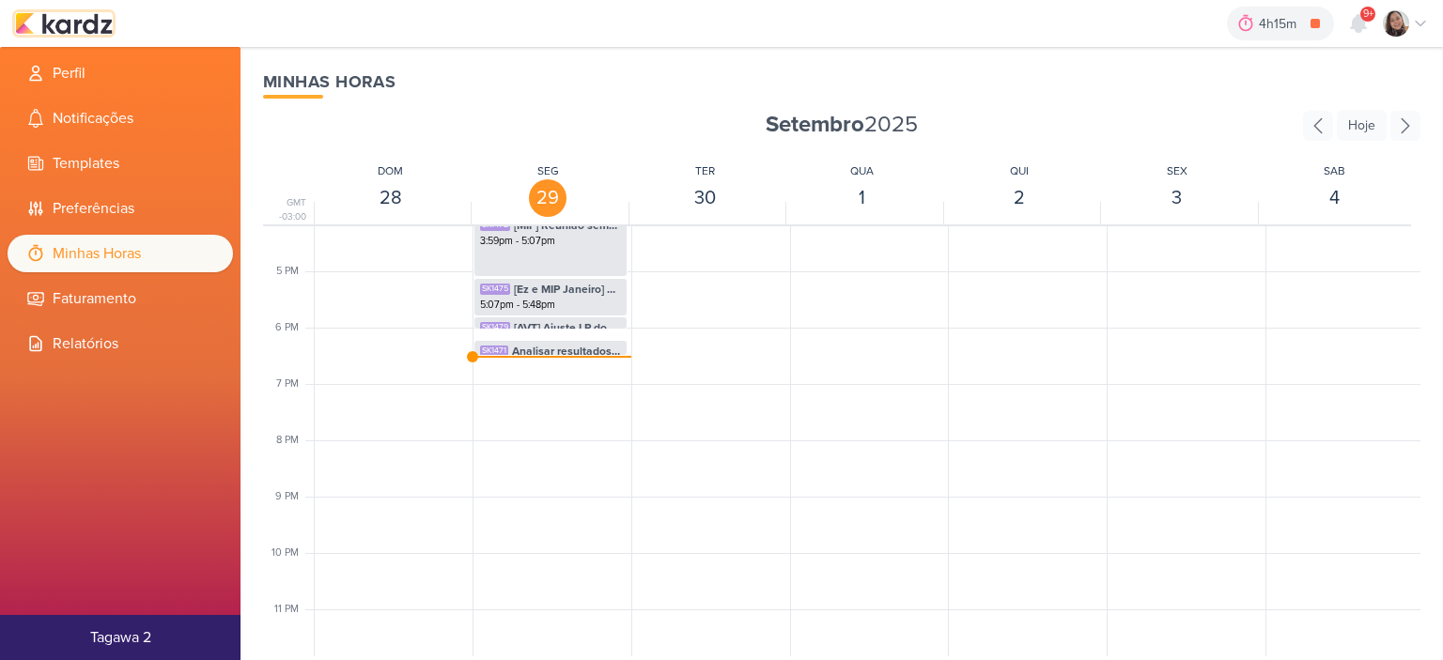
click at [56, 19] on img at bounding box center [64, 23] width 98 height 23
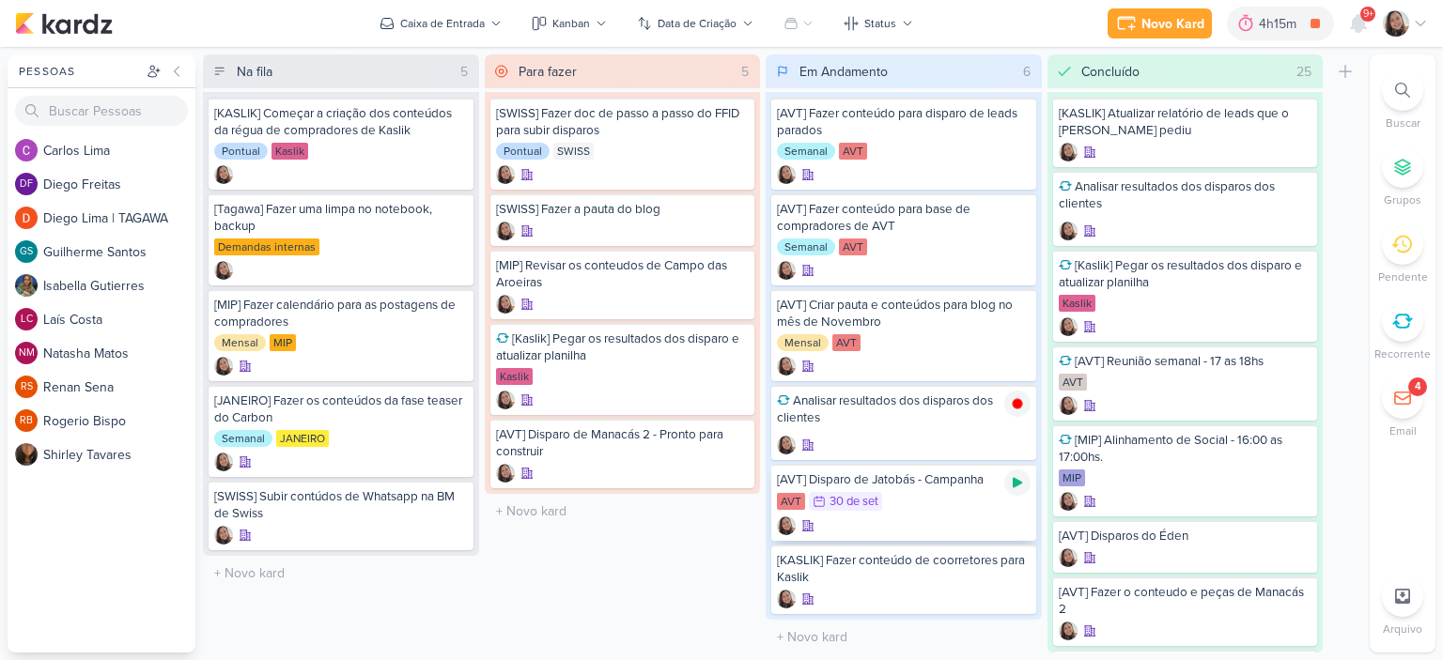
click at [1019, 487] on icon at bounding box center [1017, 482] width 15 height 15
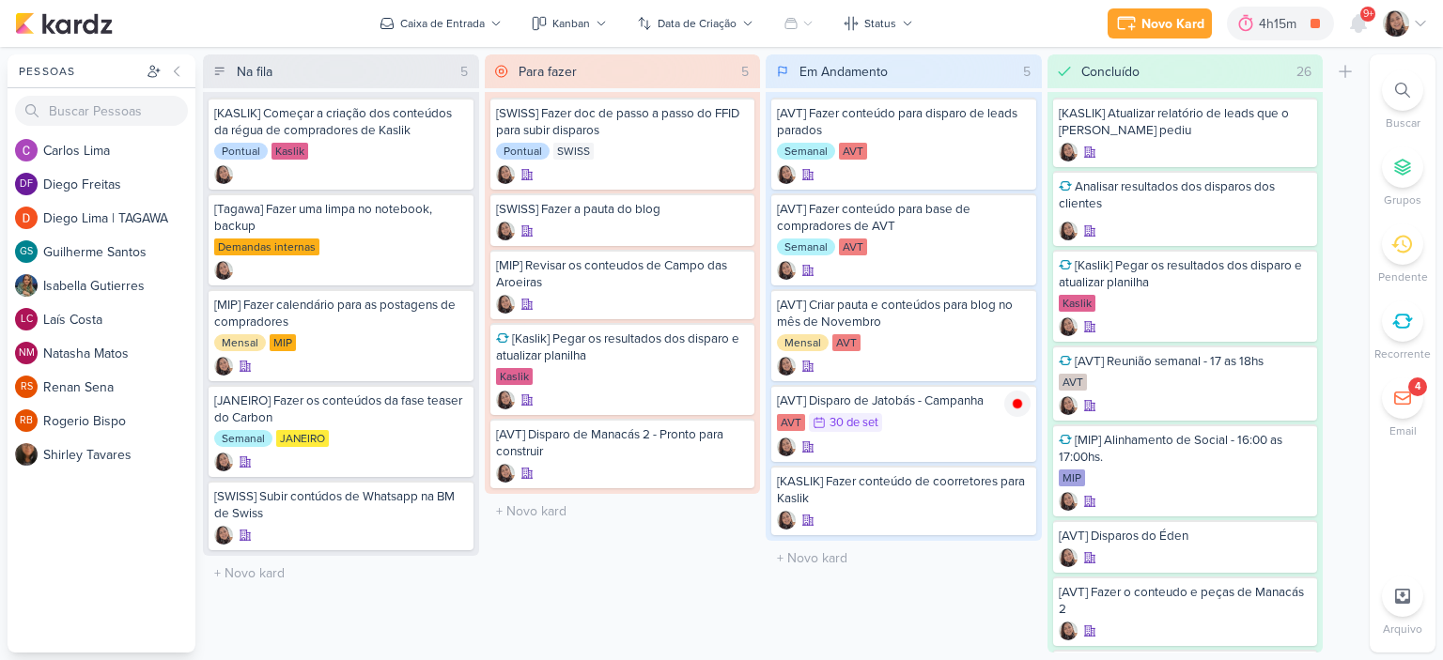
click at [1418, 28] on icon at bounding box center [1420, 23] width 15 height 15
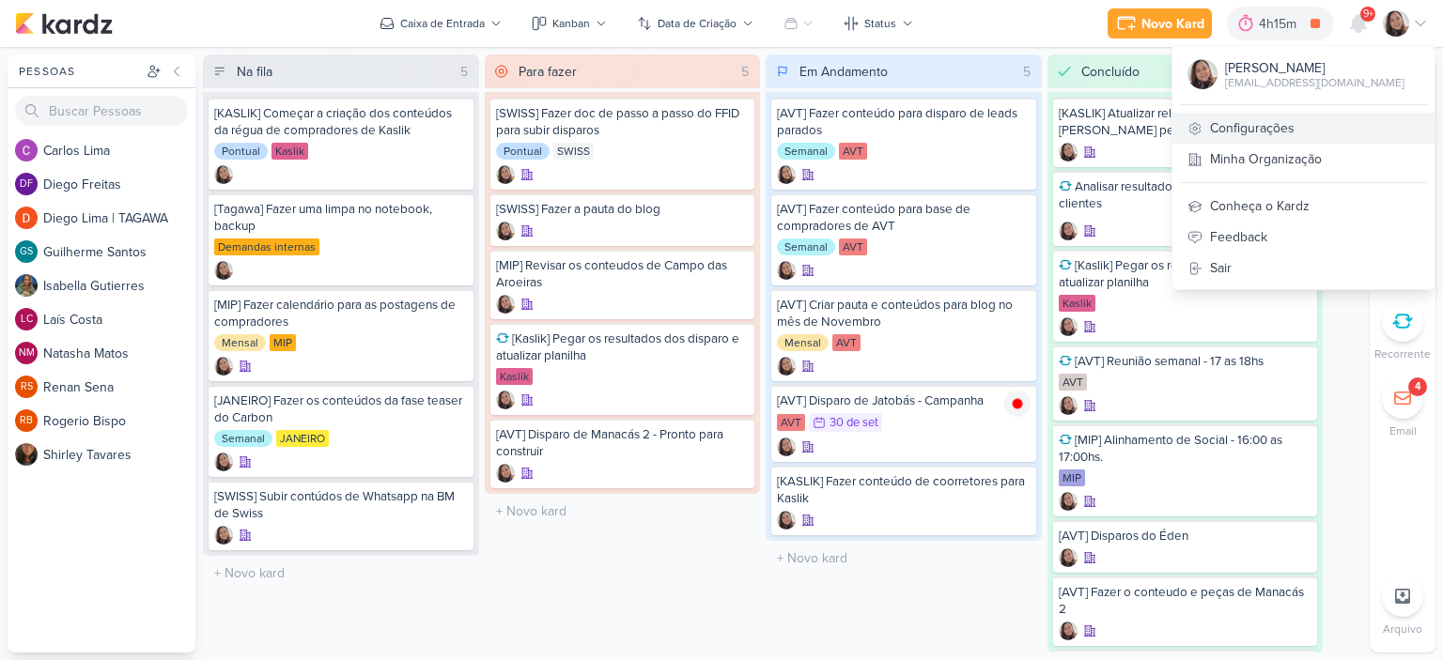
click at [1242, 133] on link "Configurações" at bounding box center [1303, 128] width 262 height 31
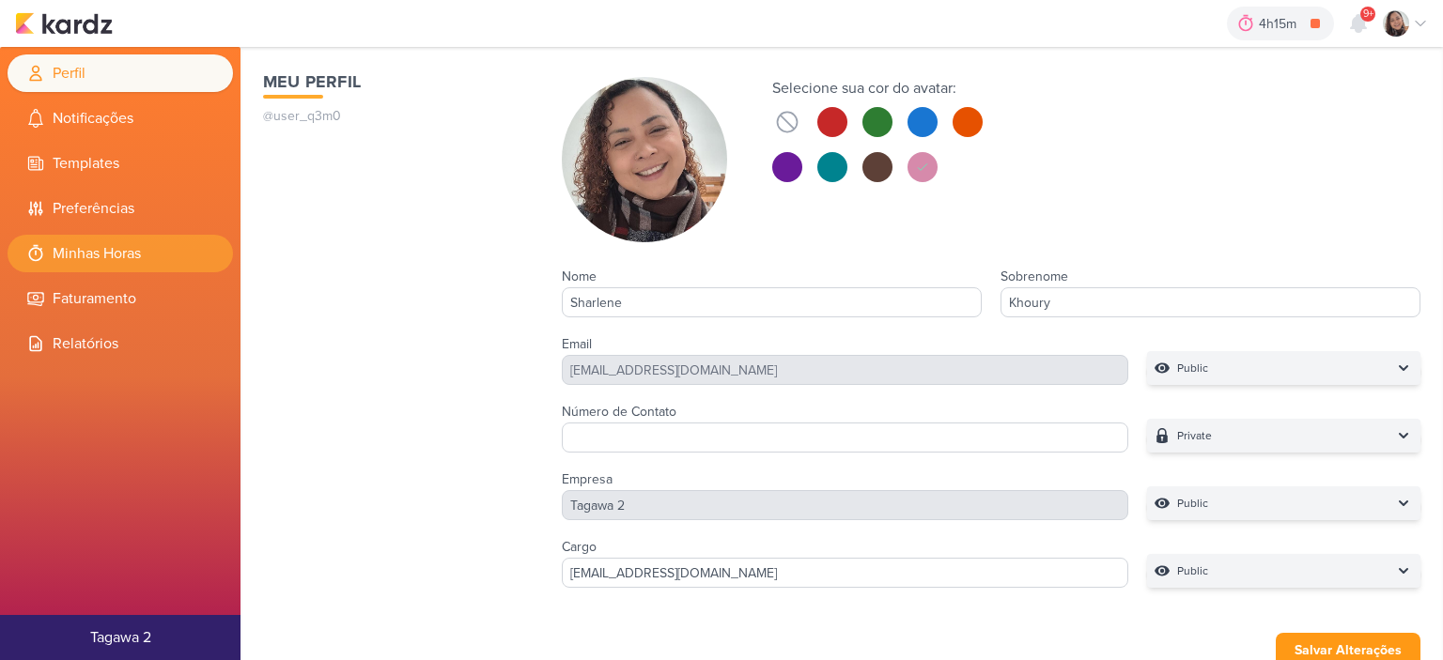
click at [83, 266] on li "Minhas Horas" at bounding box center [120, 254] width 225 height 38
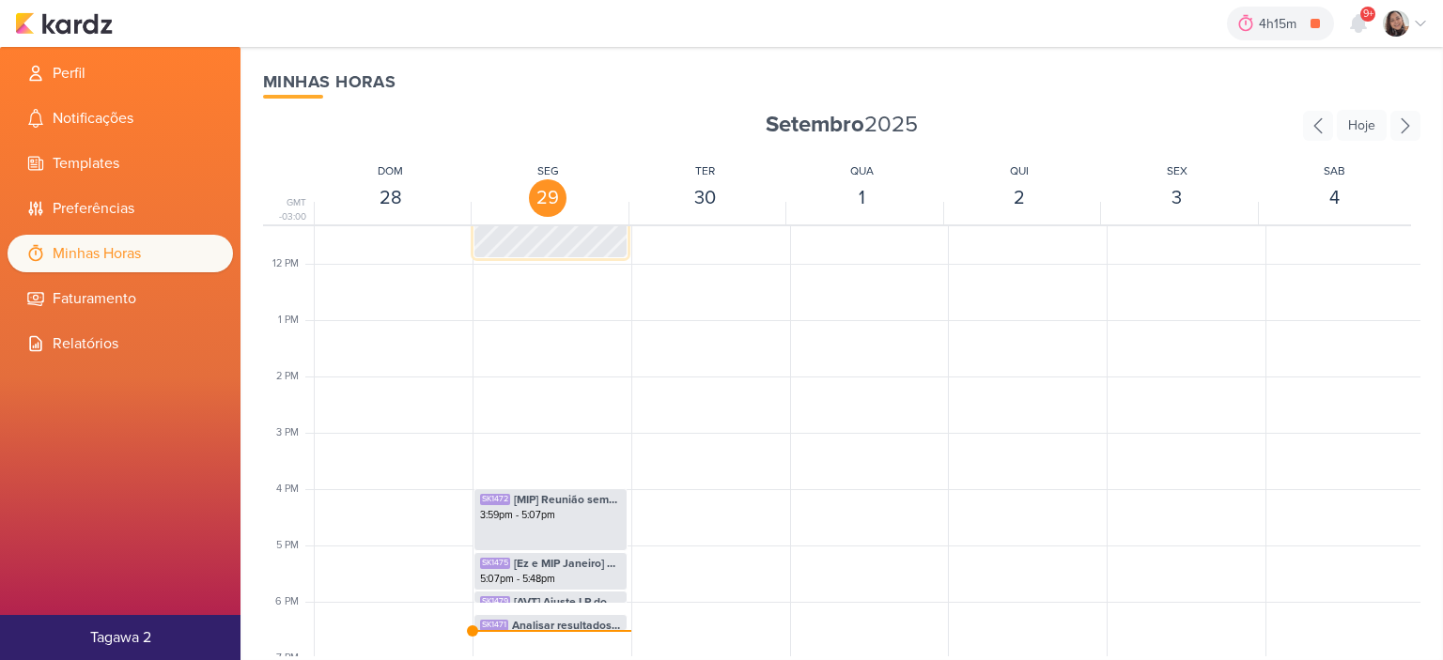
scroll to position [725, 0]
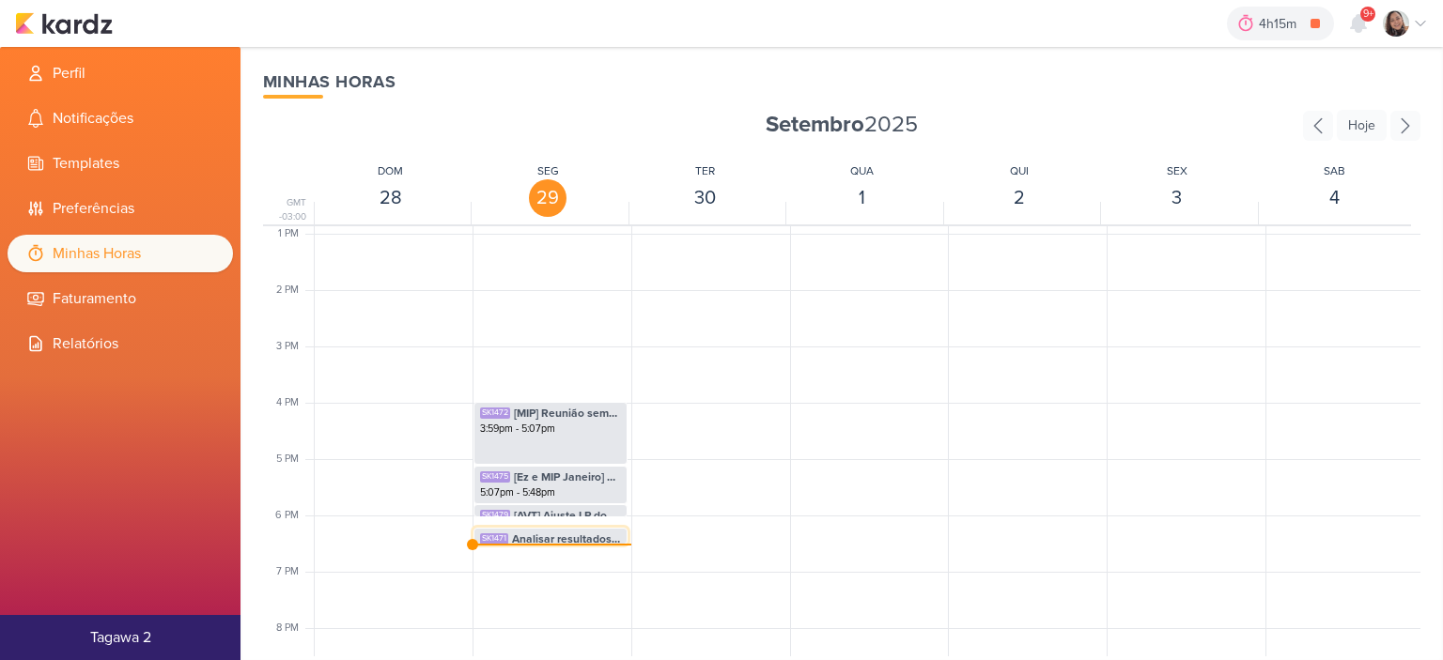
click at [549, 534] on span "Analisar resultados dos disparos dos clientes" at bounding box center [566, 539] width 109 height 17
select select "pm"
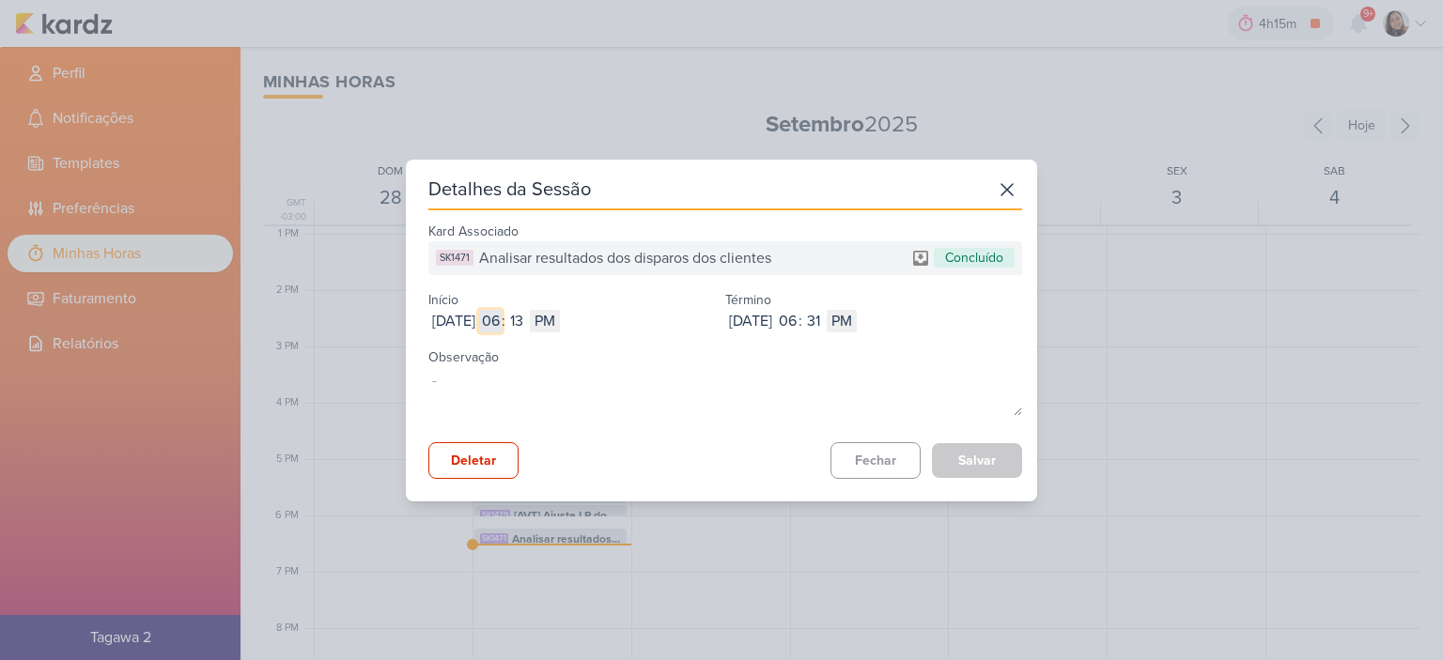
click at [502, 322] on input "06" at bounding box center [490, 321] width 23 height 23
type input "11"
click at [528, 326] on input "13" at bounding box center [516, 321] width 23 height 23
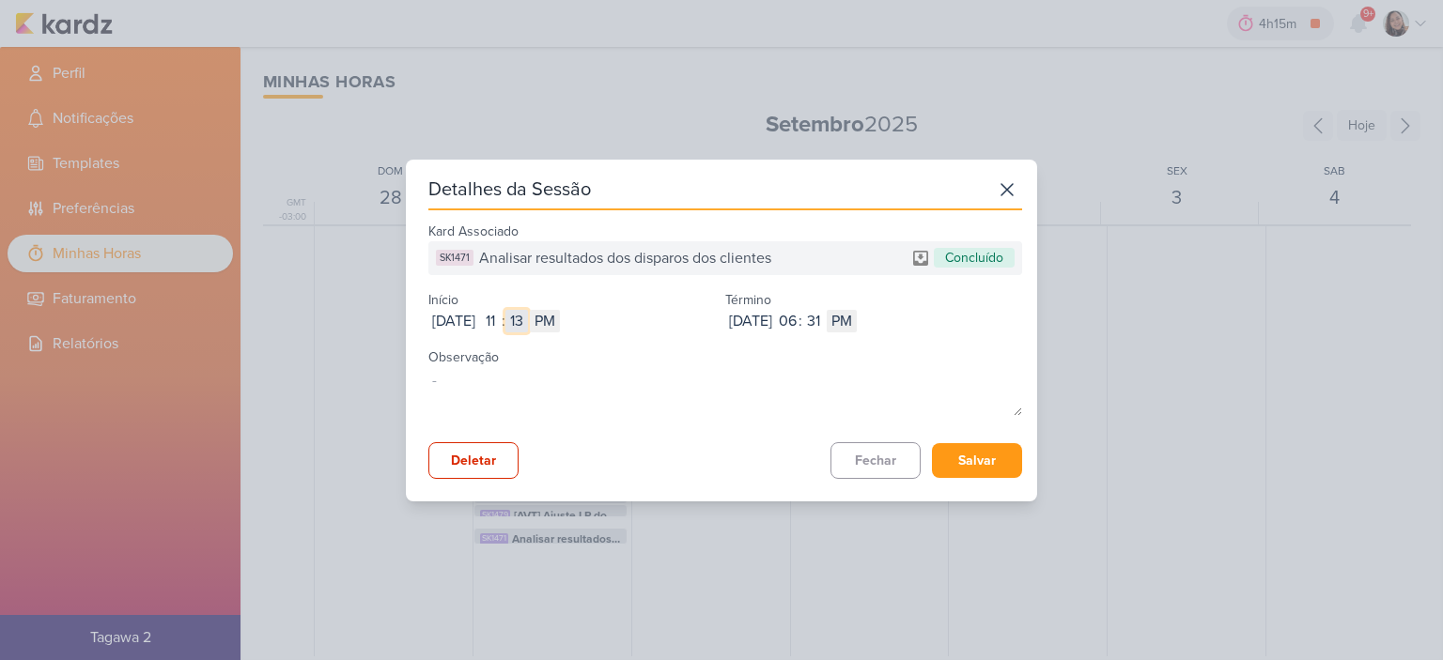
click at [528, 326] on input "13" at bounding box center [516, 321] width 23 height 23
type input "54"
click at [560, 320] on select "AM PM" at bounding box center [545, 321] width 30 height 23
select select "am"
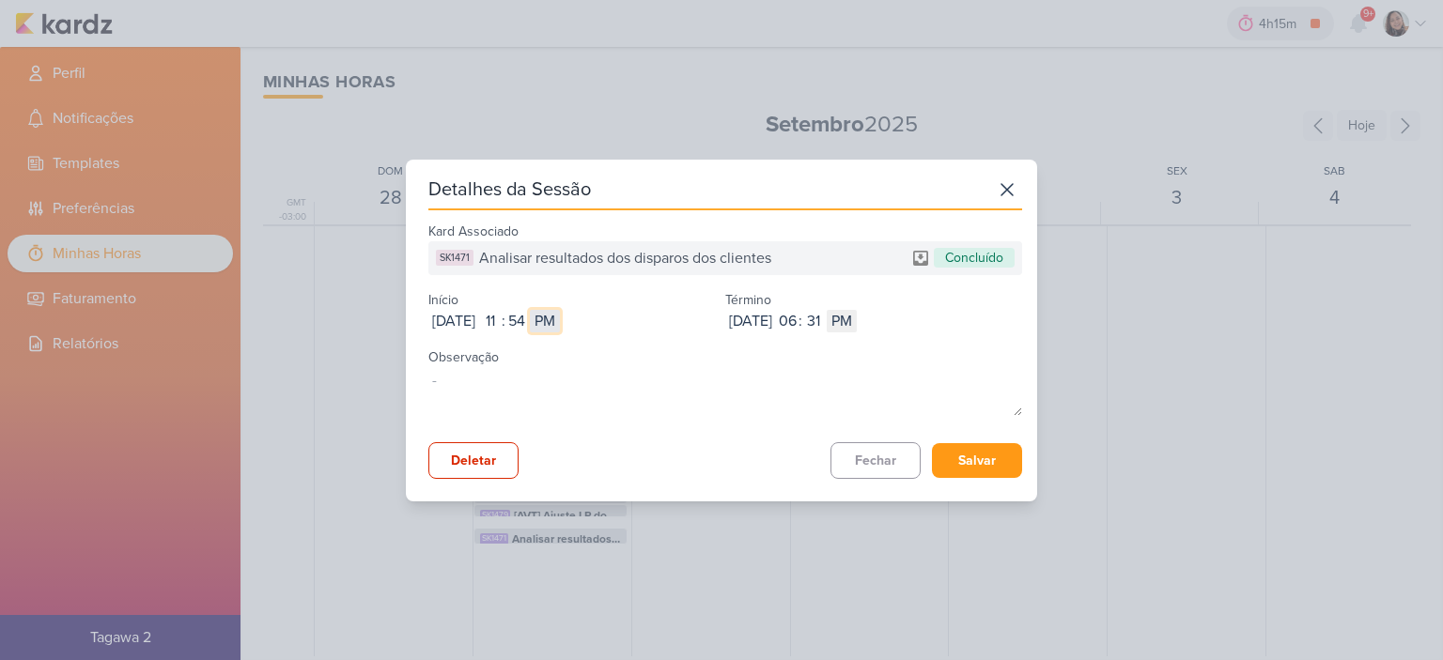
click at [560, 310] on select "AM PM" at bounding box center [545, 321] width 30 height 23
click at [798, 320] on input "06" at bounding box center [787, 321] width 23 height 23
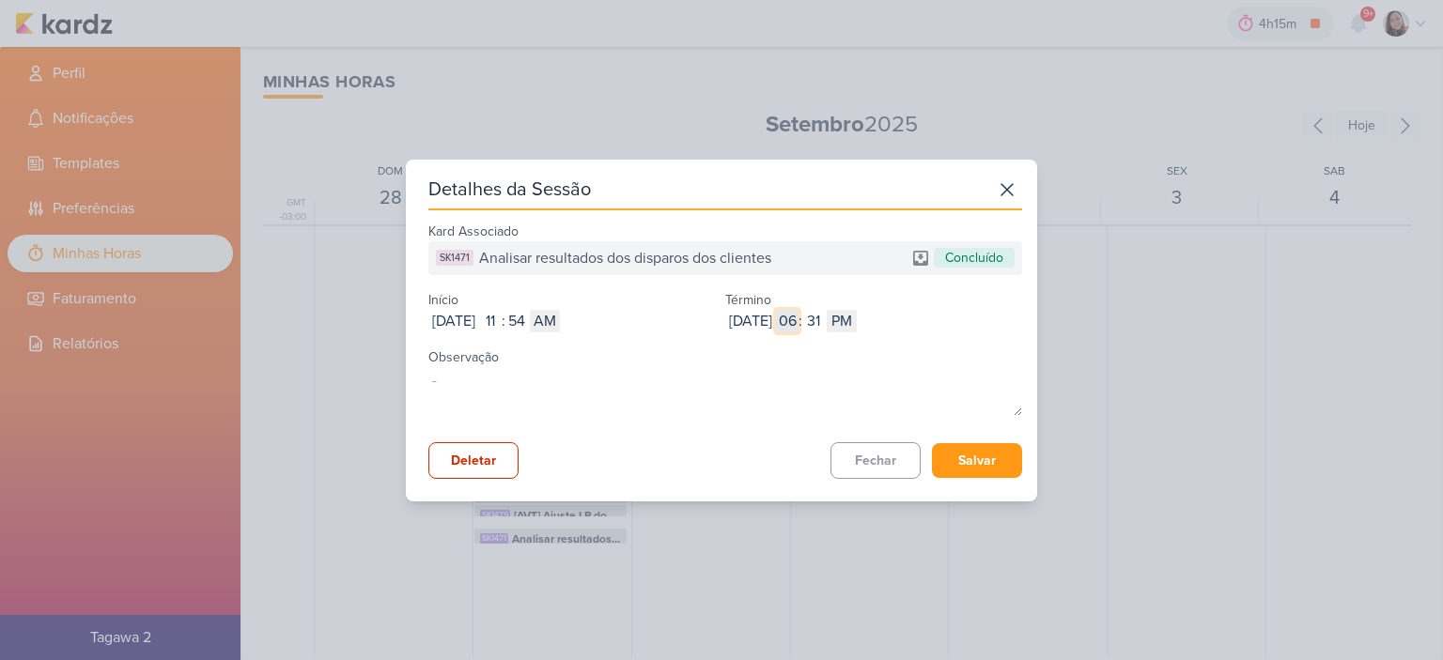
click at [798, 320] on input "06" at bounding box center [787, 321] width 23 height 23
type input "12"
click at [825, 322] on input "31" at bounding box center [813, 321] width 23 height 23
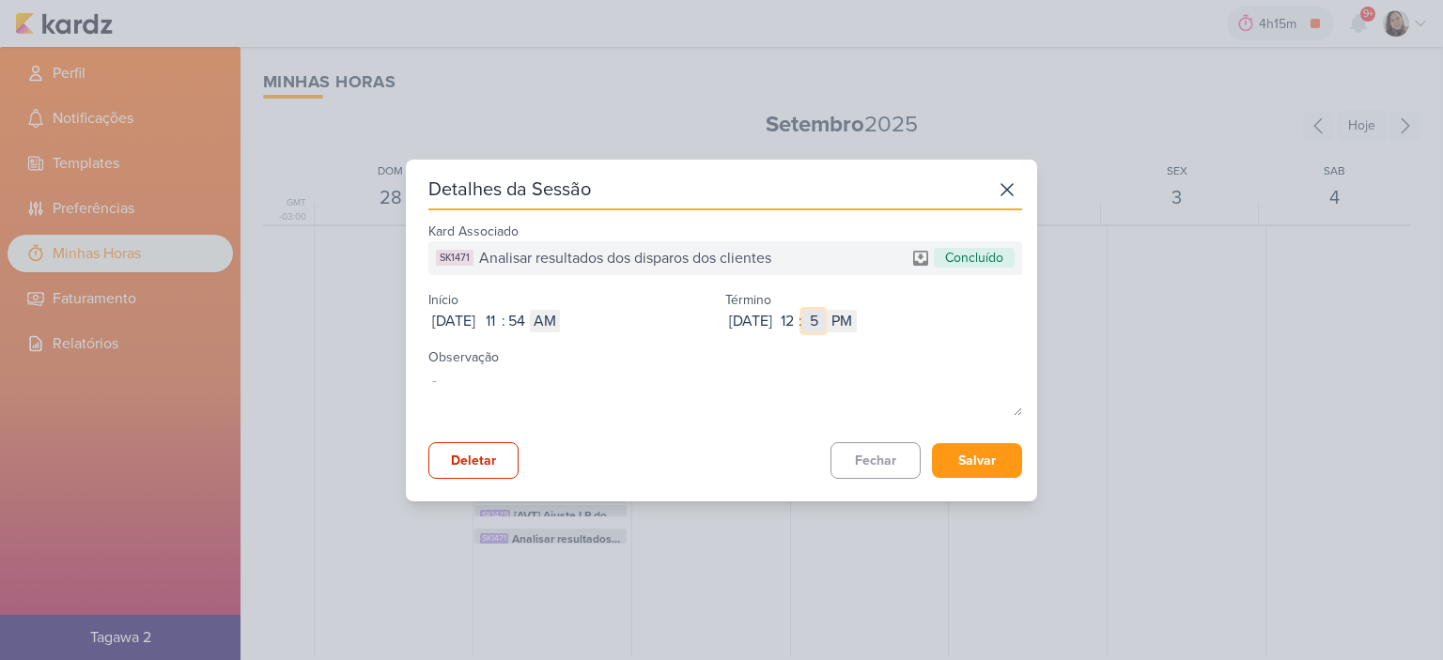
type input "52"
click at [937, 440] on div "Kard Associado SK1471 Analisar resultados dos disparos dos clientes Concluído I…" at bounding box center [725, 348] width 594 height 261
click at [963, 465] on button "Salvar" at bounding box center [977, 460] width 90 height 35
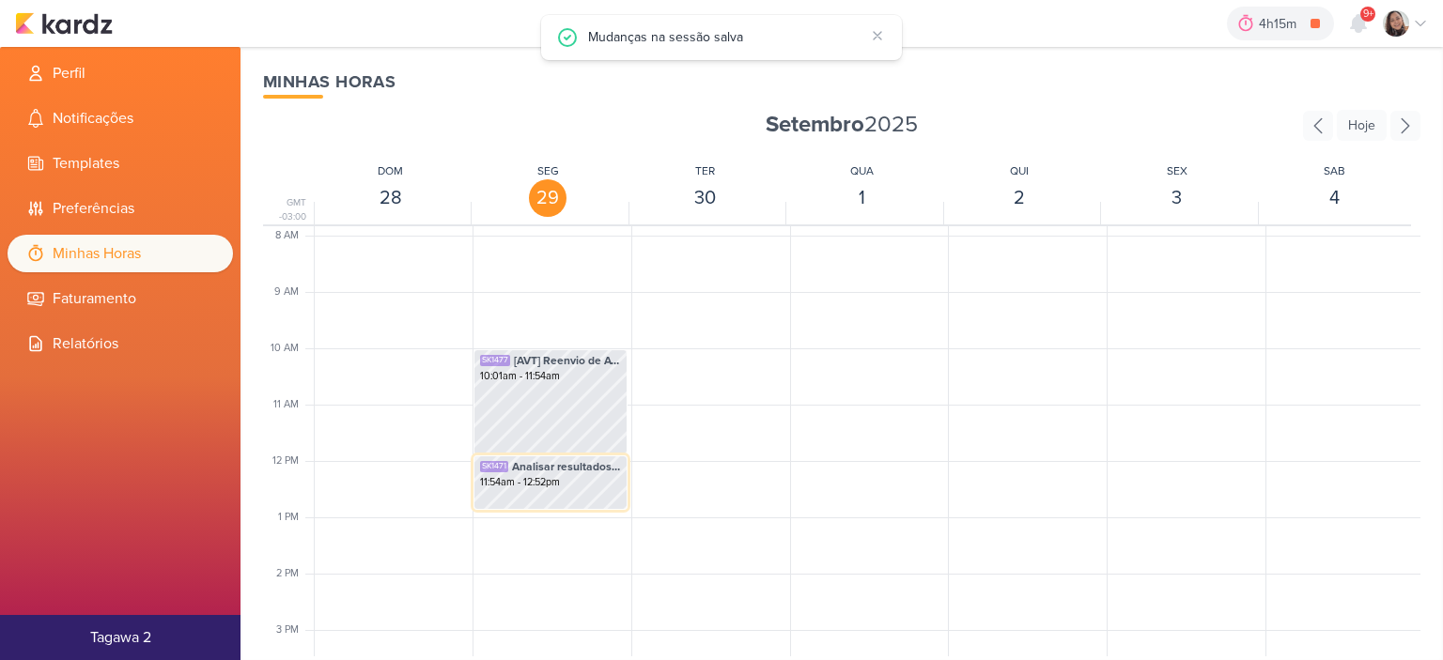
scroll to position [443, 0]
click at [63, 31] on img at bounding box center [64, 23] width 98 height 23
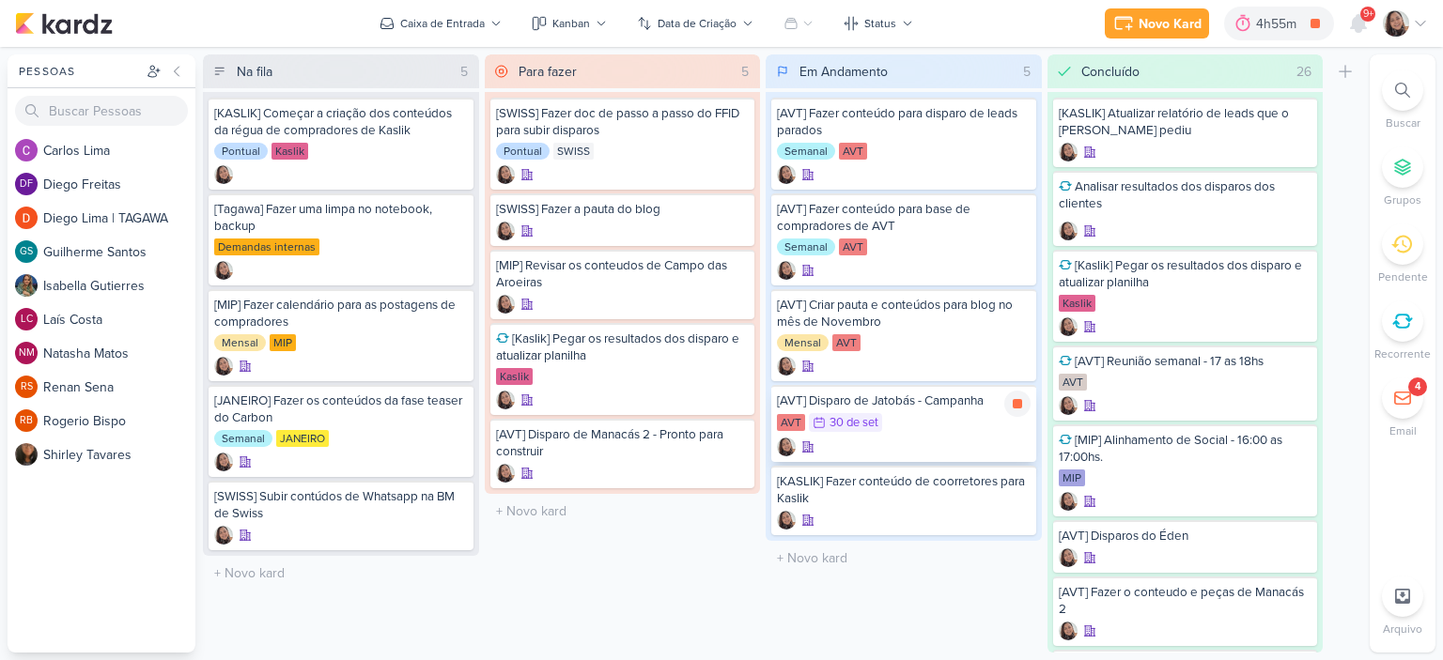
click at [959, 420] on div "AVT 30/9 30 de set" at bounding box center [904, 423] width 254 height 21
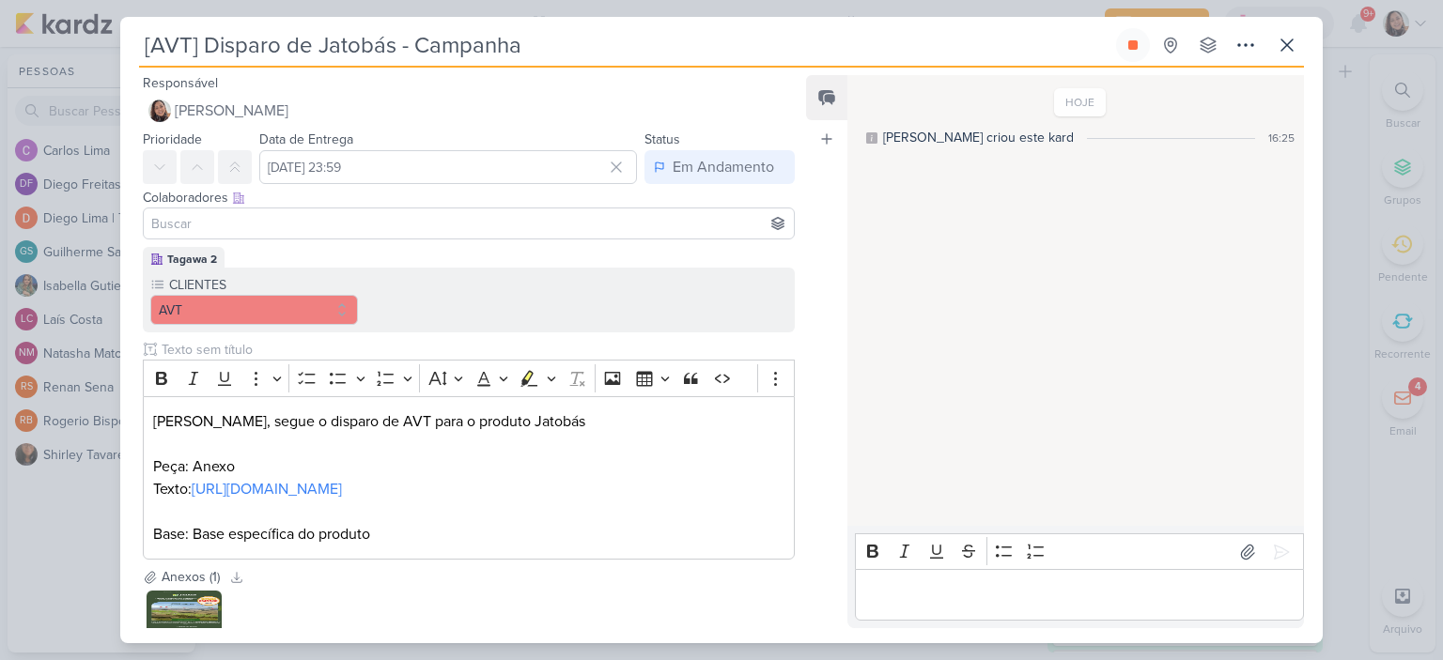
click at [370, 217] on input at bounding box center [468, 223] width 643 height 23
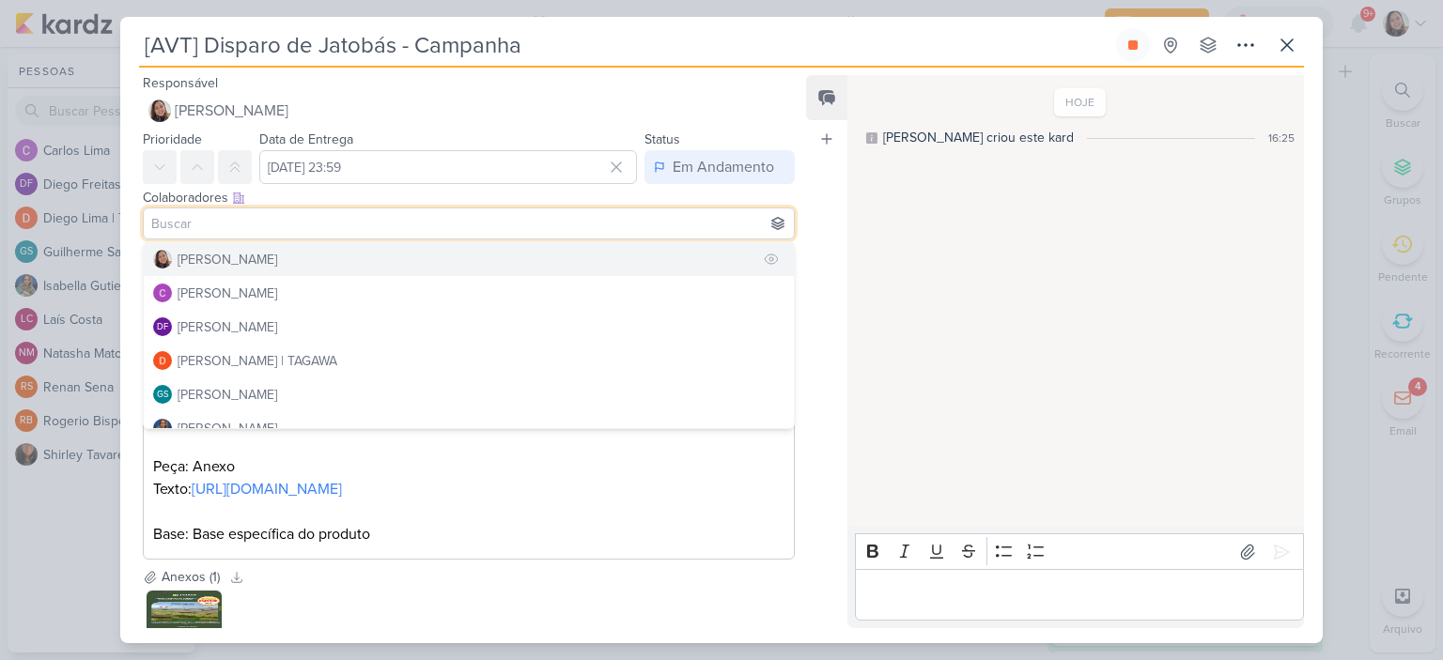
click at [317, 256] on button "[PERSON_NAME]" at bounding box center [469, 259] width 650 height 34
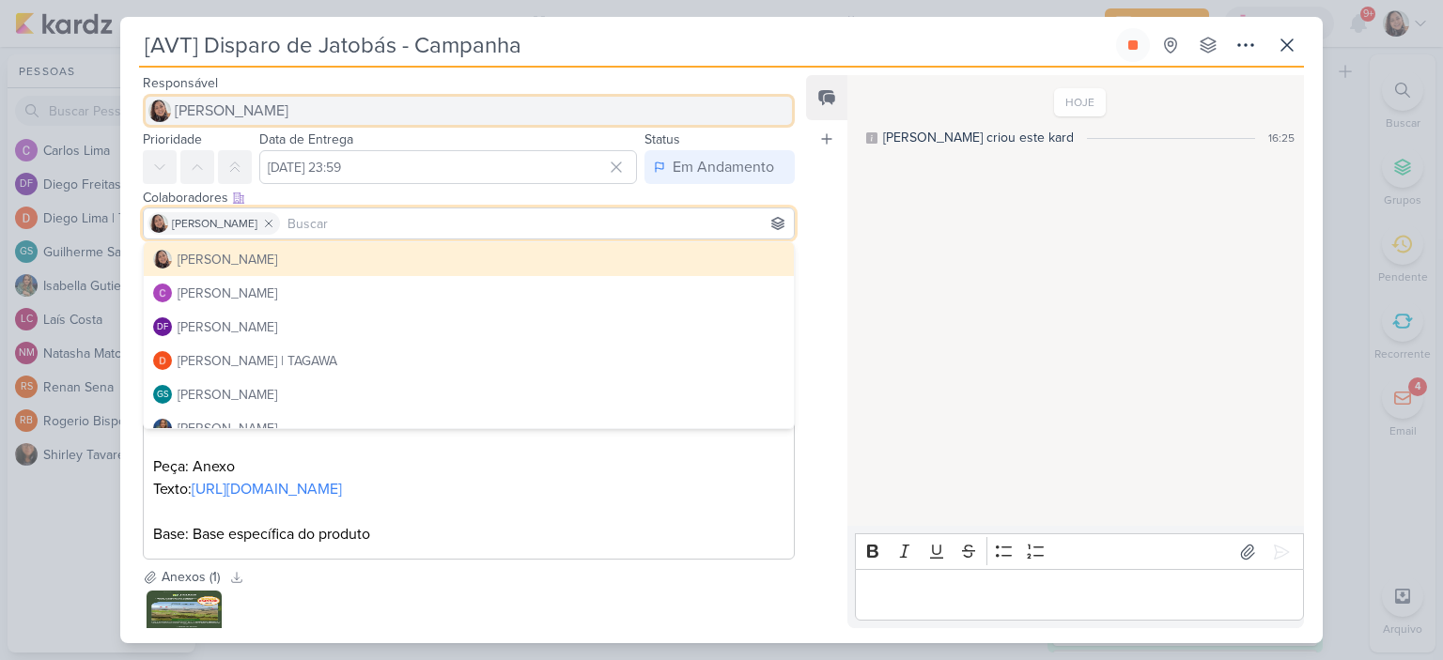
click at [257, 107] on span "[PERSON_NAME]" at bounding box center [232, 111] width 114 height 23
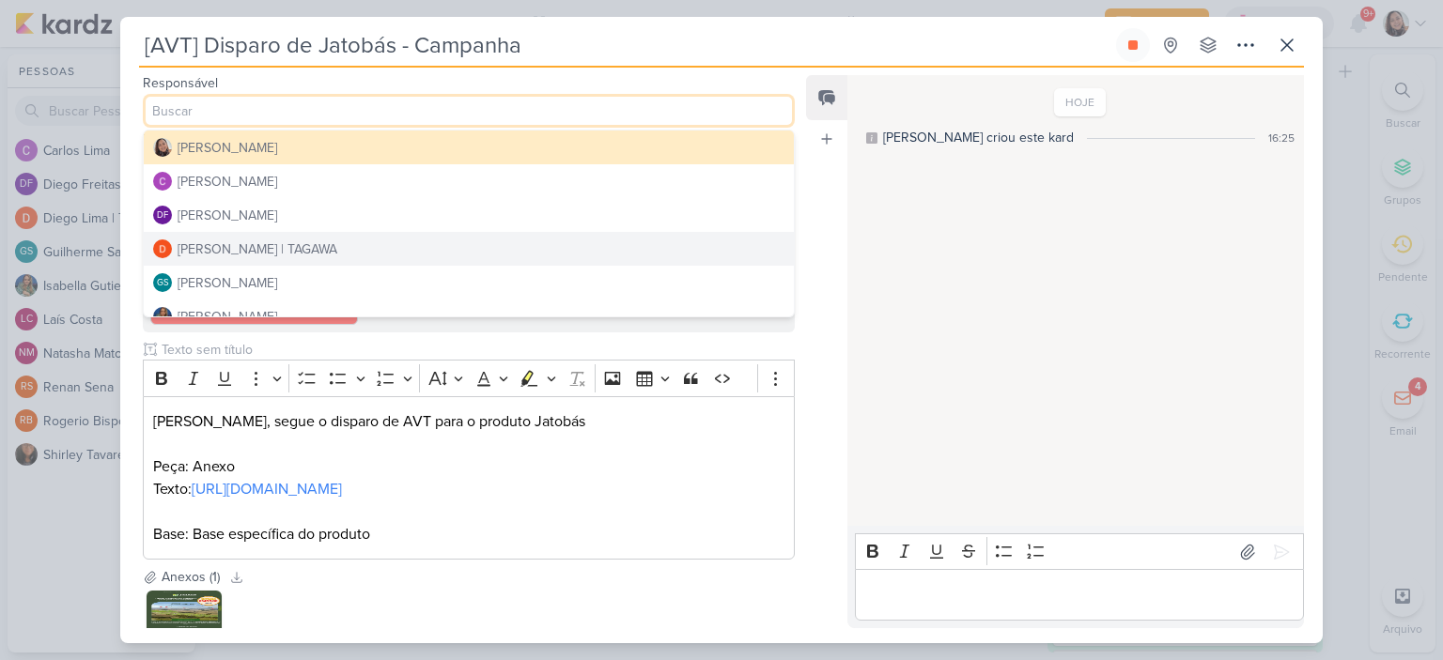
click at [250, 240] on div "Diego Lima | TAGAWA" at bounding box center [258, 250] width 160 height 20
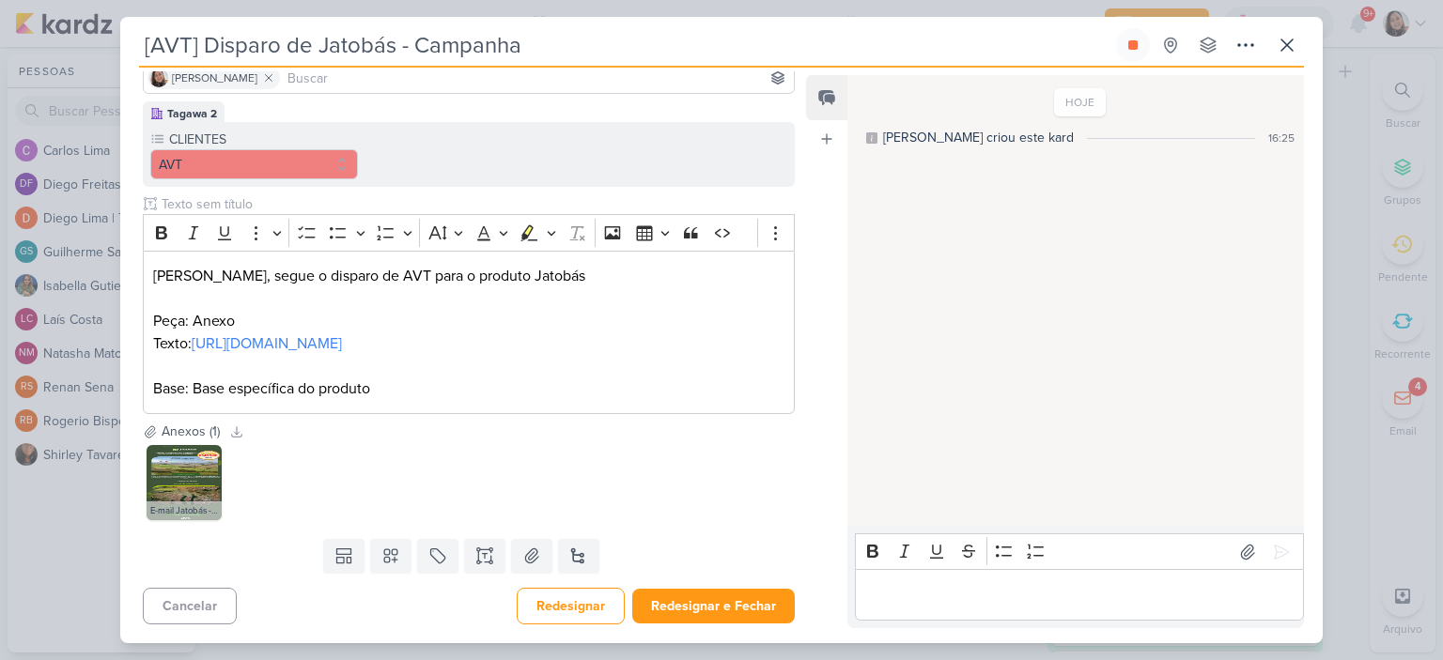
scroll to position [166, 0]
click at [693, 604] on button "Redesignar e Fechar" at bounding box center [713, 606] width 163 height 35
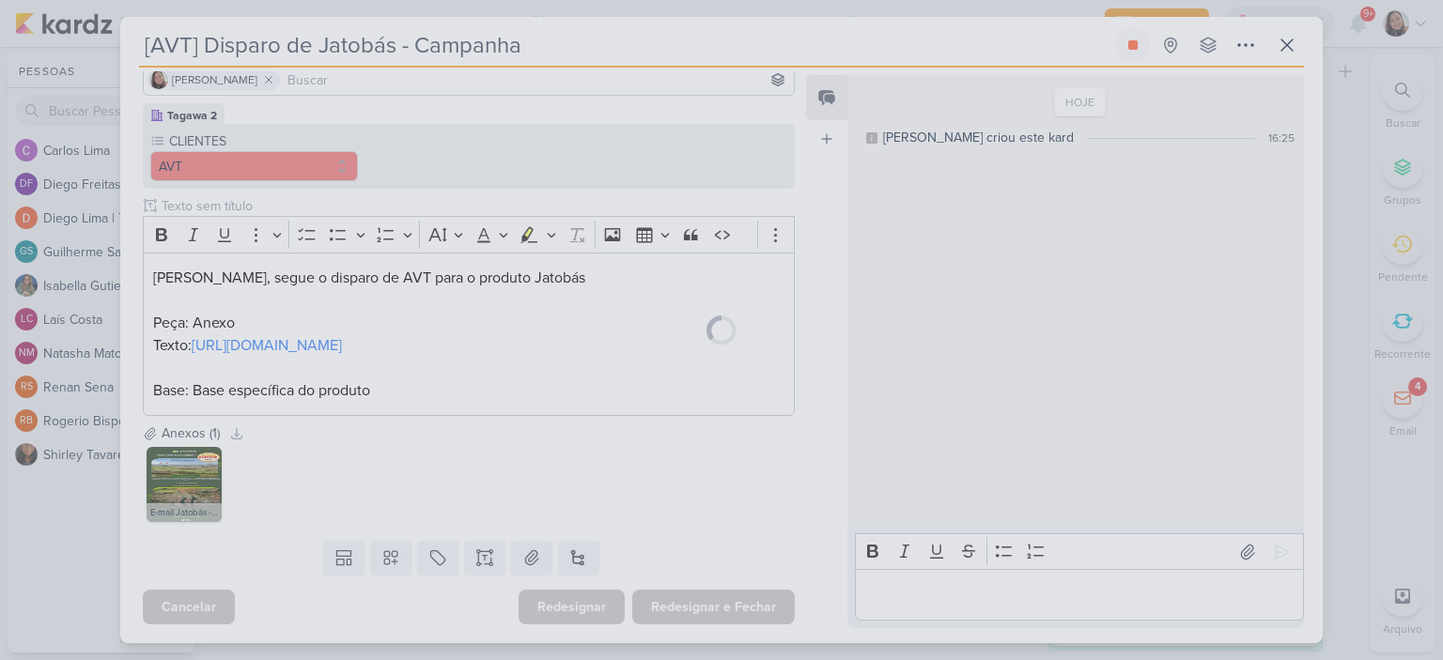
scroll to position [165, 0]
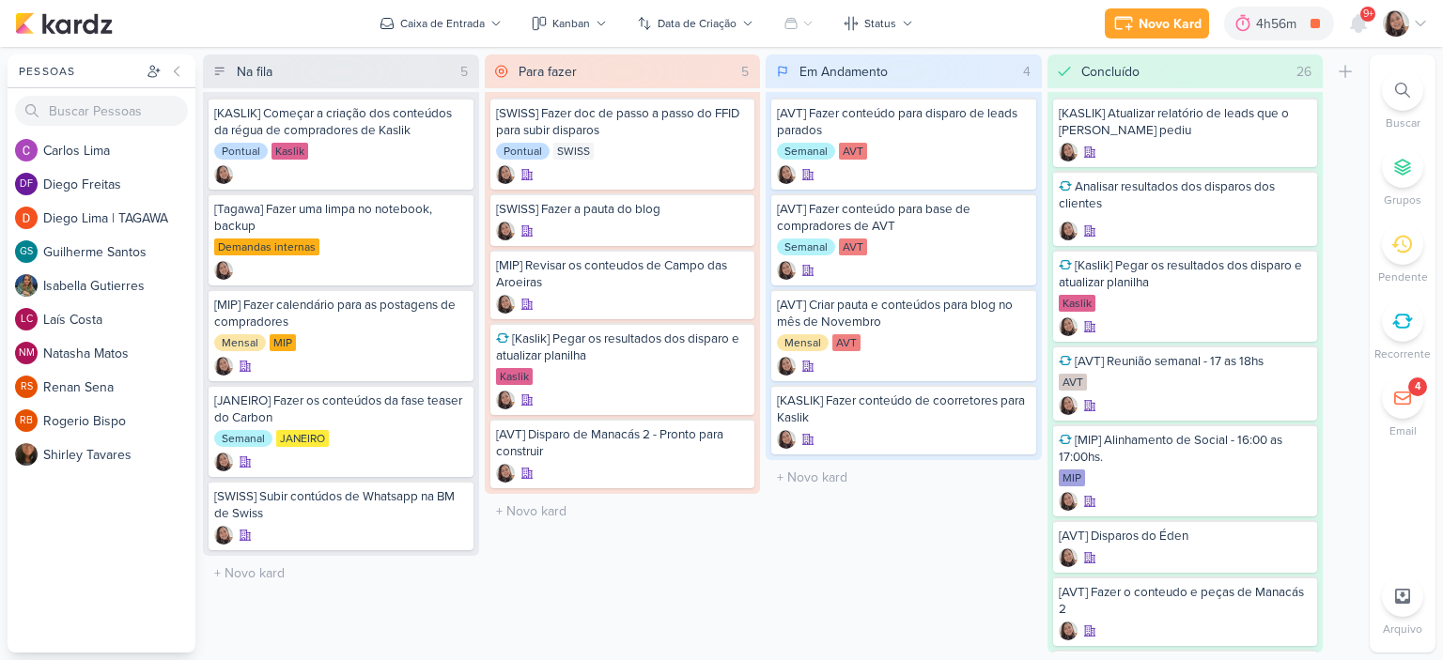
click at [1417, 24] on icon at bounding box center [1420, 23] width 15 height 15
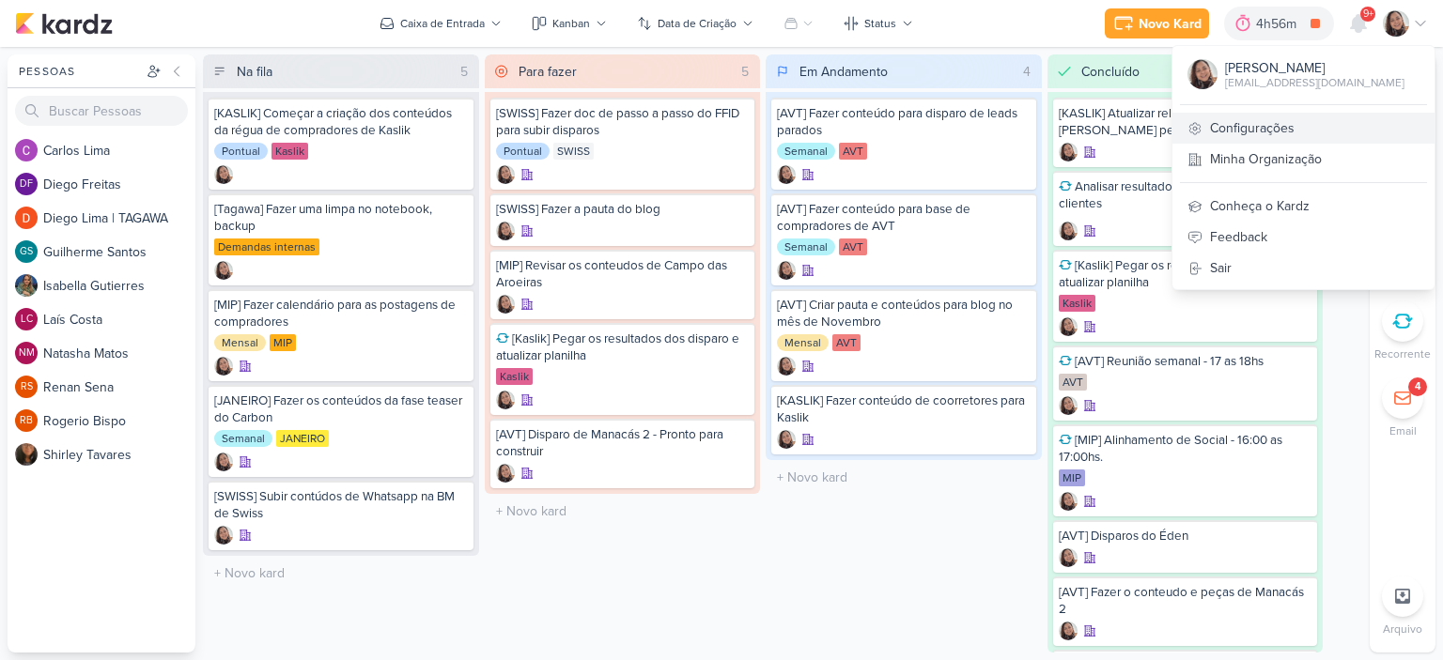
click at [1275, 128] on link "Configurações" at bounding box center [1303, 128] width 262 height 31
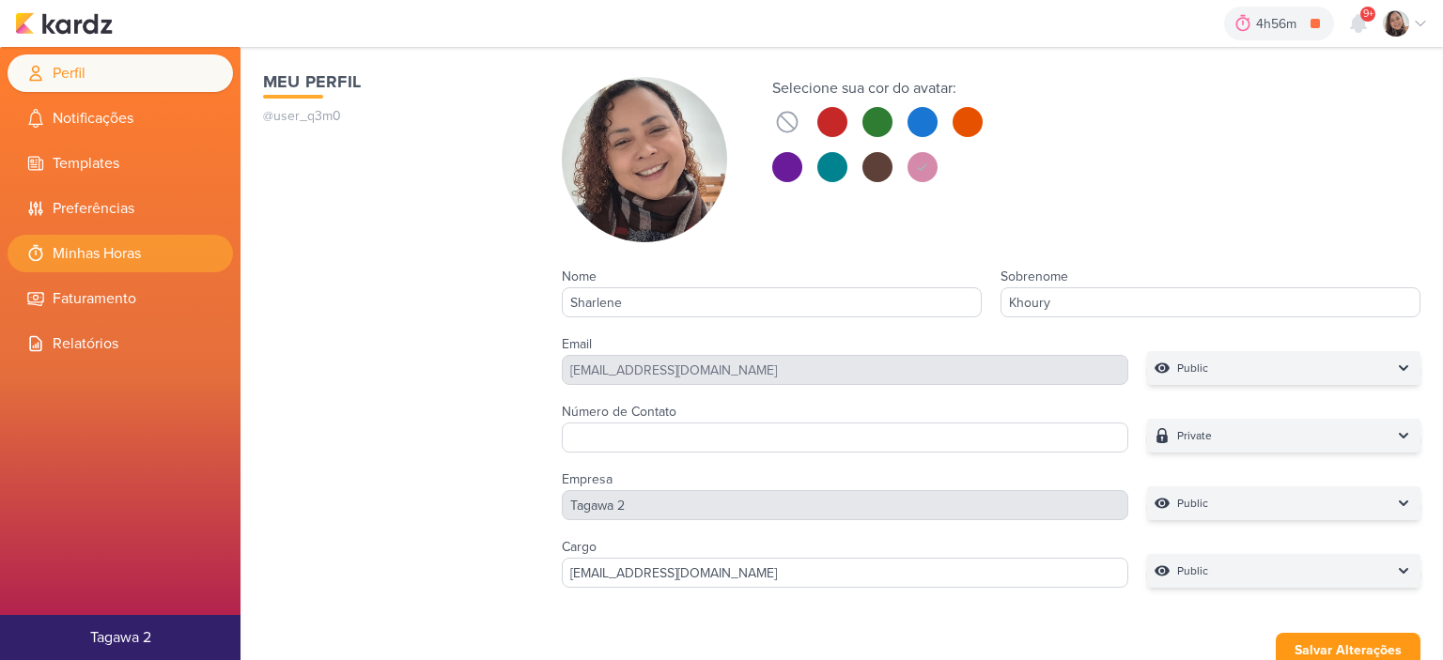
click at [123, 253] on li "Minhas Horas" at bounding box center [120, 254] width 225 height 38
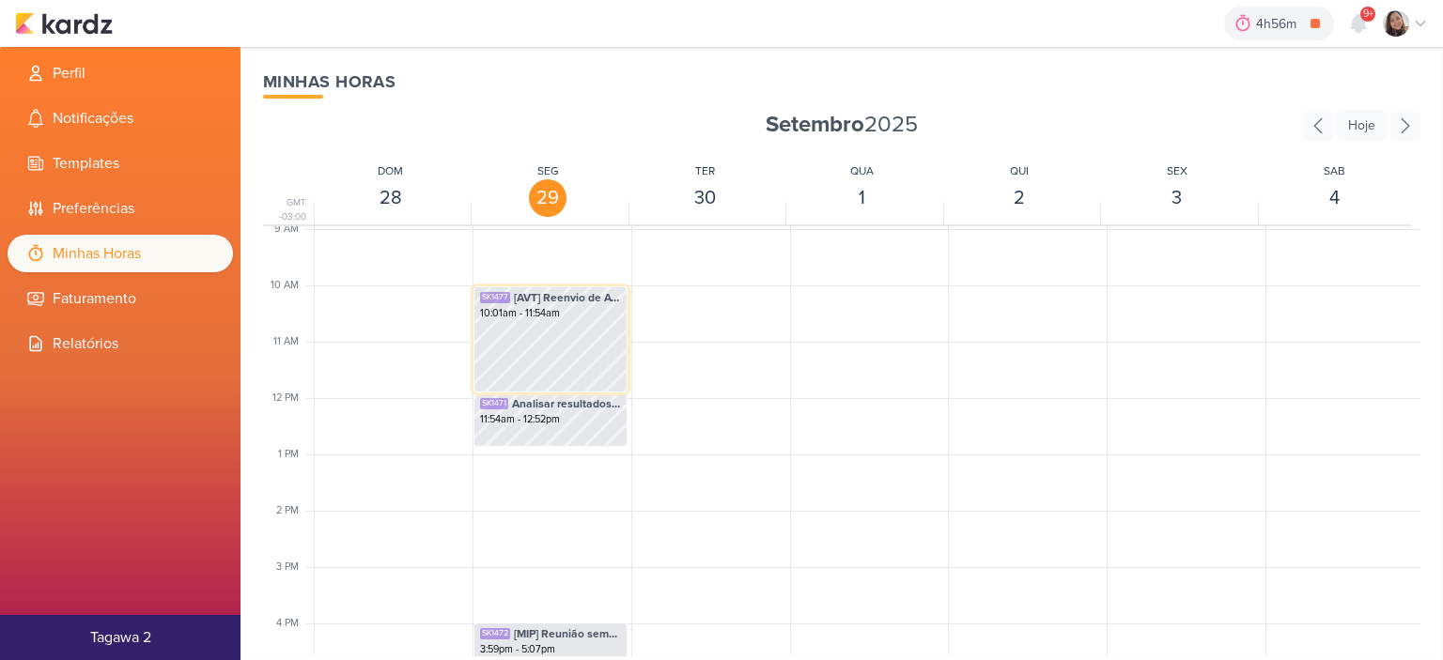
scroll to position [537, 0]
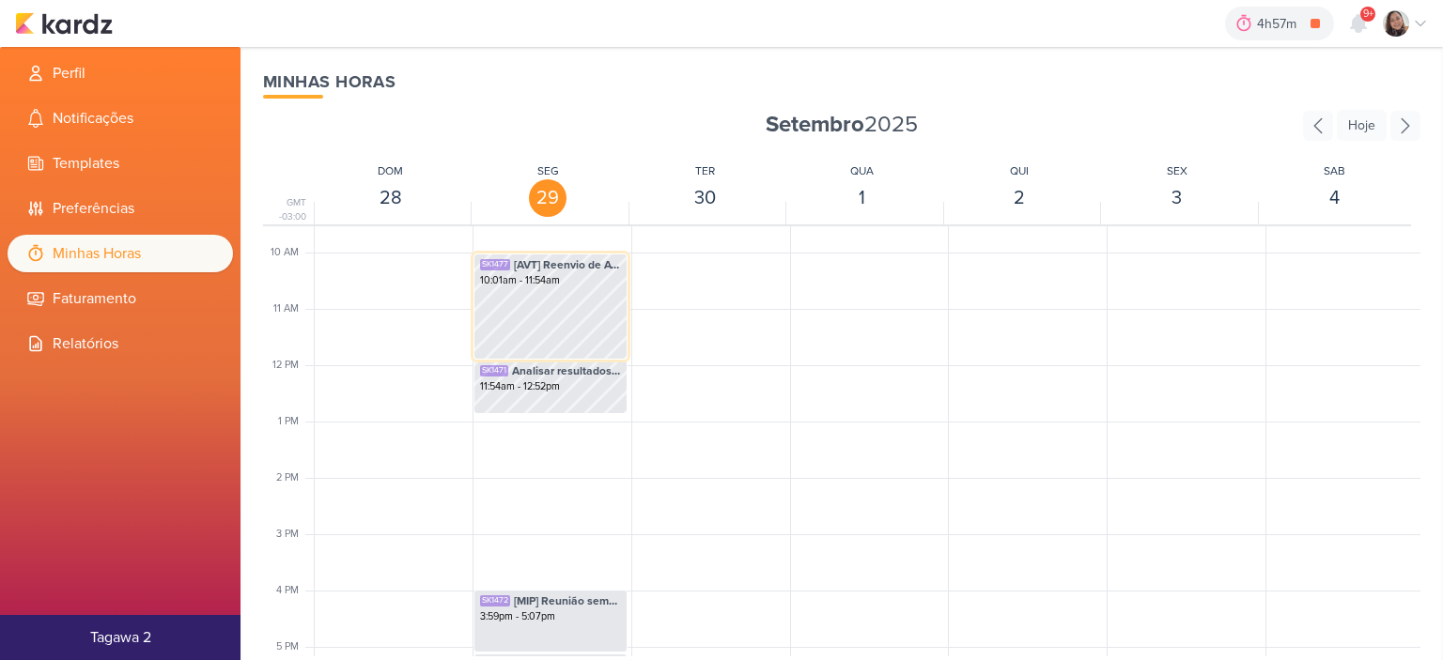
click at [550, 311] on div "SK1477 [AVT] Reenvio de AVT 10:01am - 11:54am" at bounding box center [550, 307] width 154 height 106
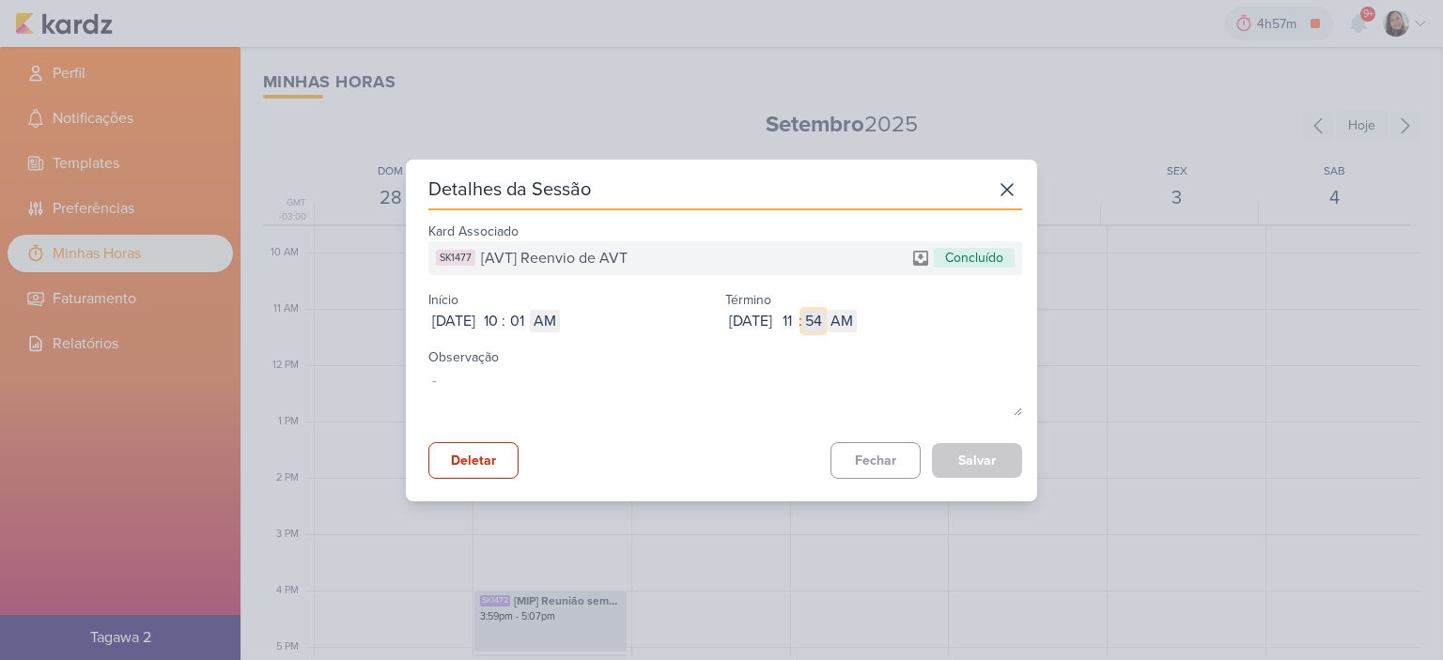
click at [825, 315] on input "54" at bounding box center [813, 321] width 23 height 23
type input "34"
click at [1003, 433] on div "Kard Associado SK1477 [AVT] Reenvio de AVT Concluído Início Sep 29, 2025 2025-0…" at bounding box center [725, 348] width 594 height 261
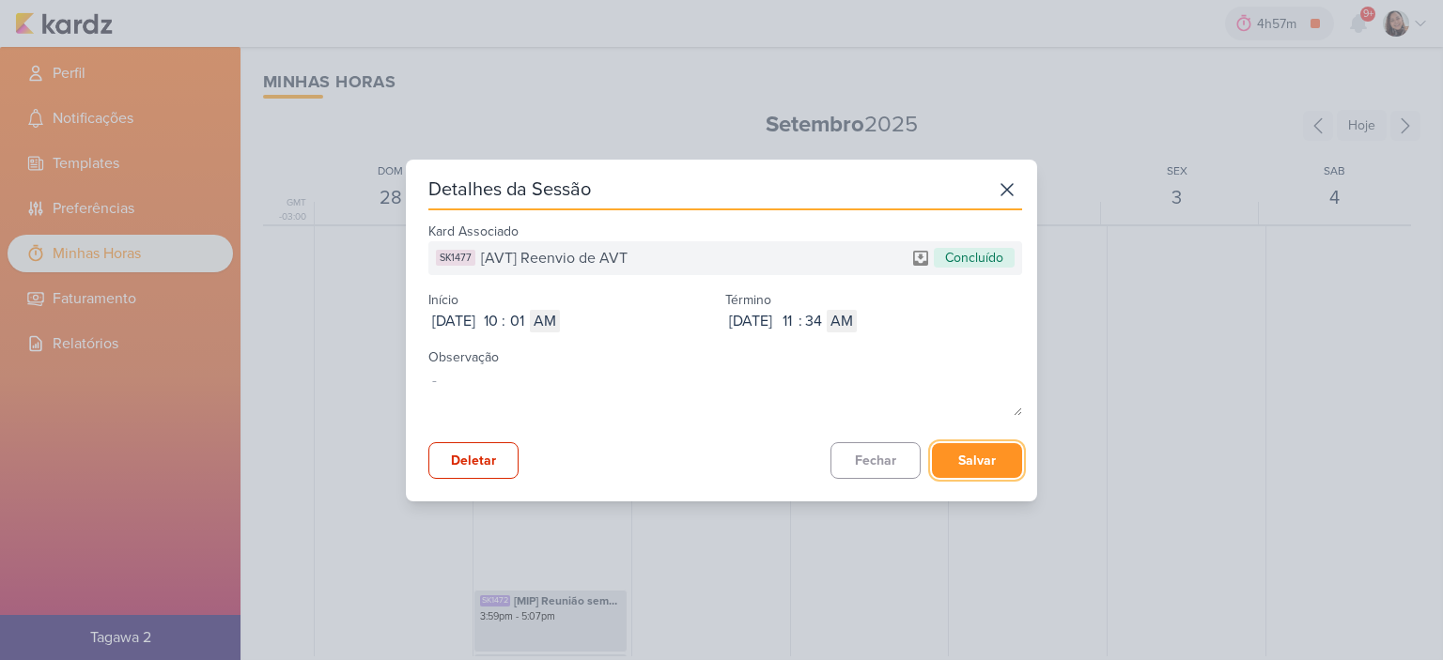
click at [988, 465] on button "Salvar" at bounding box center [977, 460] width 90 height 35
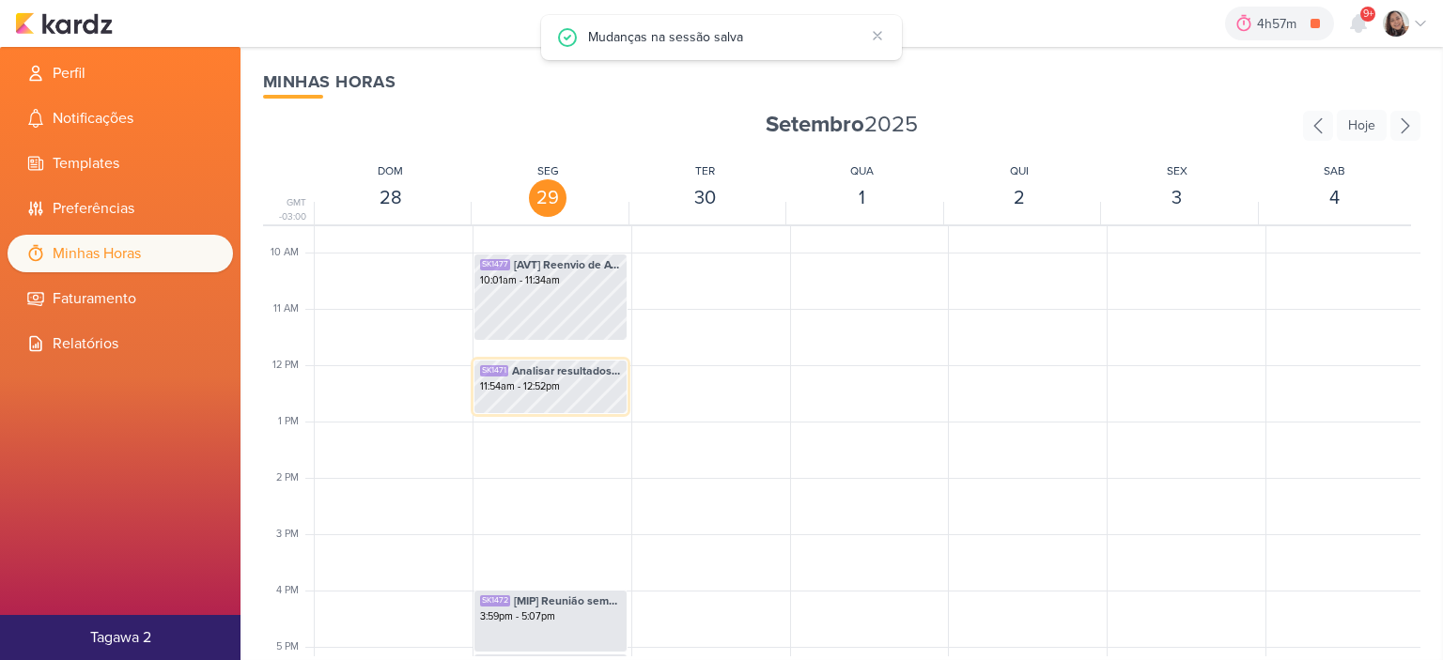
click at [519, 382] on div "11:54am - 12:52pm" at bounding box center [550, 386] width 141 height 15
select select "pm"
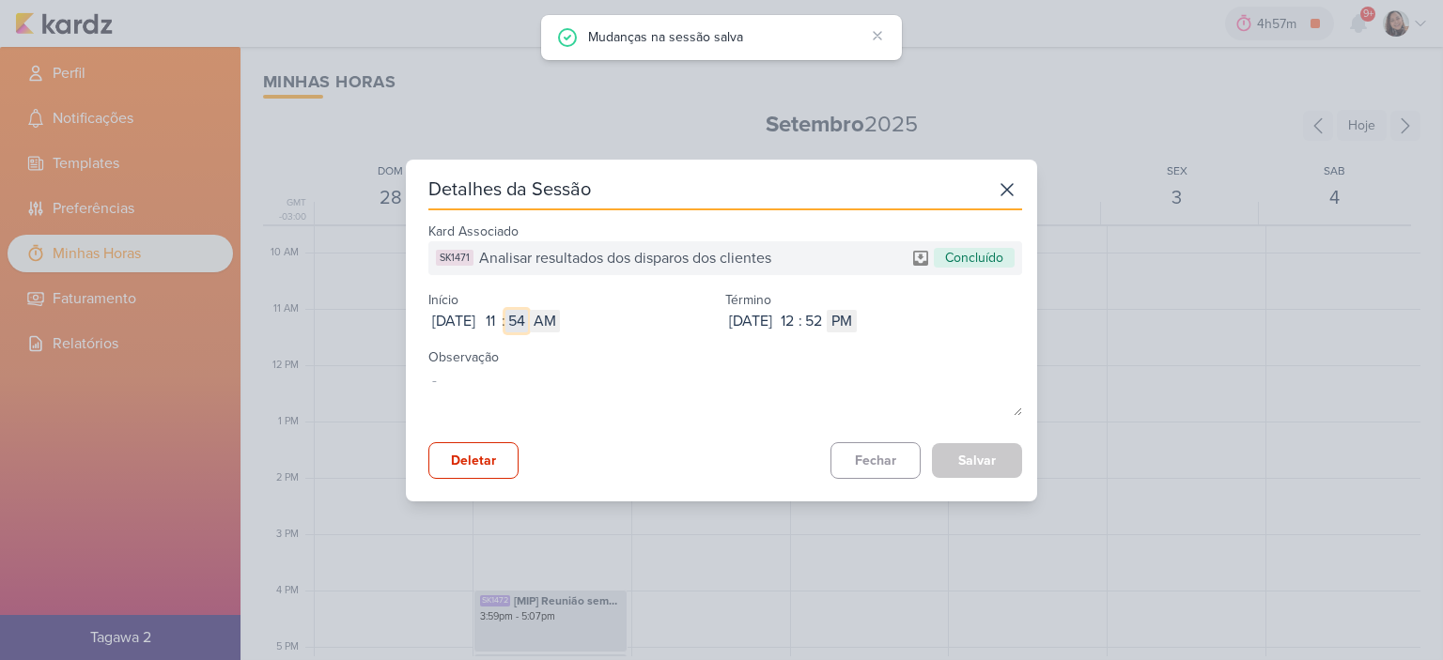
click at [528, 322] on input "54" at bounding box center [516, 321] width 23 height 23
type input "34"
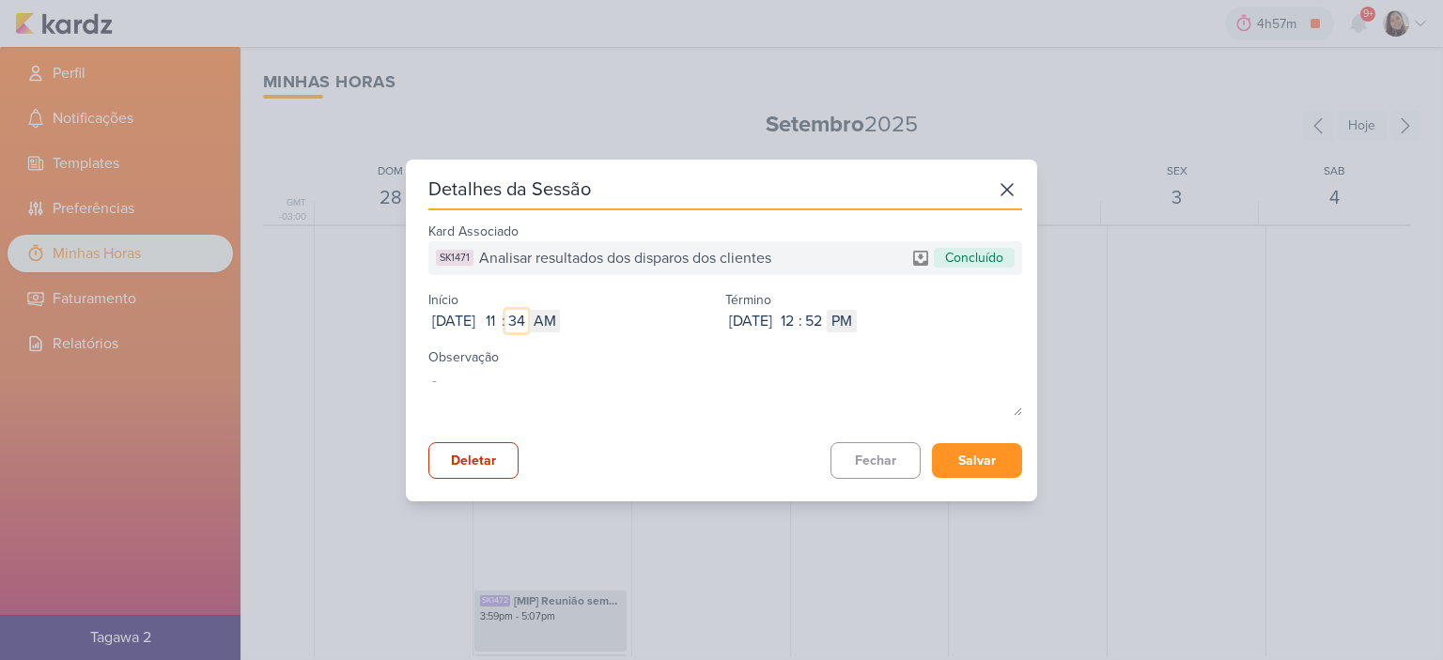
type input "34"
click at [932, 463] on button "Salvar" at bounding box center [977, 460] width 90 height 35
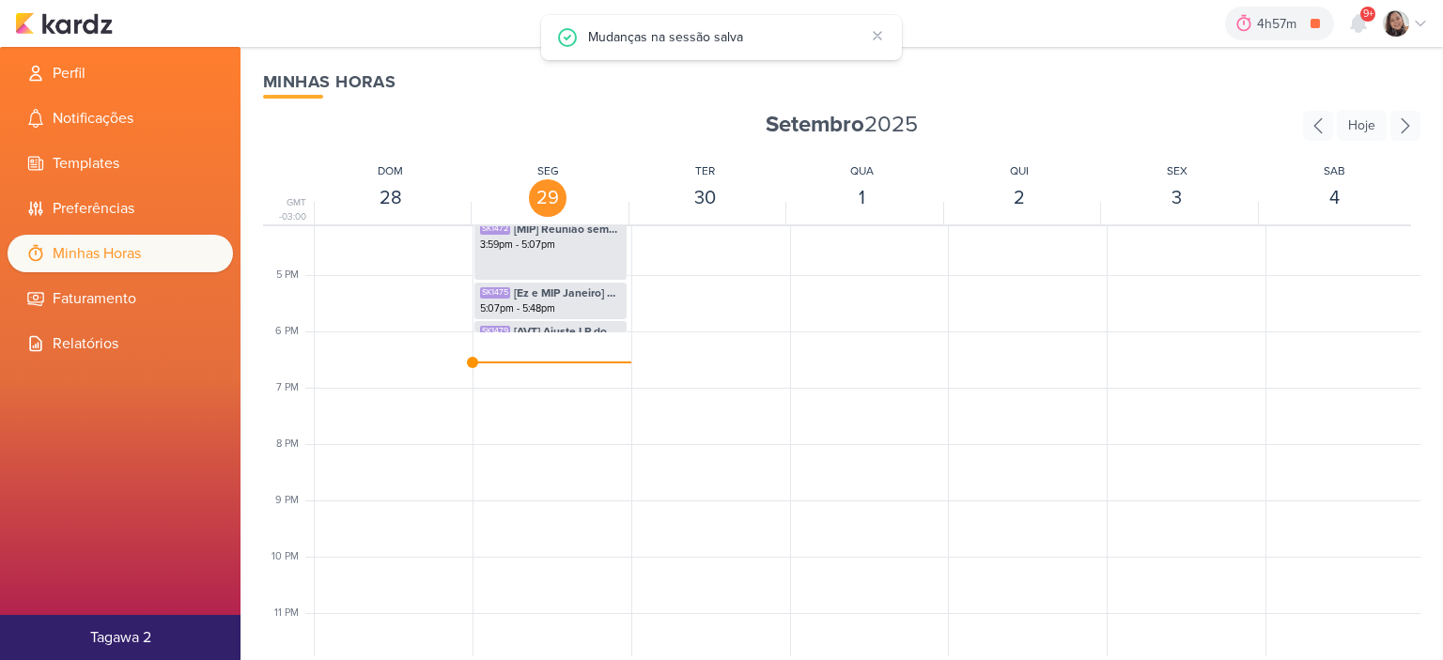
scroll to position [913, 0]
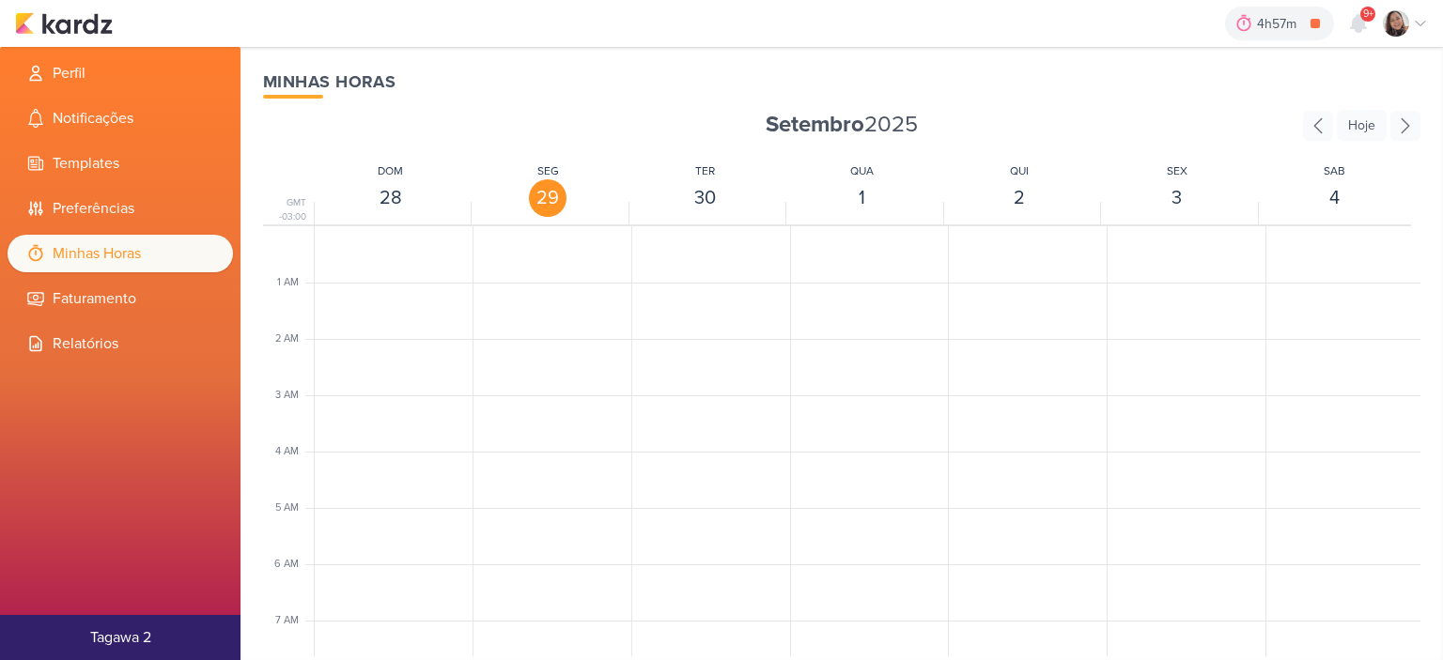
scroll to position [443, 0]
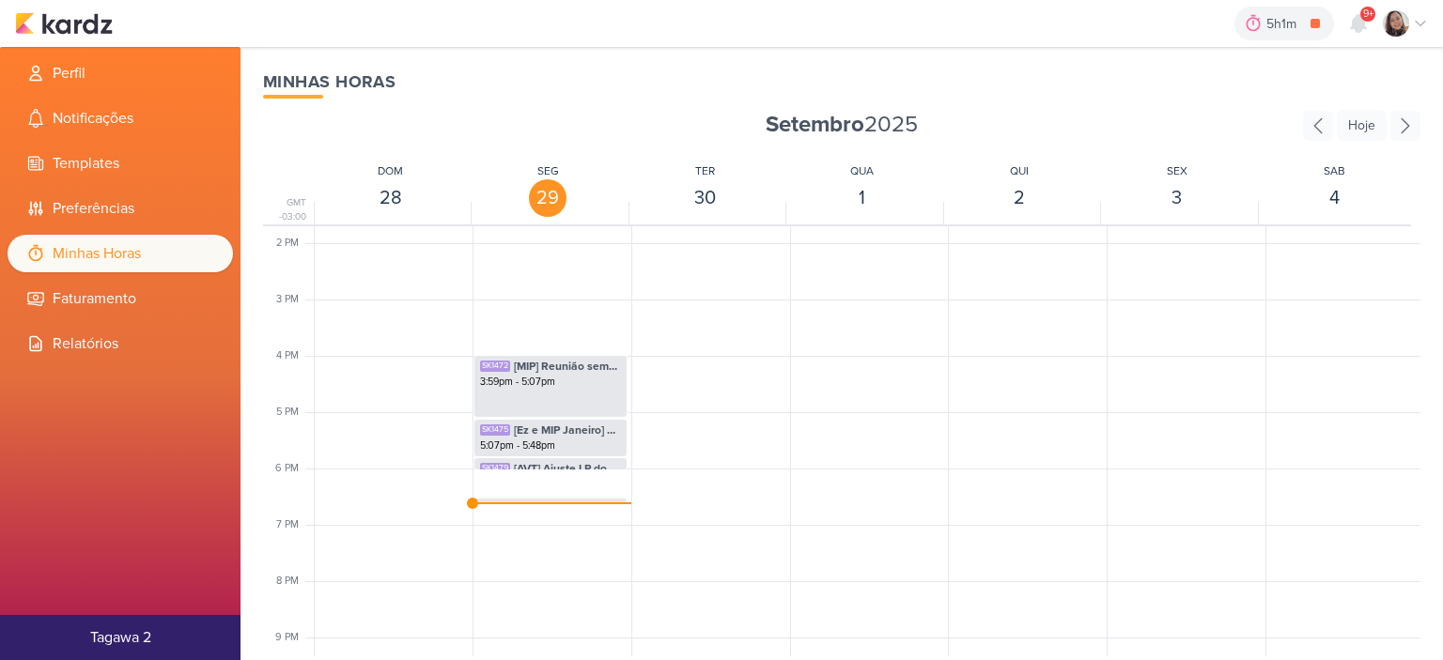
scroll to position [819, 0]
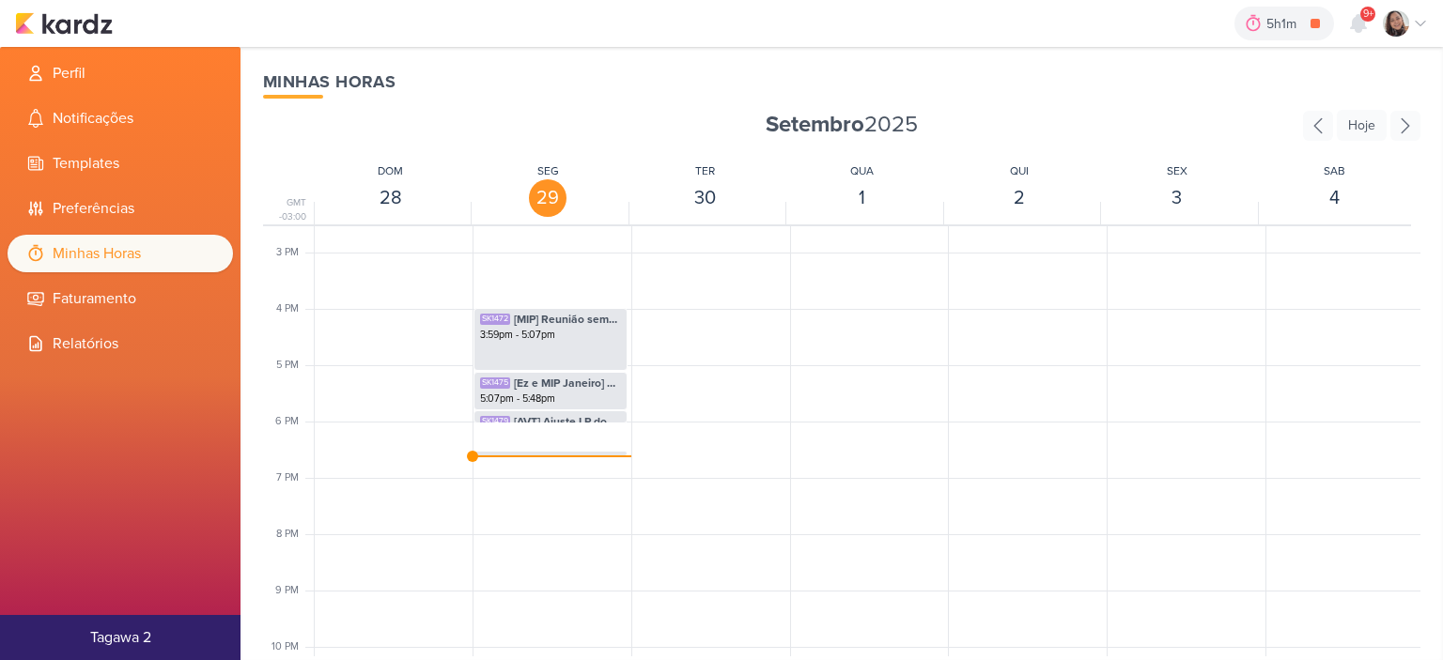
click at [66, 39] on div "5h1m [AVT] Disparo de Jatobás - Campanha 0h0m Hoje 5h1m Semana 0h0m Mês 0h0m Ne…" at bounding box center [721, 23] width 1413 height 47
click at [64, 29] on img at bounding box center [64, 23] width 98 height 23
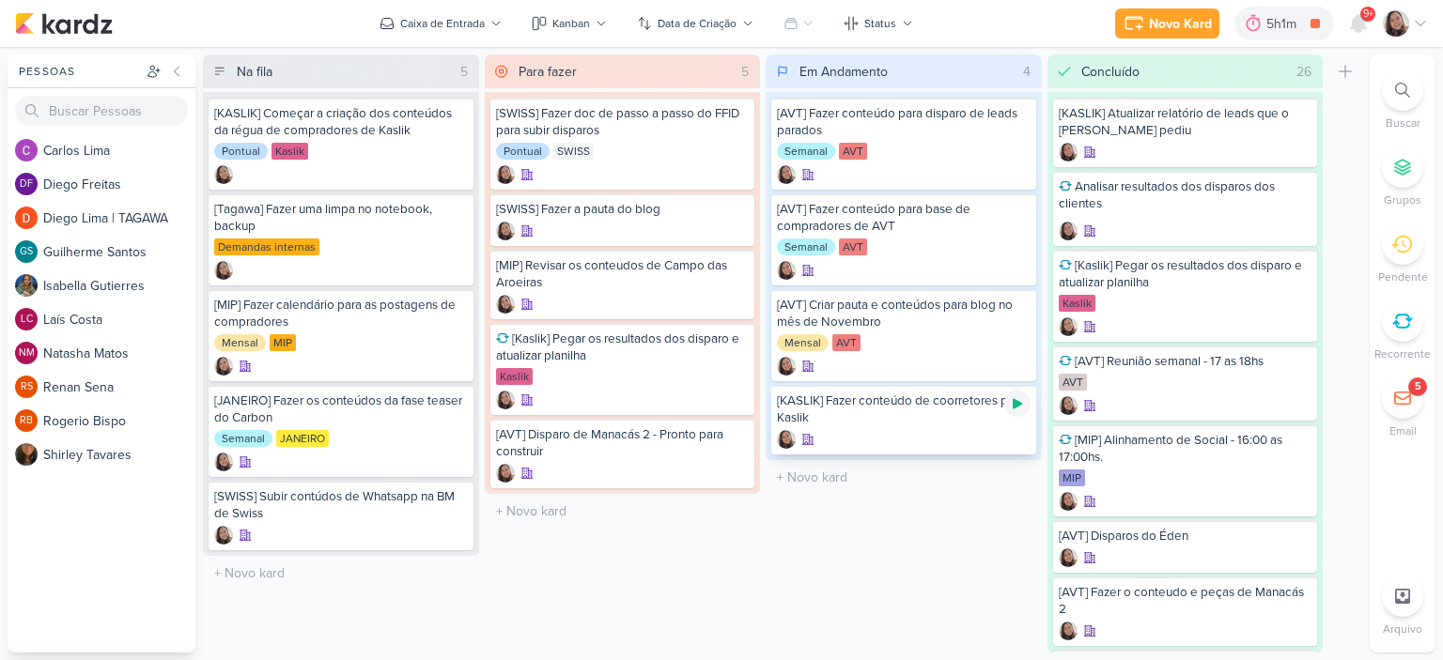
click at [1016, 401] on icon at bounding box center [1017, 404] width 9 height 10
click at [1422, 27] on icon at bounding box center [1420, 23] width 15 height 15
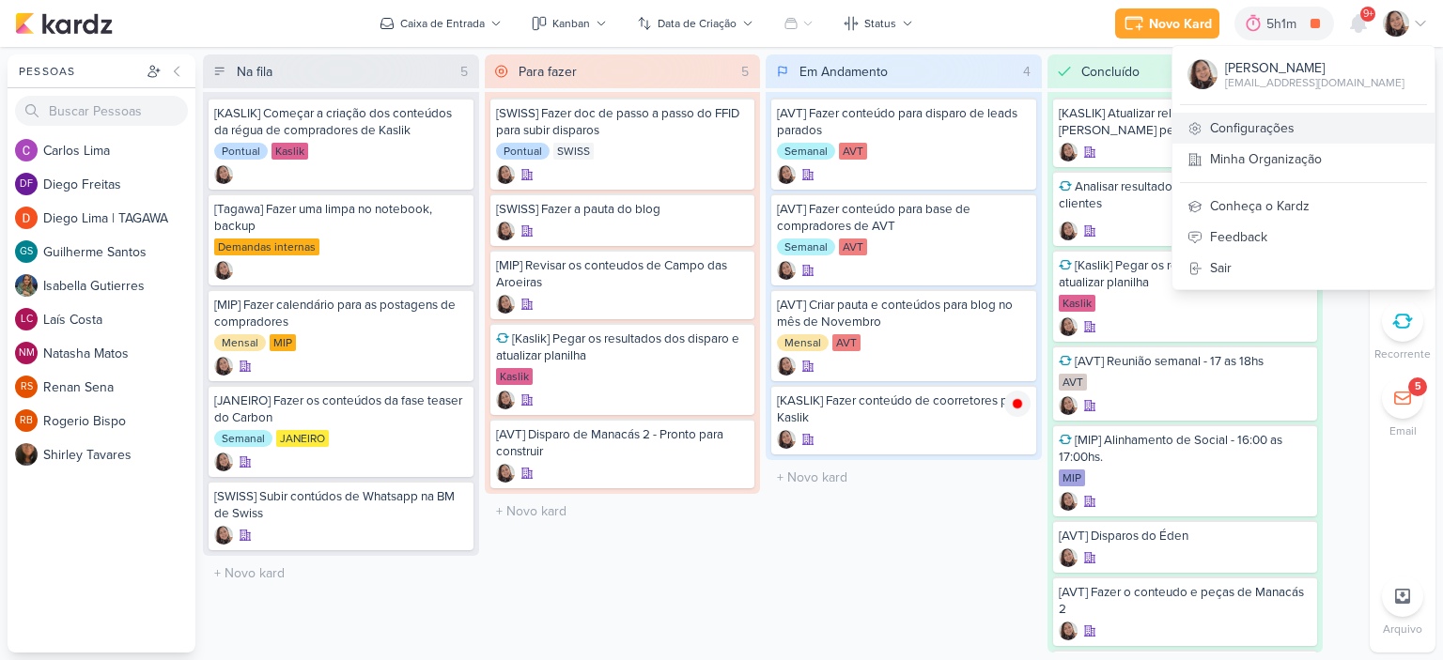
click at [1249, 142] on link "Configurações" at bounding box center [1303, 128] width 262 height 31
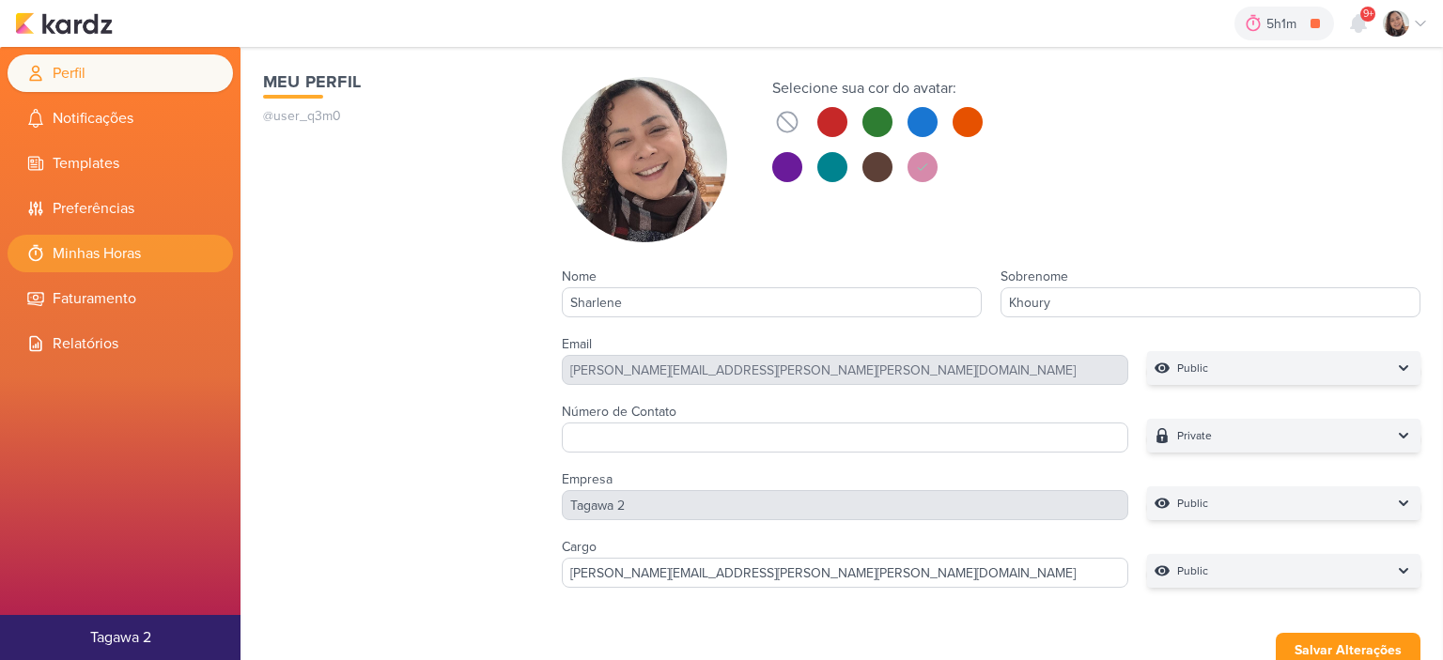
click at [132, 244] on li "Minhas Horas" at bounding box center [120, 254] width 225 height 38
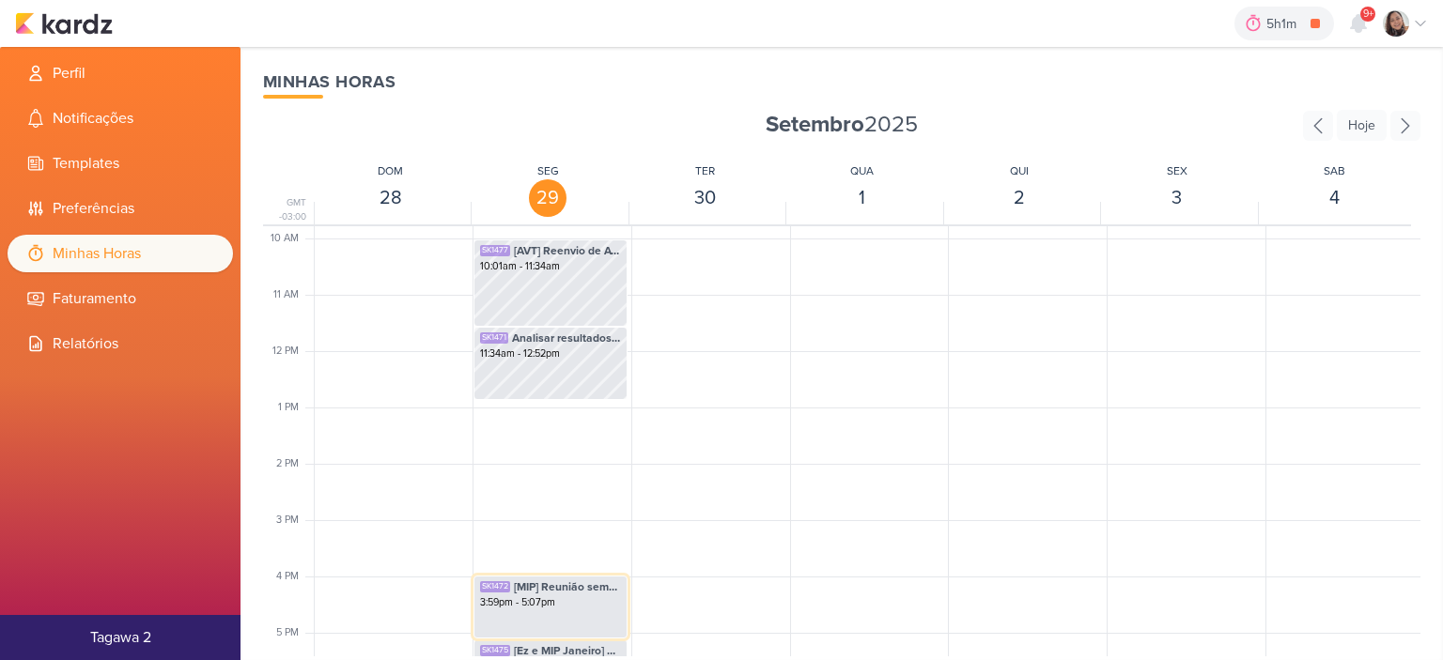
scroll to position [725, 0]
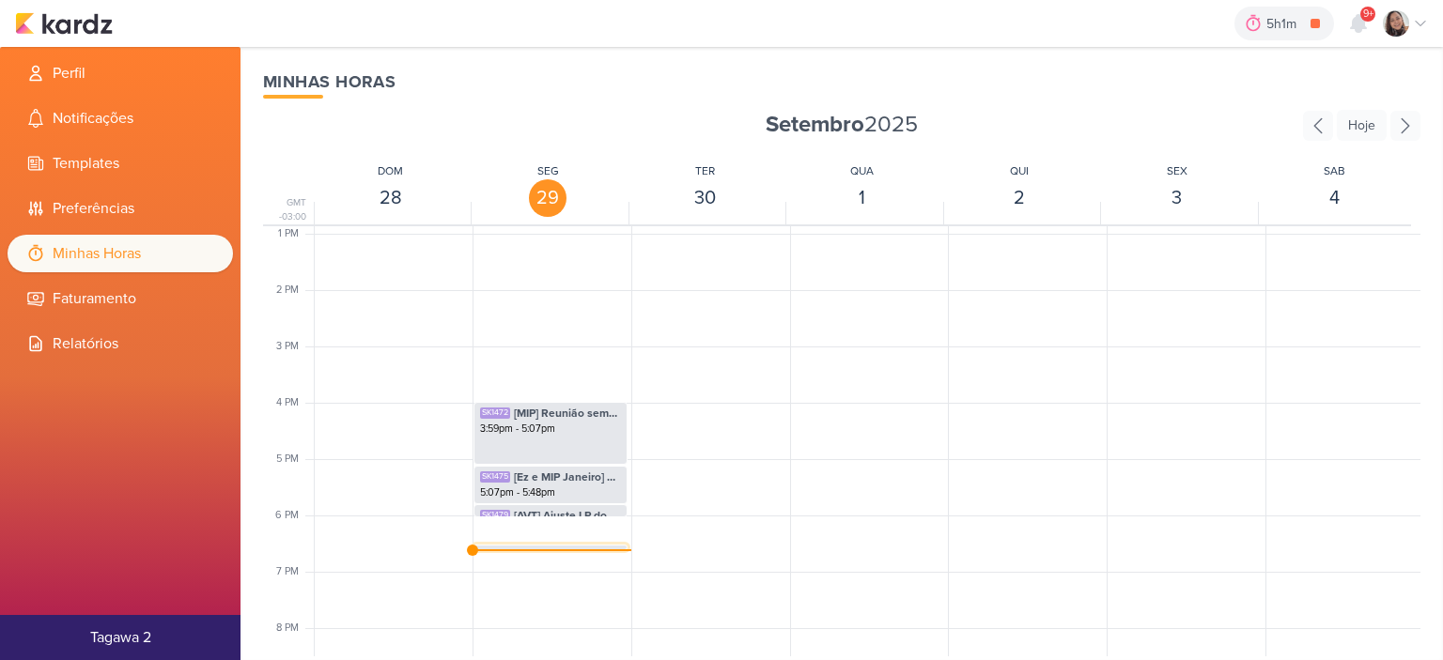
click at [522, 548] on span "[AVT] Disparo de Jatobás - Campanha" at bounding box center [567, 556] width 107 height 17
select select "pm"
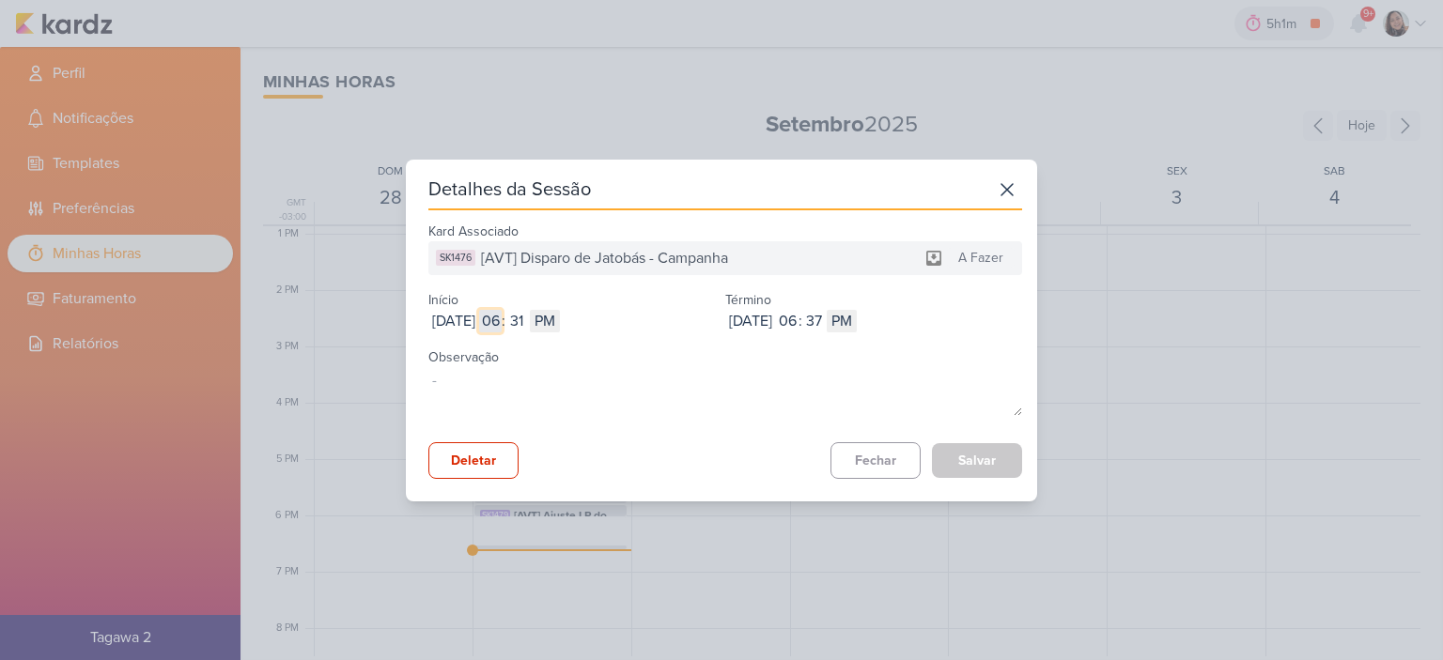
click at [502, 312] on input "06" at bounding box center [490, 321] width 23 height 23
type input "12"
click at [528, 322] on input "31" at bounding box center [516, 321] width 23 height 23
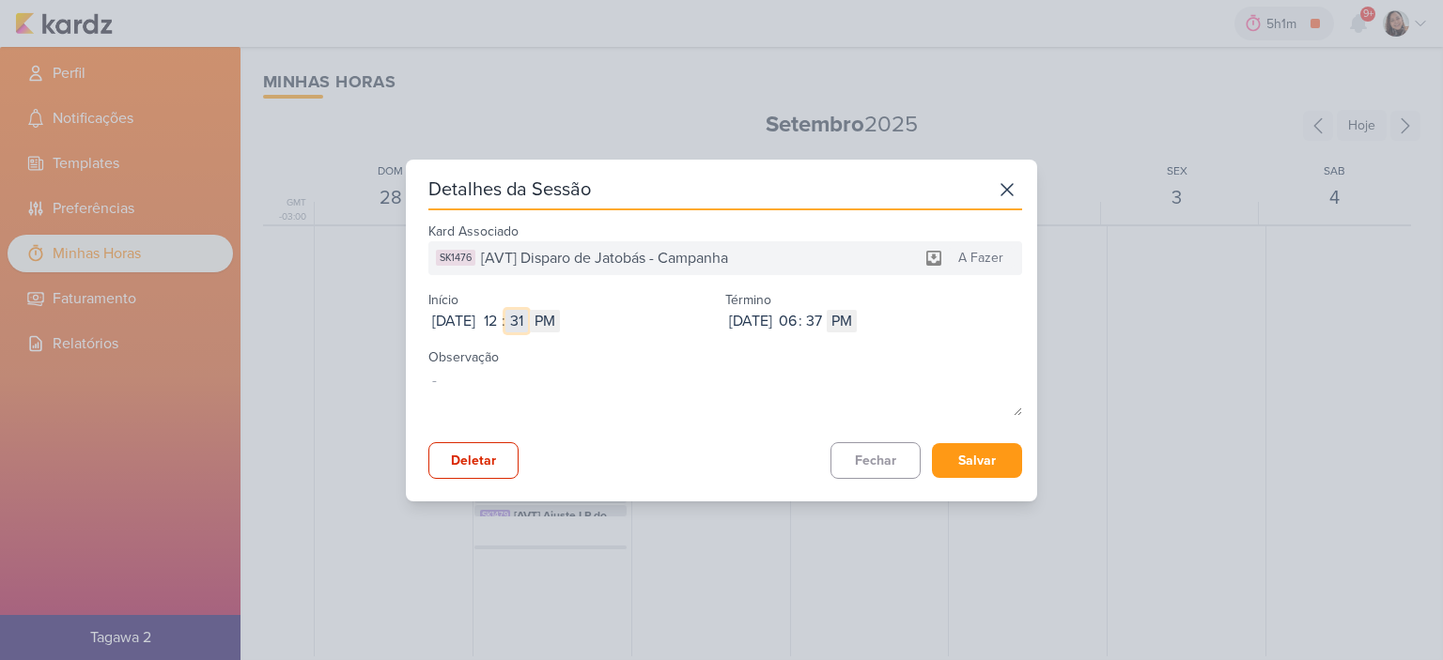
click at [528, 322] on input "31" at bounding box center [516, 321] width 23 height 23
type input "2"
type input "52"
click at [798, 324] on input "06" at bounding box center [787, 321] width 23 height 23
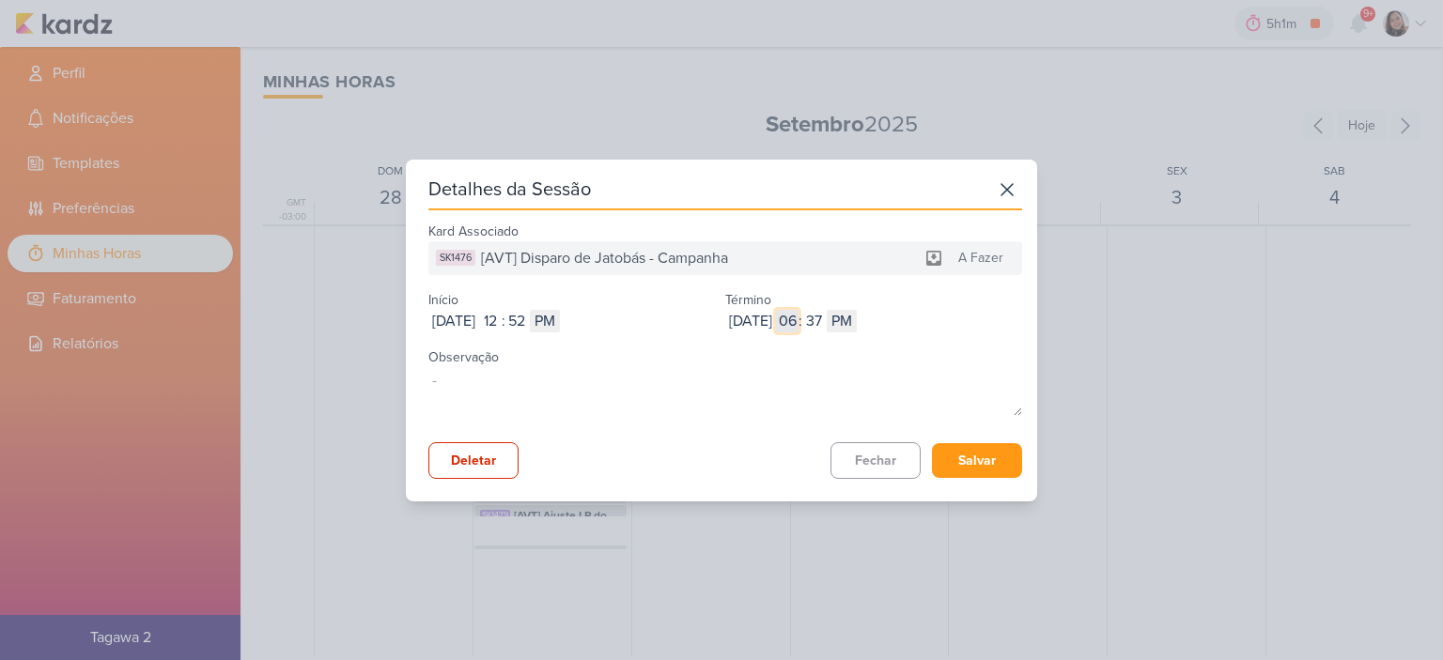
click at [798, 324] on input "06" at bounding box center [787, 321] width 23 height 23
type input "1"
click at [825, 324] on input "37" at bounding box center [813, 321] width 23 height 23
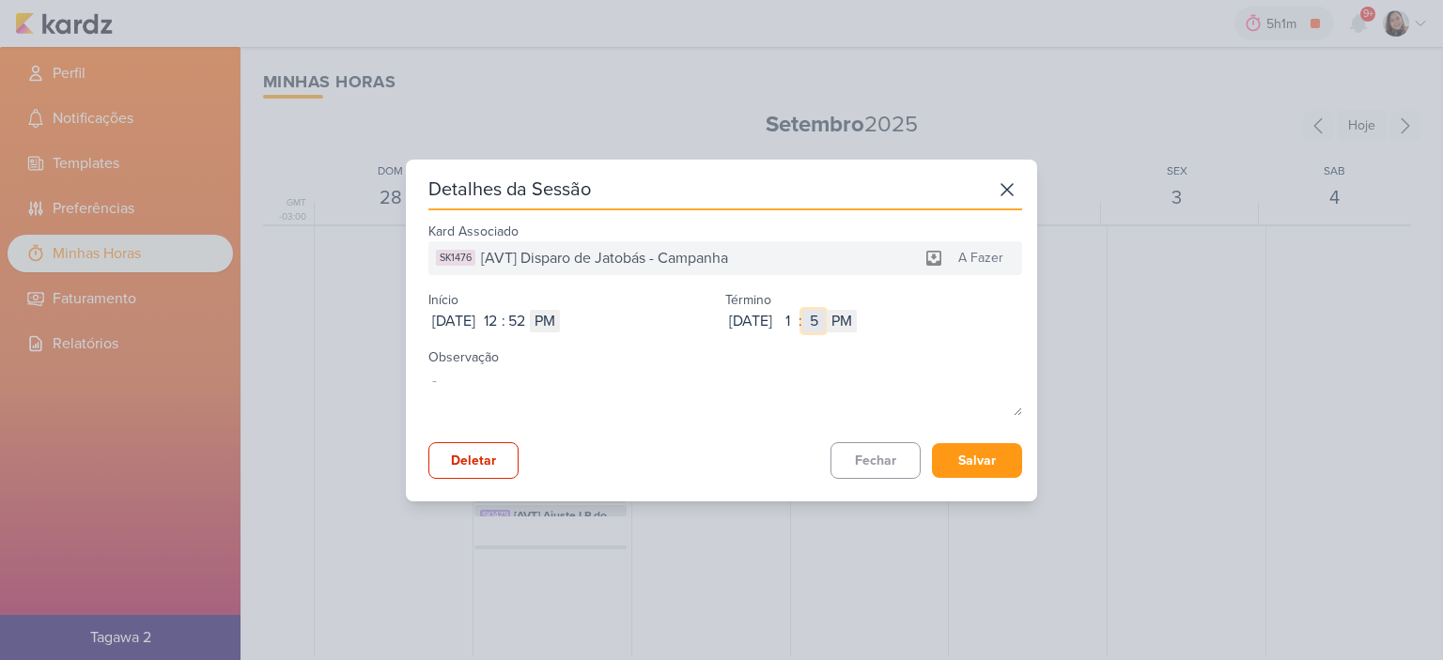
type input "58"
click at [979, 446] on button "Salvar" at bounding box center [977, 460] width 90 height 35
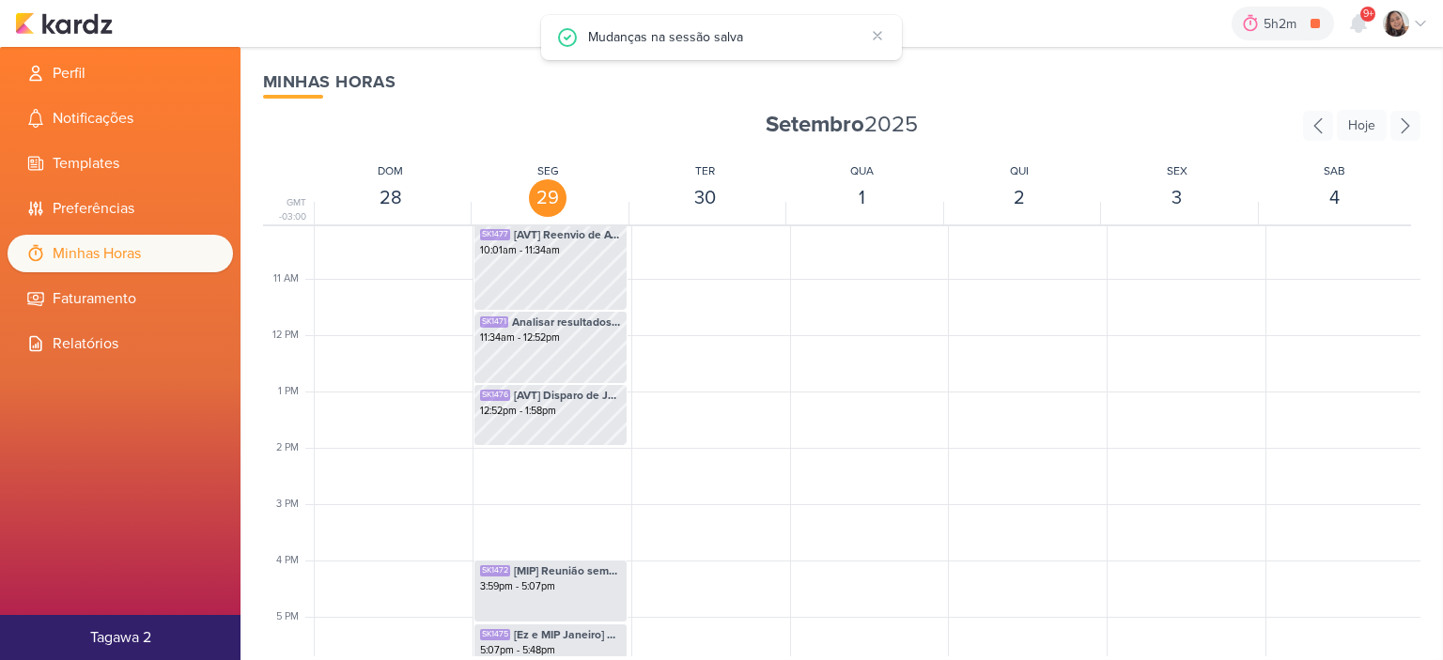
scroll to position [537, 0]
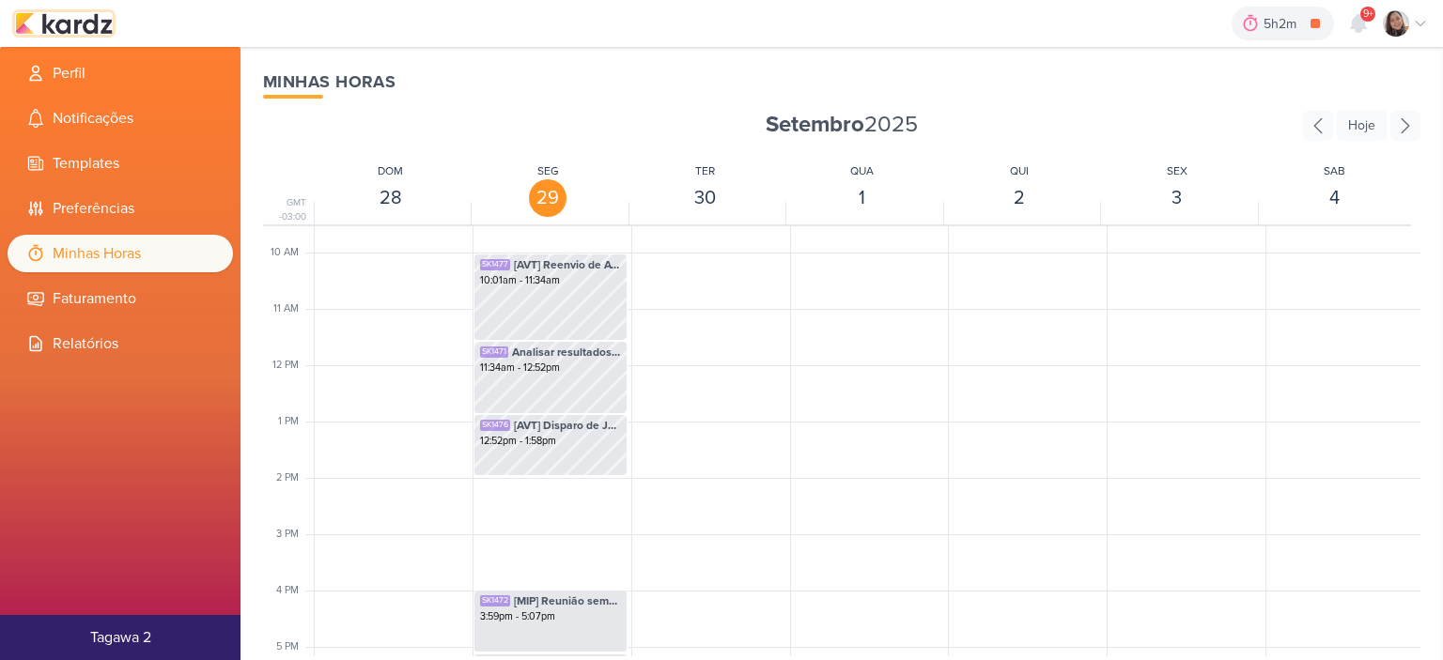
click at [83, 31] on img at bounding box center [64, 23] width 98 height 23
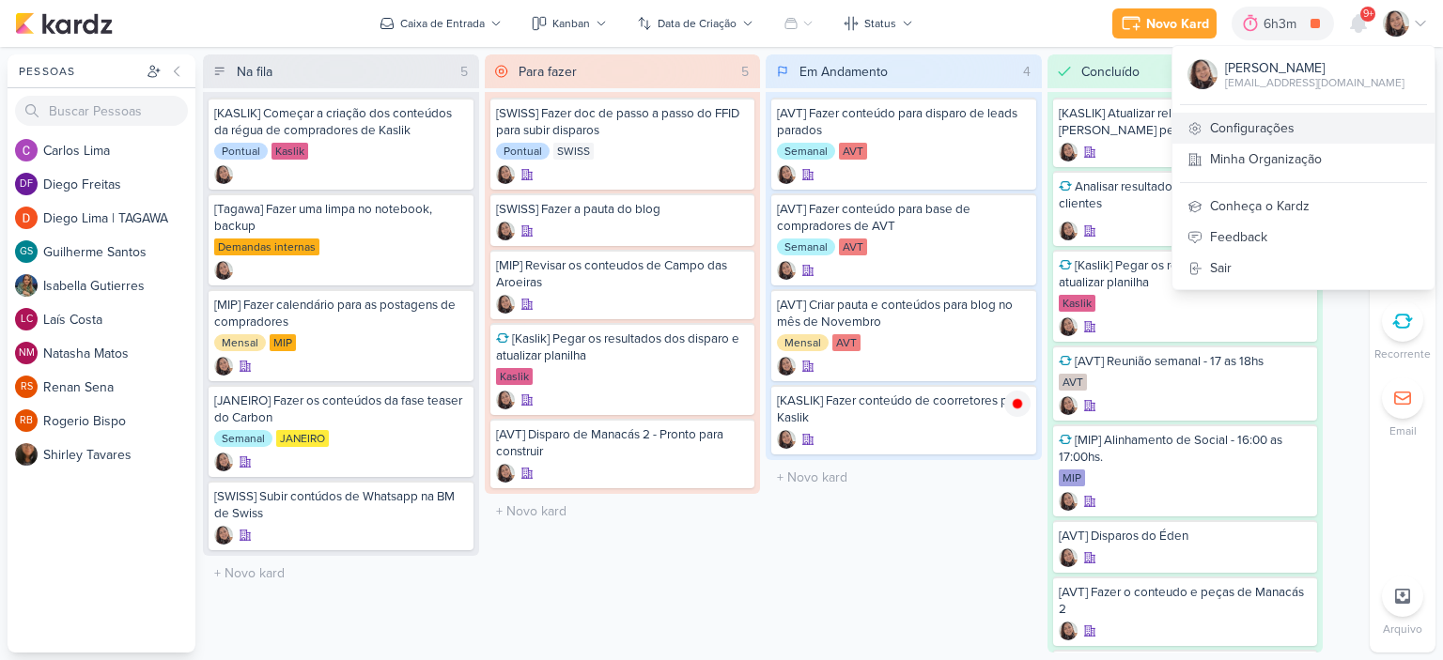
click at [1311, 118] on link "Configurações" at bounding box center [1303, 128] width 262 height 31
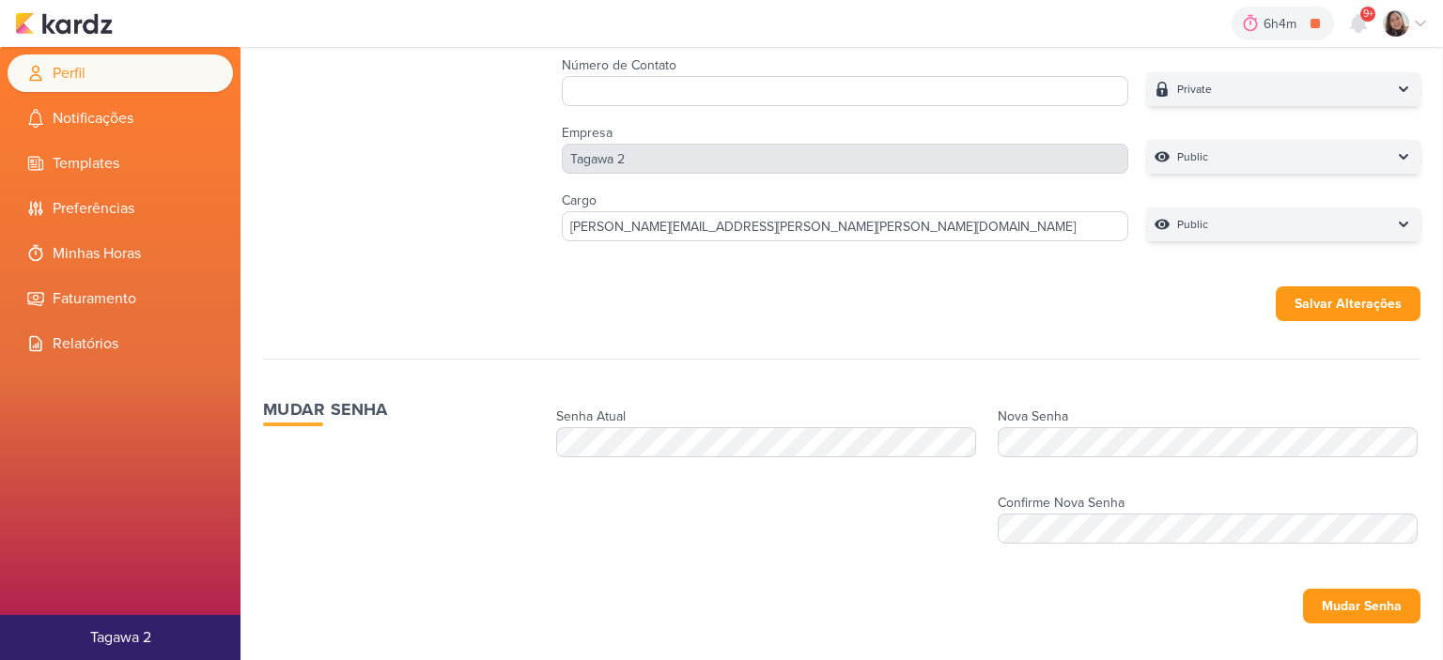
scroll to position [369, 0]
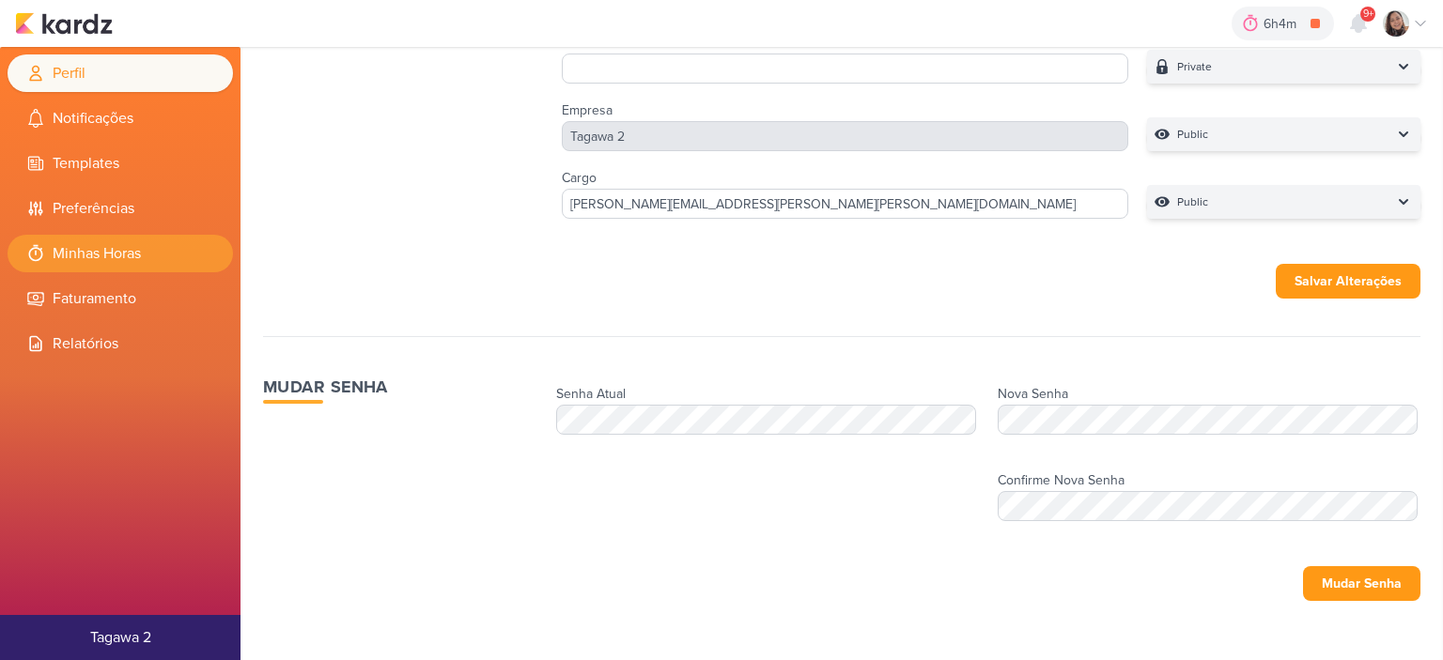
click at [165, 255] on li "Minhas Horas" at bounding box center [120, 254] width 225 height 38
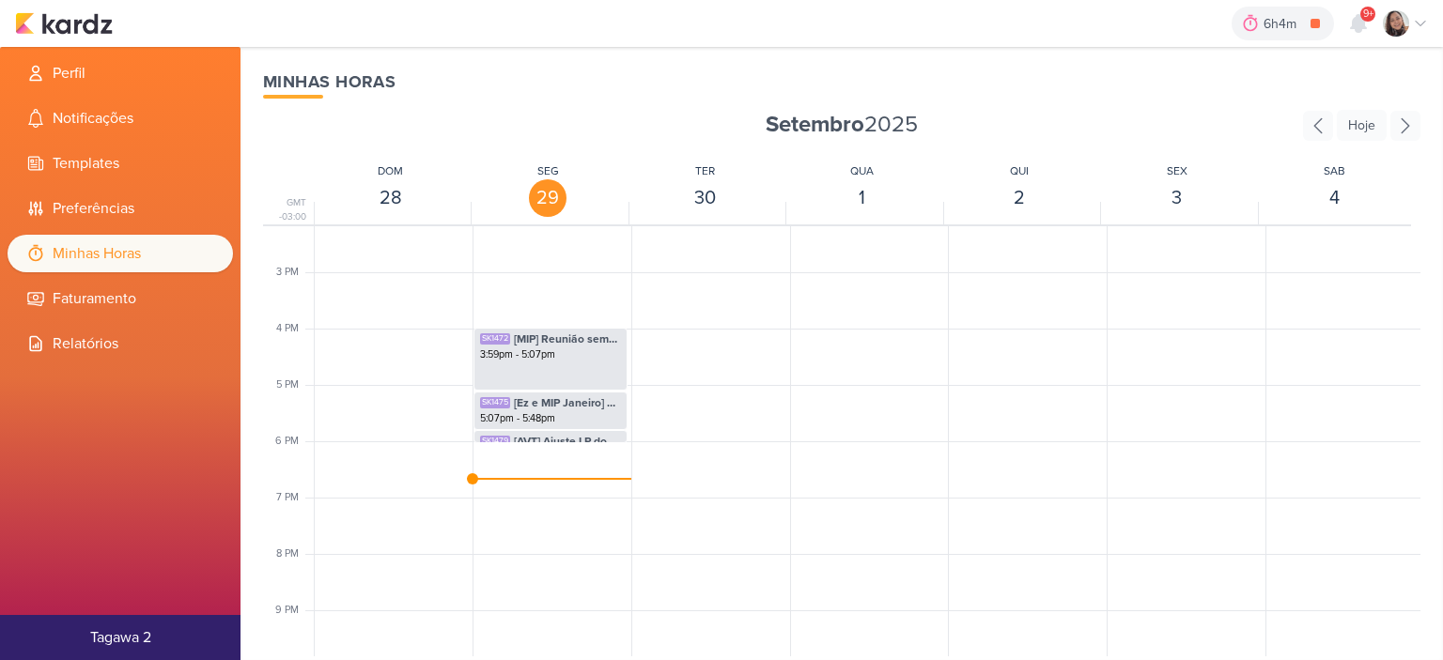
scroll to position [819, 0]
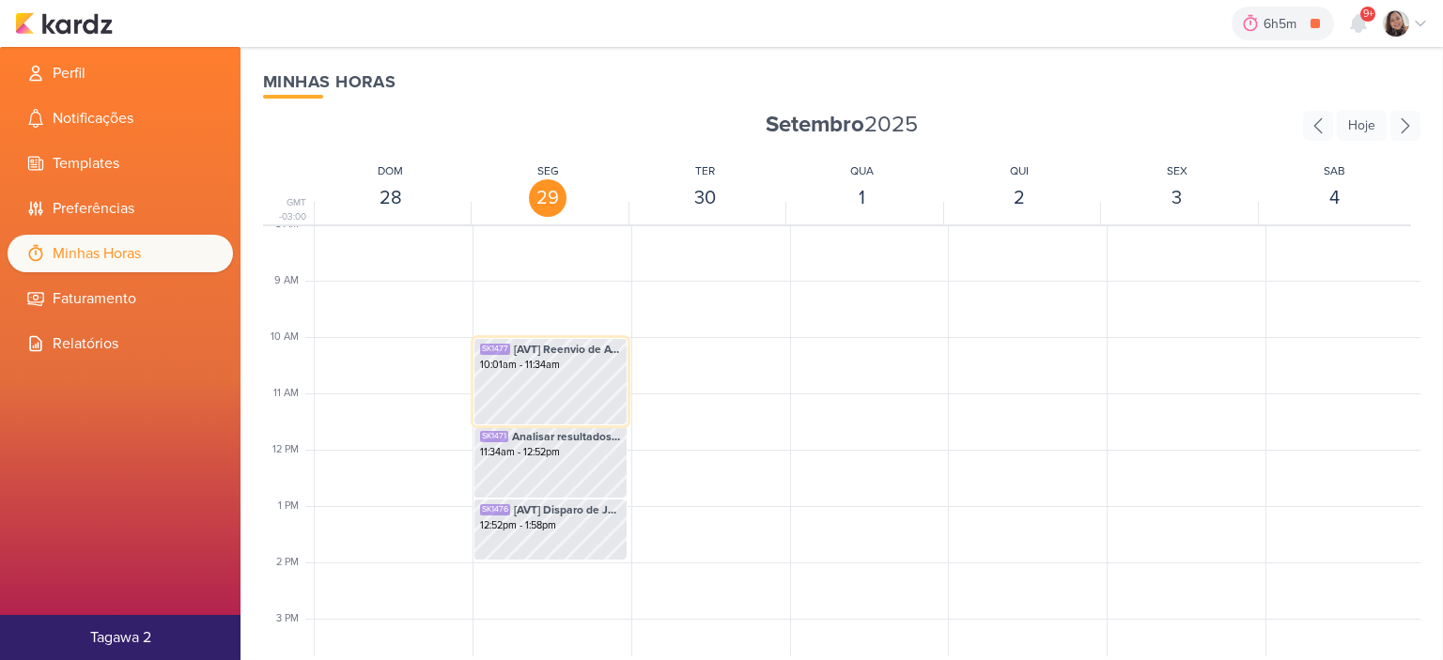
scroll to position [452, 0]
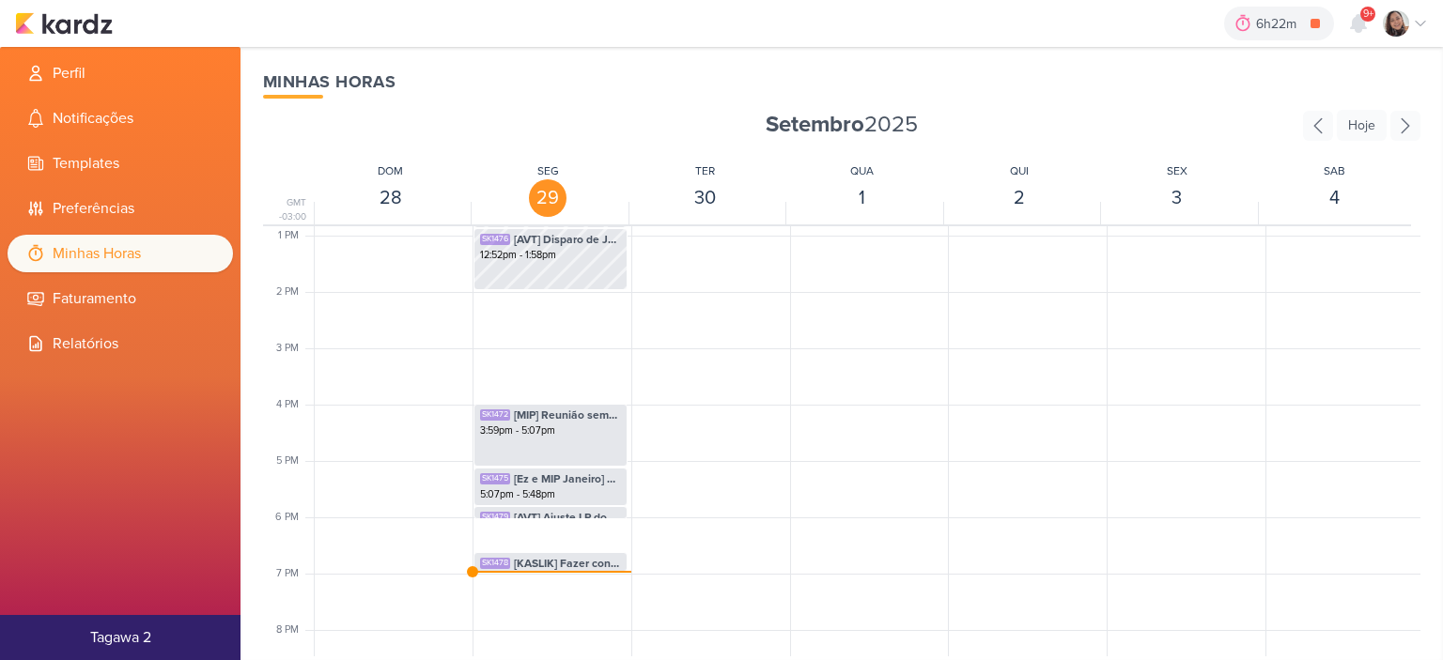
scroll to position [725, 0]
click at [69, 21] on img at bounding box center [64, 23] width 98 height 23
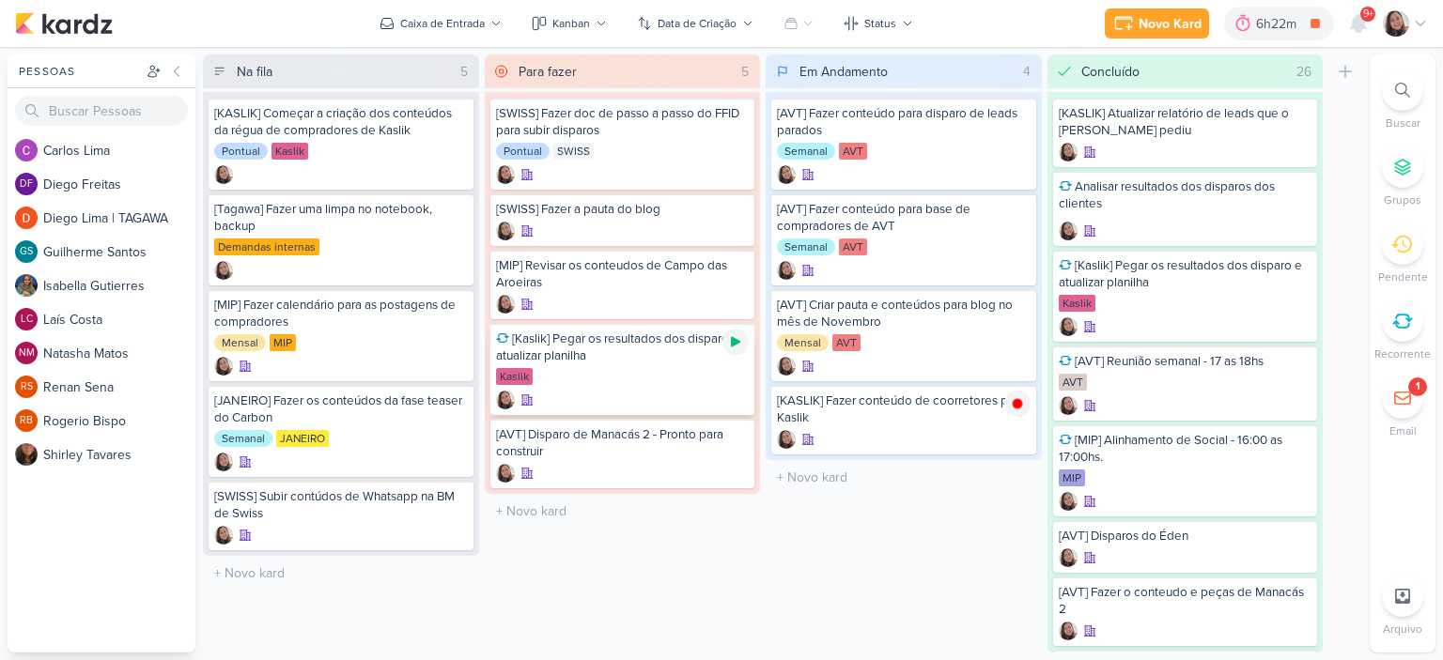
click at [734, 341] on icon at bounding box center [735, 342] width 9 height 10
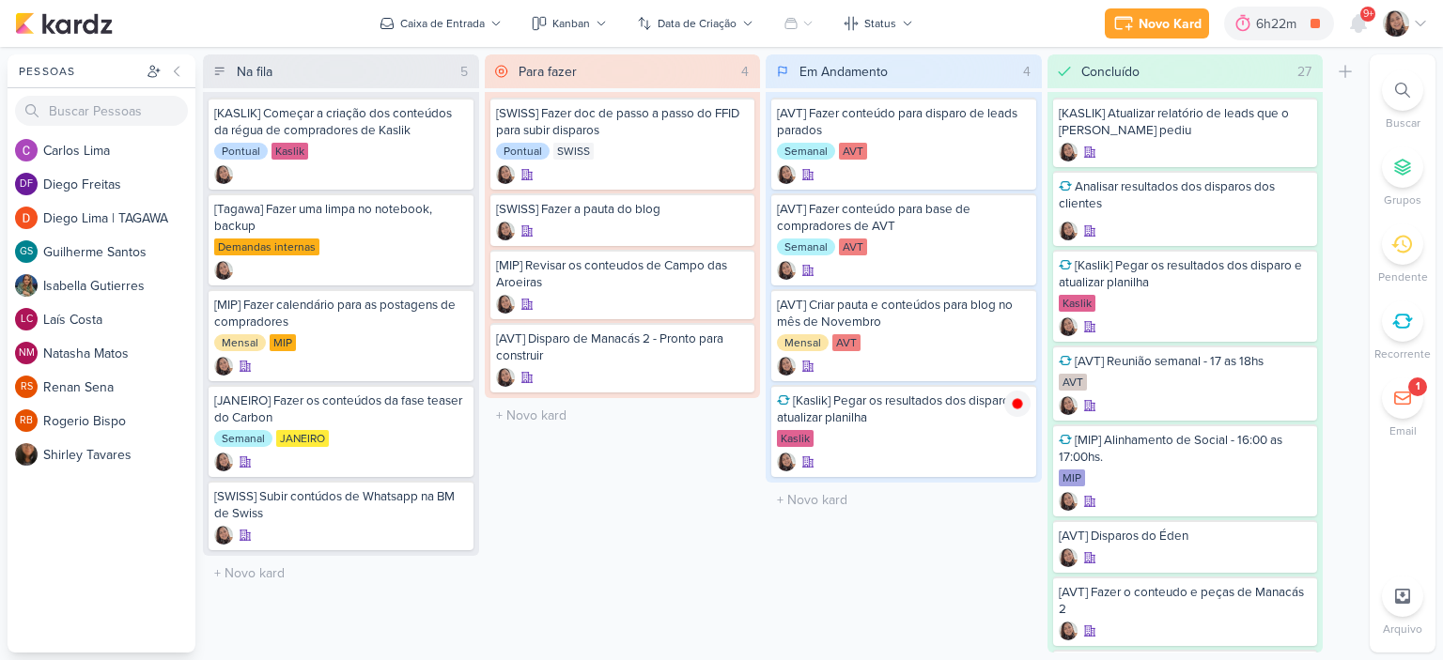
click at [1424, 23] on icon at bounding box center [1420, 23] width 15 height 15
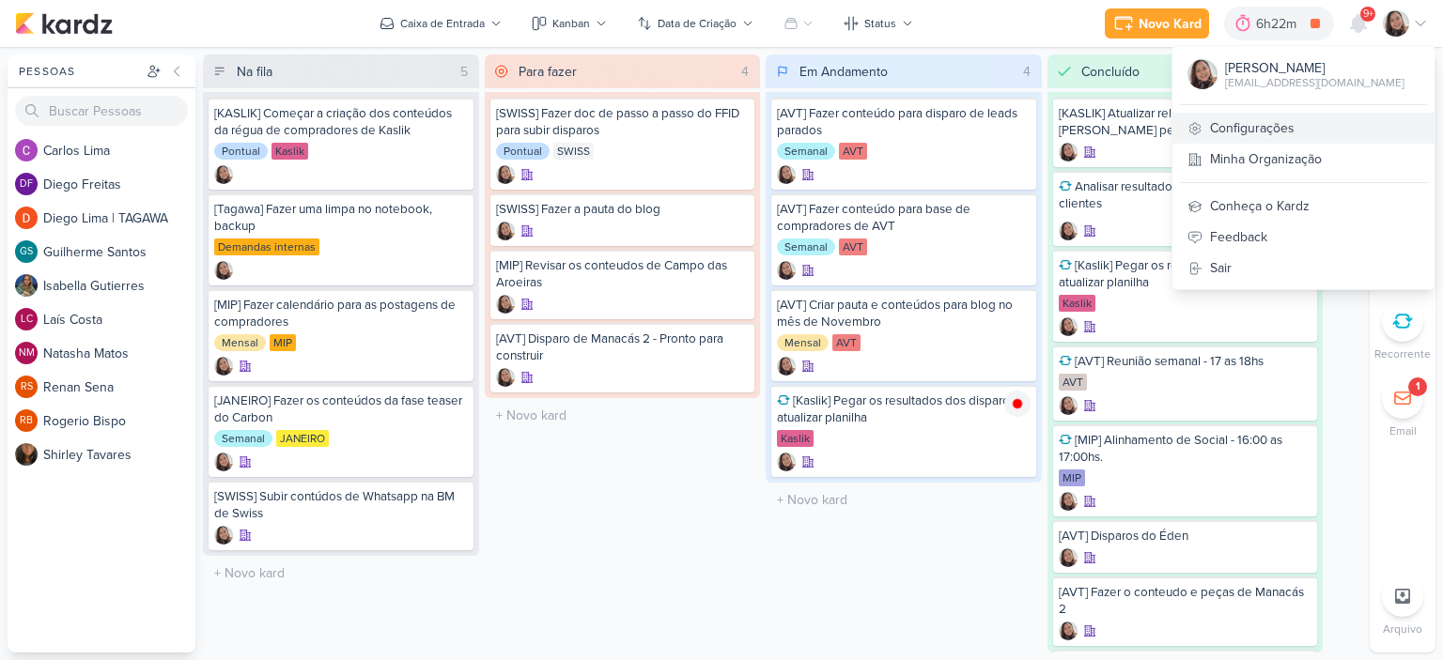
click at [1290, 129] on link "Configurações" at bounding box center [1303, 128] width 262 height 31
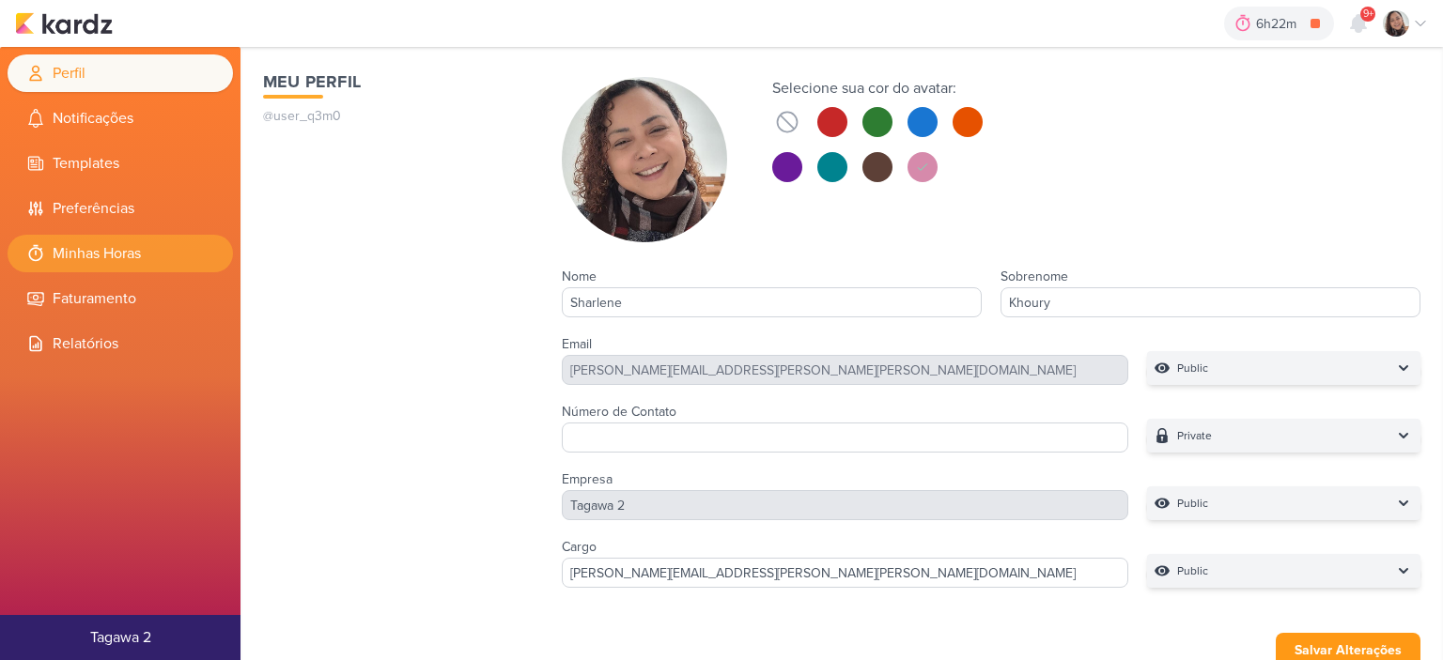
click at [115, 240] on li "Minhas Horas" at bounding box center [120, 254] width 225 height 38
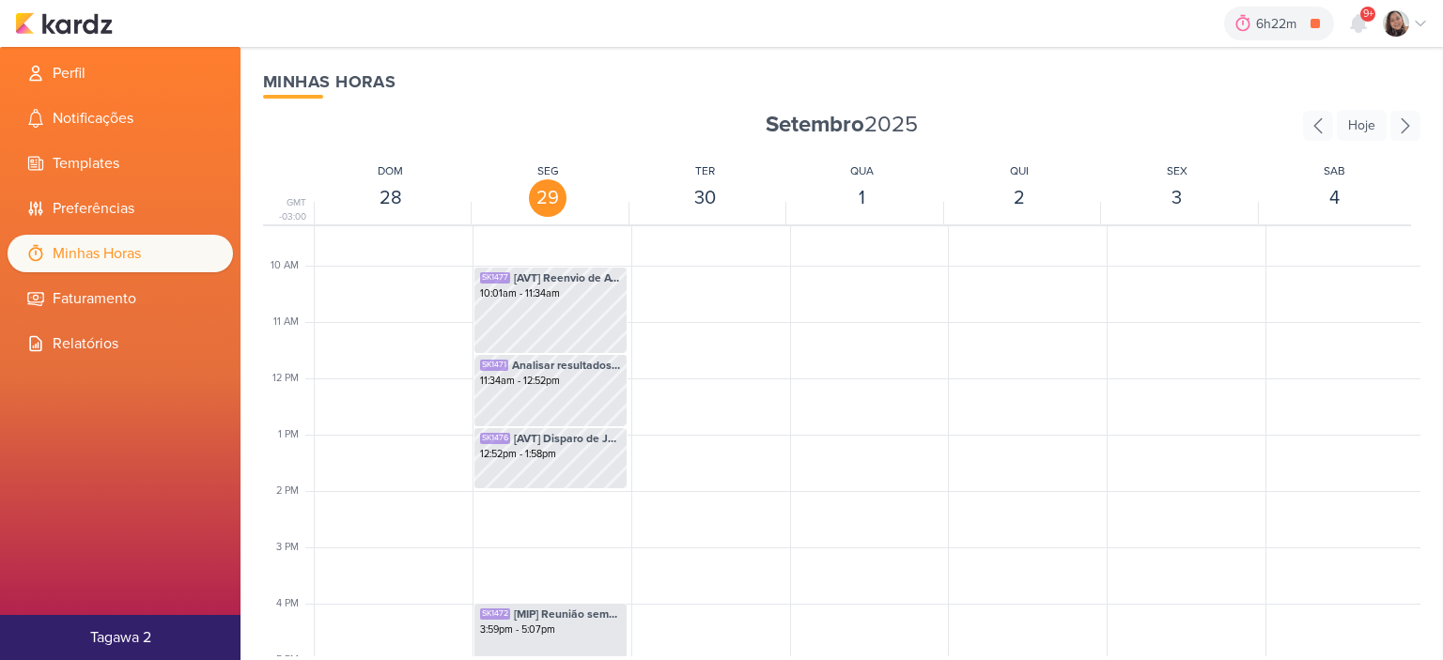
scroll to position [725, 0]
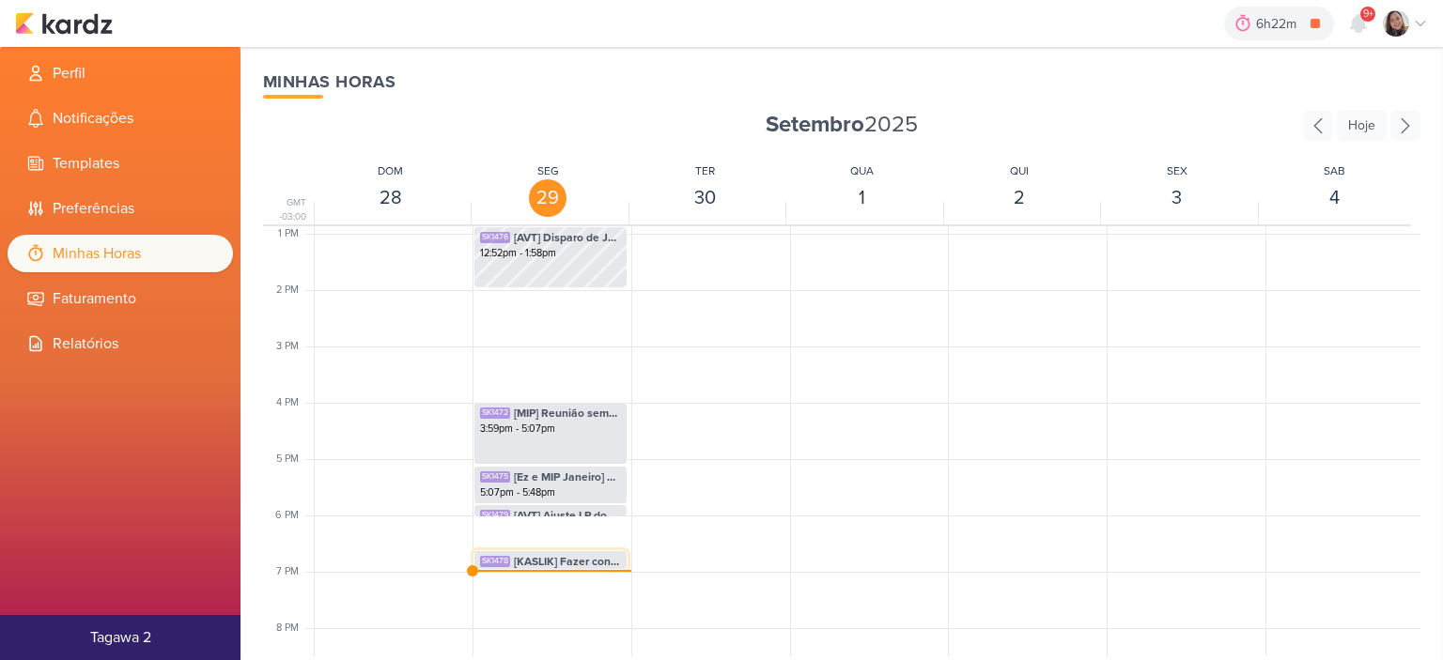
click at [534, 563] on span "[KASLIK] Fazer conteúdo de coorretores para Kaslik" at bounding box center [567, 561] width 107 height 17
select select "pm"
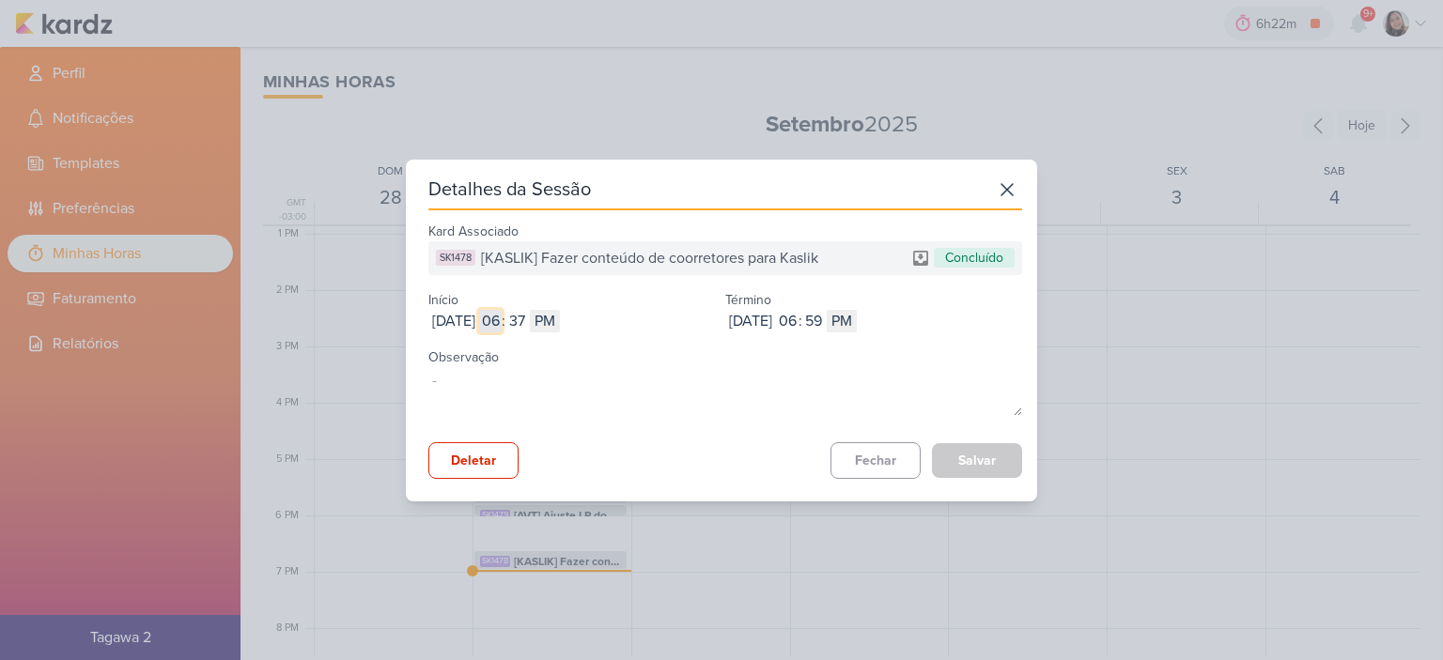
click at [502, 317] on input "06" at bounding box center [490, 321] width 23 height 23
type input "03"
click at [528, 317] on input "37" at bounding box center [516, 321] width 23 height 23
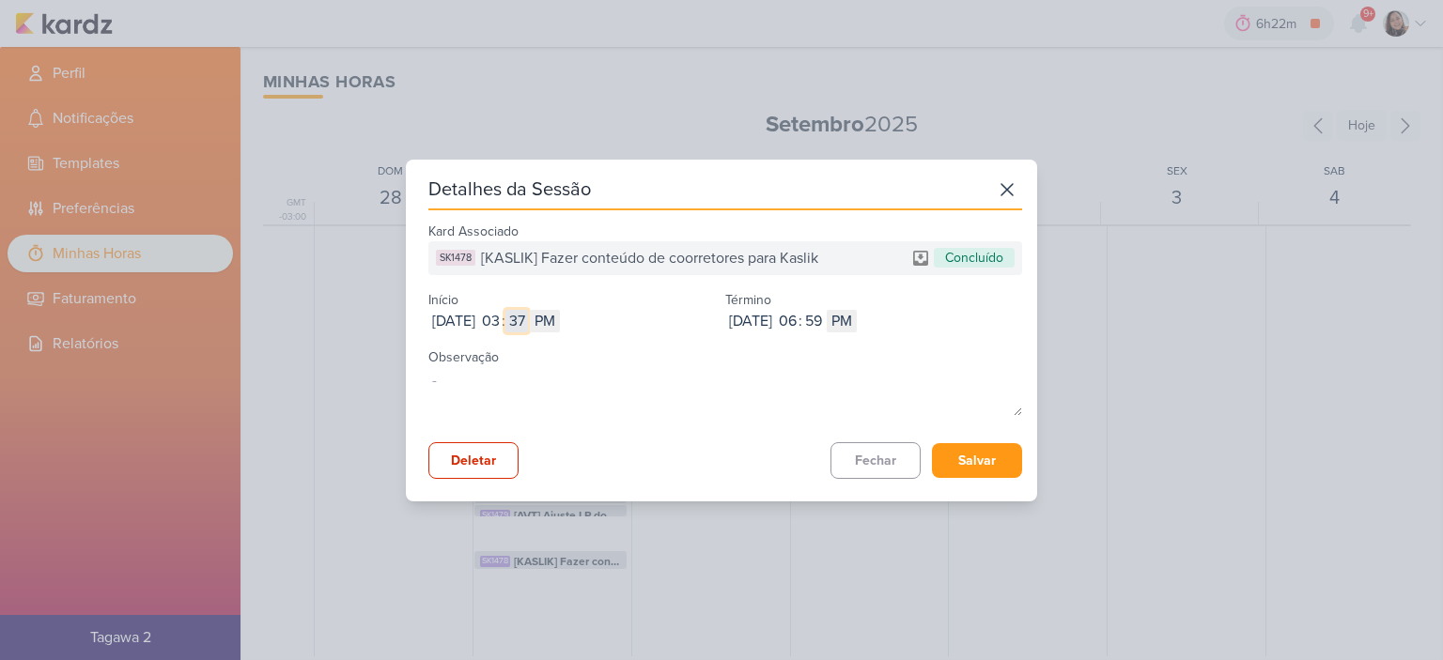
click at [528, 317] on input "37" at bounding box center [516, 321] width 23 height 23
type input "00"
click at [798, 315] on input "06" at bounding box center [787, 321] width 23 height 23
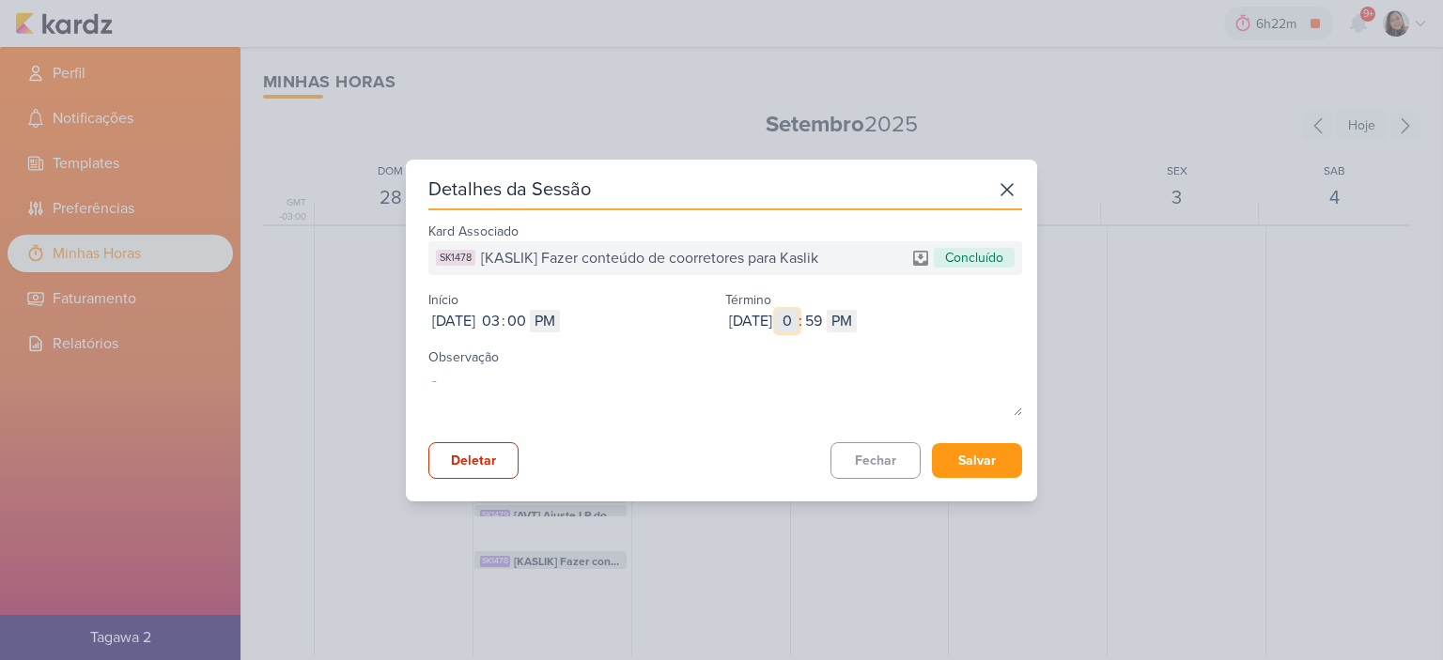
type input "03"
click at [969, 464] on button "Salvar" at bounding box center [977, 460] width 90 height 35
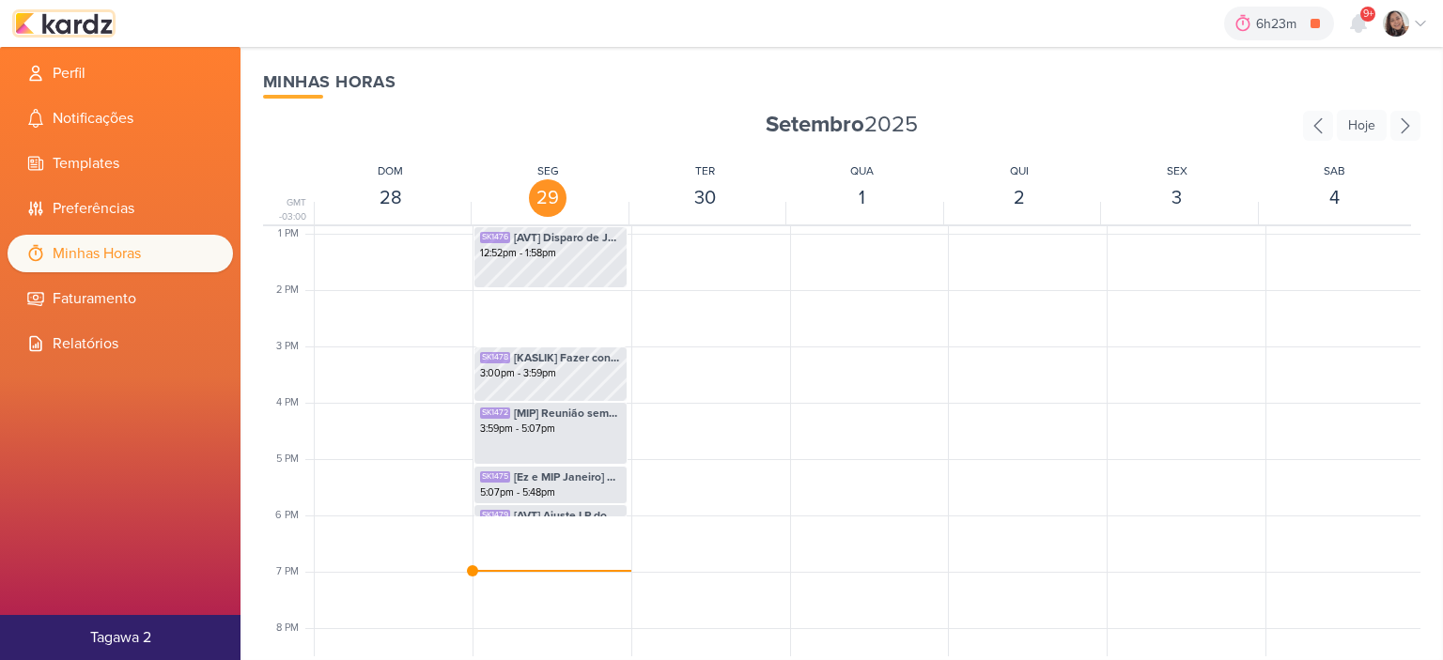
click at [106, 22] on img at bounding box center [64, 23] width 98 height 23
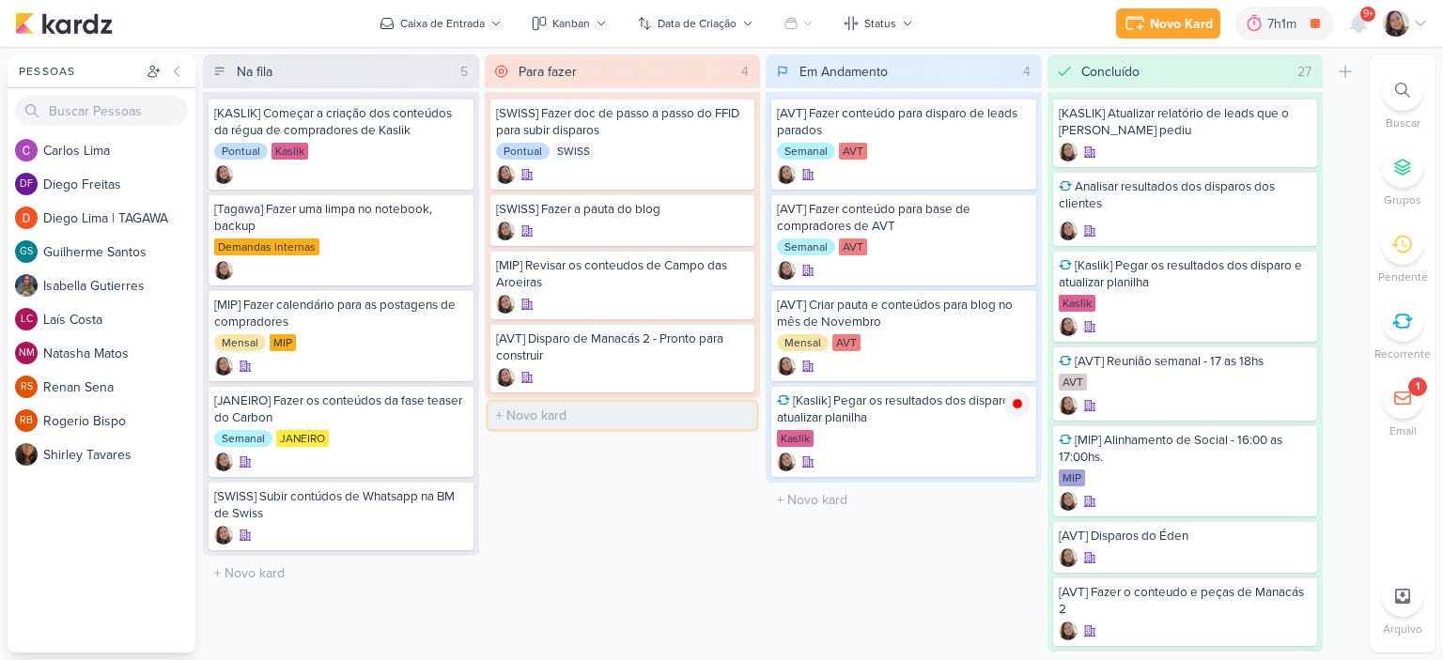
click at [564, 418] on input "text" at bounding box center [622, 415] width 269 height 27
type input "[MIP] Olhar MIP e JANEIRO"
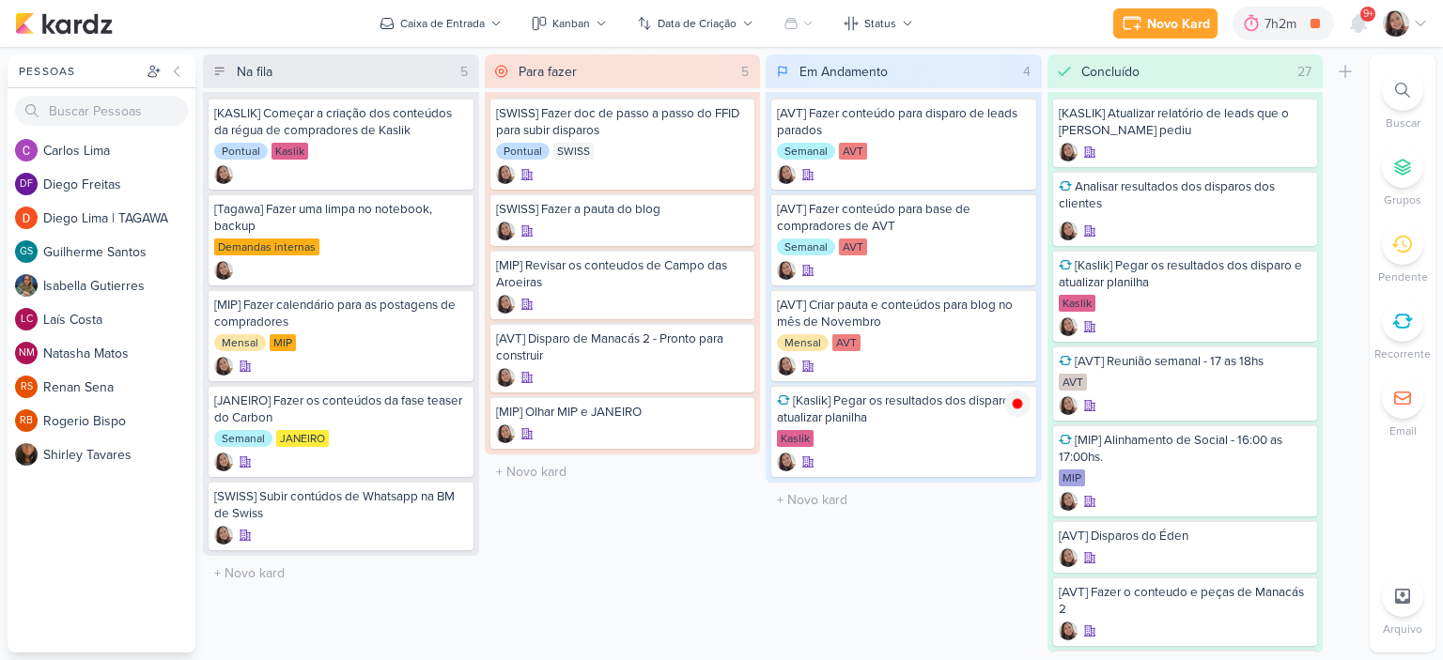
click at [555, 549] on div "Para fazer 5 Mover Para Esquerda Mover Para Direita [GEOGRAPHIC_DATA] [SWISS] F…" at bounding box center [623, 353] width 276 height 598
click at [1420, 18] on icon at bounding box center [1420, 23] width 15 height 15
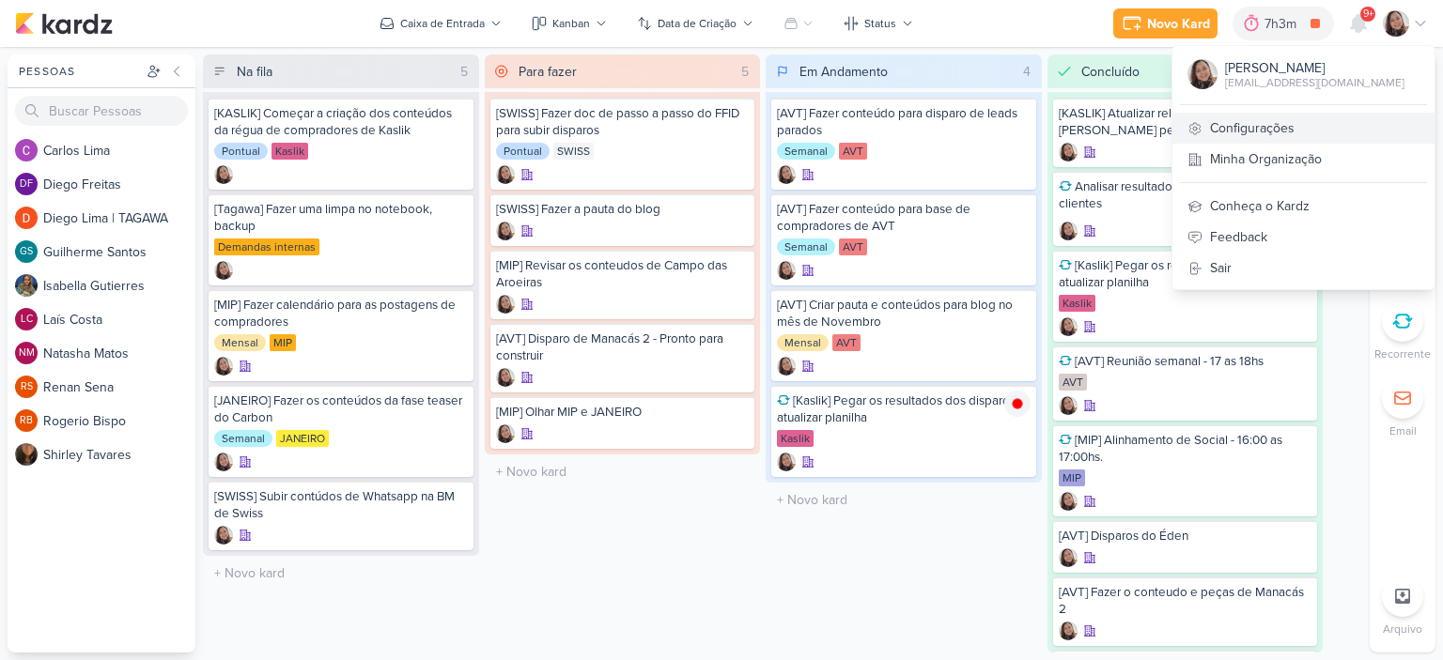
click at [1293, 116] on link "Configurações" at bounding box center [1303, 128] width 262 height 31
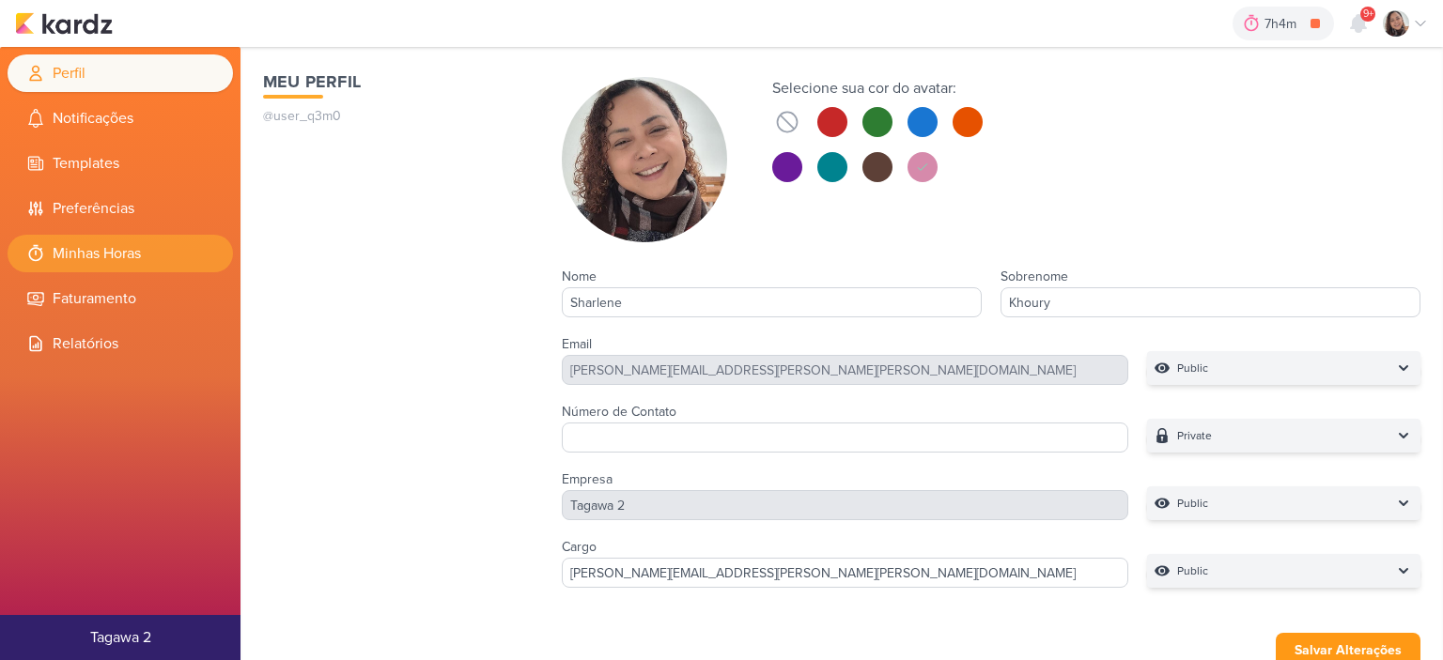
click at [114, 247] on li "Minhas Horas" at bounding box center [120, 254] width 225 height 38
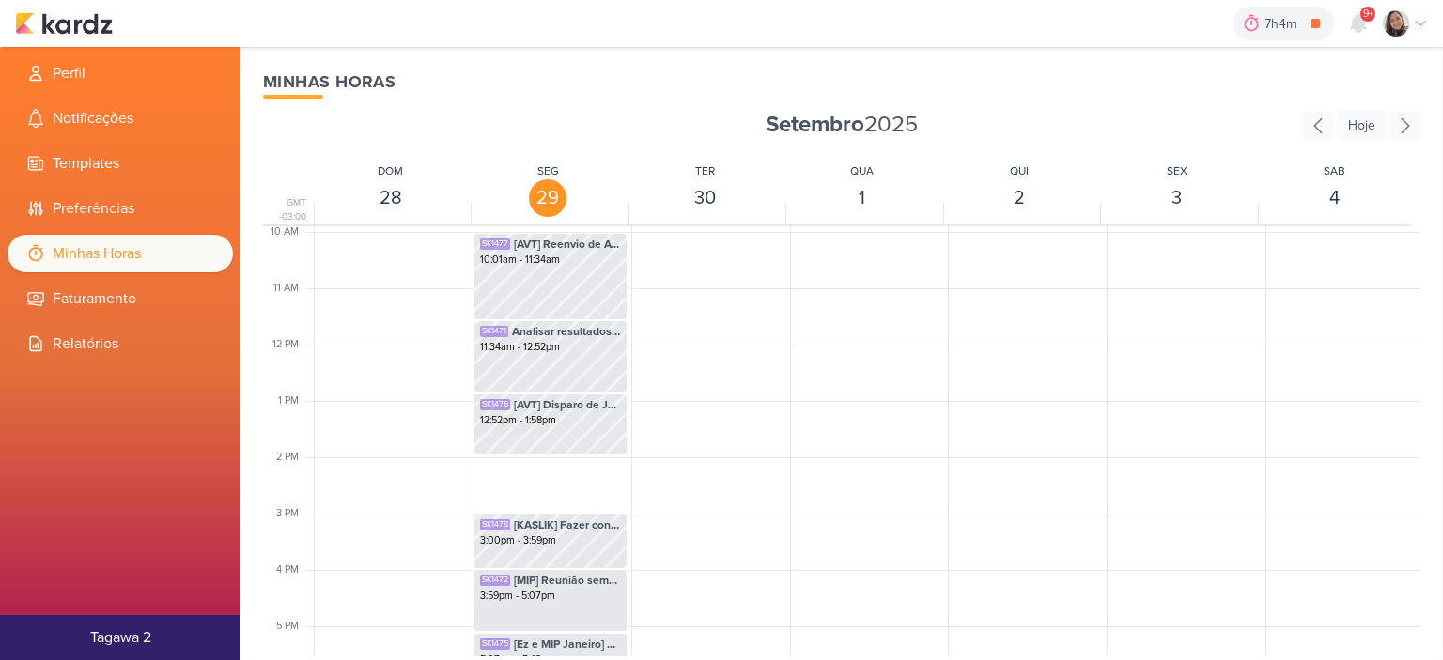
scroll to position [922, 0]
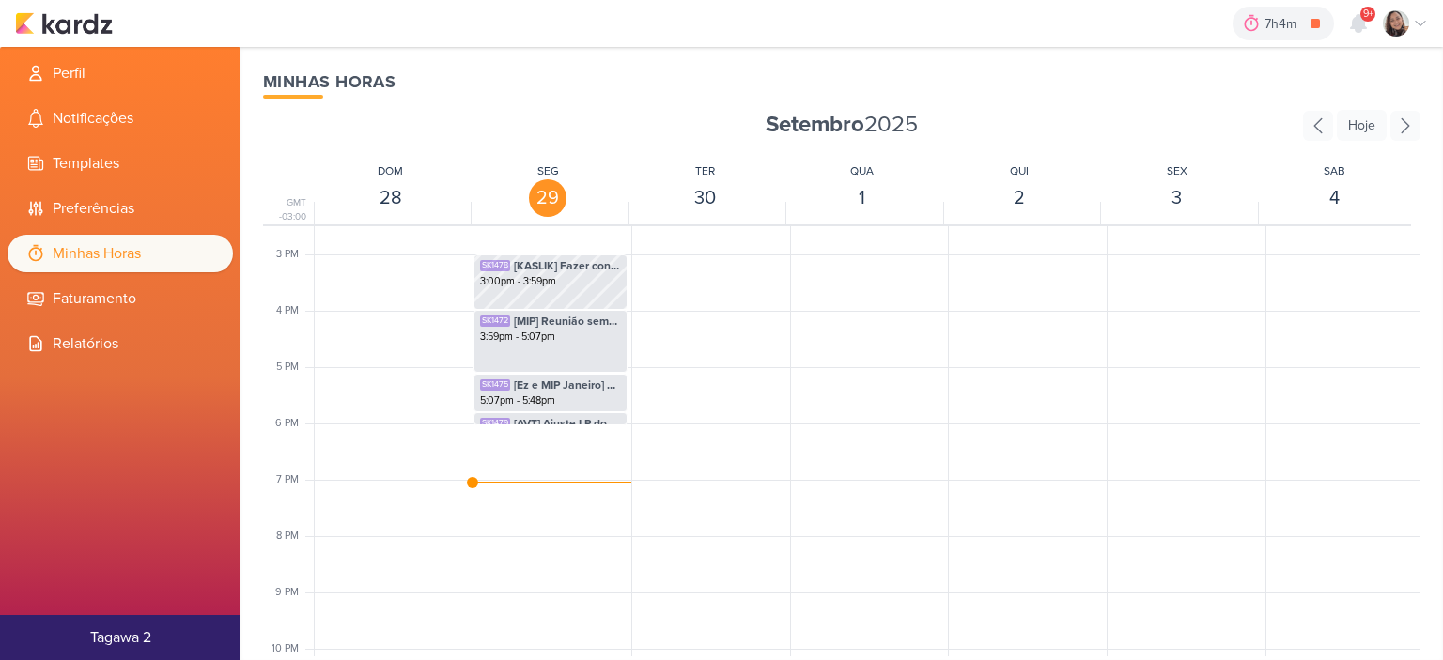
scroll to position [819, 0]
click at [590, 418] on span "[AVT] Ajuste LP do Éden" at bounding box center [567, 421] width 107 height 17
select select "pm"
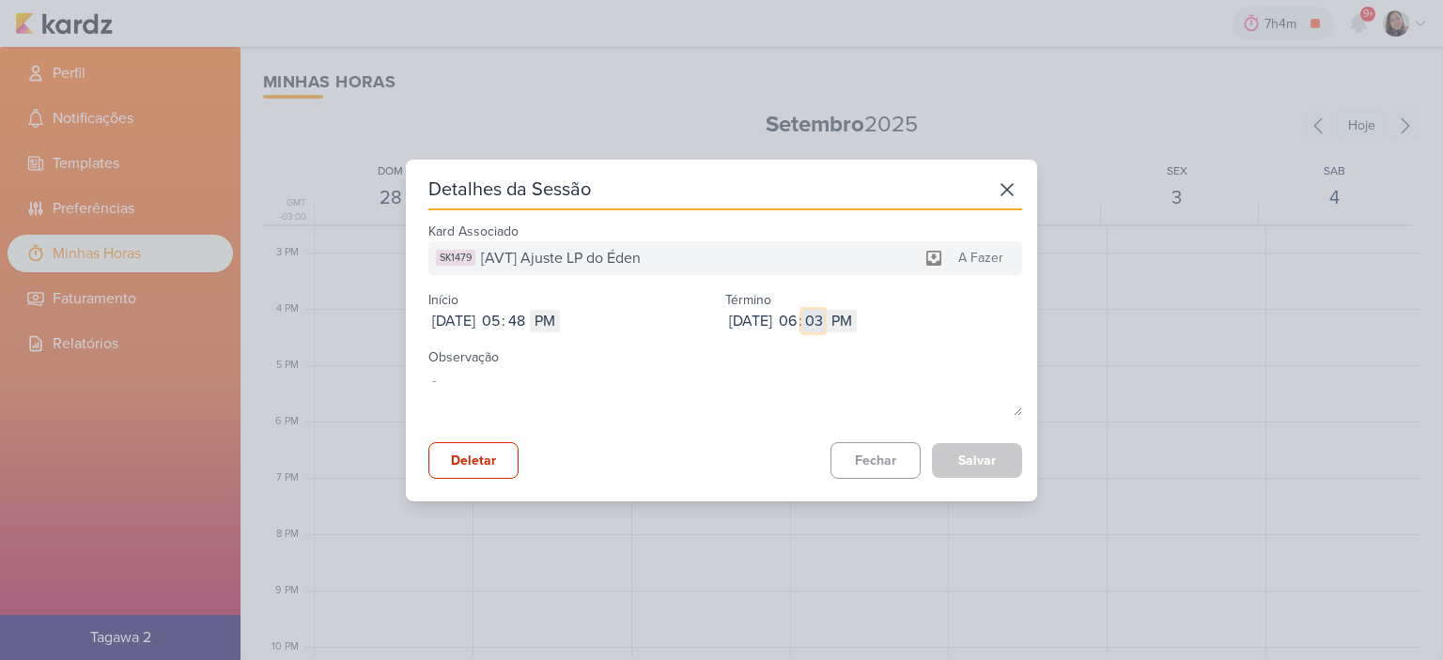
click at [825, 323] on input "03" at bounding box center [813, 321] width 23 height 23
click at [825, 322] on input "03" at bounding box center [813, 321] width 23 height 23
type input "13"
click at [969, 464] on button "Salvar" at bounding box center [977, 460] width 90 height 35
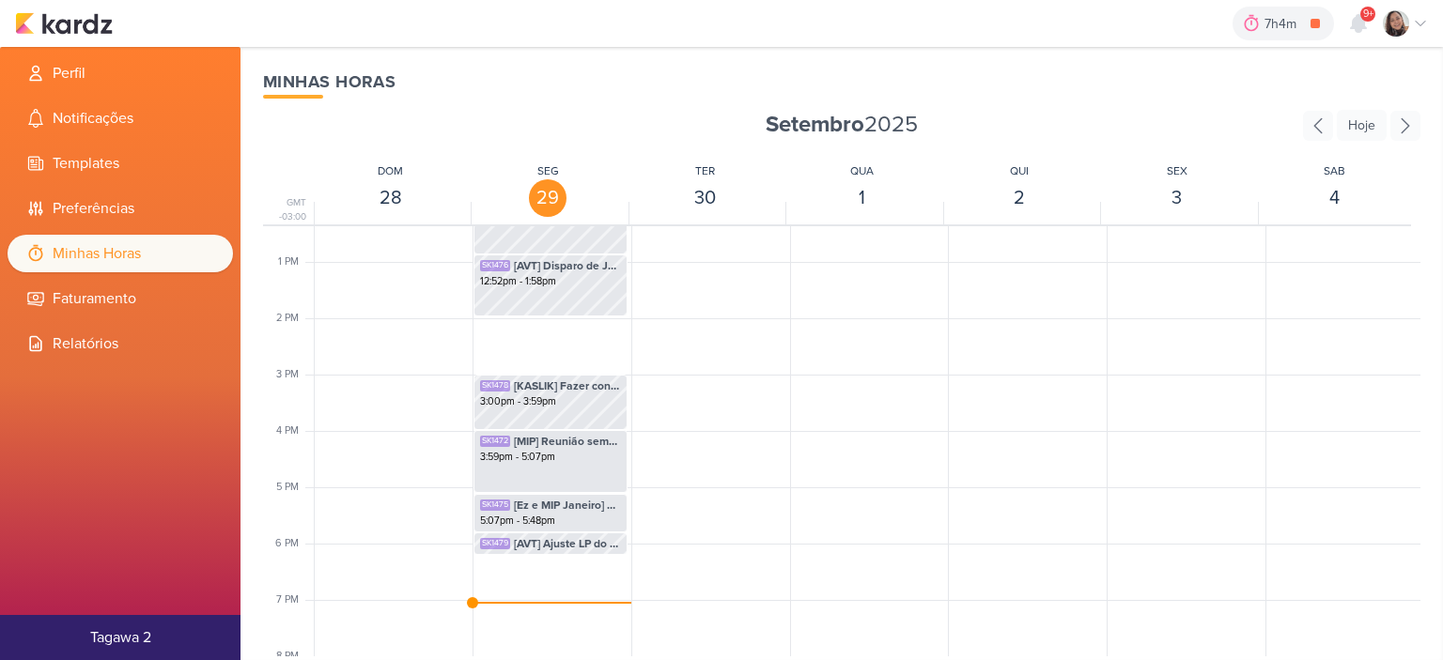
scroll to position [725, 0]
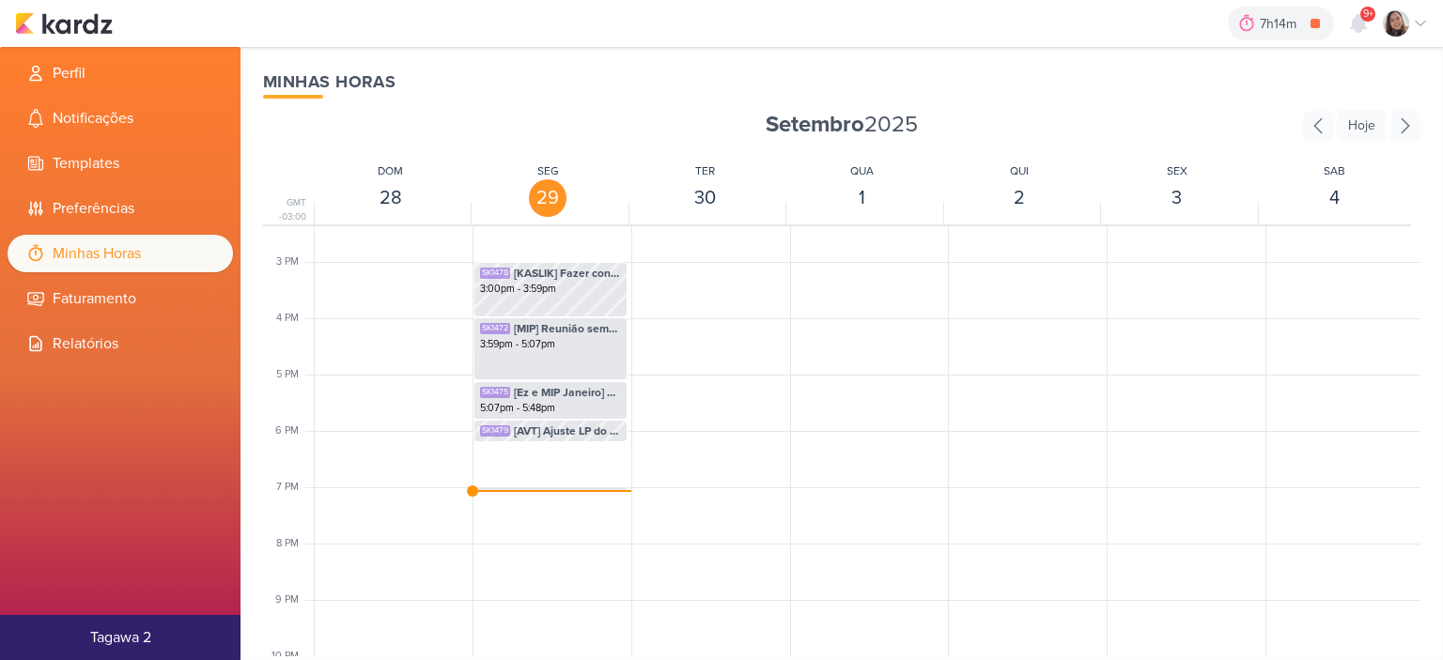
scroll to position [922, 0]
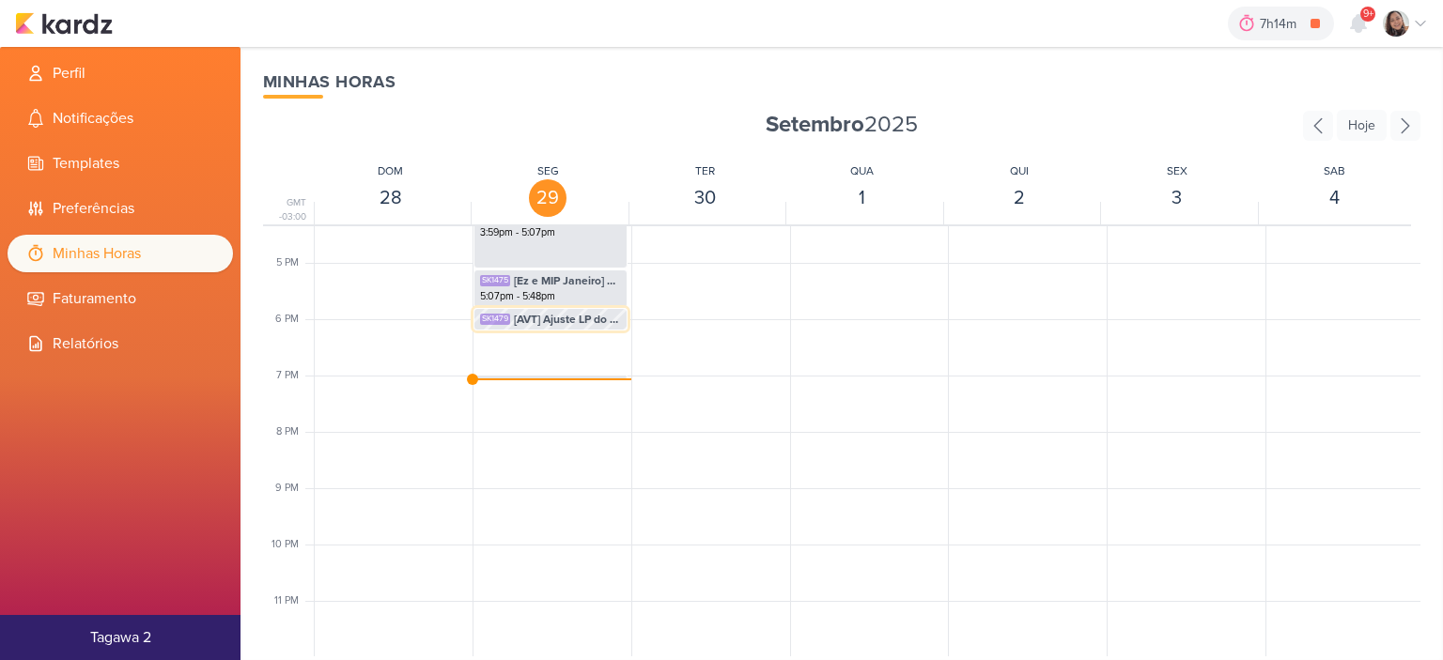
click at [582, 311] on span "[AVT] Ajuste LP do Éden" at bounding box center [567, 319] width 107 height 17
select select "pm"
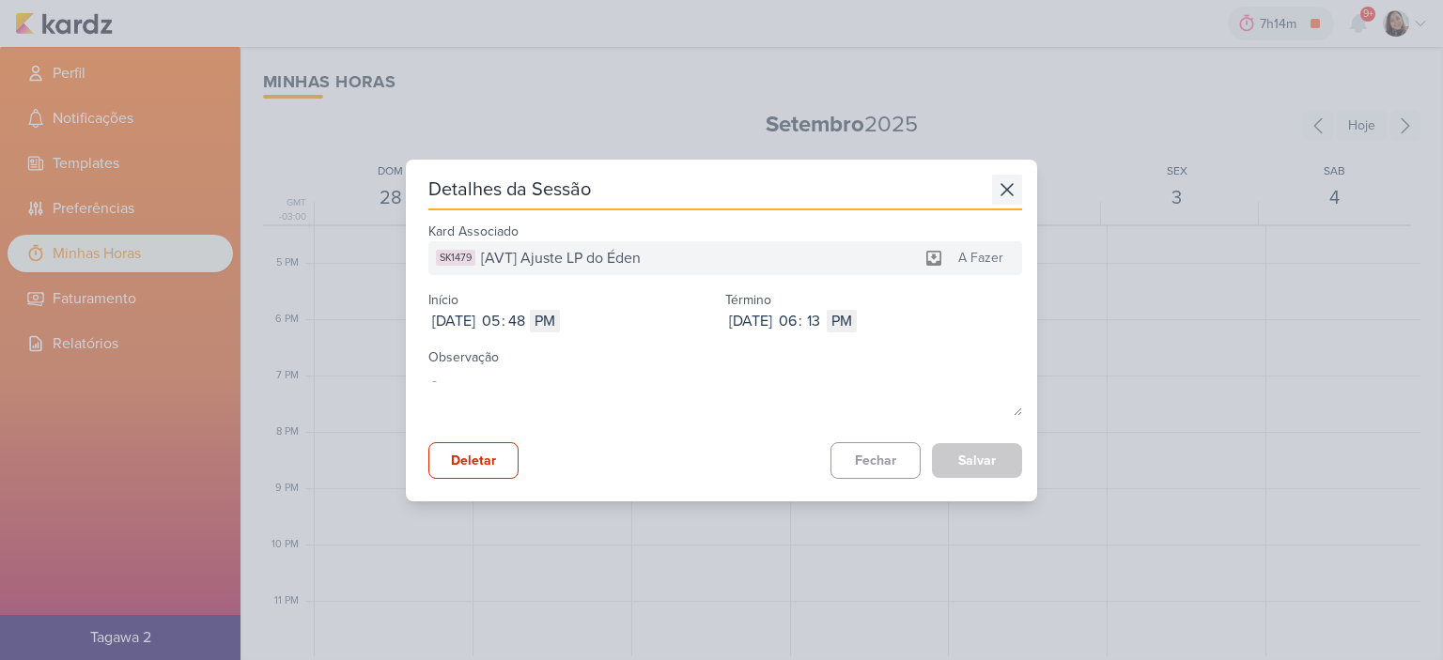
click at [995, 191] on icon at bounding box center [1007, 190] width 30 height 30
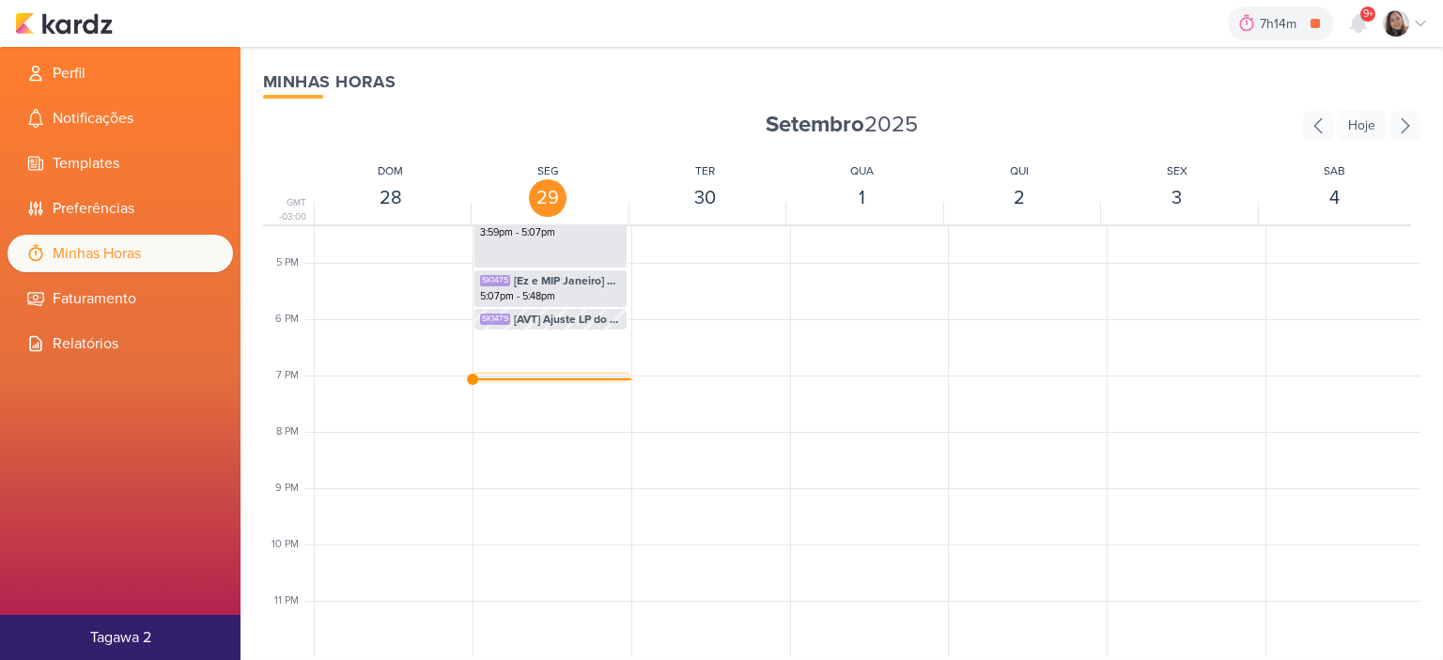
click at [563, 375] on div "SK1473 [Kaslik] Pegar os resultados dos disparo e atualizar planilha 6:59pm - 7…" at bounding box center [550, 377] width 154 height 5
select select "pm"
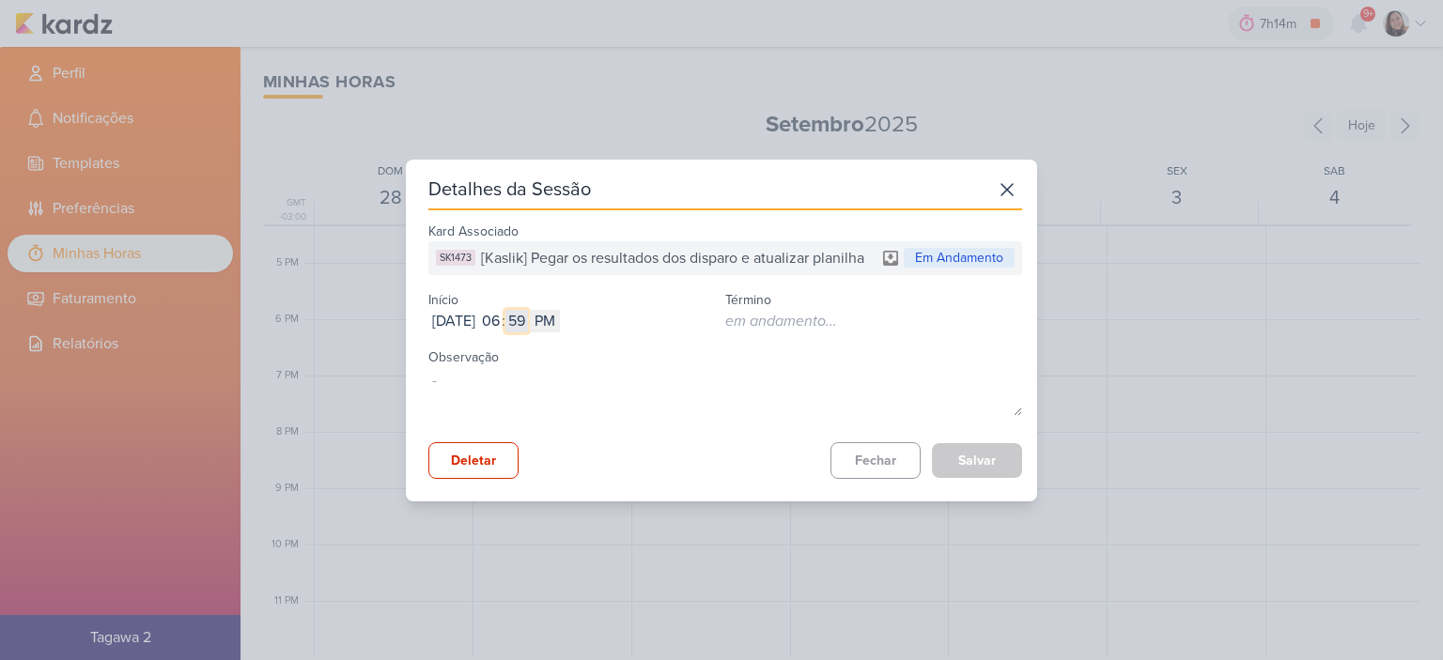
click at [528, 315] on input "59" at bounding box center [516, 321] width 23 height 23
type input "13"
click at [954, 459] on button "Salvar" at bounding box center [977, 460] width 90 height 35
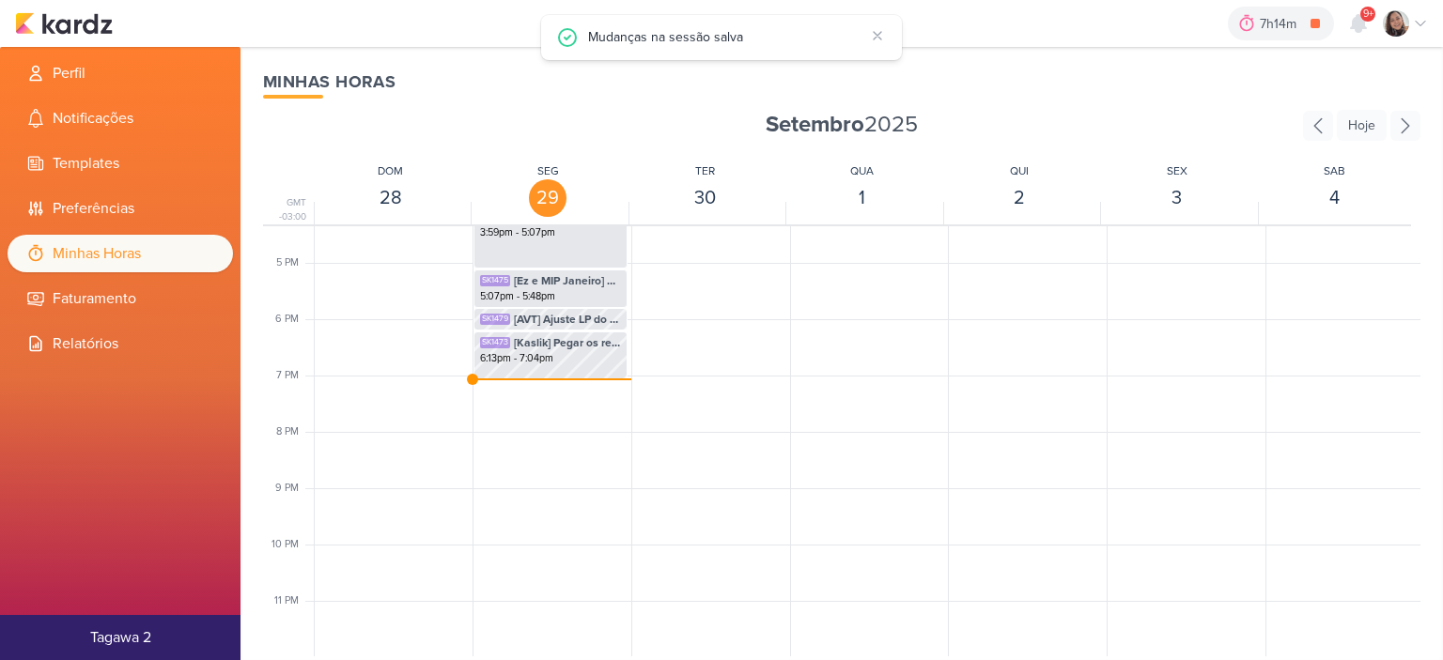
click at [76, 10] on div "7h14m [Kaslik] Pegar os resultados dos disparo e atualizar planilha 0h0m Hoje 7…" at bounding box center [721, 23] width 1413 height 47
click at [77, 22] on img at bounding box center [64, 23] width 98 height 23
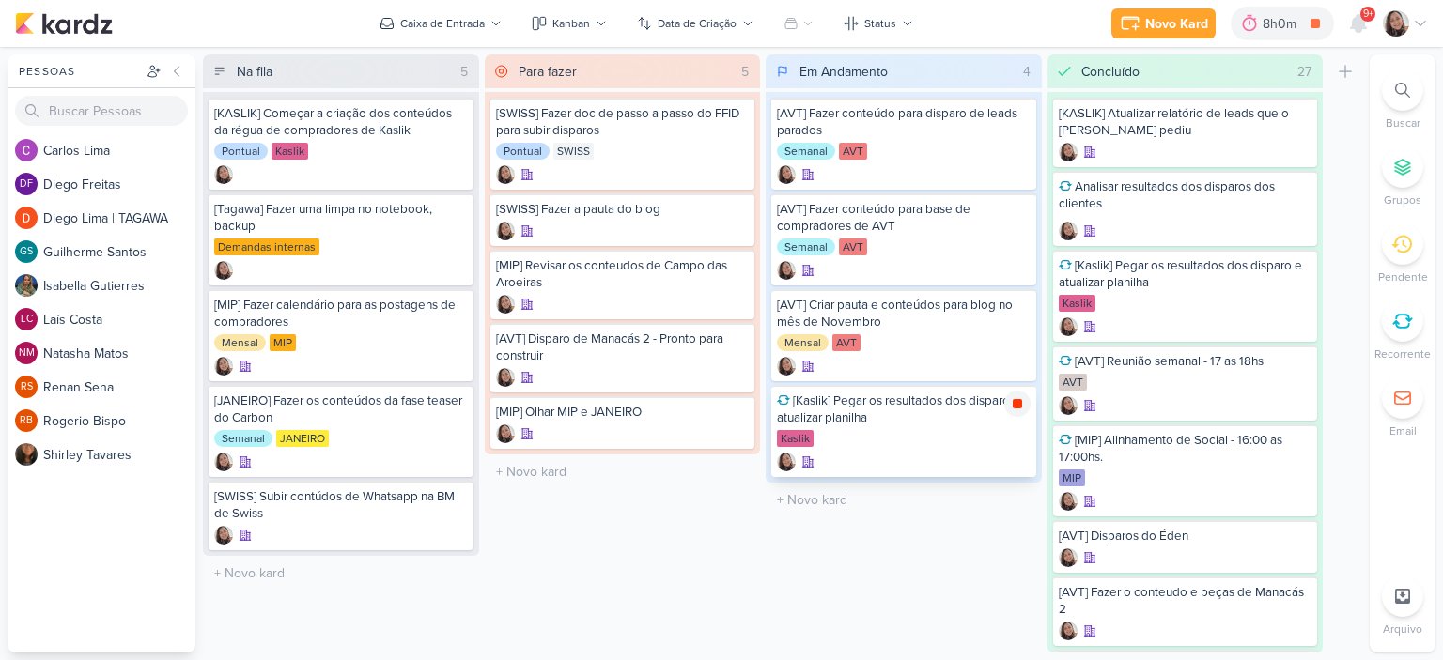
click at [1021, 399] on icon at bounding box center [1017, 403] width 9 height 9
